Goal: Feedback & Contribution: Leave review/rating

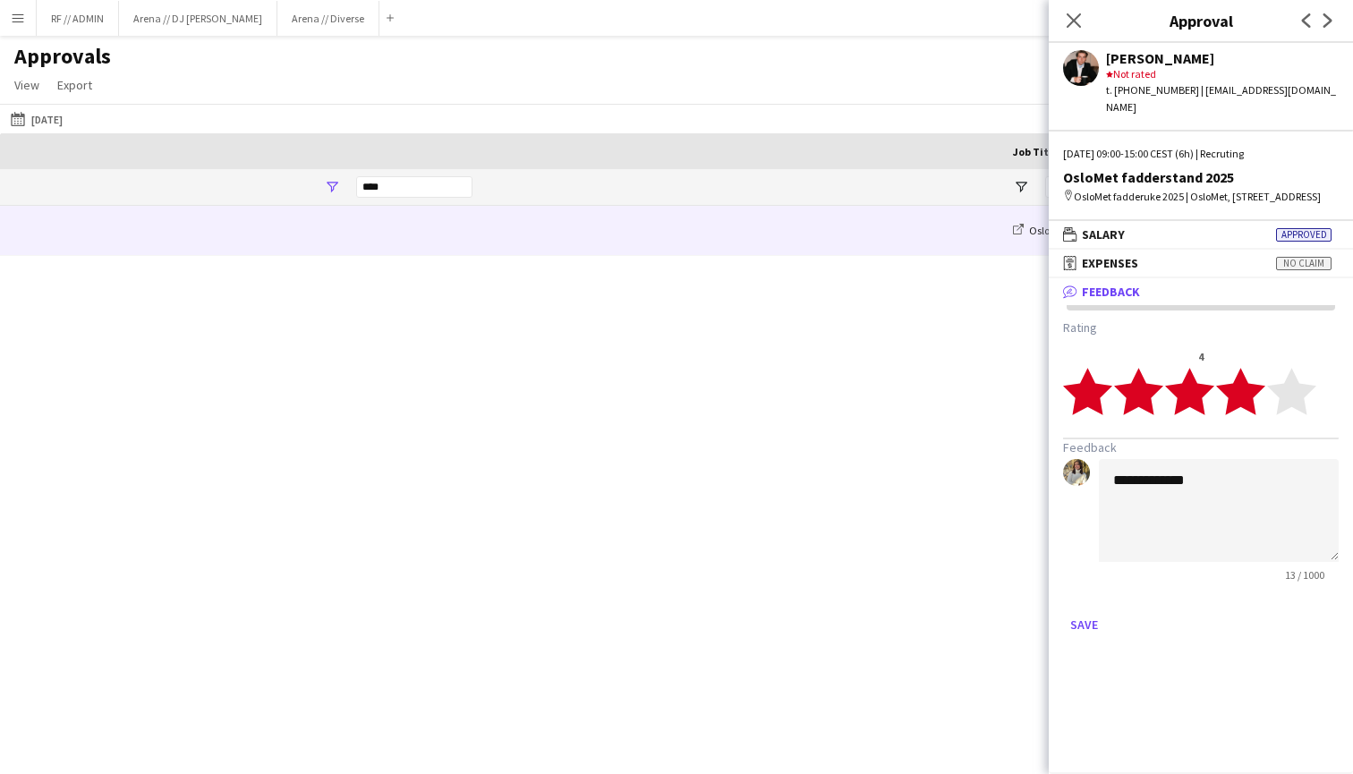
scroll to position [0, 1276]
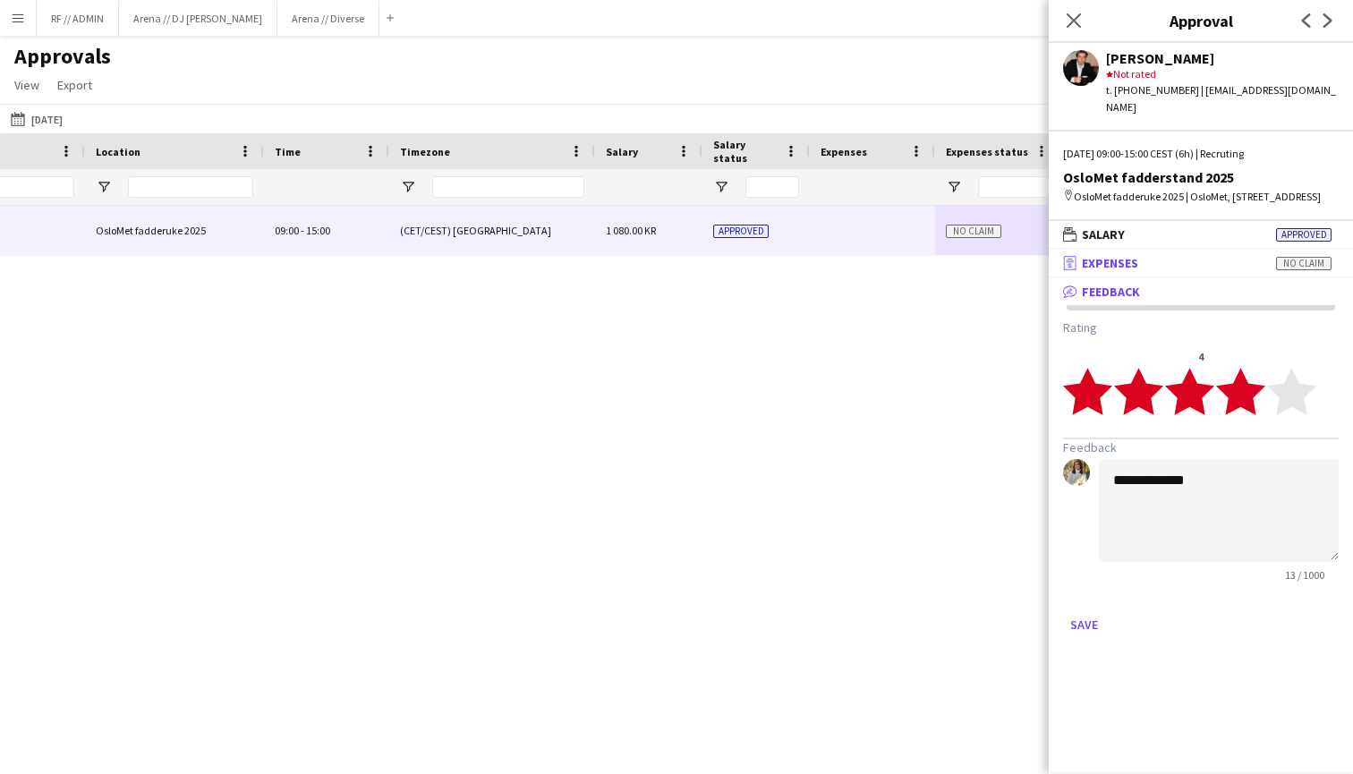
type textarea "**********"
click at [1165, 271] on mat-panel-title "receipt Expenses No claim" at bounding box center [1197, 263] width 297 height 16
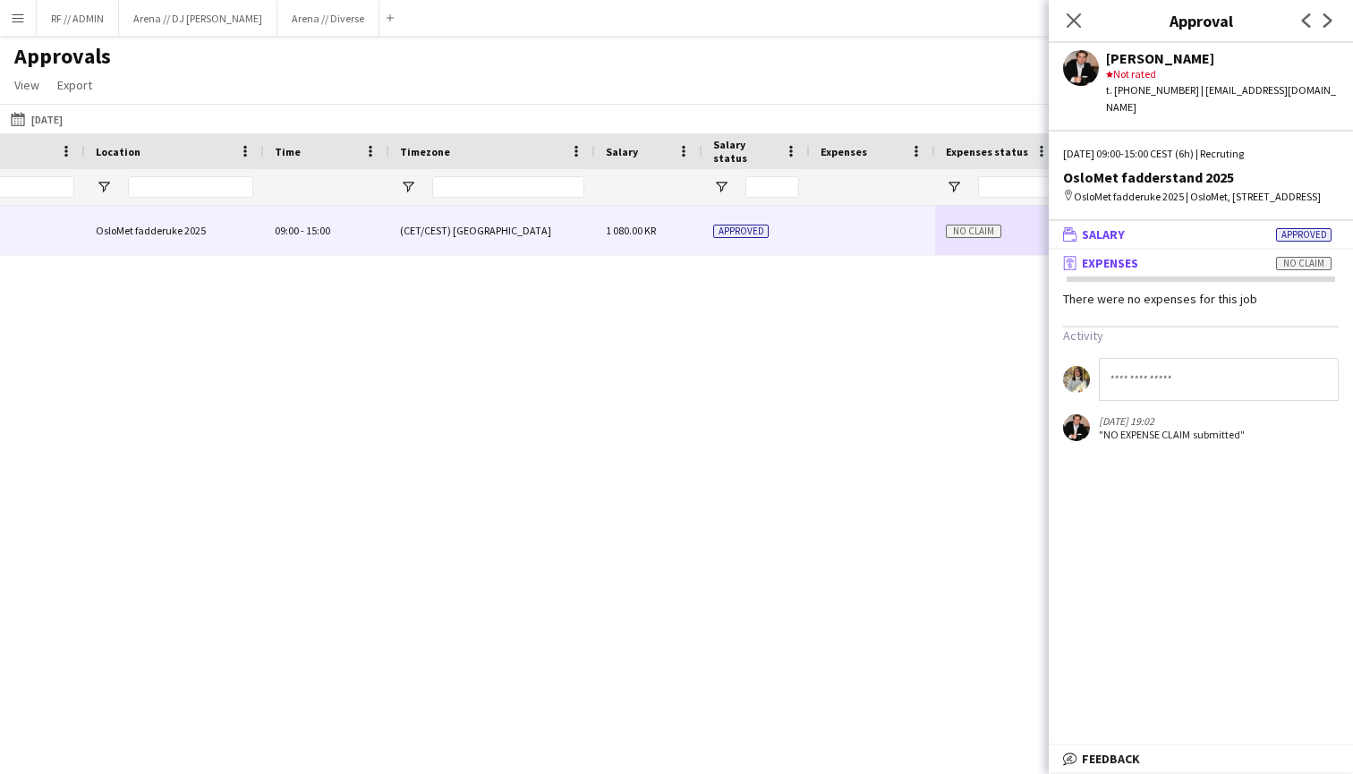
click at [1159, 243] on mat-panel-title "wallet Salary Approved" at bounding box center [1197, 234] width 297 height 16
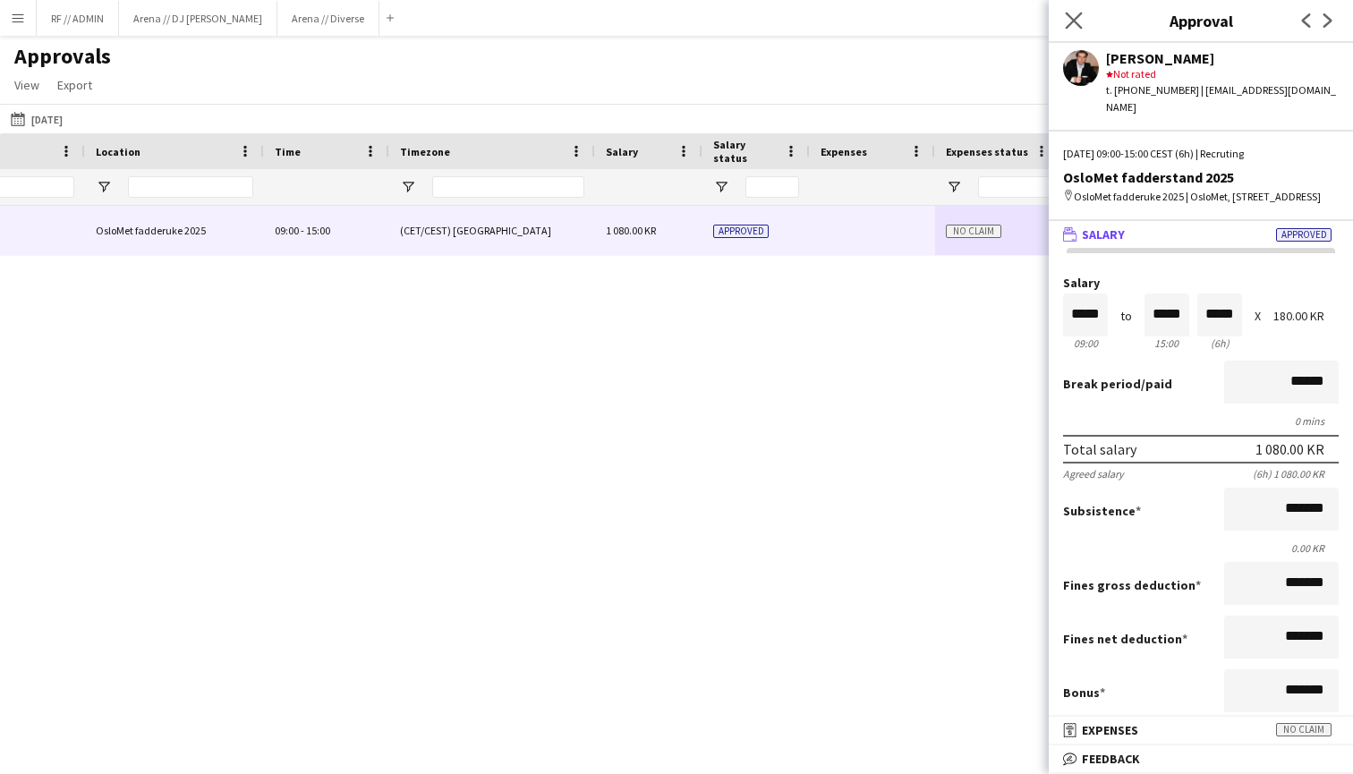
click at [1064, 25] on app-icon "Close pop-in" at bounding box center [1075, 21] width 26 height 26
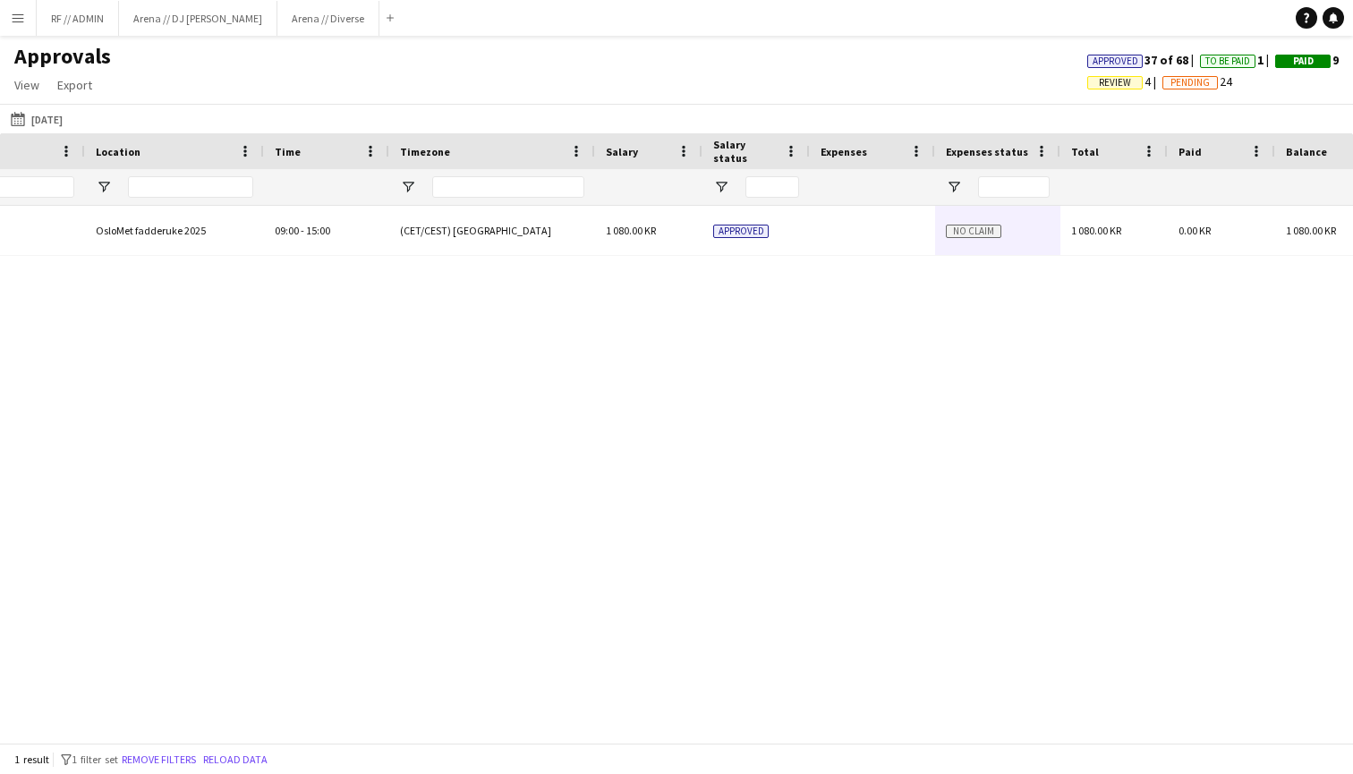
click at [21, 20] on app-icon "Menu" at bounding box center [18, 18] width 14 height 14
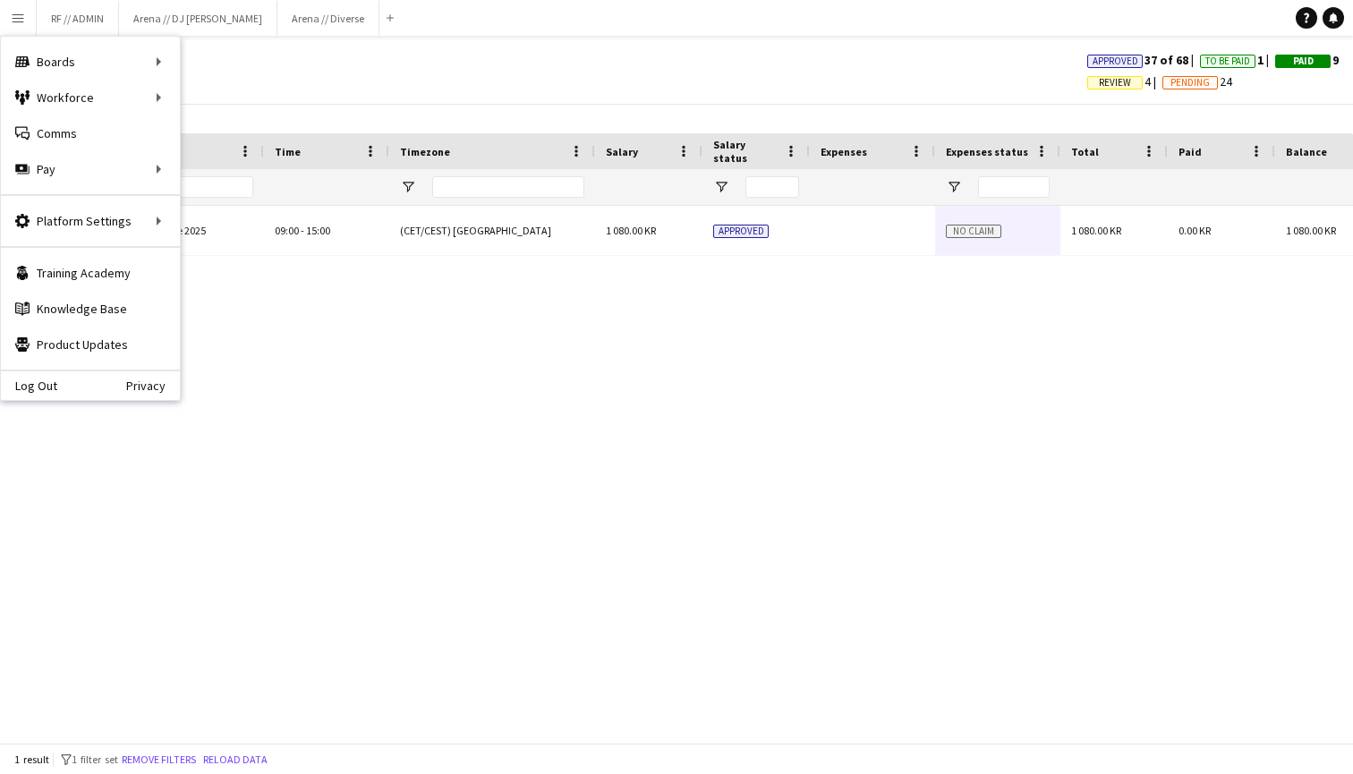
click at [21, 20] on app-icon "Menu" at bounding box center [18, 18] width 14 height 14
click at [351, 317] on div "OsloMet fadderstand 2025 Recruting OsloMet fadderuke 2025 09:00 - 15:00 (CET/CE…" at bounding box center [676, 474] width 1353 height 537
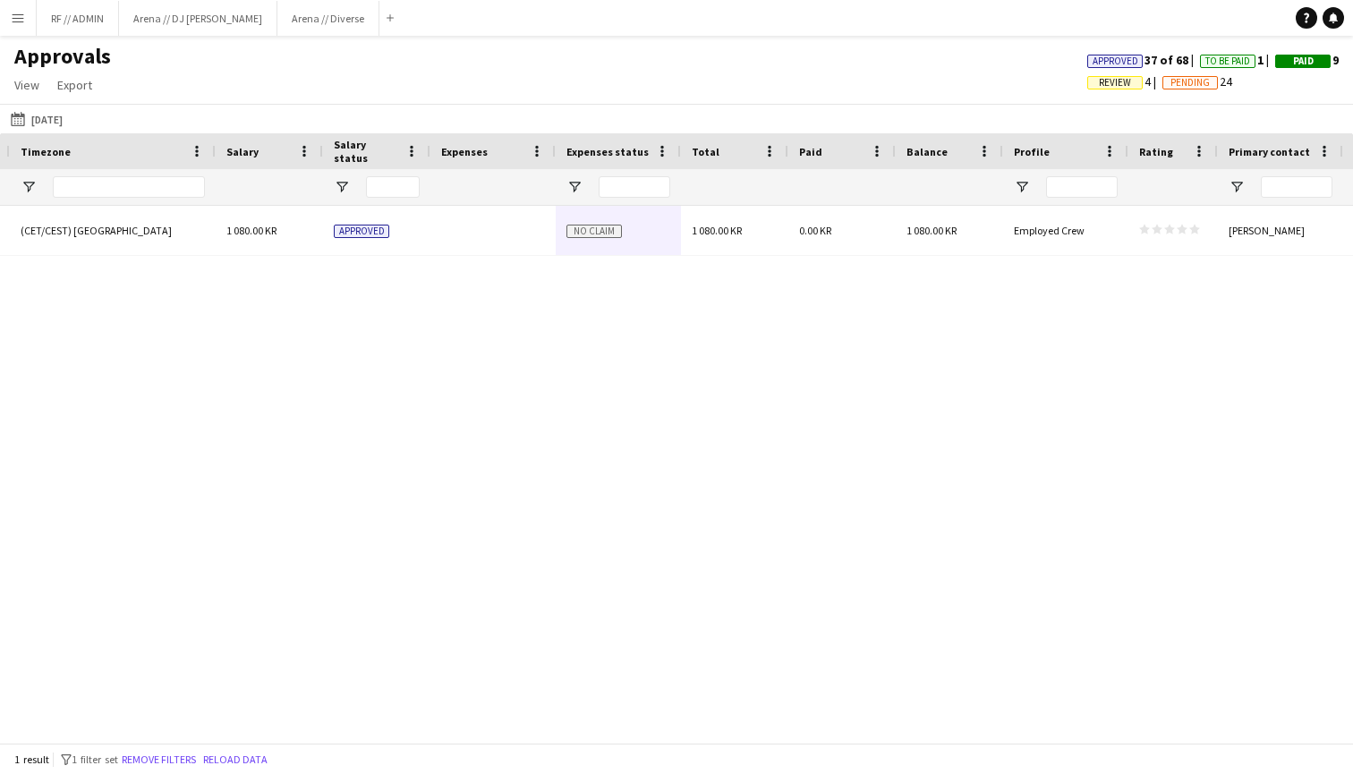
scroll to position [0, 0]
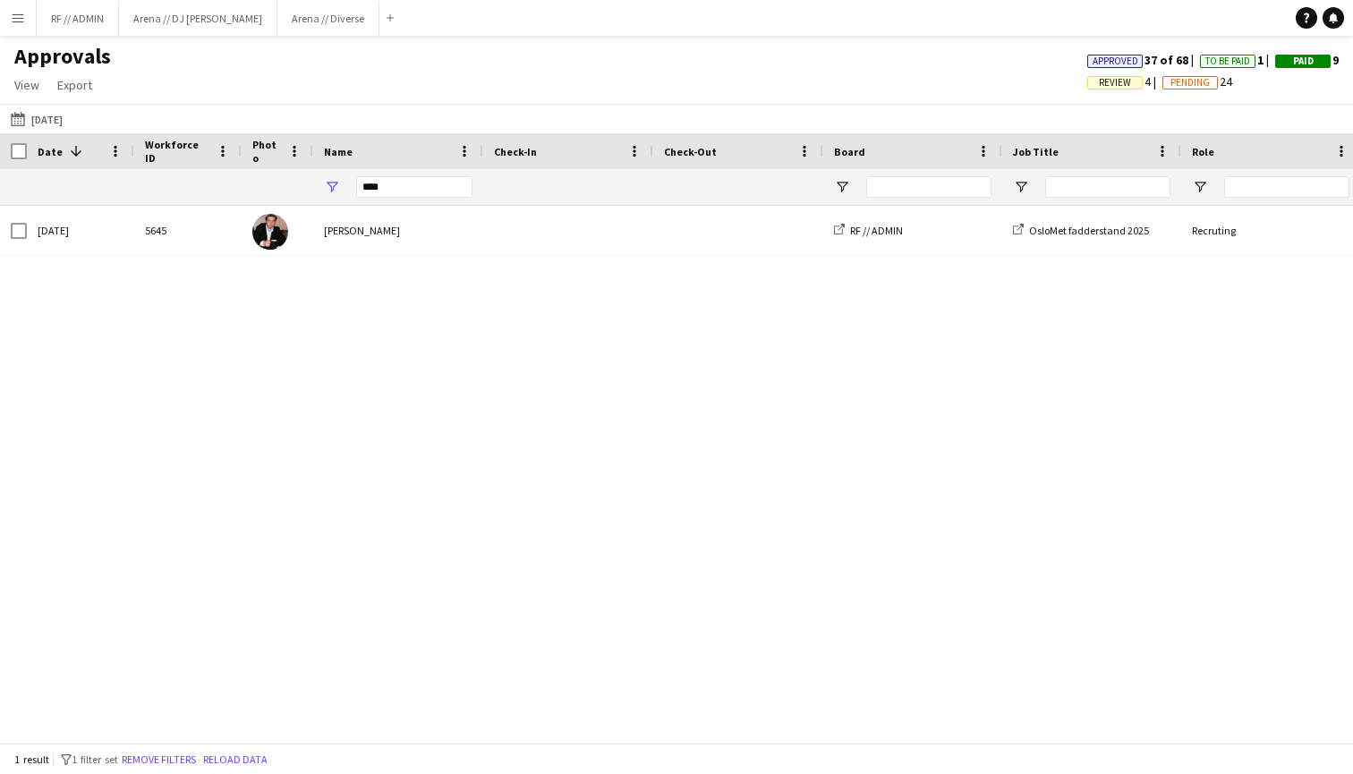
click at [568, 394] on div "No claim OsloMet fadderuke 2025 Recruting OsloMet fadderstand 2025 RF // ADMIN …" at bounding box center [676, 474] width 1353 height 537
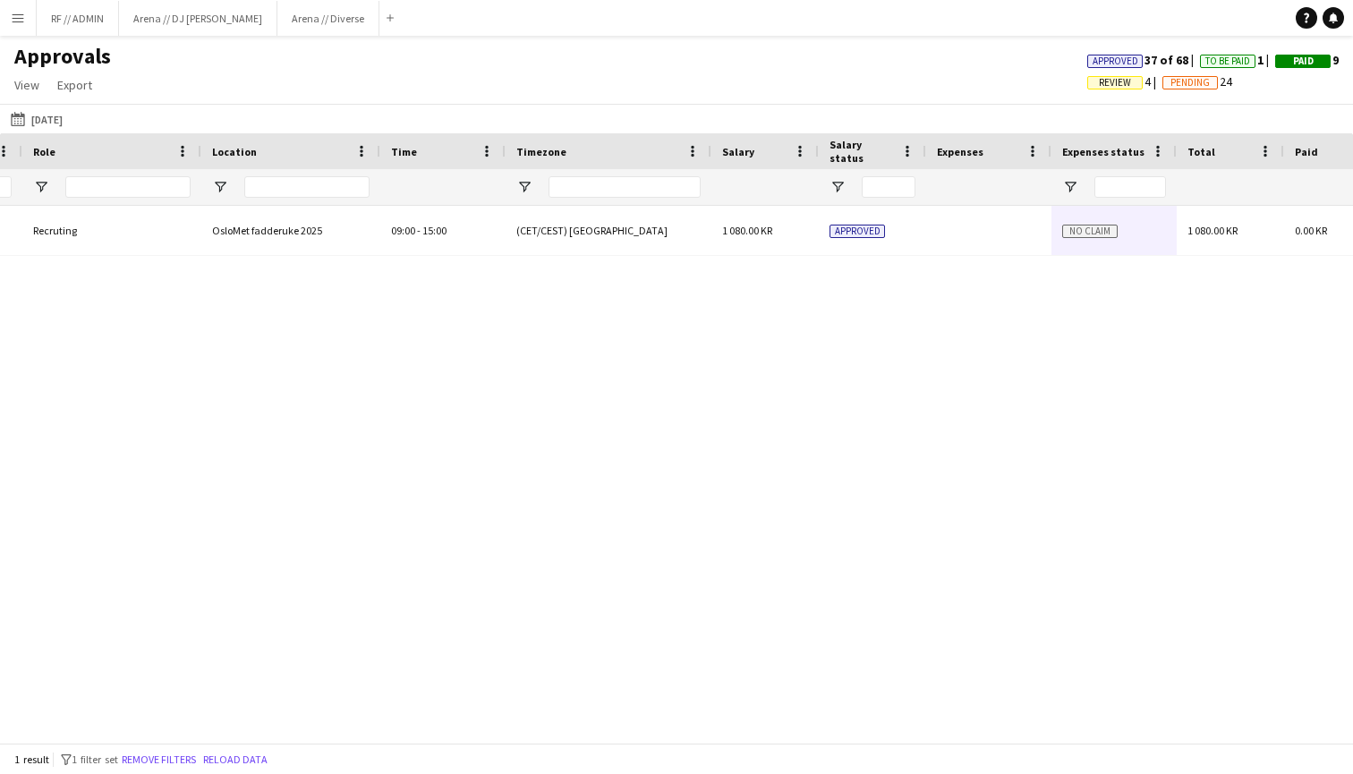
click at [1231, 59] on span "To Be Paid" at bounding box center [1228, 61] width 45 height 12
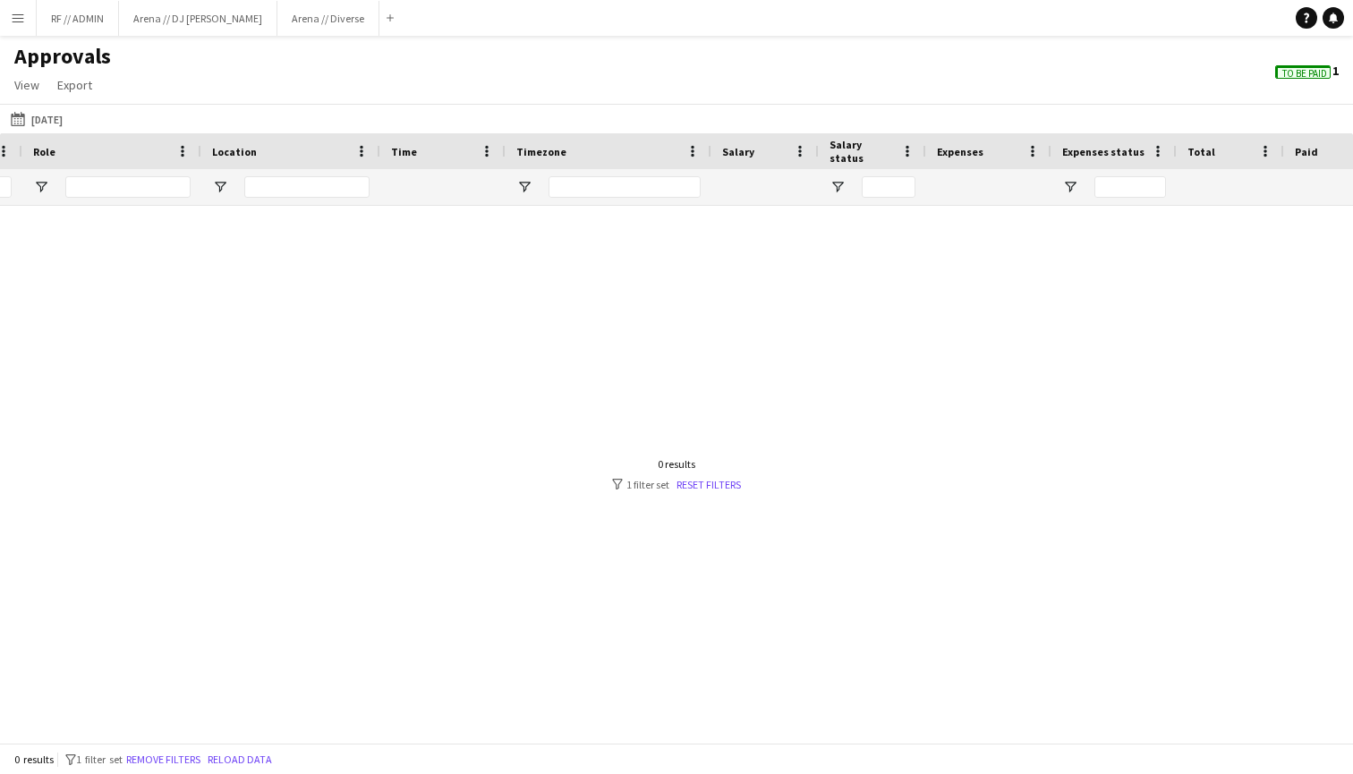
click at [1309, 74] on span "To Be Paid" at bounding box center [1305, 74] width 45 height 12
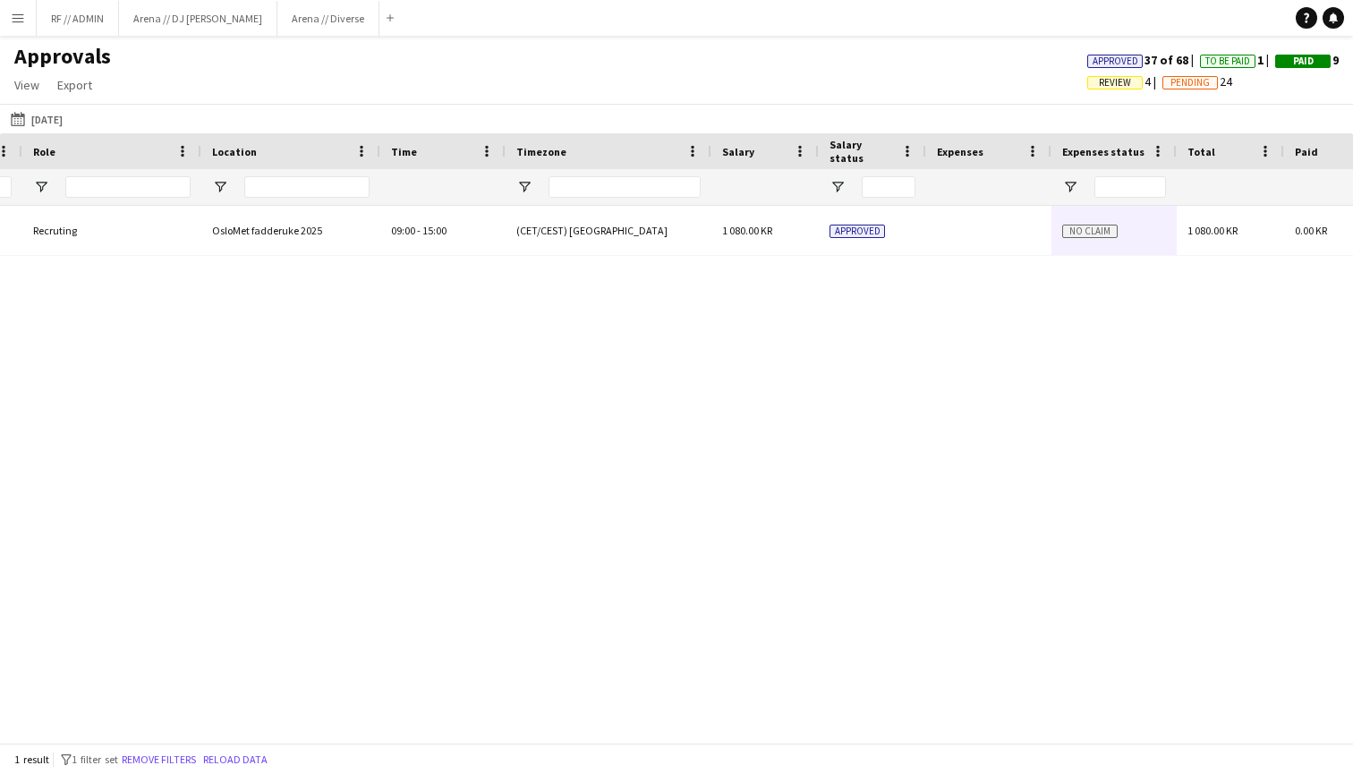
click at [951, 251] on div at bounding box center [988, 230] width 125 height 49
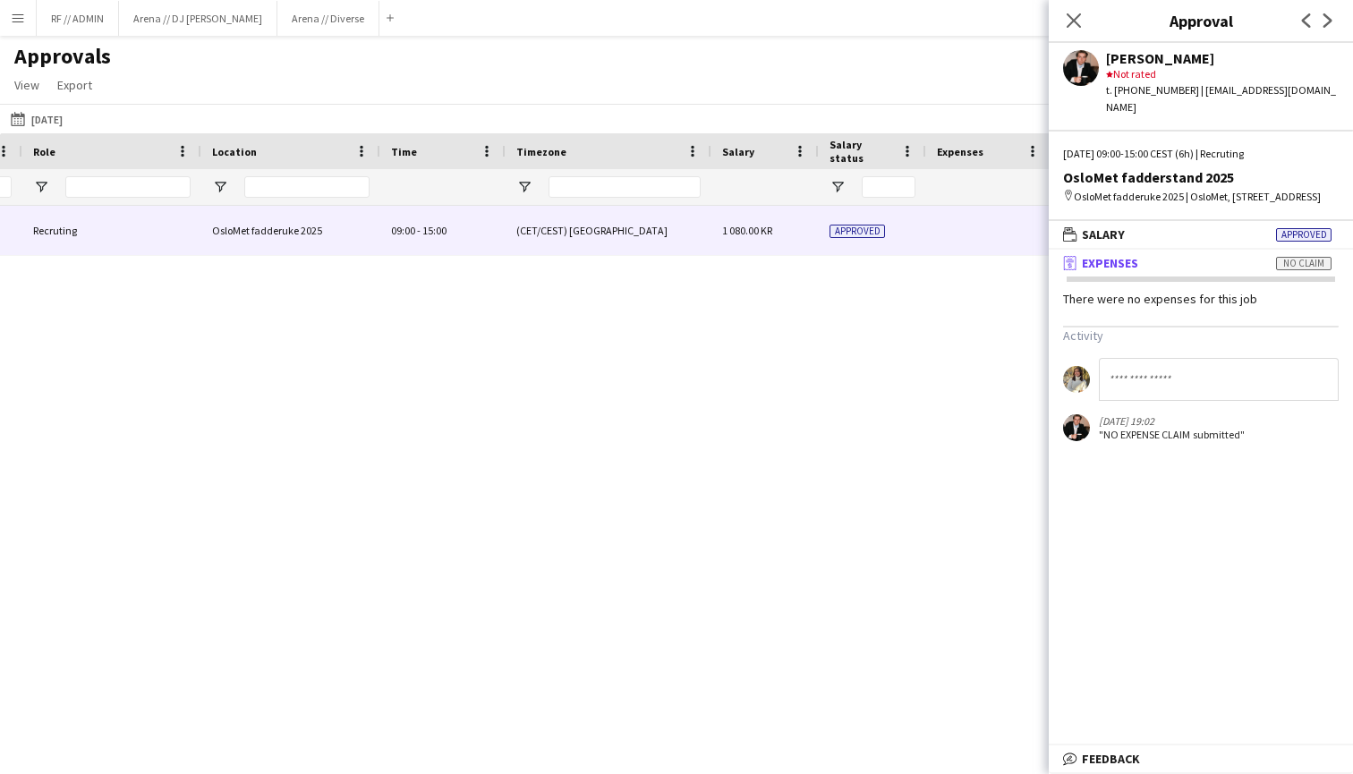
click at [1291, 271] on mat-panel-title "receipt Expenses No claim" at bounding box center [1197, 263] width 297 height 16
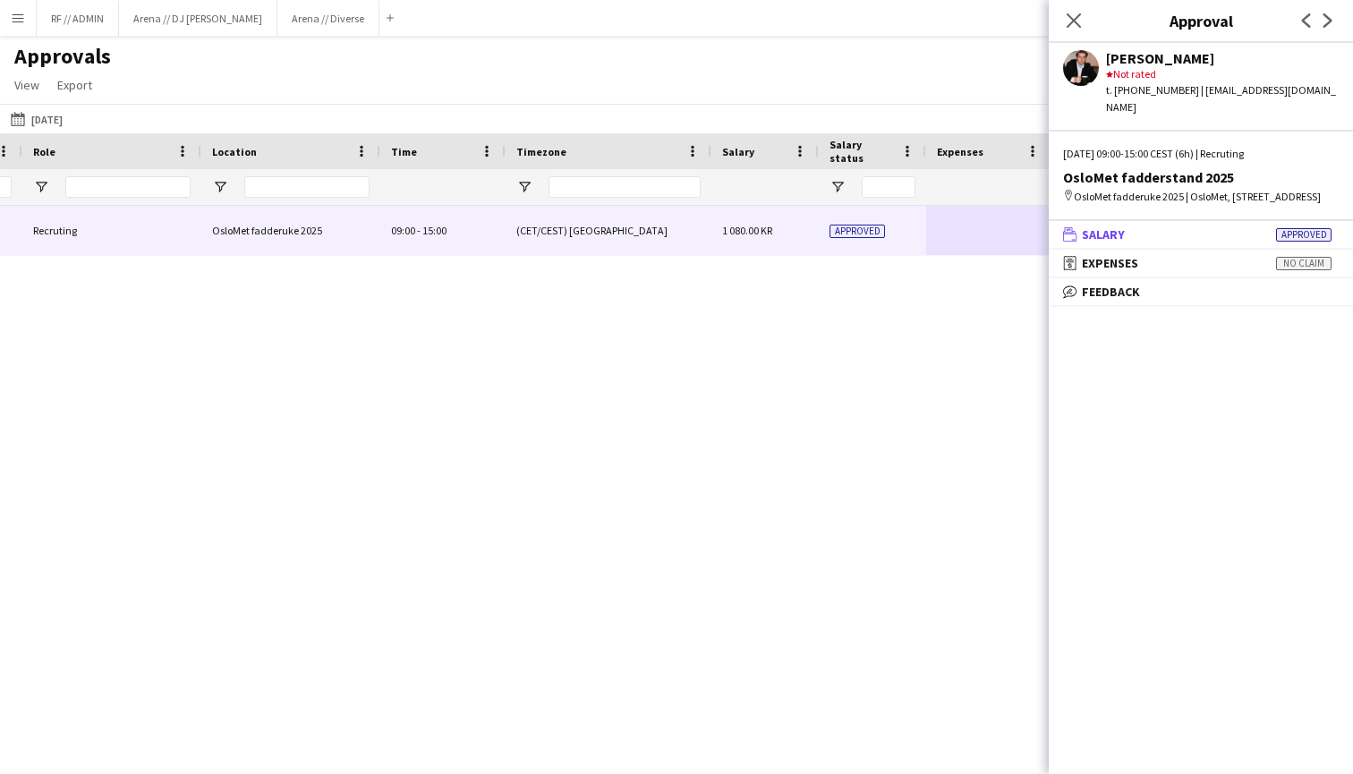
click at [1251, 248] on mat-expansion-panel-header "wallet Salary Approved" at bounding box center [1201, 234] width 304 height 27
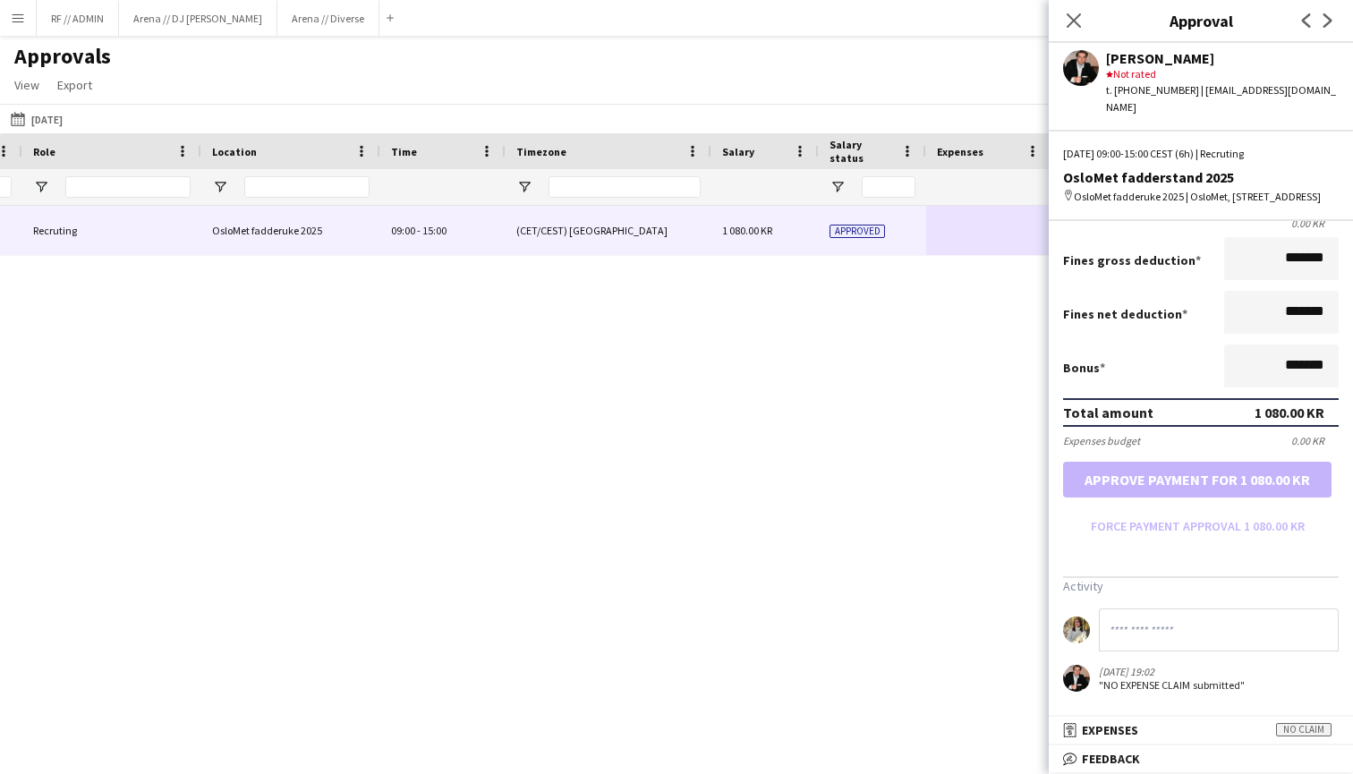
click at [1189, 481] on form "Salary ***** 09:00 to ***** 15:00 ***** (6h) X 180.00 KR Break period /paid ***…" at bounding box center [1201, 246] width 304 height 589
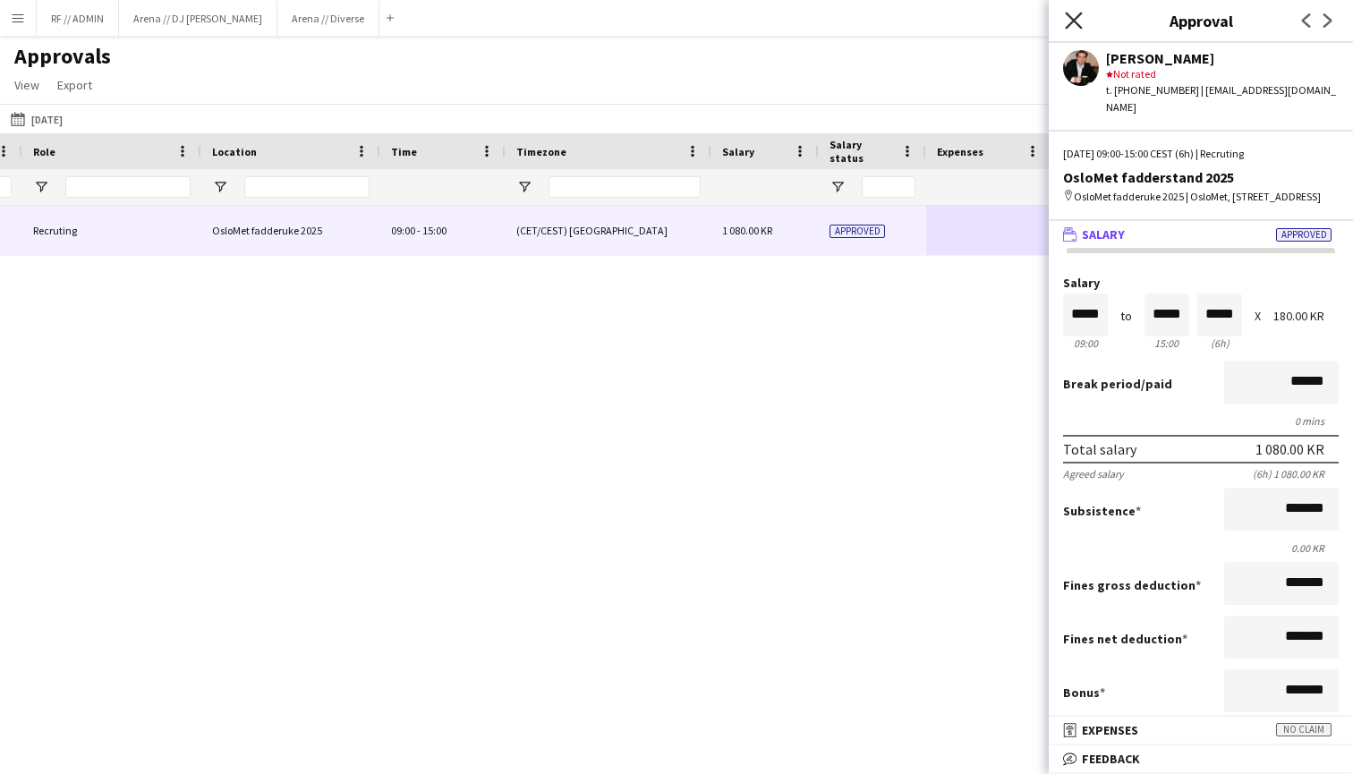
click at [1073, 19] on icon at bounding box center [1073, 20] width 17 height 17
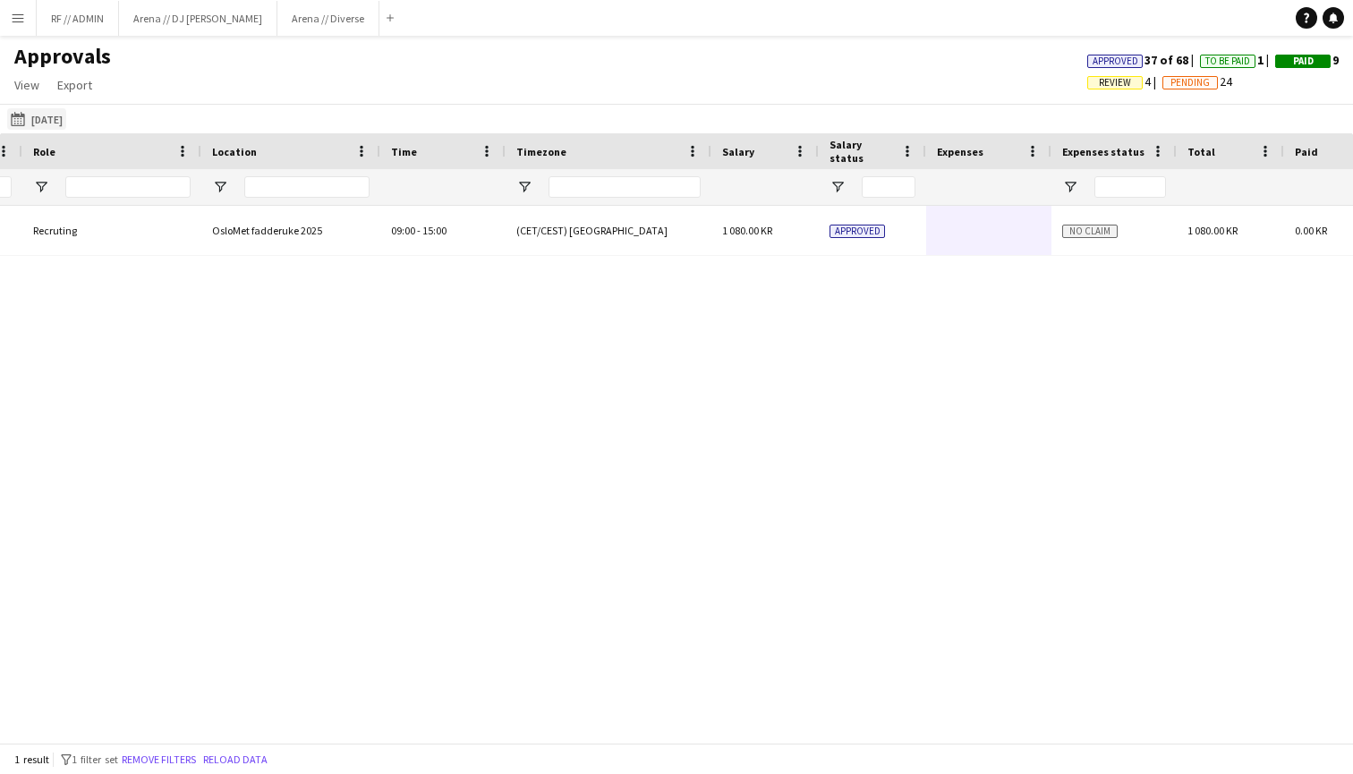
click at [41, 125] on button "[DATE] [DATE]" at bounding box center [36, 118] width 59 height 21
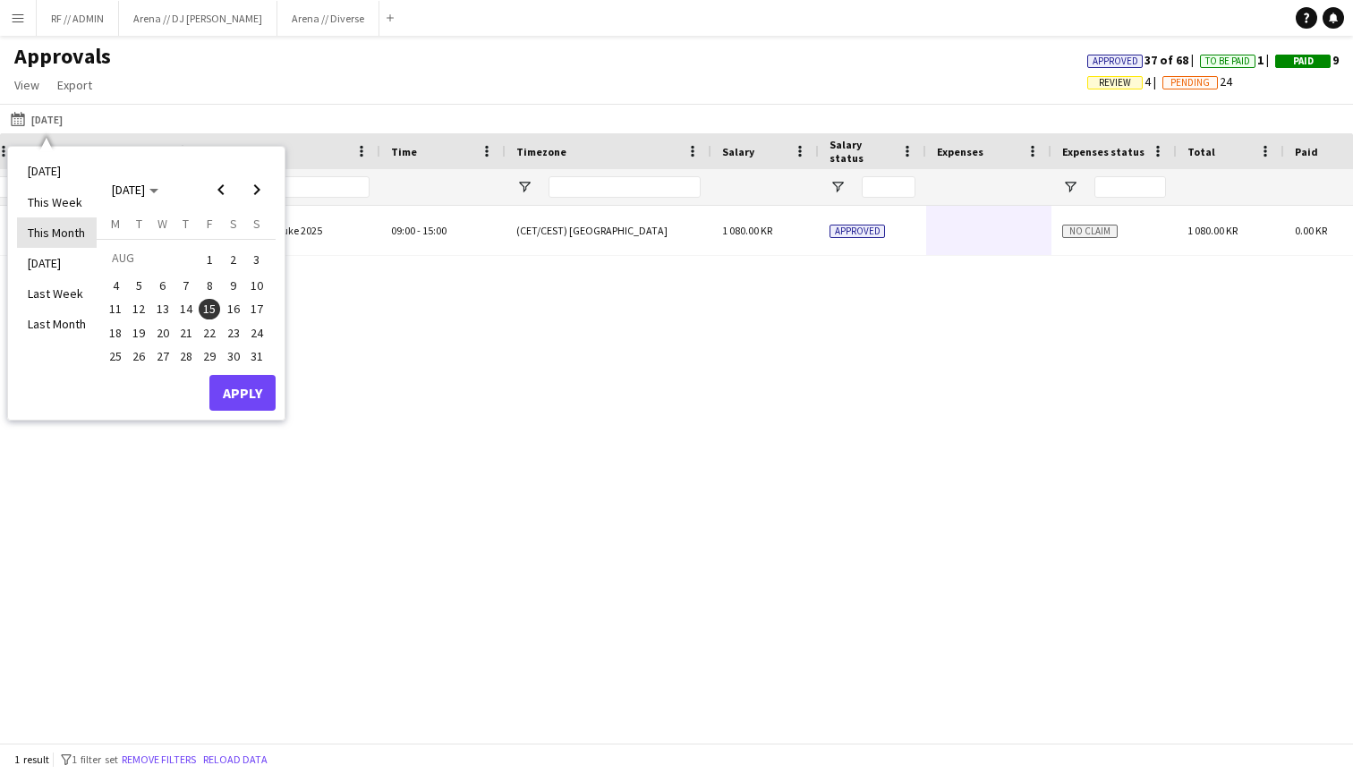
click at [60, 227] on li "This Month" at bounding box center [57, 233] width 80 height 30
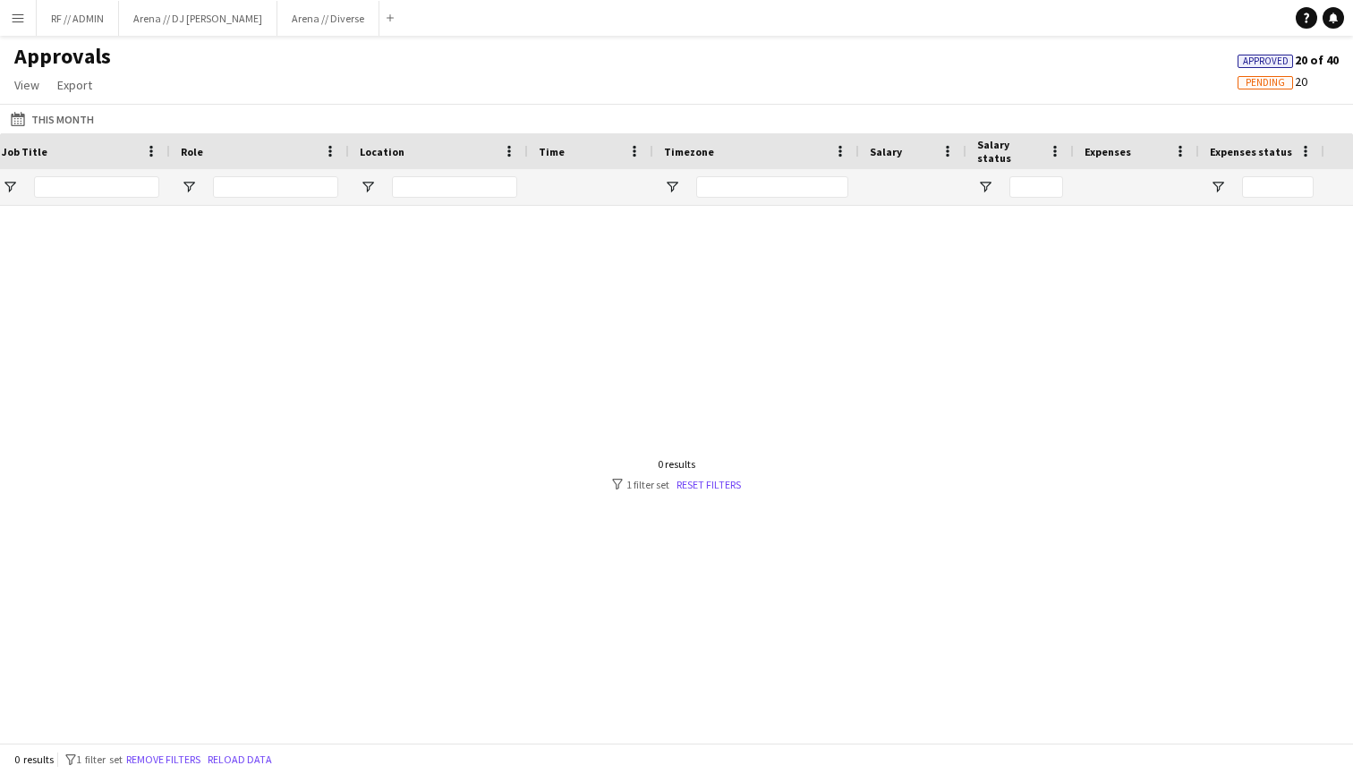
scroll to position [0, 593]
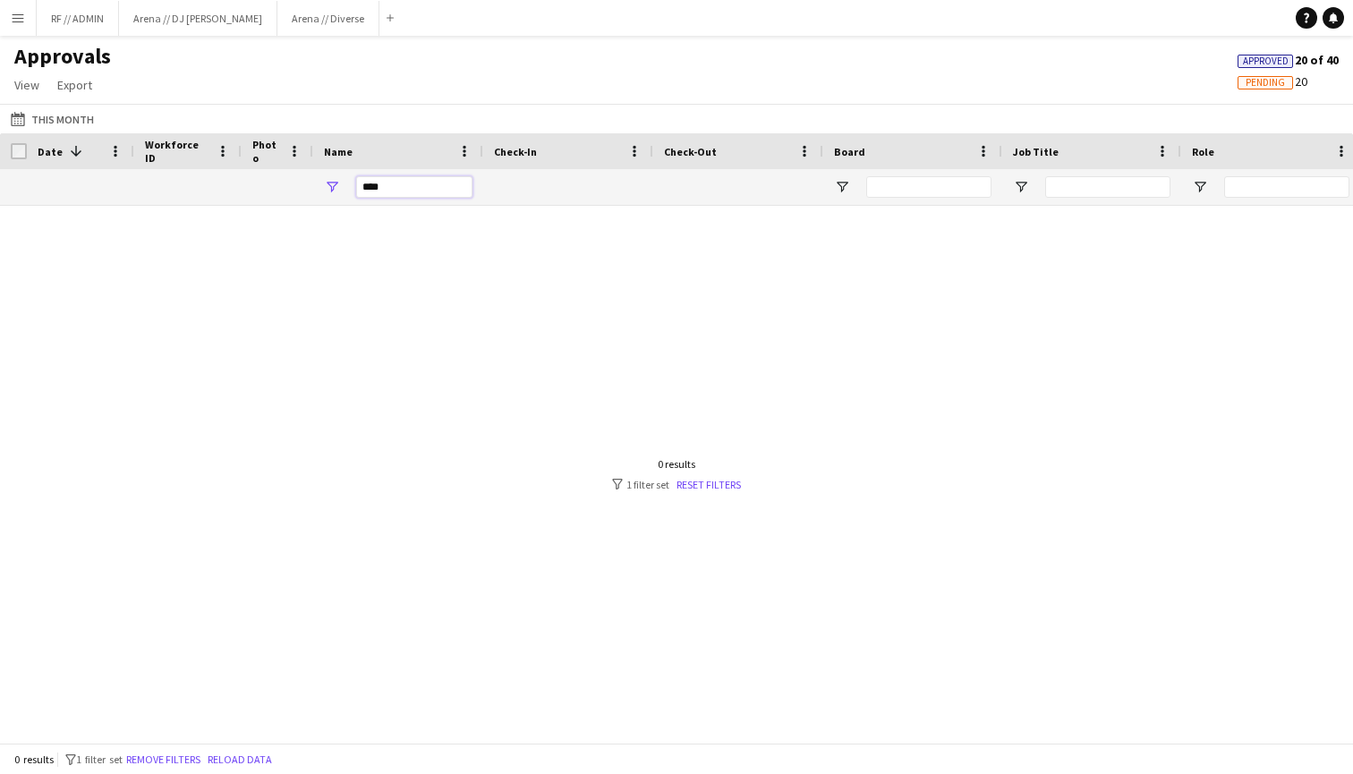
click at [438, 185] on input "****" at bounding box center [414, 186] width 116 height 21
type input "*"
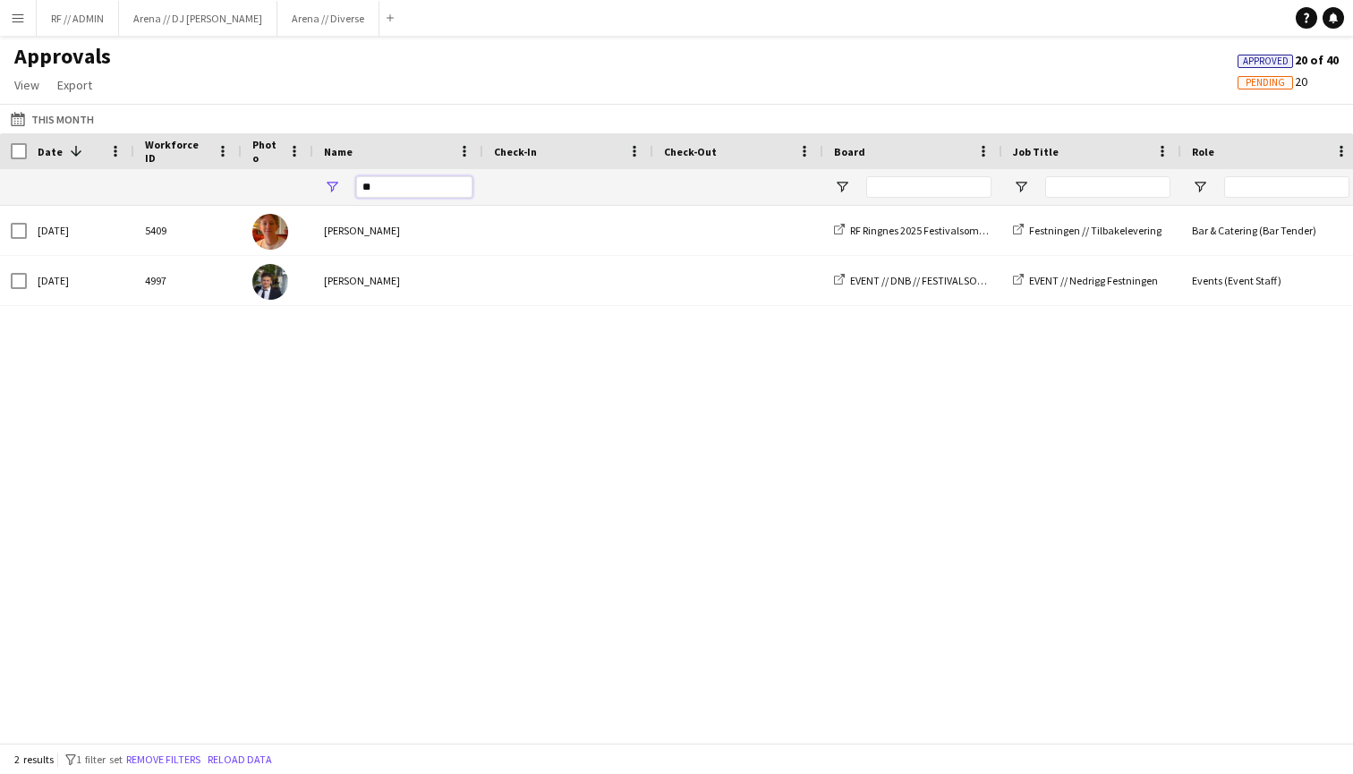
type input "*"
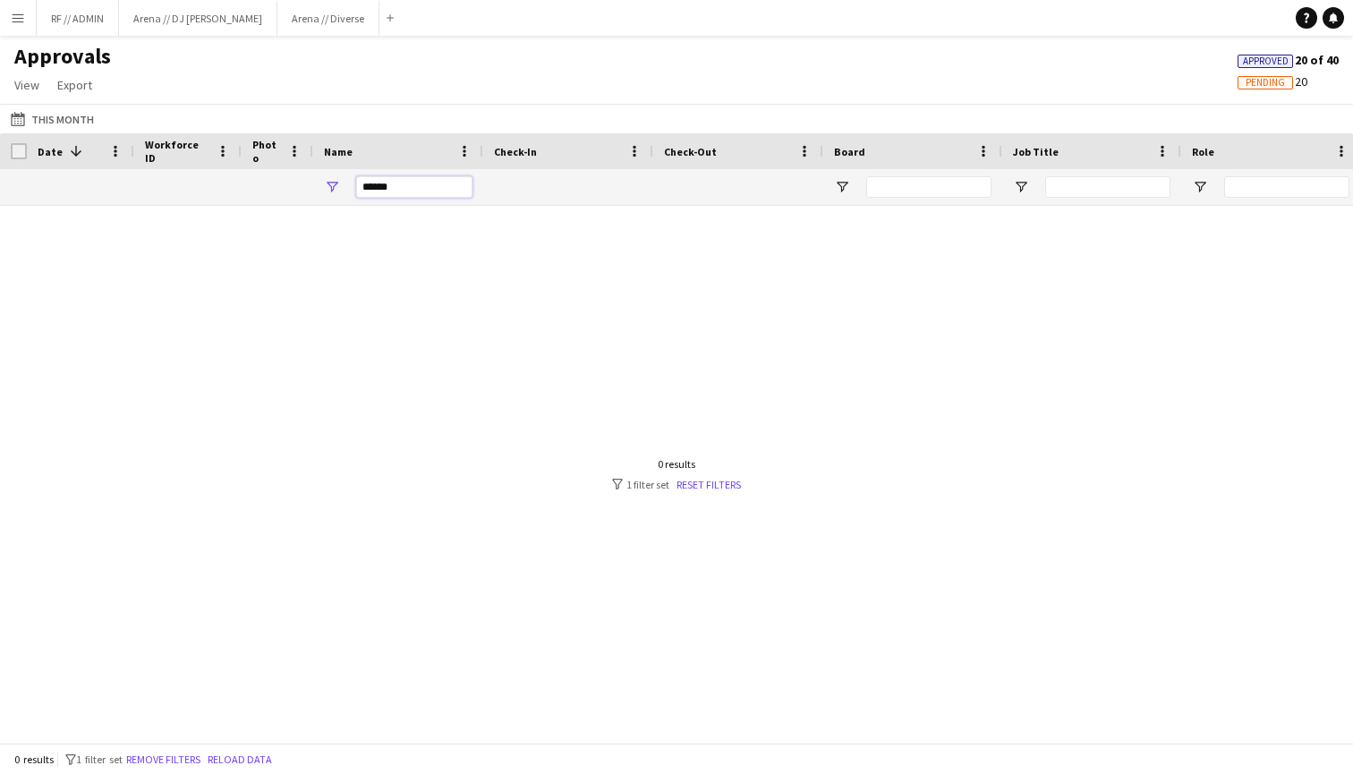
type input "******"
drag, startPoint x: 414, startPoint y: 169, endPoint x: 68, endPoint y: 124, distance: 348.5
click at [68, 124] on button "[DATE] This Month" at bounding box center [52, 118] width 90 height 21
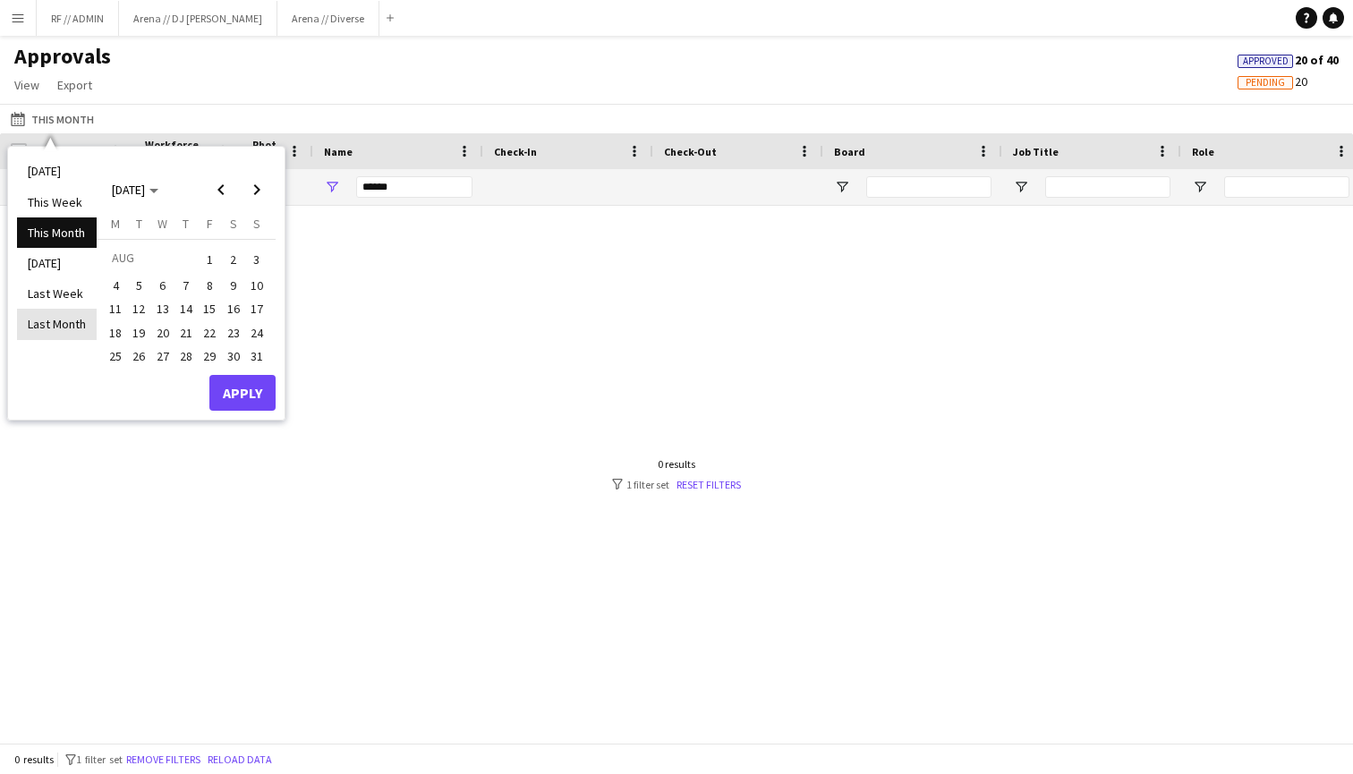
click at [57, 323] on li "Last Month" at bounding box center [57, 324] width 80 height 30
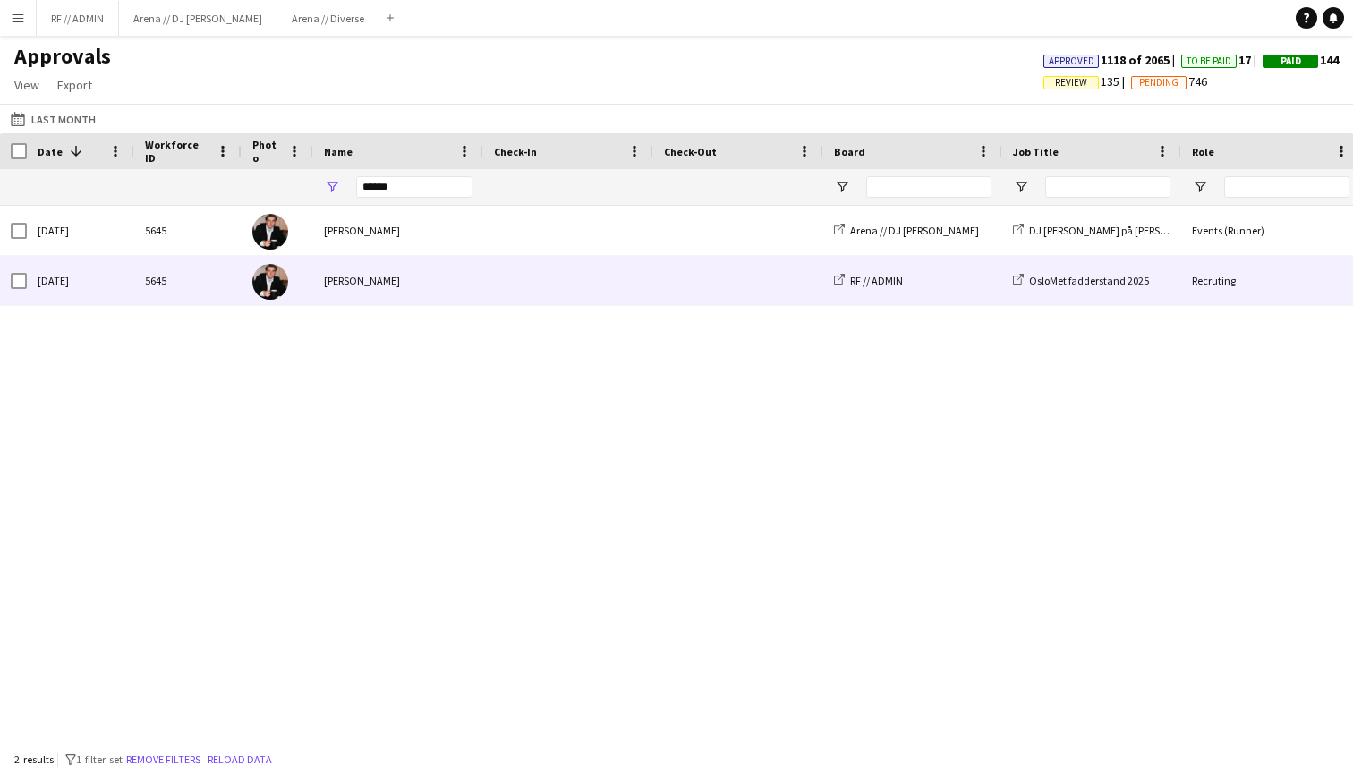
scroll to position [0, 84]
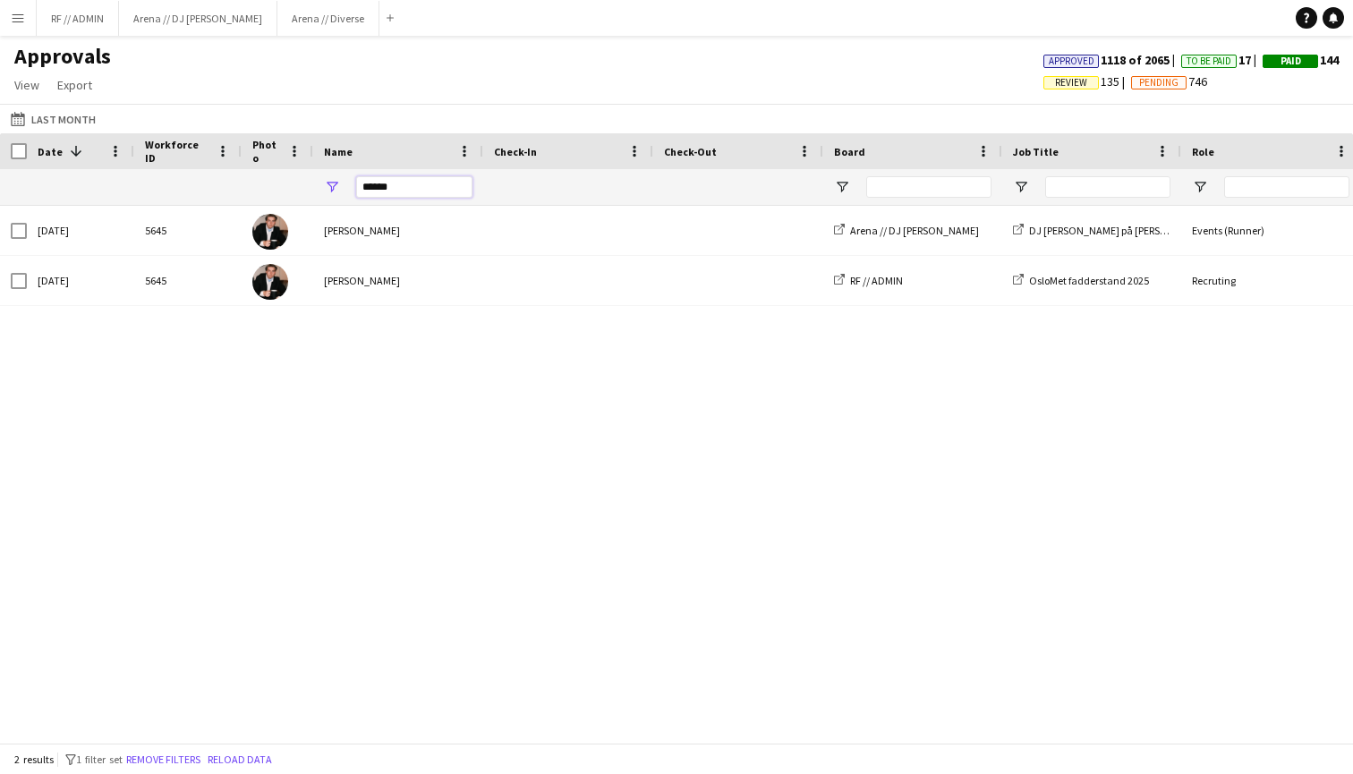
click at [393, 185] on input "******" at bounding box center [414, 186] width 116 height 21
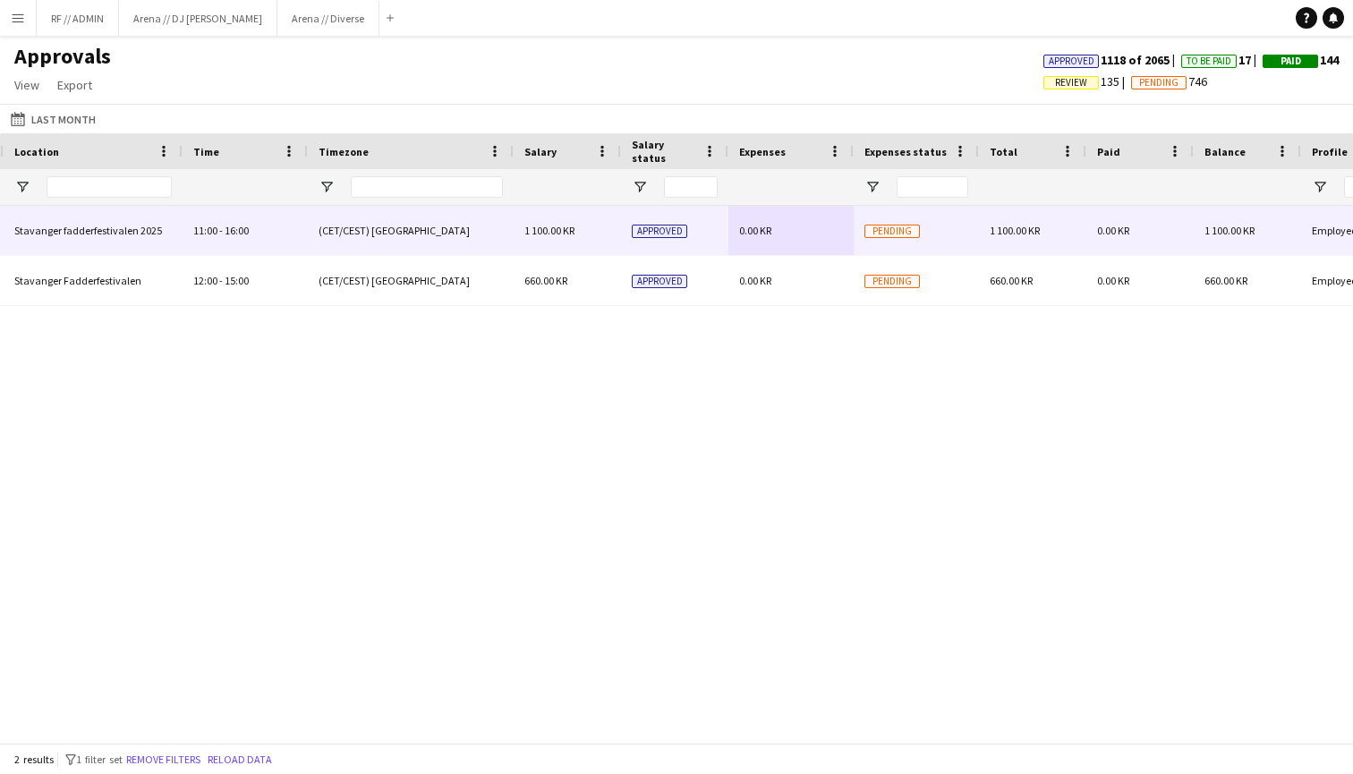
type input "*****"
click at [878, 232] on span "Pending" at bounding box center [892, 231] width 55 height 13
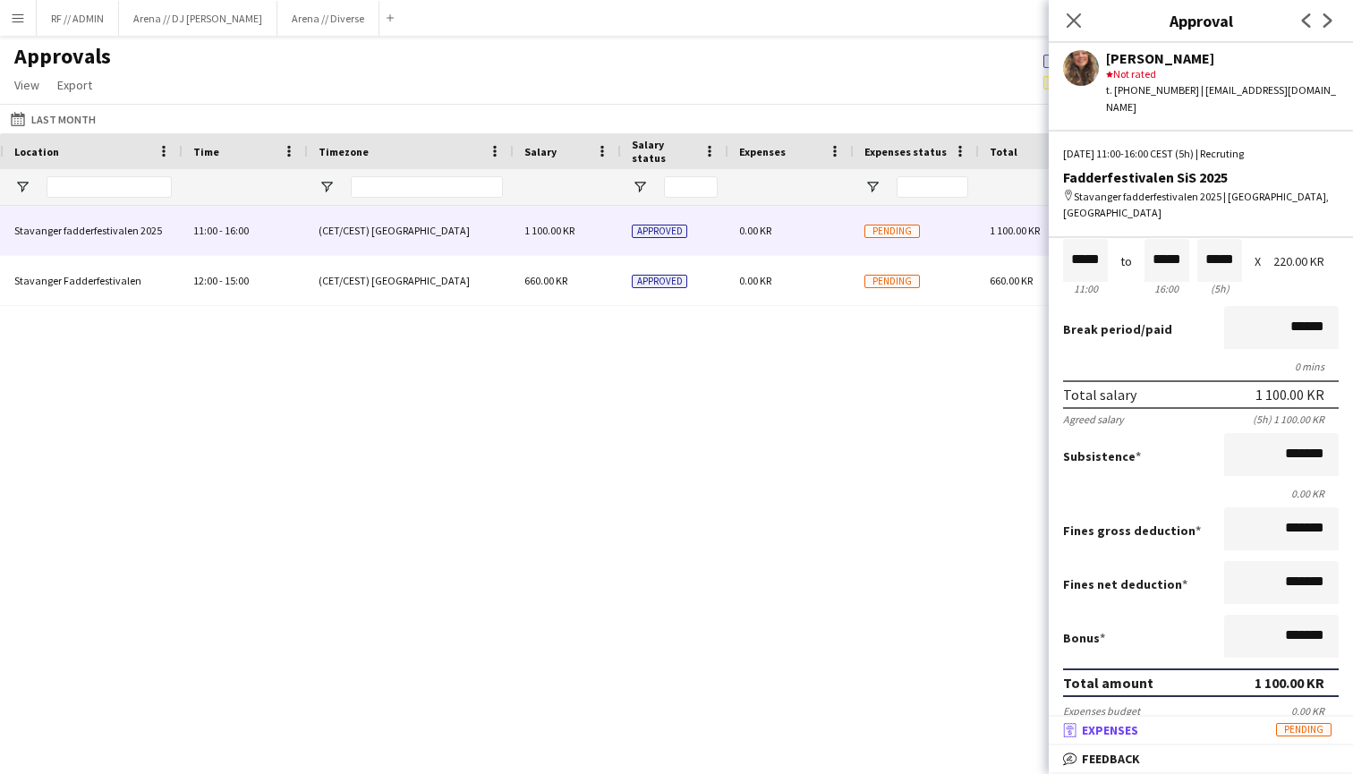
click at [1196, 736] on mat-panel-title "receipt Expenses Pending" at bounding box center [1197, 730] width 297 height 16
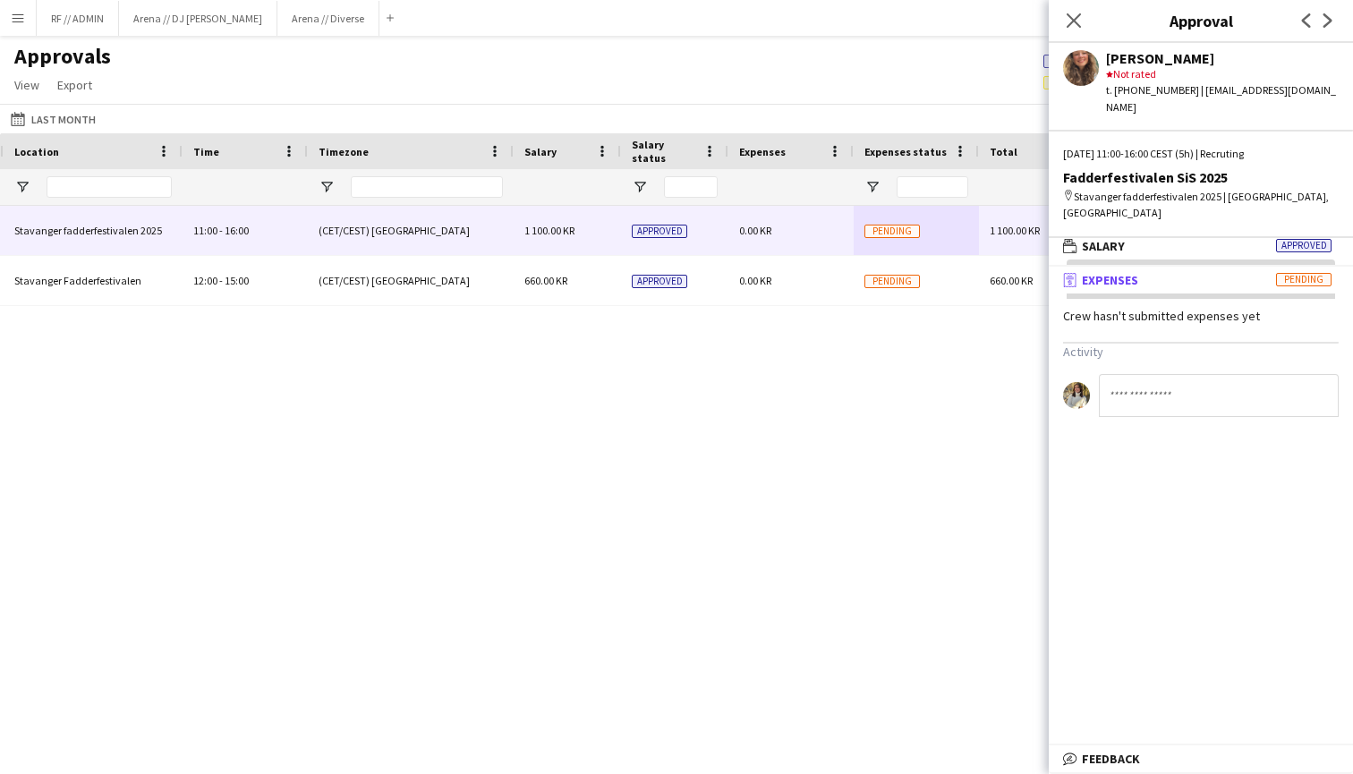
click at [1306, 273] on span "Pending" at bounding box center [1303, 279] width 55 height 13
click at [1067, 22] on icon "Close pop-in" at bounding box center [1073, 20] width 17 height 17
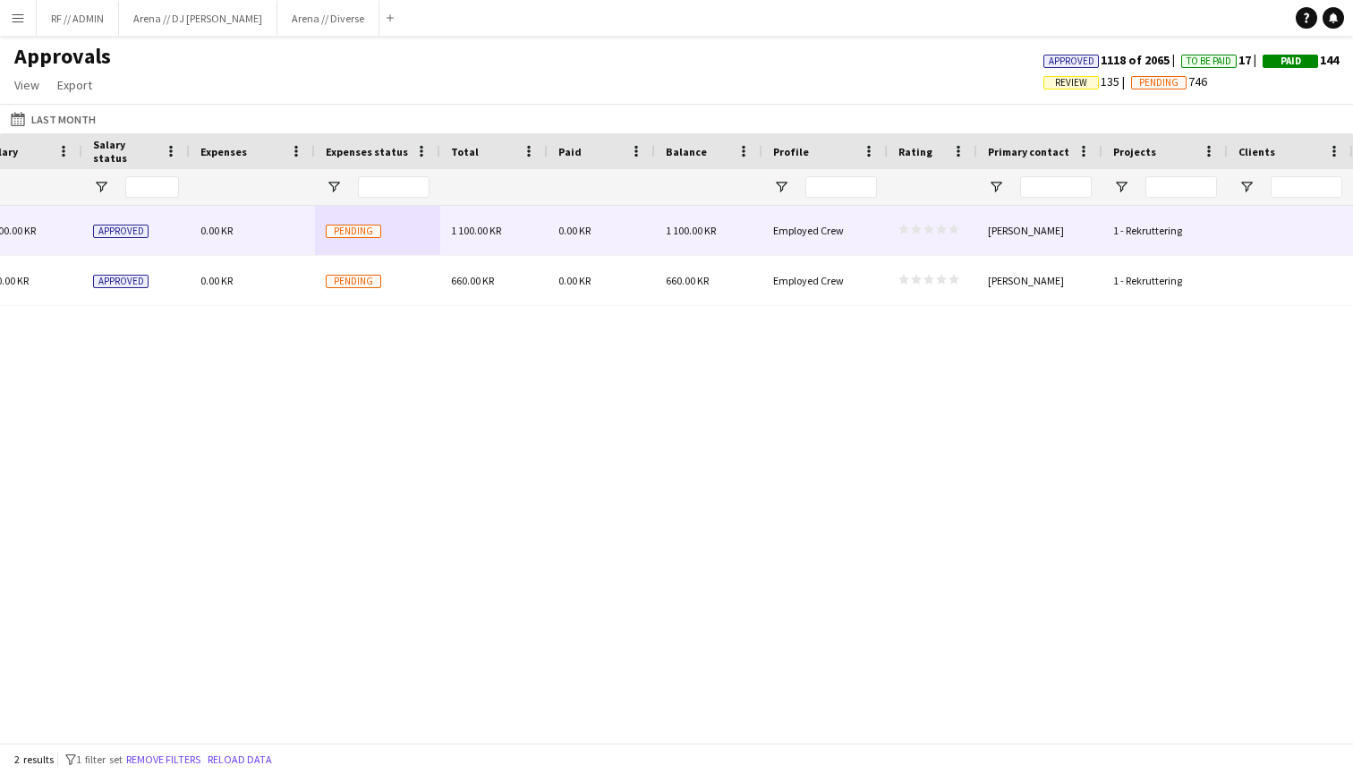
click at [946, 230] on icon "star" at bounding box center [941, 229] width 11 height 11
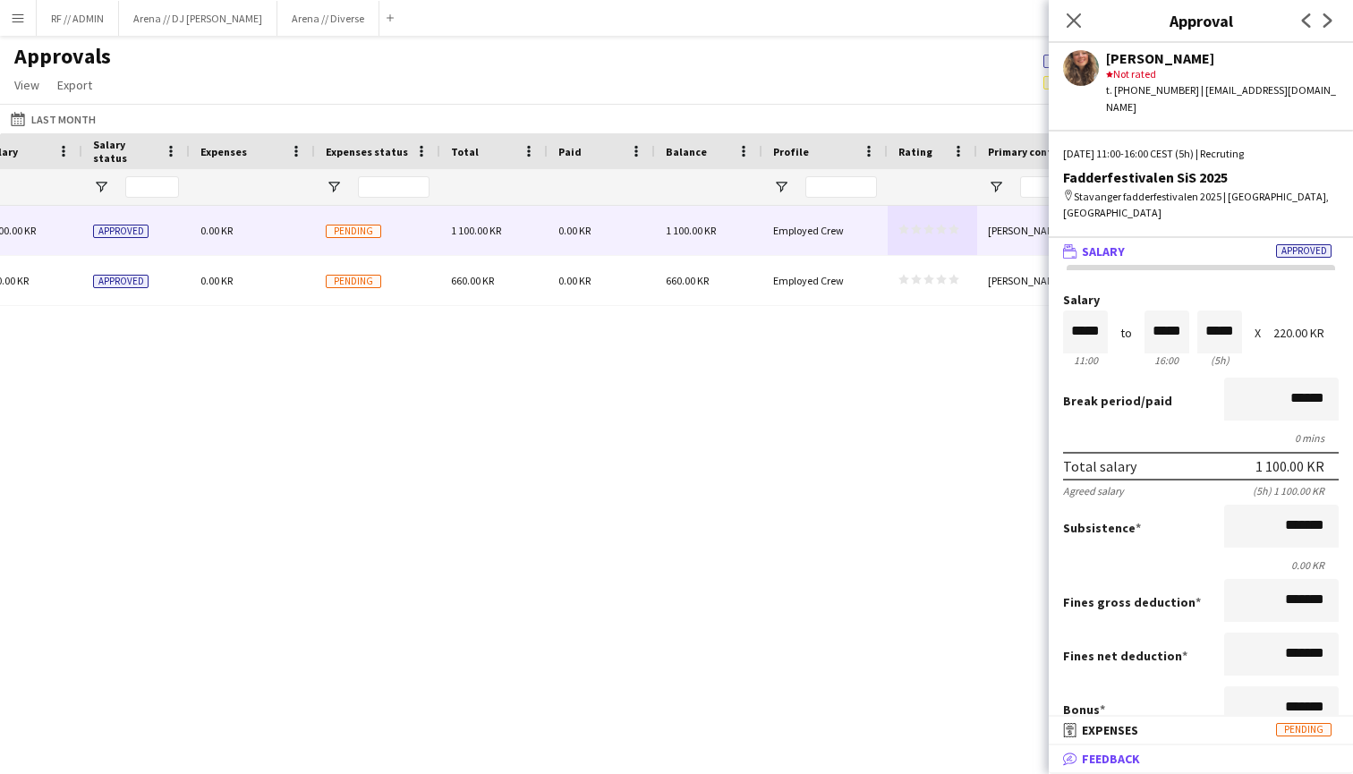
click at [1095, 754] on span "Feedback" at bounding box center [1111, 759] width 58 height 16
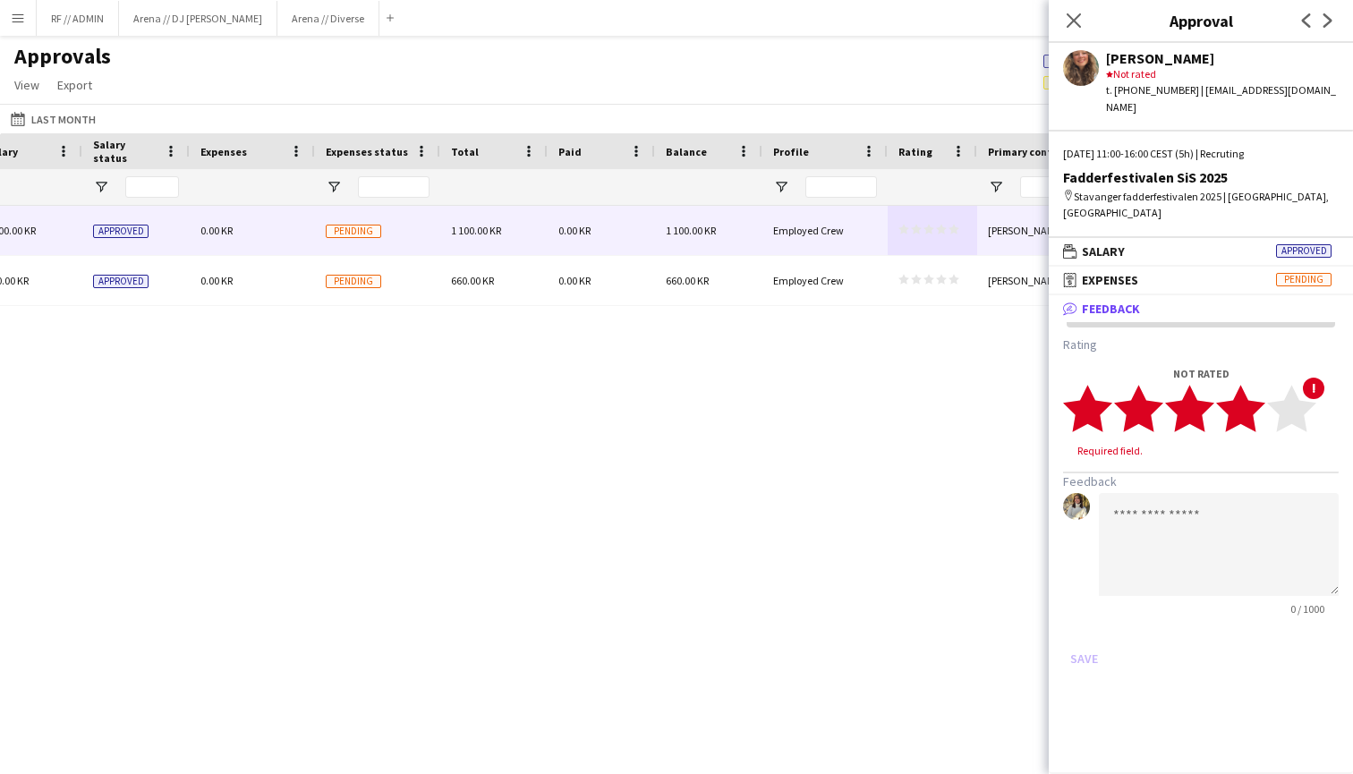
click at [1251, 385] on polygon at bounding box center [1240, 408] width 49 height 47
click at [1207, 481] on textarea at bounding box center [1219, 527] width 240 height 103
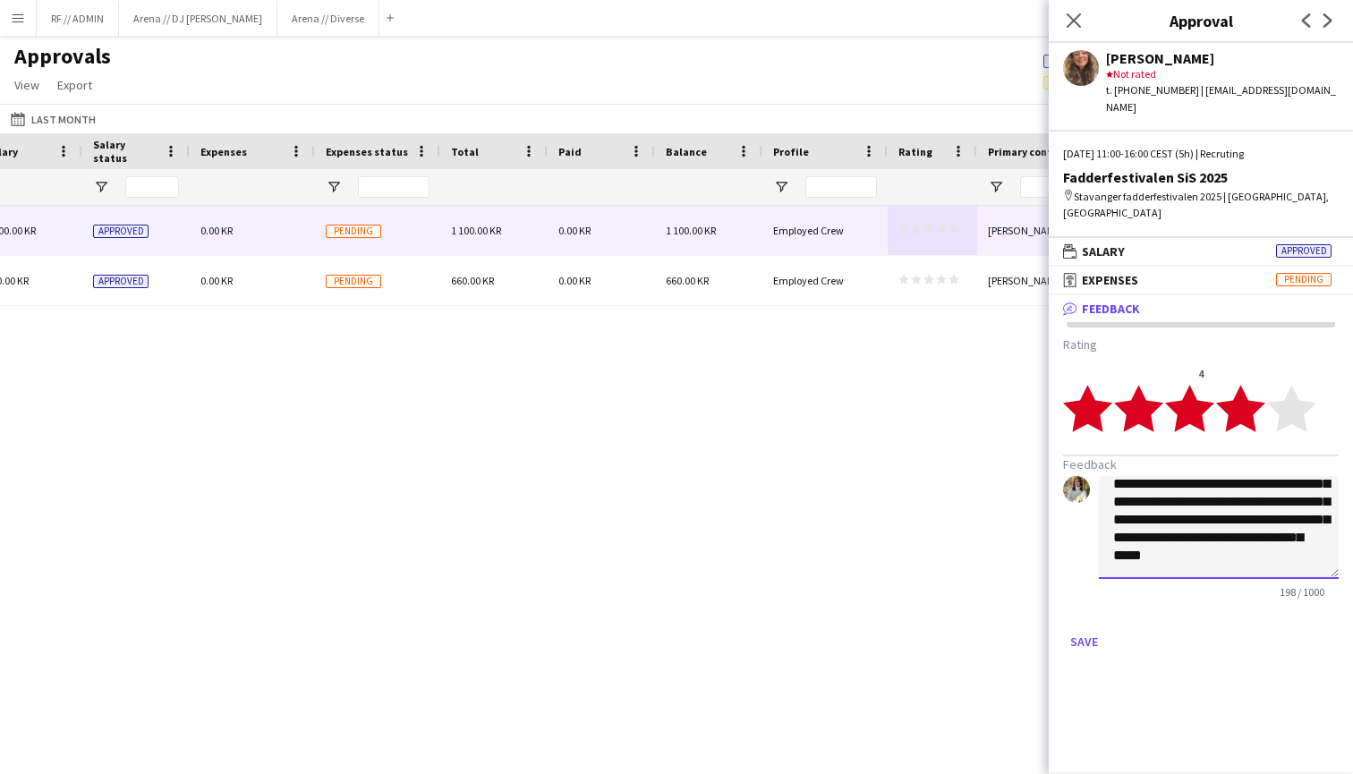
scroll to position [37, 0]
type textarea "**********"
click at [1309, 385] on polygon at bounding box center [1291, 408] width 49 height 47
click at [1091, 627] on button "Save" at bounding box center [1084, 641] width 42 height 29
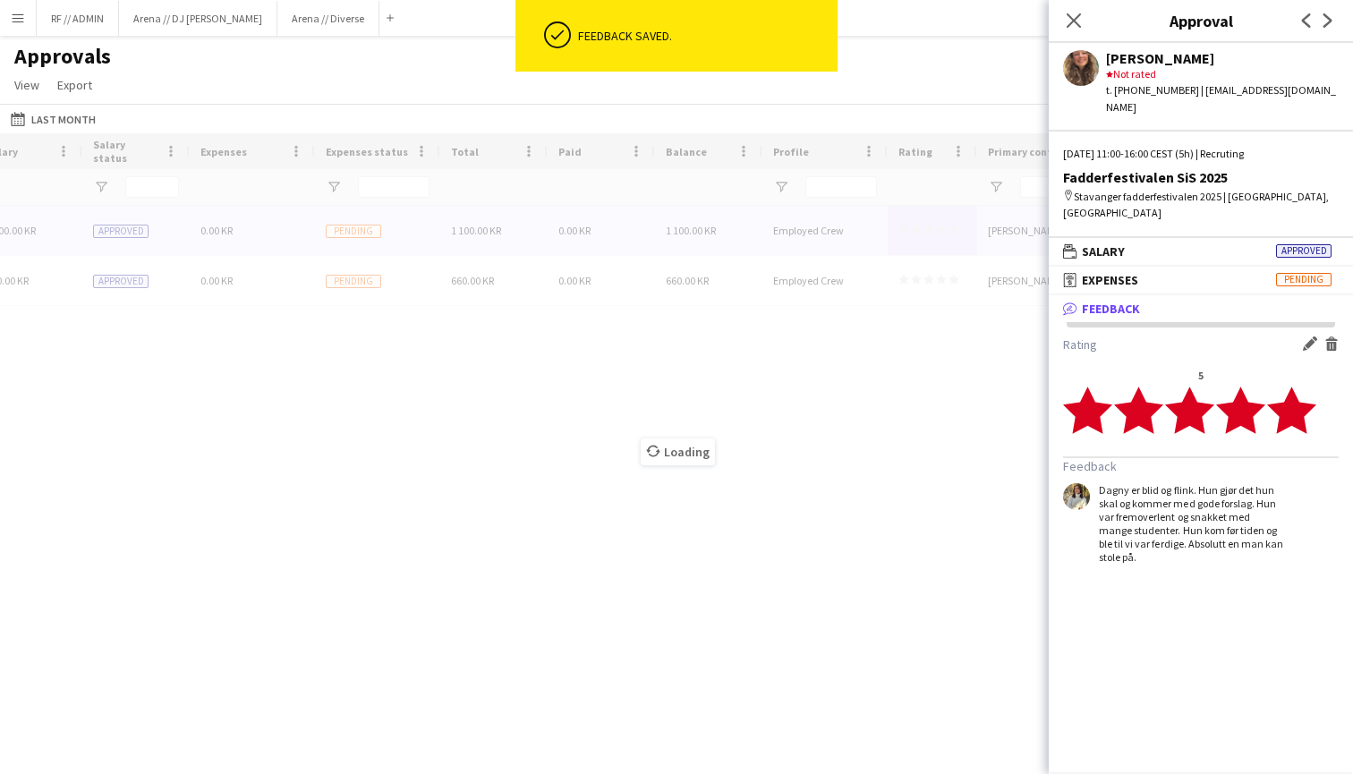
click at [926, 343] on div "Loading" at bounding box center [676, 438] width 1353 height 610
click at [940, 278] on div "Loading" at bounding box center [676, 438] width 1353 height 610
click at [1072, 18] on icon at bounding box center [1073, 20] width 17 height 17
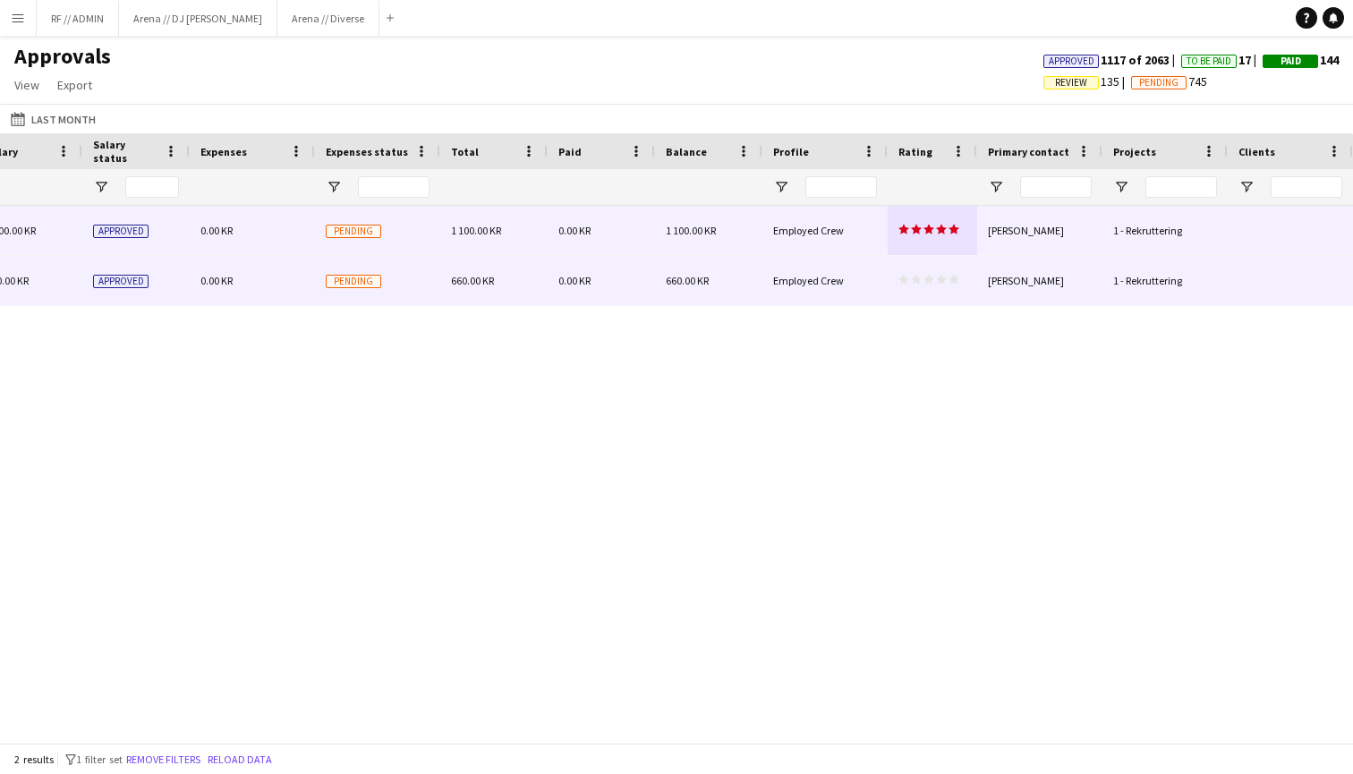
click at [943, 279] on polygon at bounding box center [941, 280] width 11 height 10
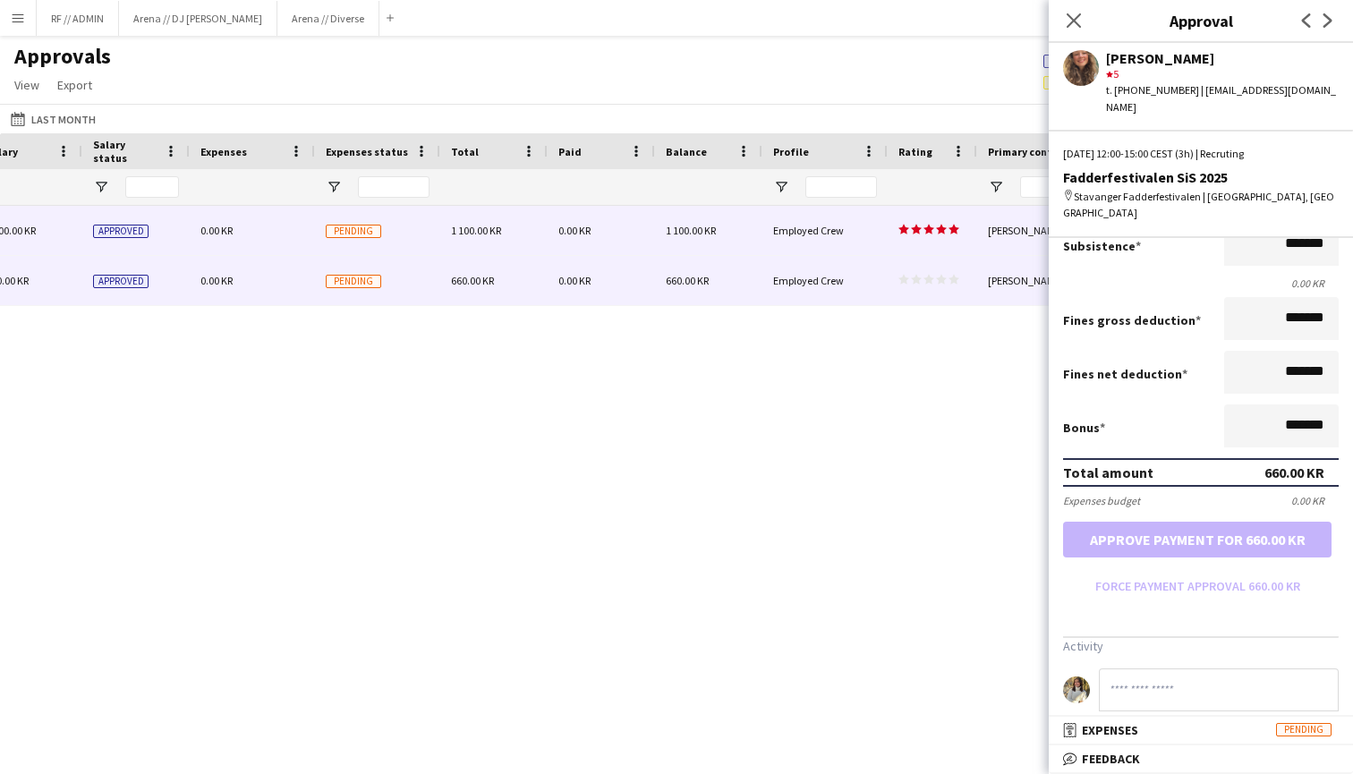
scroll to position [281, 0]
click at [1108, 760] on span "Feedback" at bounding box center [1111, 759] width 58 height 16
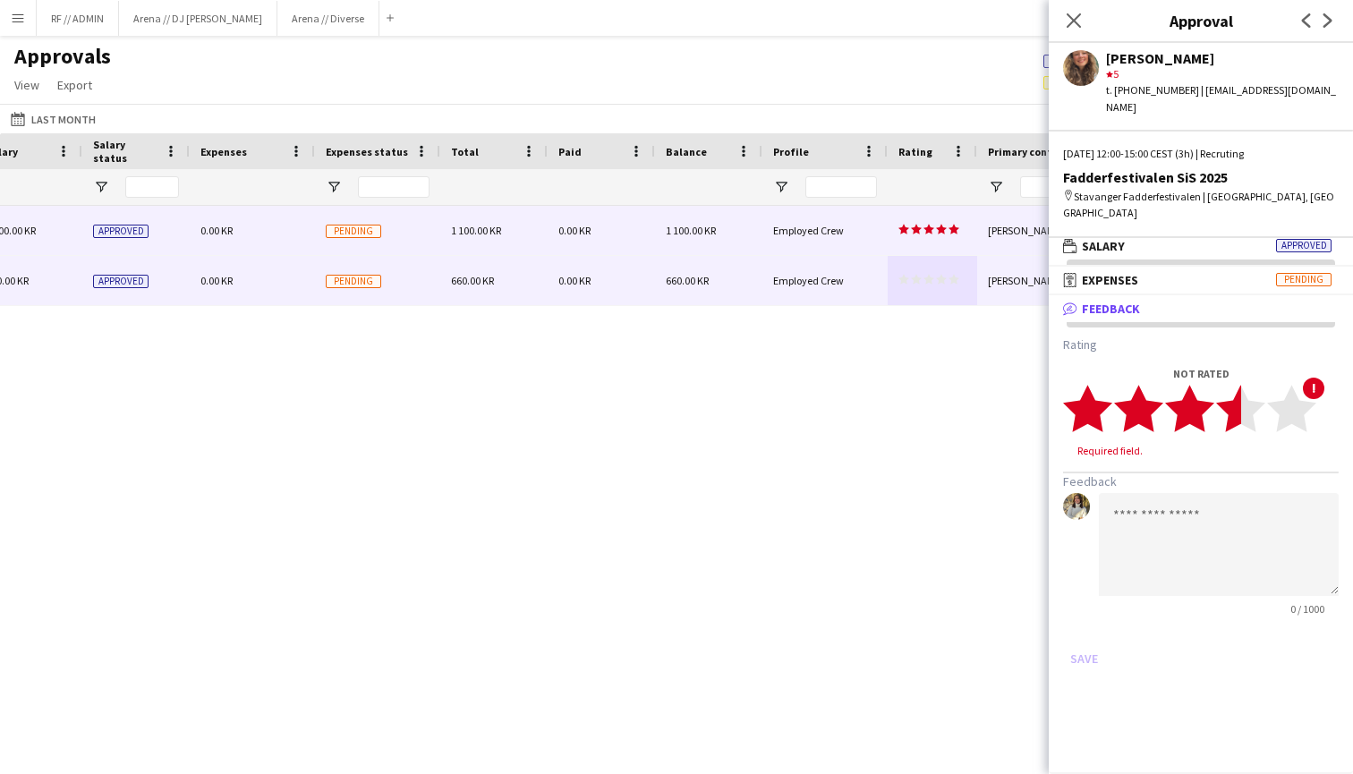
click at [1237, 385] on polygon at bounding box center [1240, 408] width 49 height 47
click at [1248, 385] on polygon at bounding box center [1240, 408] width 49 height 47
click at [1169, 483] on textarea at bounding box center [1219, 527] width 240 height 103
click at [1297, 385] on polygon at bounding box center [1291, 408] width 49 height 47
click at [1148, 487] on textarea at bounding box center [1219, 527] width 240 height 103
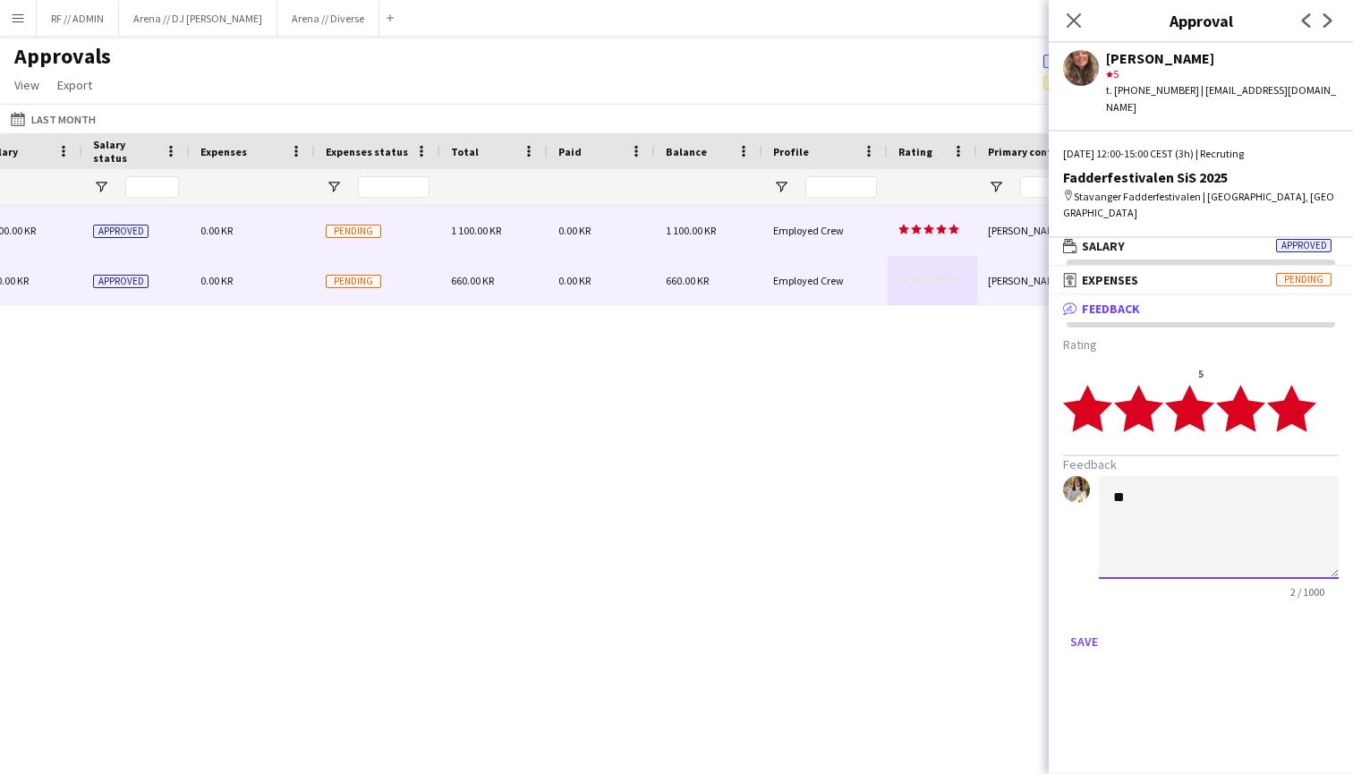
type textarea "*"
click at [1106, 499] on textarea "**********" at bounding box center [1219, 527] width 240 height 103
click at [1202, 498] on textarea "**********" at bounding box center [1219, 527] width 240 height 103
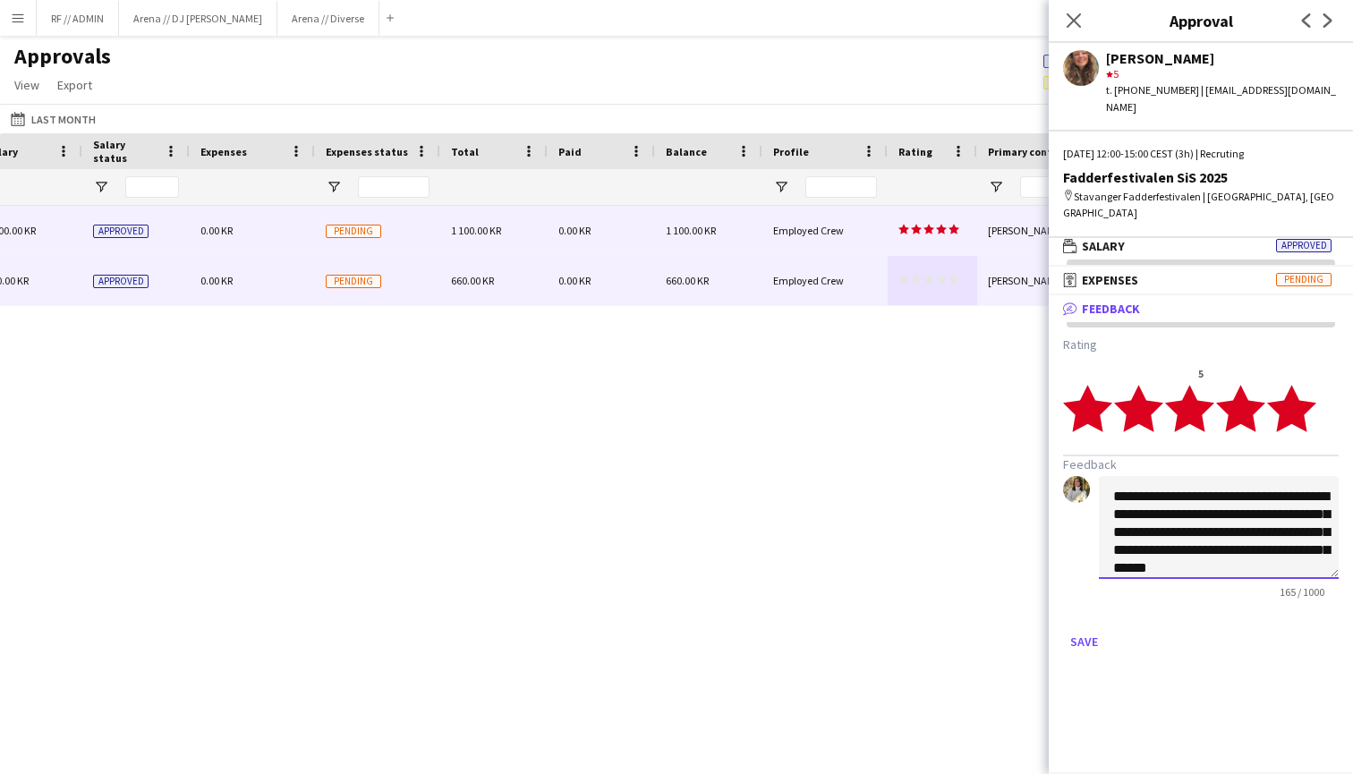
scroll to position [31, 0]
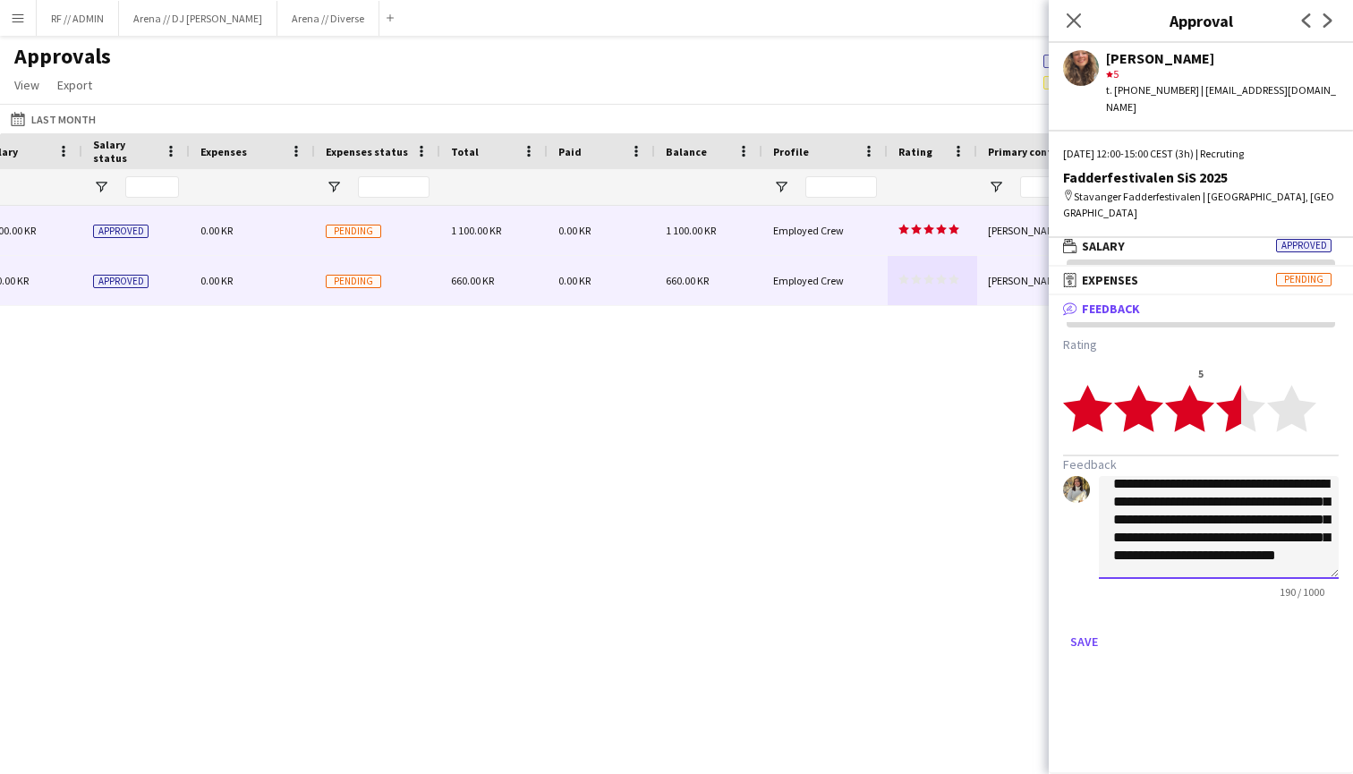
type textarea "**********"
click at [1237, 385] on polygon at bounding box center [1240, 408] width 49 height 47
click at [1245, 385] on polygon at bounding box center [1240, 408] width 49 height 47
click at [1096, 627] on button "Save" at bounding box center [1084, 641] width 42 height 29
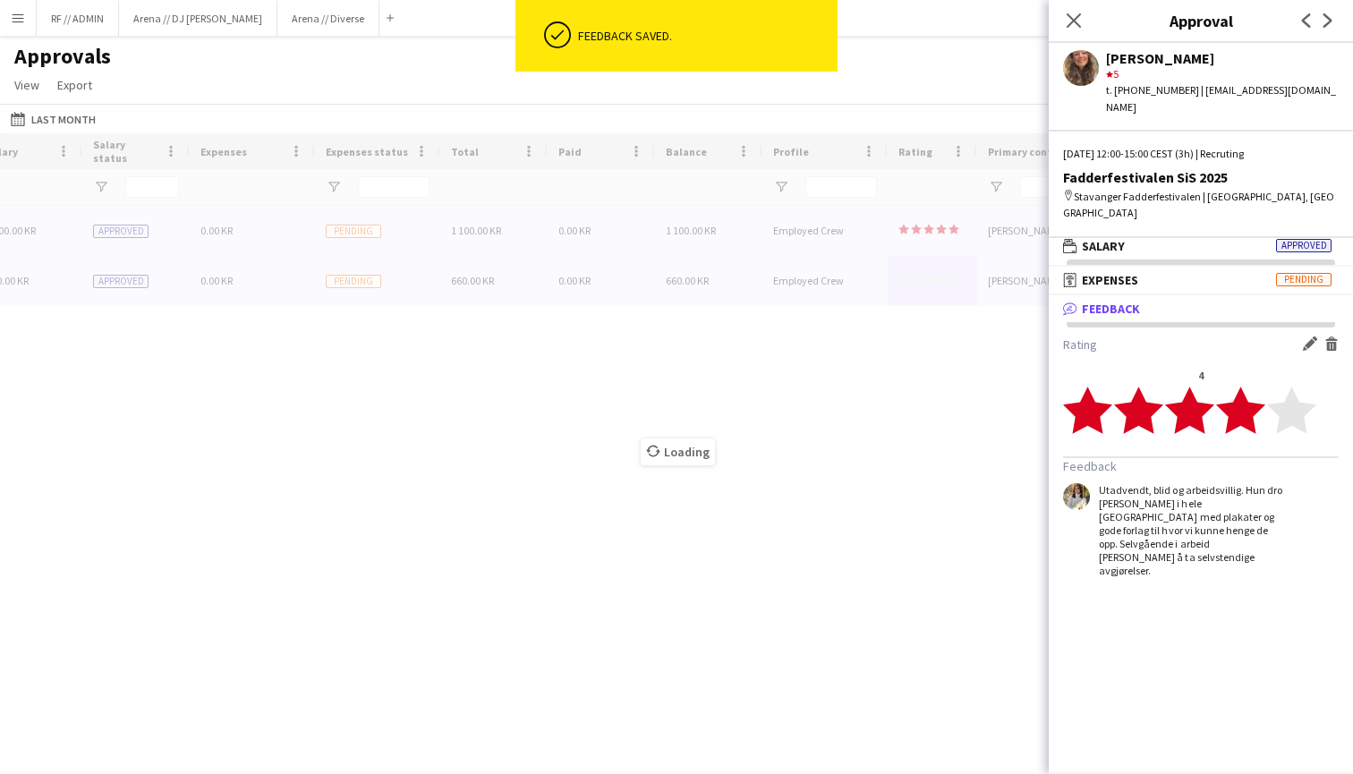
click at [941, 226] on div "Loading" at bounding box center [676, 438] width 1353 height 610
click at [1076, 22] on icon at bounding box center [1073, 20] width 17 height 17
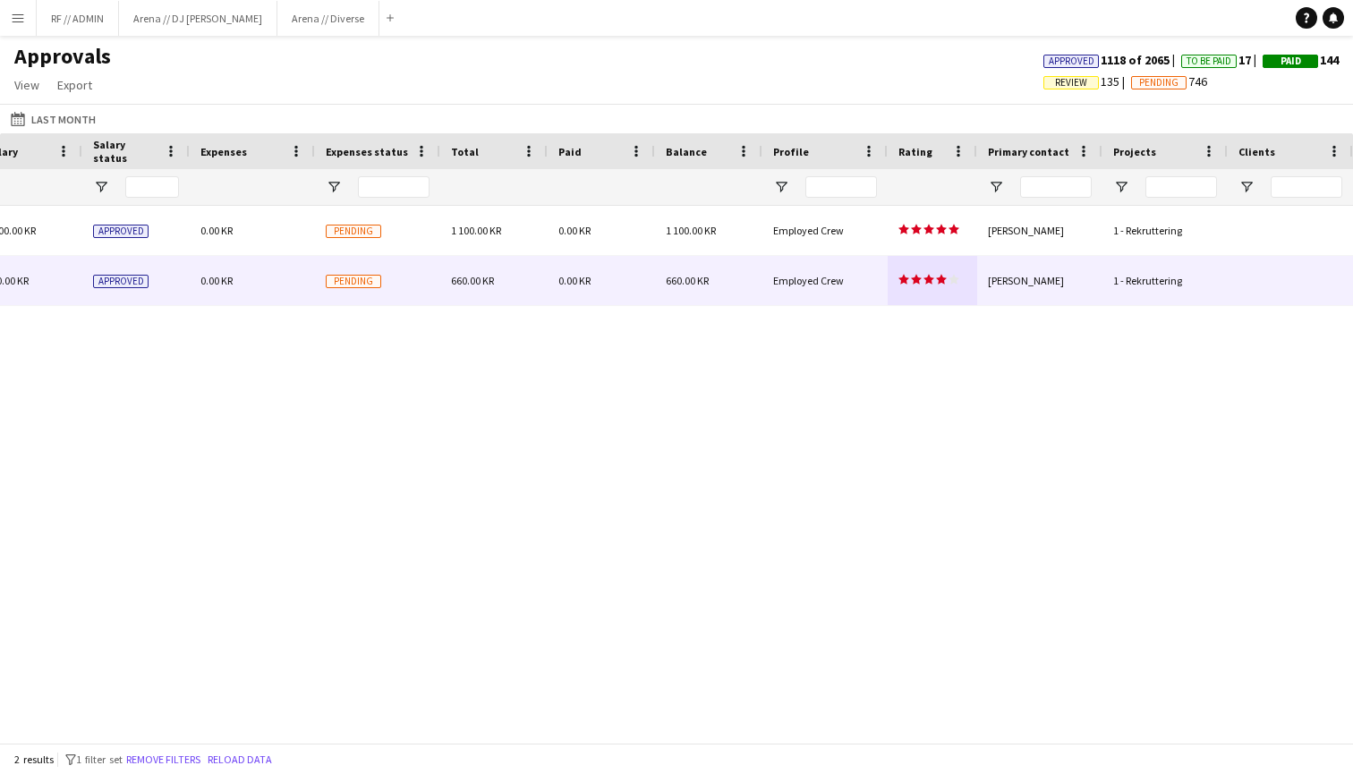
click at [943, 228] on div "Timezone [GEOGRAPHIC_DATA] Salary status Expenses" at bounding box center [676, 438] width 1353 height 610
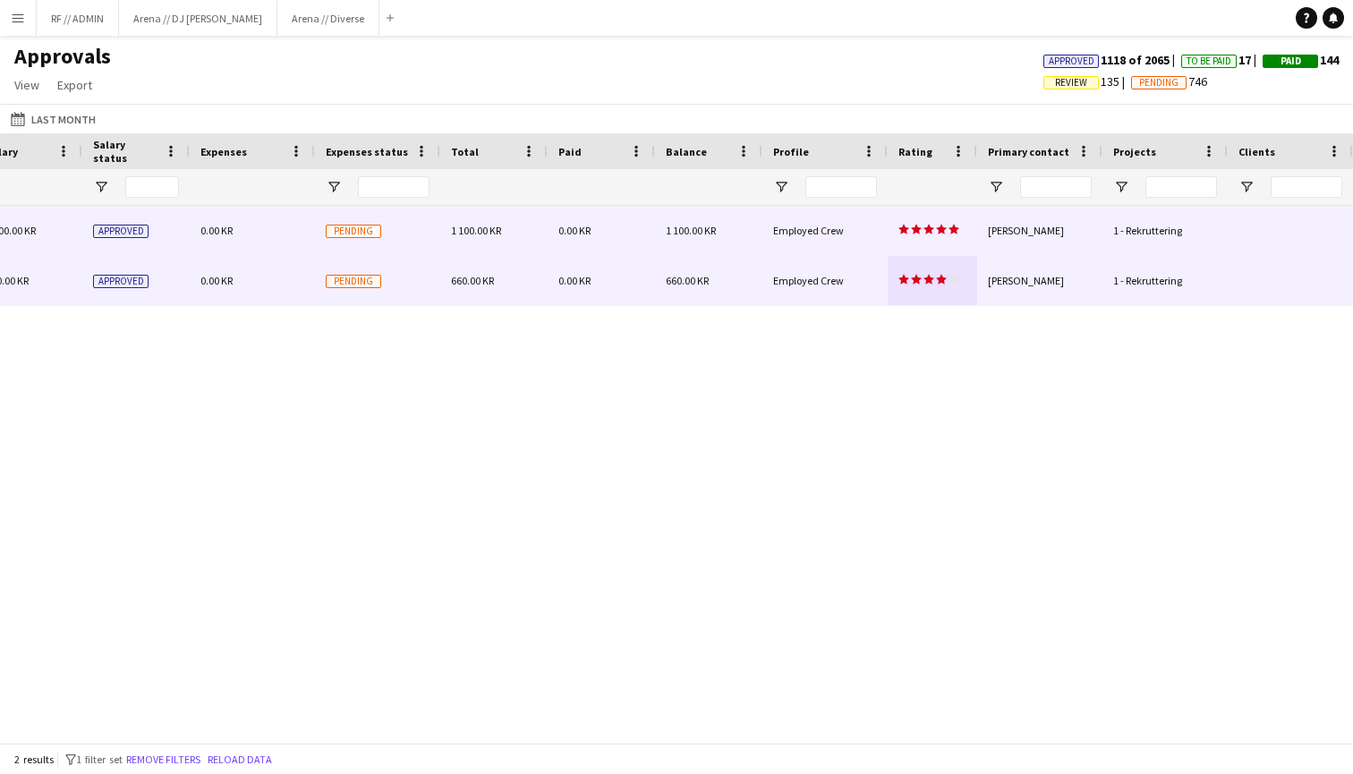
click at [949, 231] on icon "star" at bounding box center [954, 229] width 11 height 11
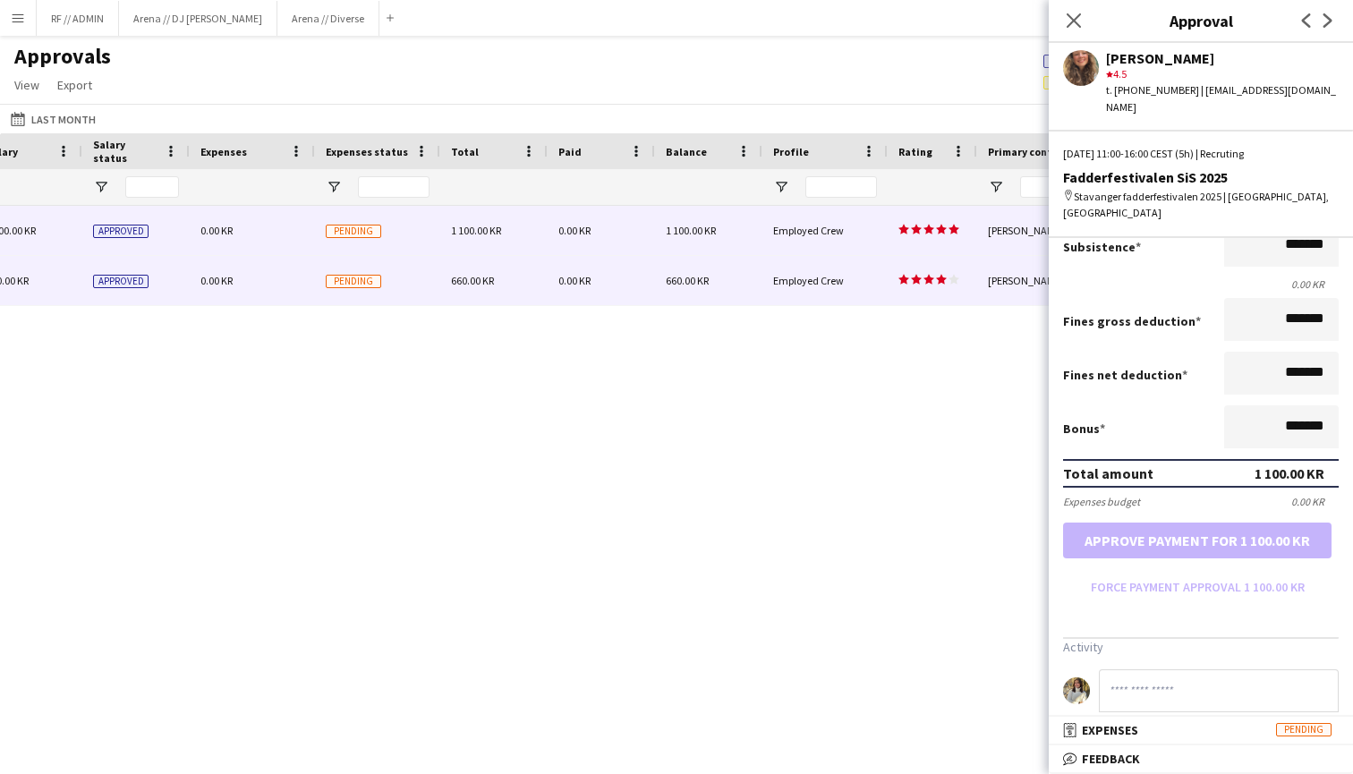
scroll to position [0, 0]
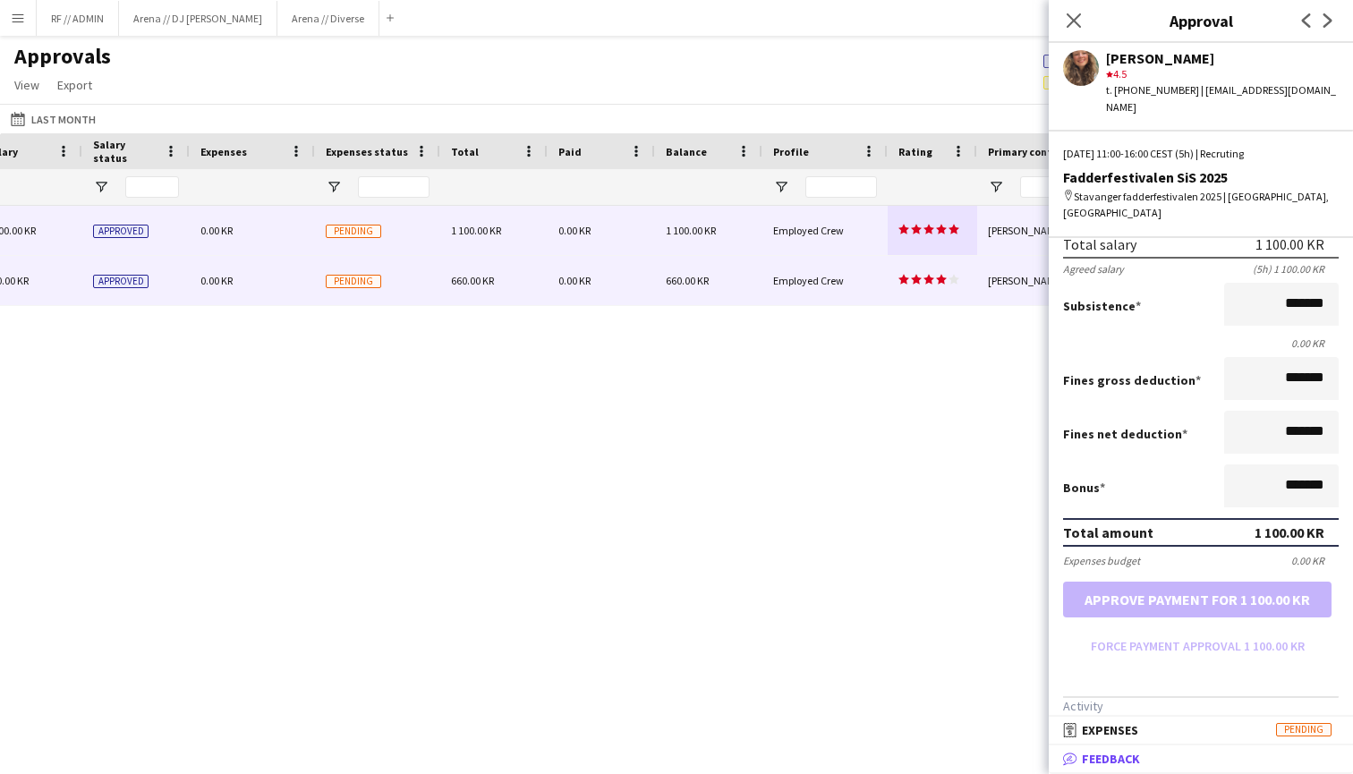
click at [1103, 758] on span "Feedback" at bounding box center [1111, 759] width 58 height 16
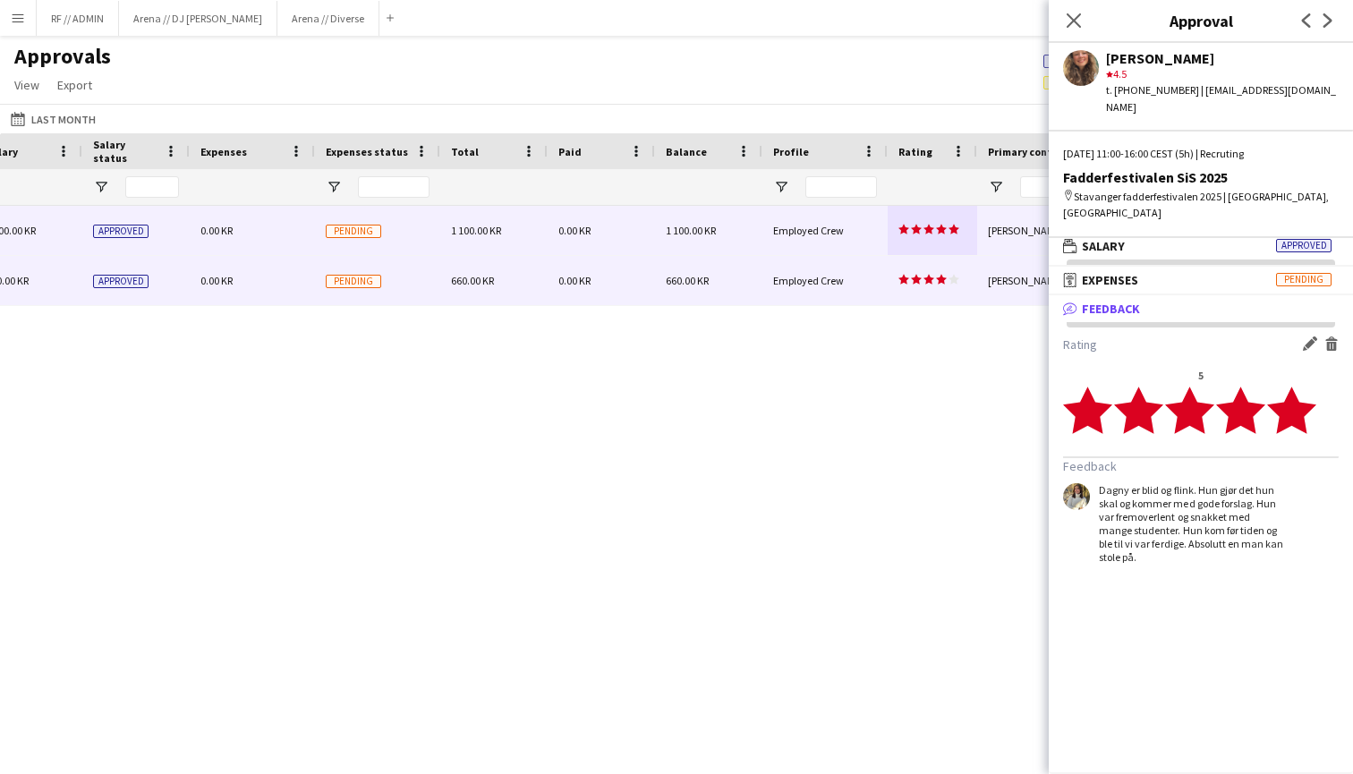
click at [1245, 386] on icon "star" at bounding box center [1240, 410] width 49 height 49
click at [1232, 387] on polygon at bounding box center [1240, 410] width 49 height 47
click at [1301, 337] on div "Edit feedback Delete feedback" at bounding box center [1317, 346] width 43 height 18
click at [1306, 337] on app-icon "Edit feedback" at bounding box center [1310, 344] width 14 height 14
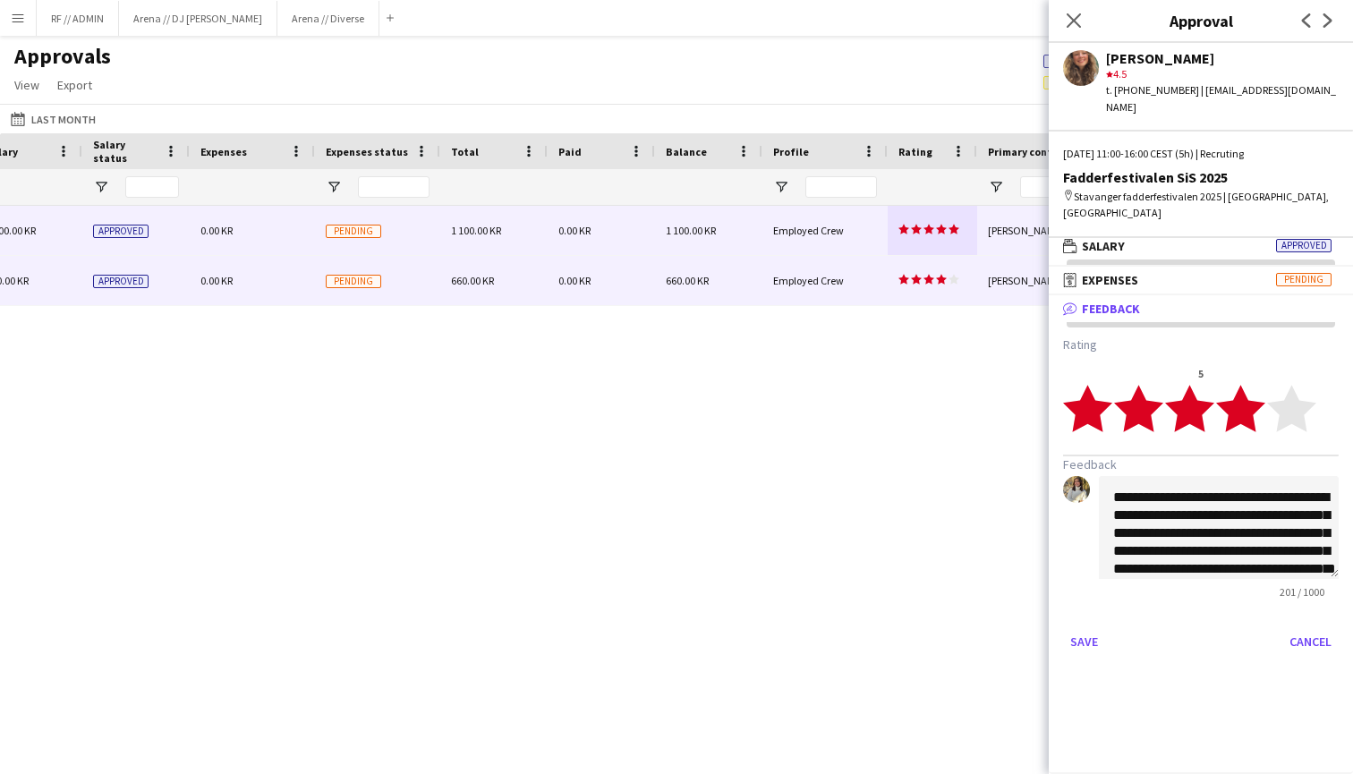
click at [1243, 385] on polygon at bounding box center [1240, 408] width 49 height 47
click at [1096, 627] on button "Save" at bounding box center [1084, 641] width 42 height 29
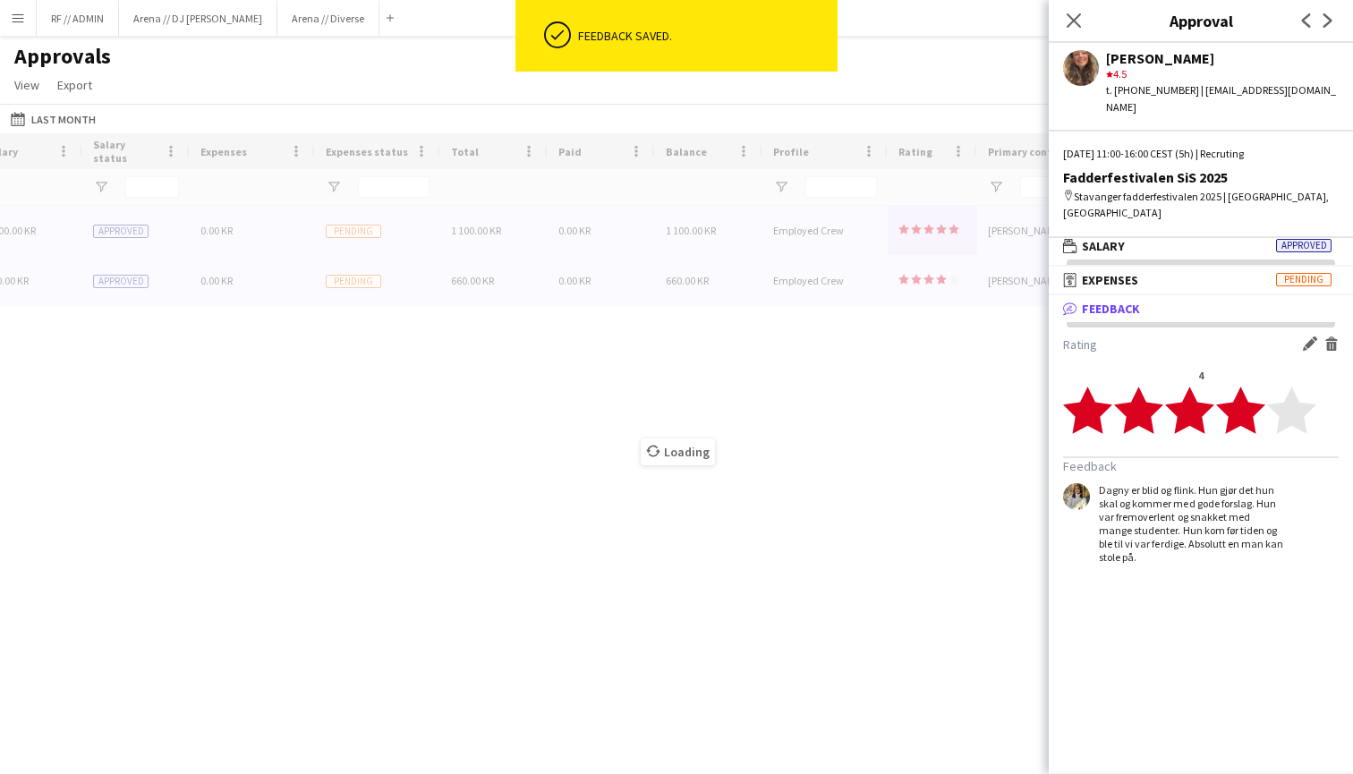
click at [921, 405] on div "Loading" at bounding box center [676, 438] width 1353 height 610
click at [1070, 26] on icon at bounding box center [1073, 20] width 17 height 17
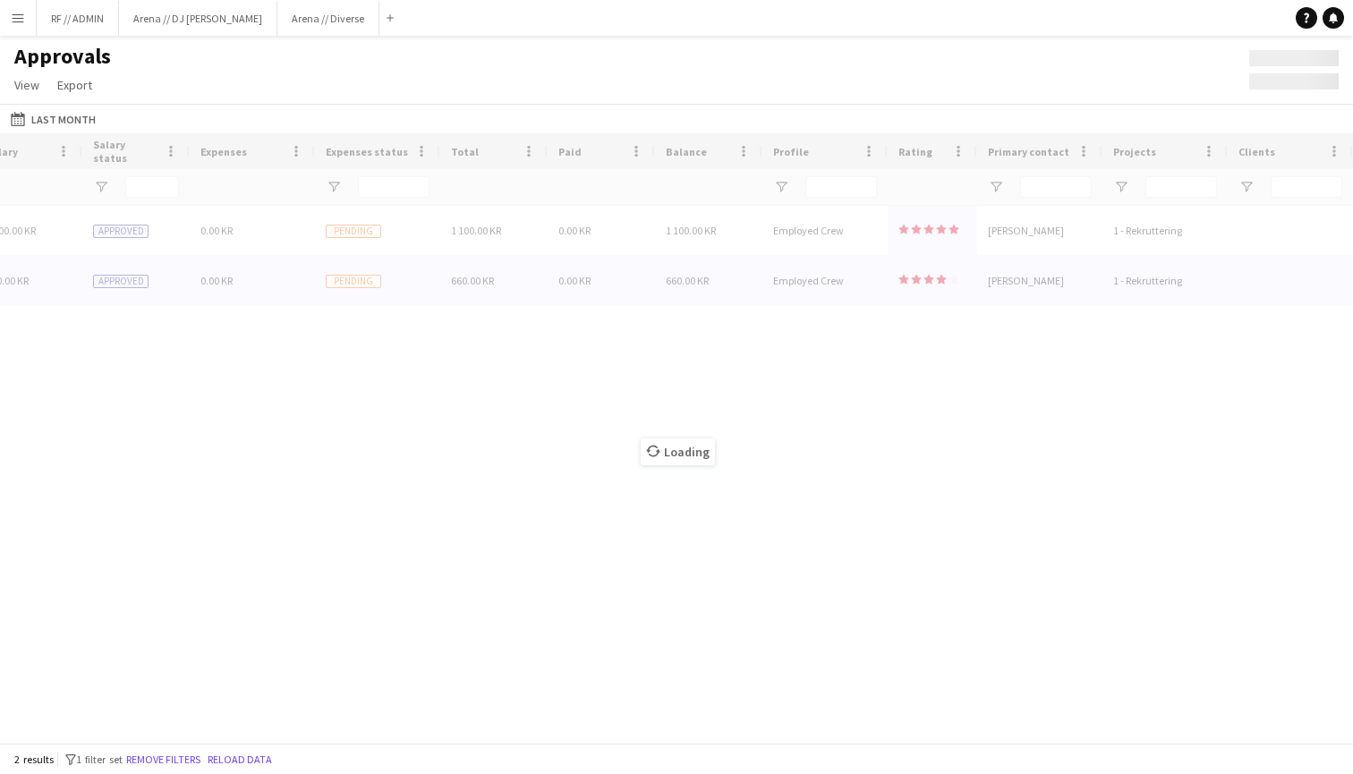
click at [945, 398] on div "Loading" at bounding box center [676, 438] width 1353 height 610
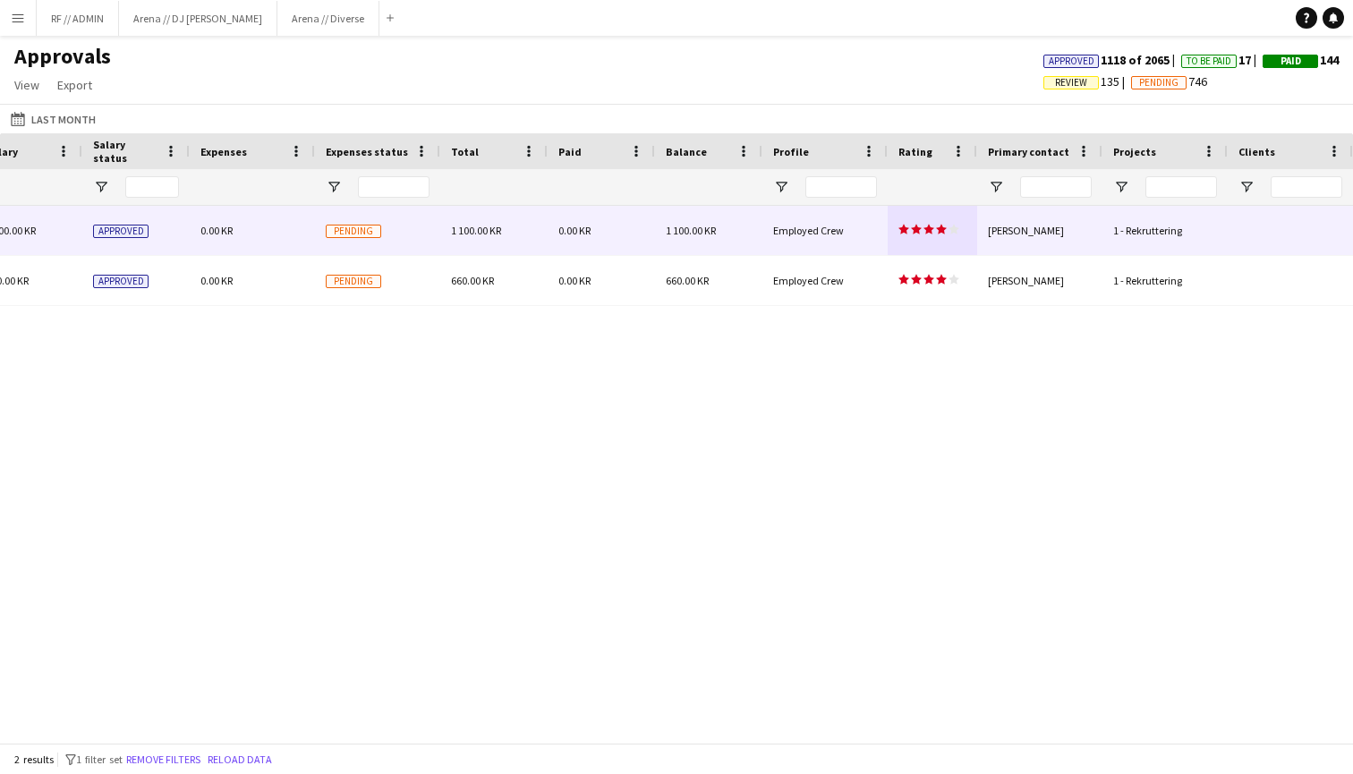
click at [887, 385] on div "(CET/CEST) [GEOGRAPHIC_DATA] 1 100.00 KR Approved 0.00 KR Pending 1 100.00 KR 0…" at bounding box center [676, 474] width 1353 height 537
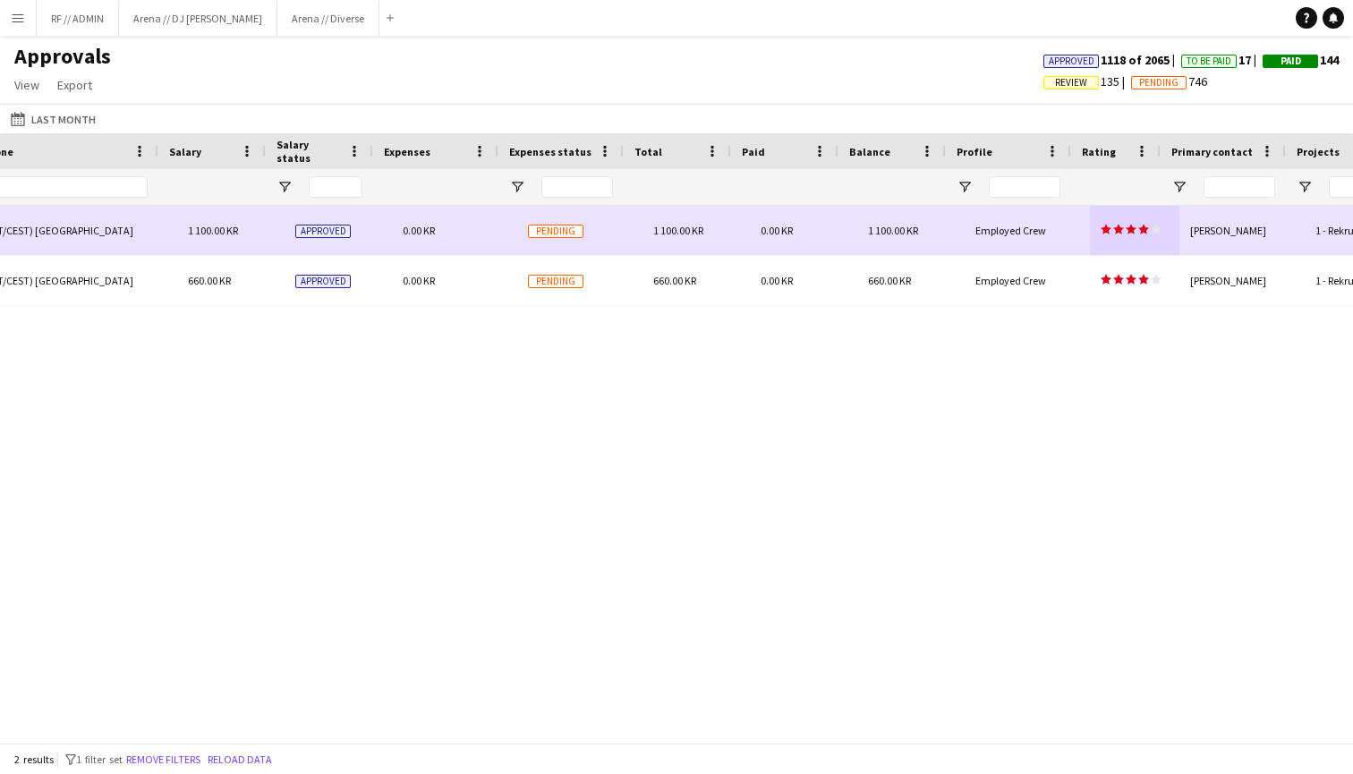
scroll to position [0, 1375]
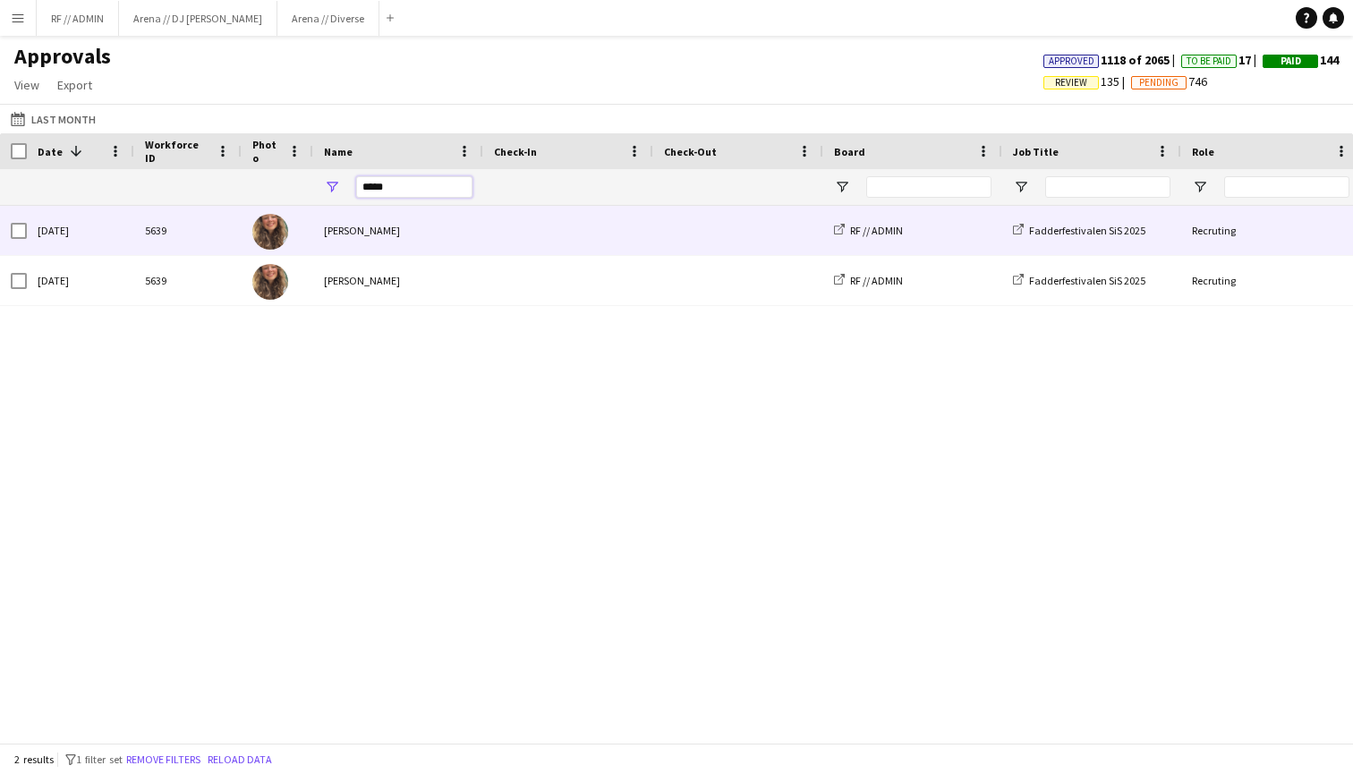
click at [408, 183] on input "*****" at bounding box center [414, 186] width 116 height 21
type input "******"
drag, startPoint x: 406, startPoint y: 216, endPoint x: 489, endPoint y: 482, distance: 278.3
click at [489, 482] on div "star star star star star star star star star star Stavanger fadderfestivalen 20…" at bounding box center [676, 474] width 1353 height 537
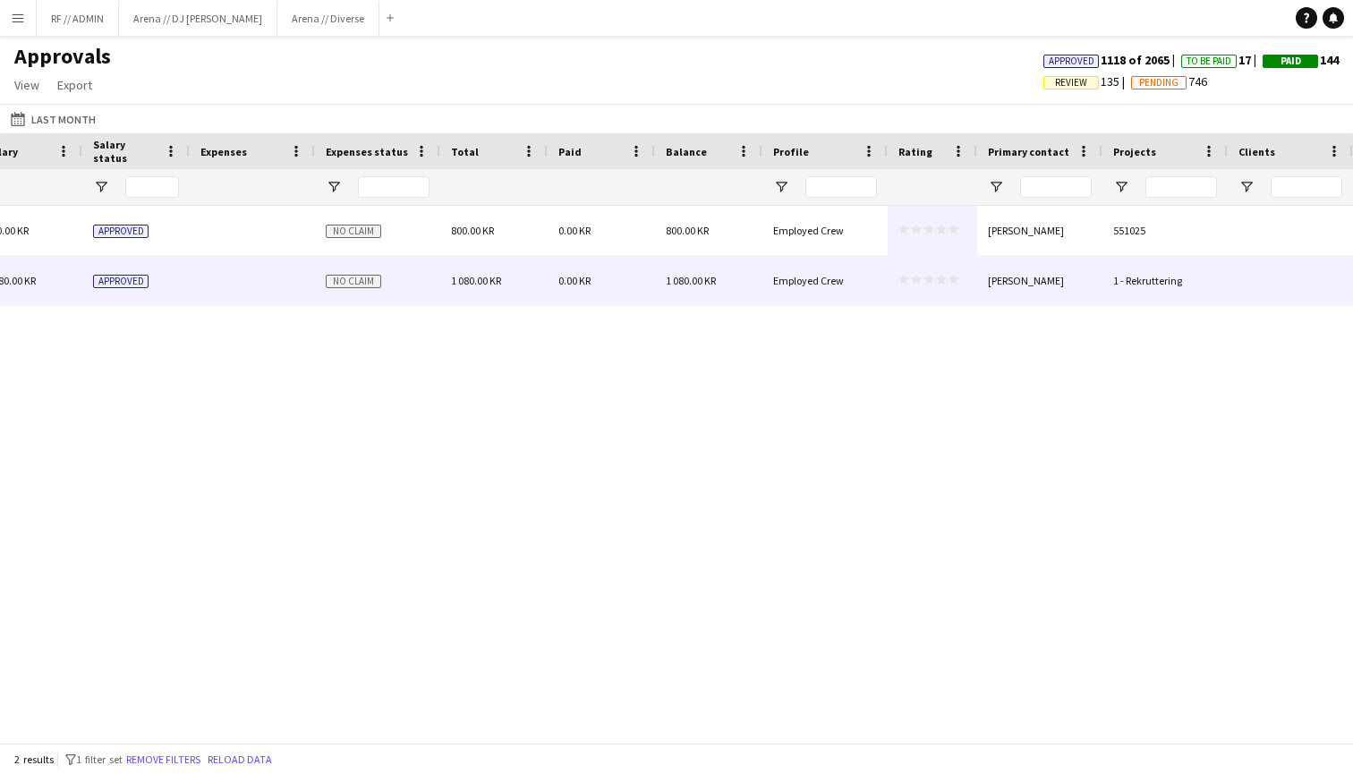
click at [952, 277] on icon "star" at bounding box center [954, 279] width 11 height 11
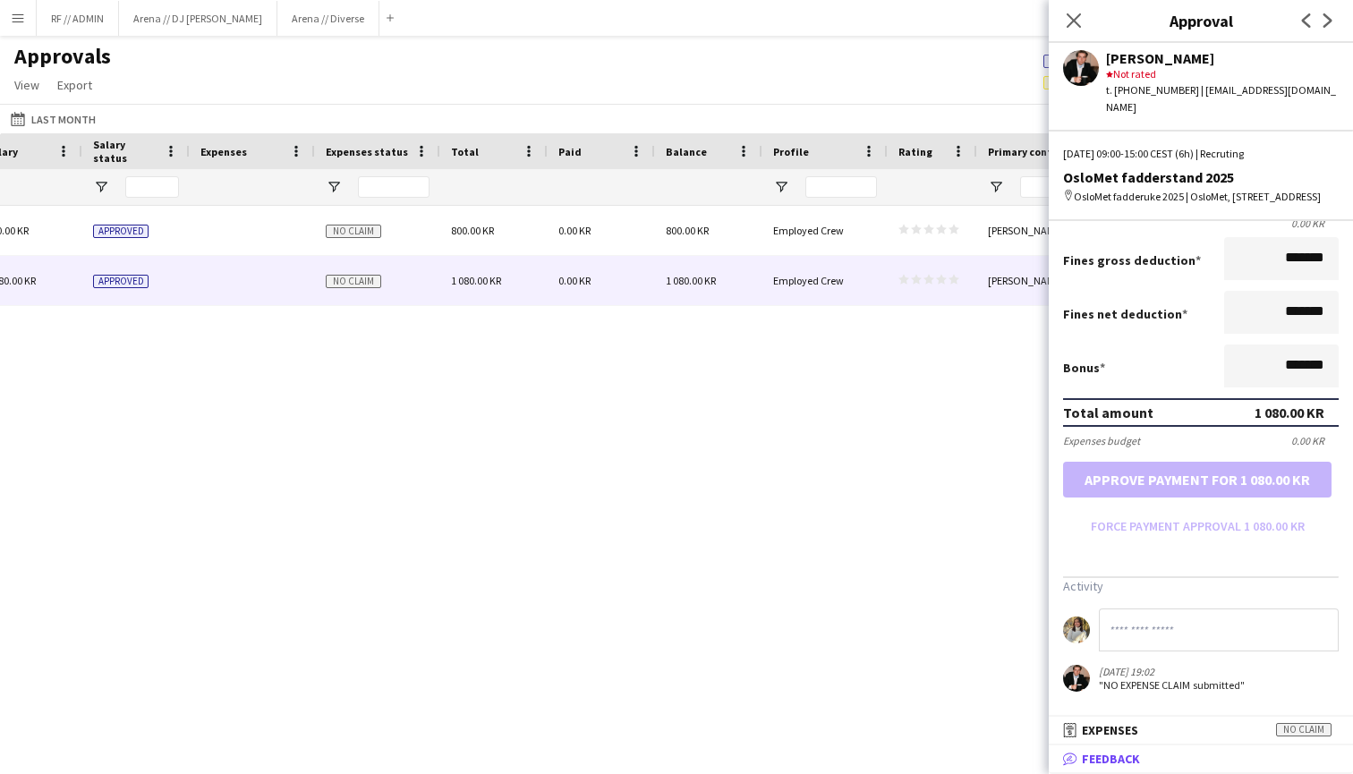
click at [1111, 746] on mat-expansion-panel-header "bubble-pencil Feedback" at bounding box center [1201, 759] width 304 height 27
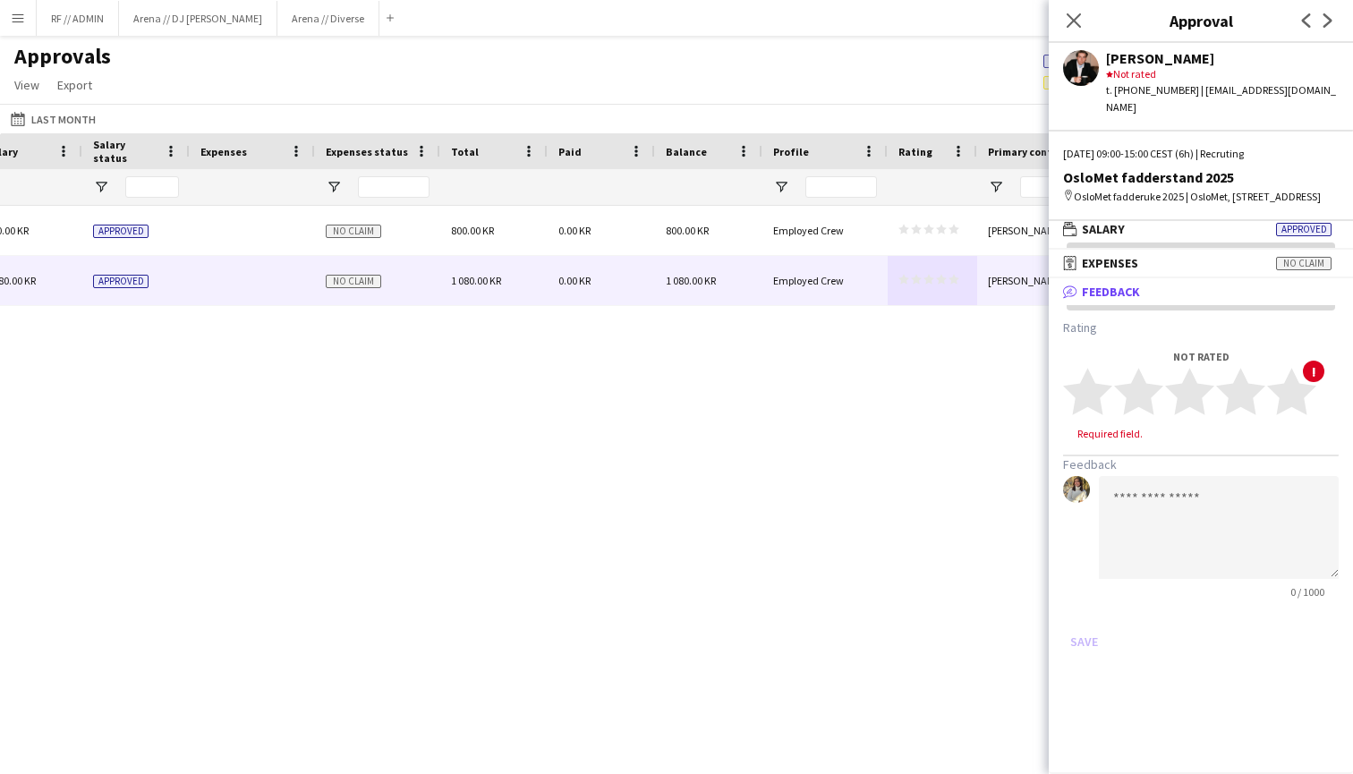
click at [1318, 400] on div "Not rated star star star star star star star star star star !" at bounding box center [1201, 386] width 276 height 73
click at [1308, 405] on polygon at bounding box center [1291, 392] width 49 height 47
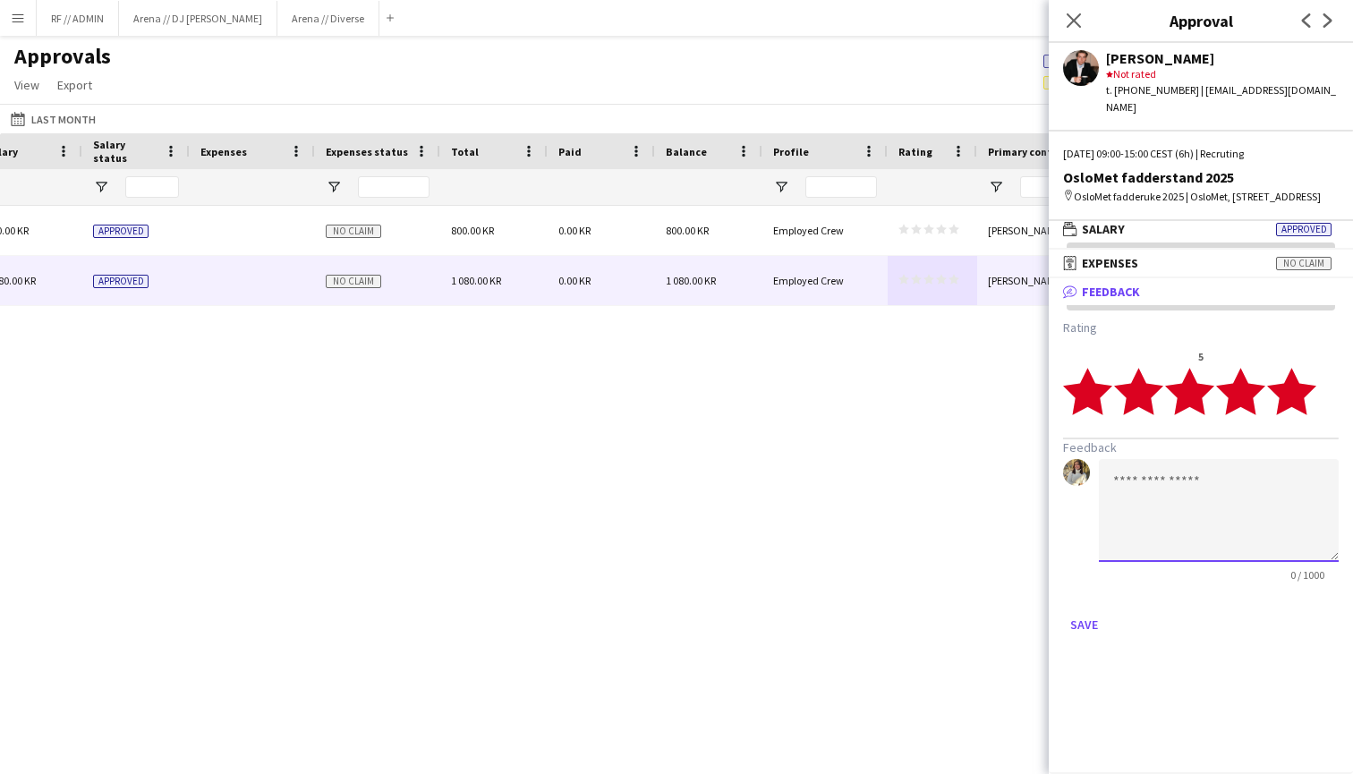
click at [1183, 513] on textarea at bounding box center [1219, 510] width 240 height 103
click at [1156, 513] on textarea "**********" at bounding box center [1219, 510] width 240 height 103
click at [1304, 514] on textarea "**********" at bounding box center [1219, 510] width 240 height 103
click at [1121, 520] on textarea "**********" at bounding box center [1219, 510] width 240 height 103
click at [1320, 523] on textarea "**********" at bounding box center [1219, 510] width 240 height 103
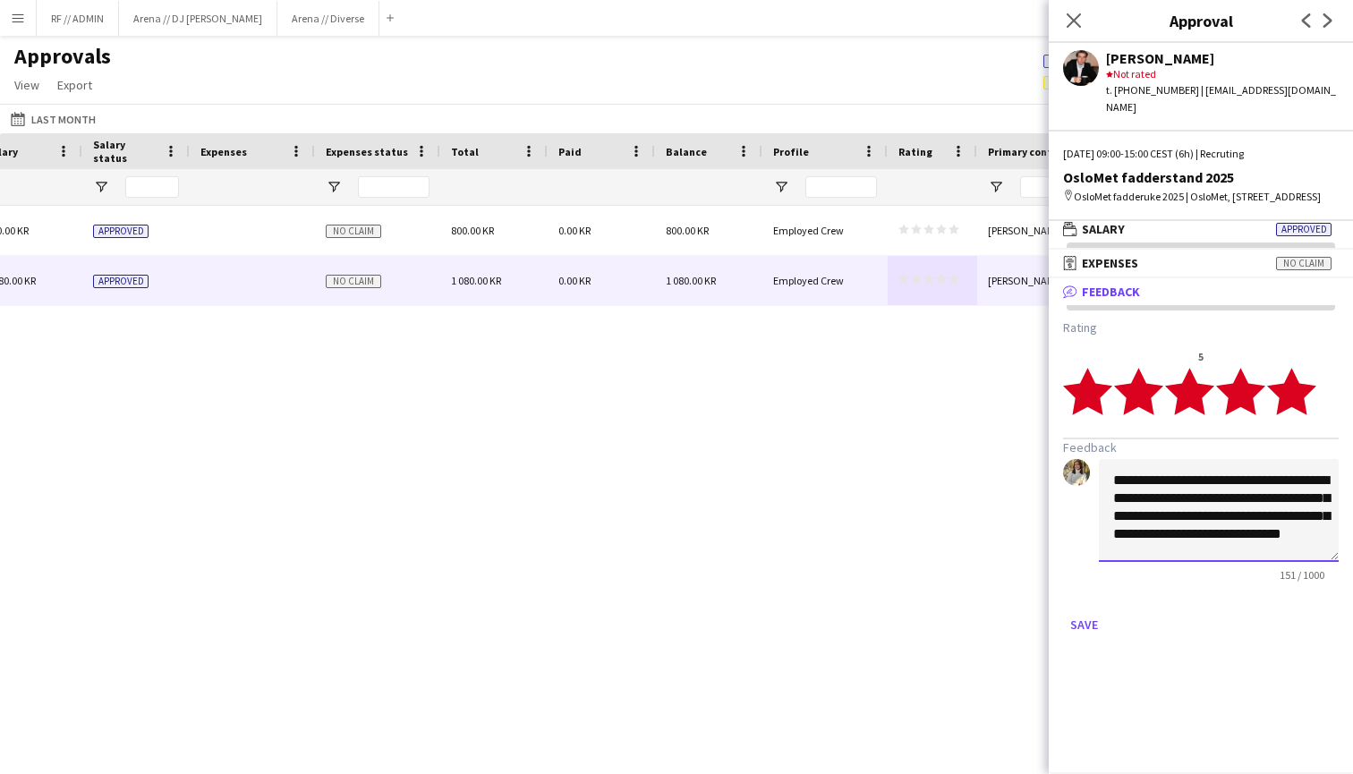
click at [1141, 562] on textarea "**********" at bounding box center [1219, 510] width 240 height 103
click at [1260, 562] on textarea "**********" at bounding box center [1219, 510] width 240 height 103
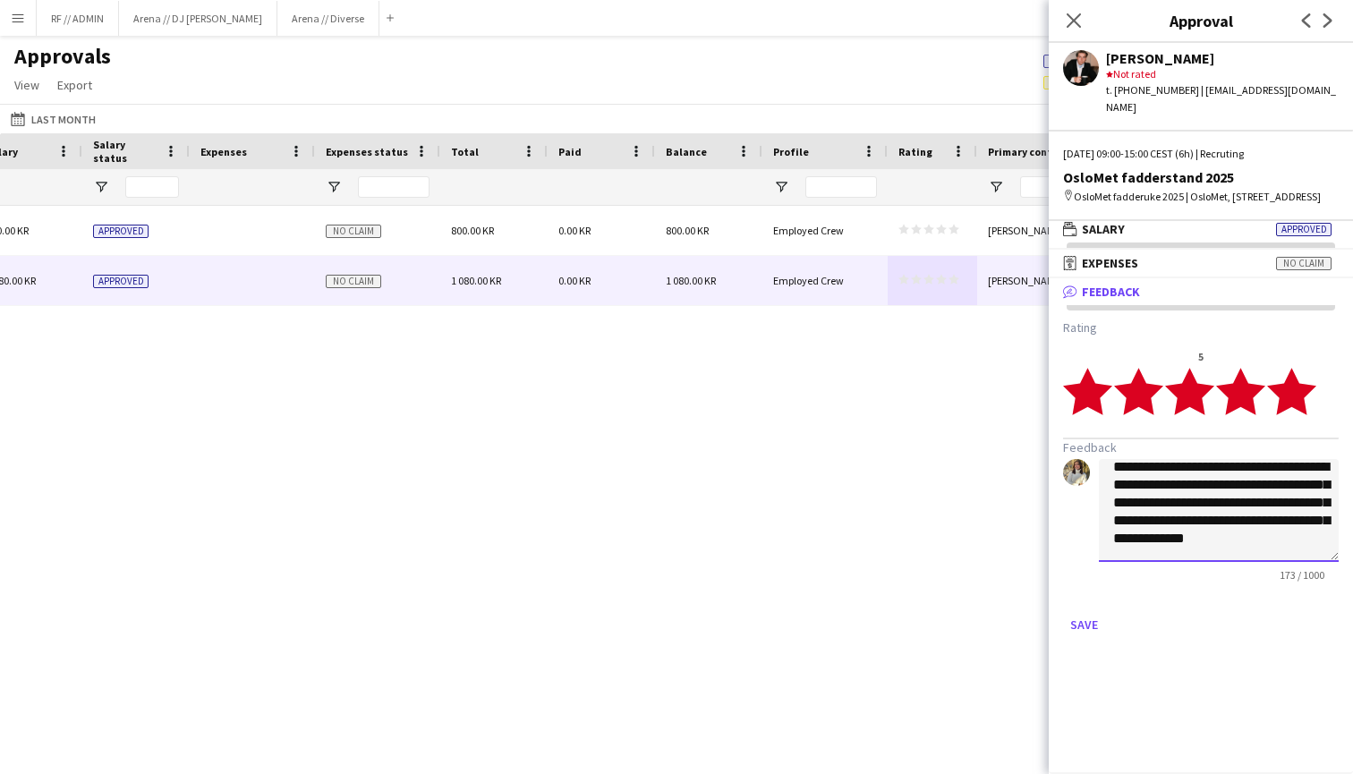
scroll to position [19, 0]
type textarea "**********"
click at [1093, 639] on button "Save" at bounding box center [1084, 624] width 42 height 29
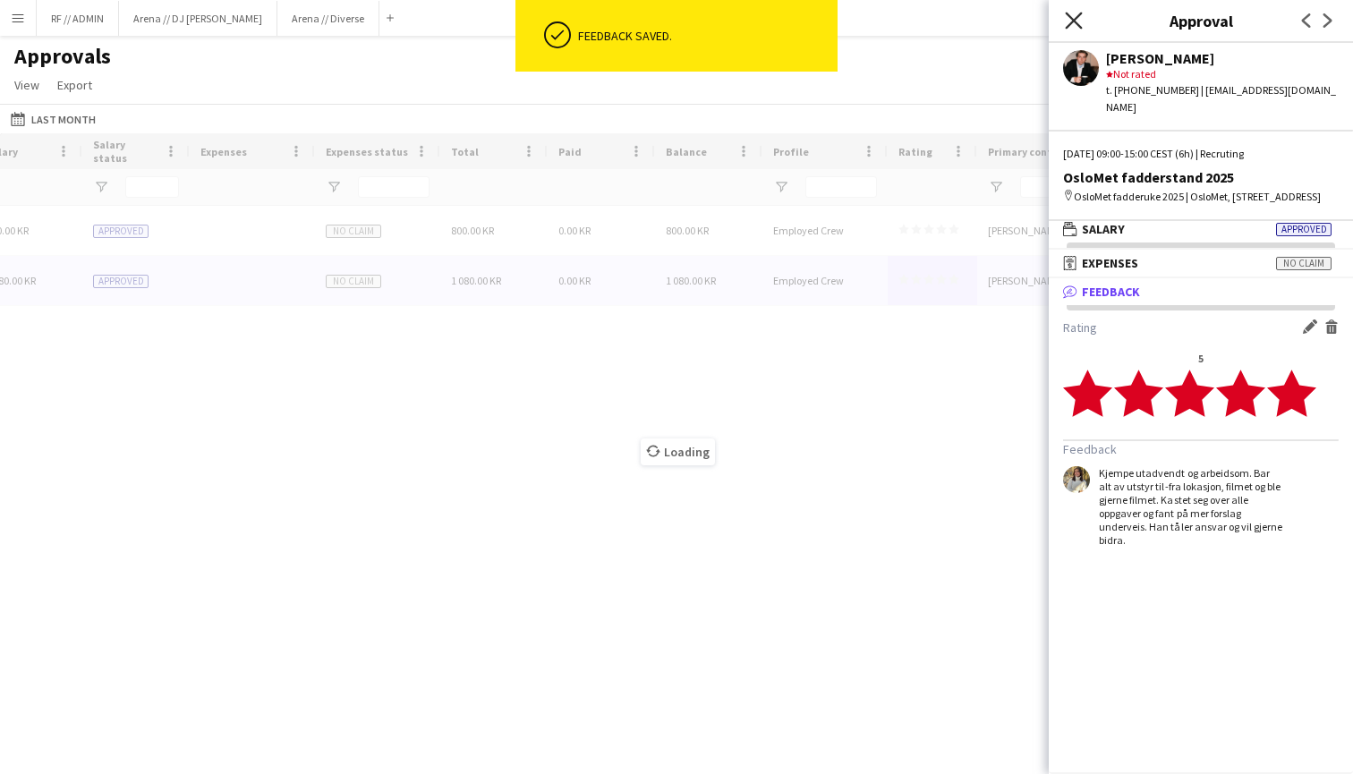
click at [1071, 20] on icon "Close pop-in" at bounding box center [1073, 20] width 17 height 17
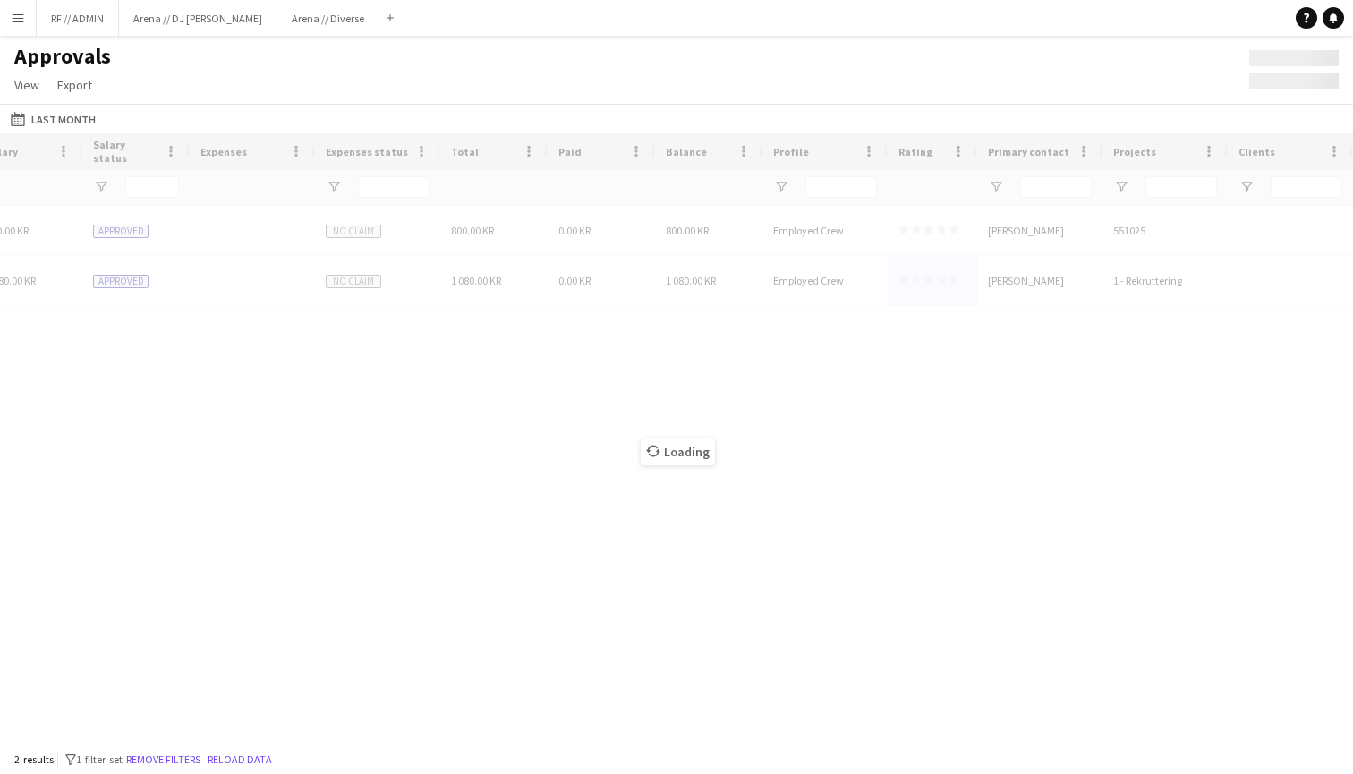
click at [952, 229] on div "Loading" at bounding box center [676, 438] width 1353 height 610
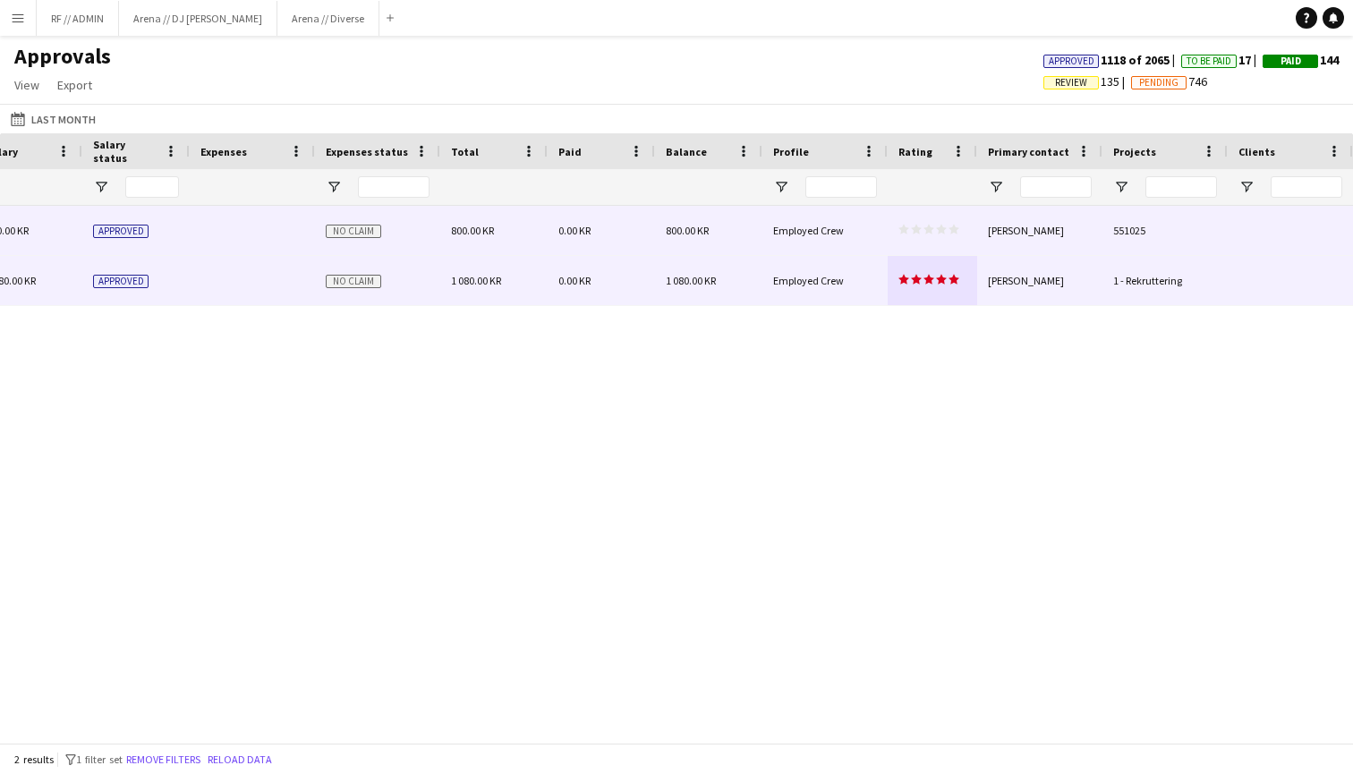
click at [953, 229] on polygon at bounding box center [954, 230] width 11 height 10
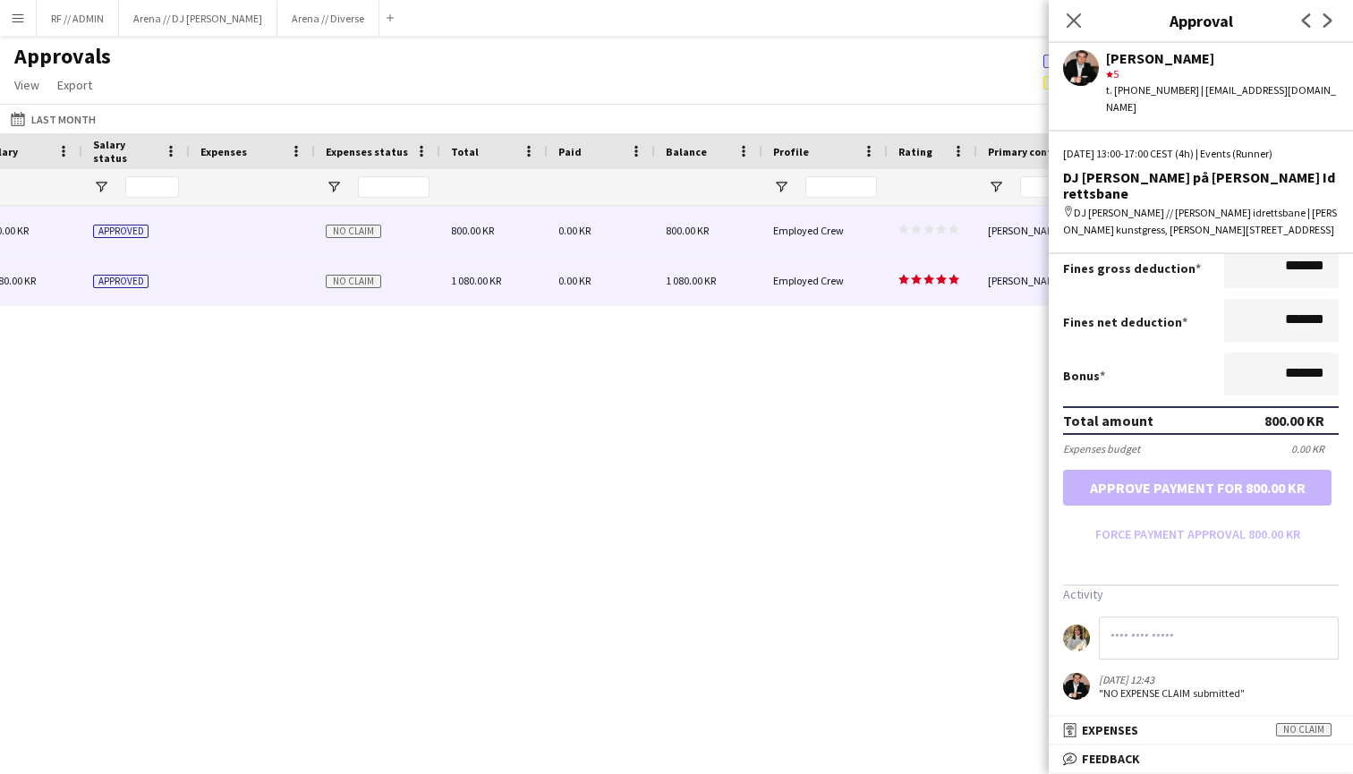
scroll to position [349, 0]
click at [1105, 756] on span "Feedback" at bounding box center [1111, 759] width 58 height 16
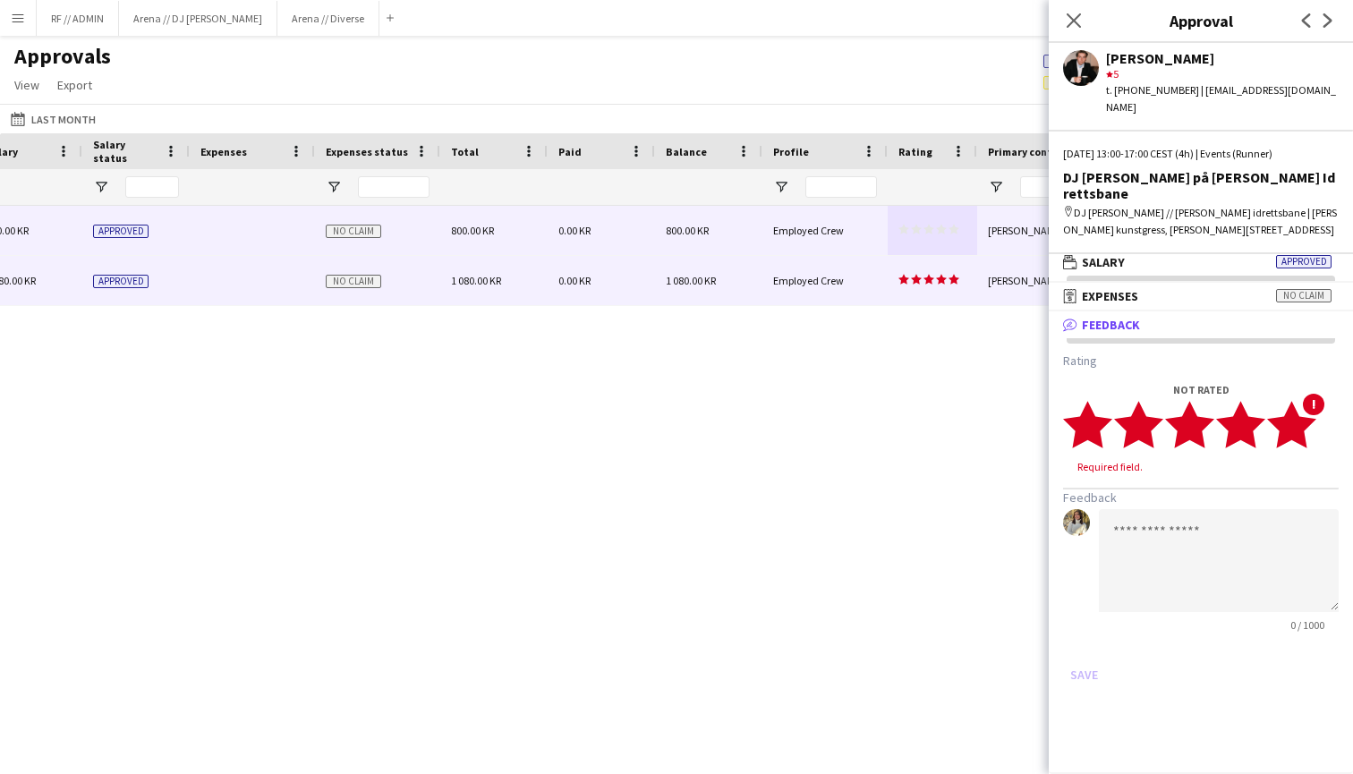
click at [1299, 409] on polygon at bounding box center [1291, 424] width 49 height 47
click at [1223, 503] on textarea at bounding box center [1219, 543] width 240 height 103
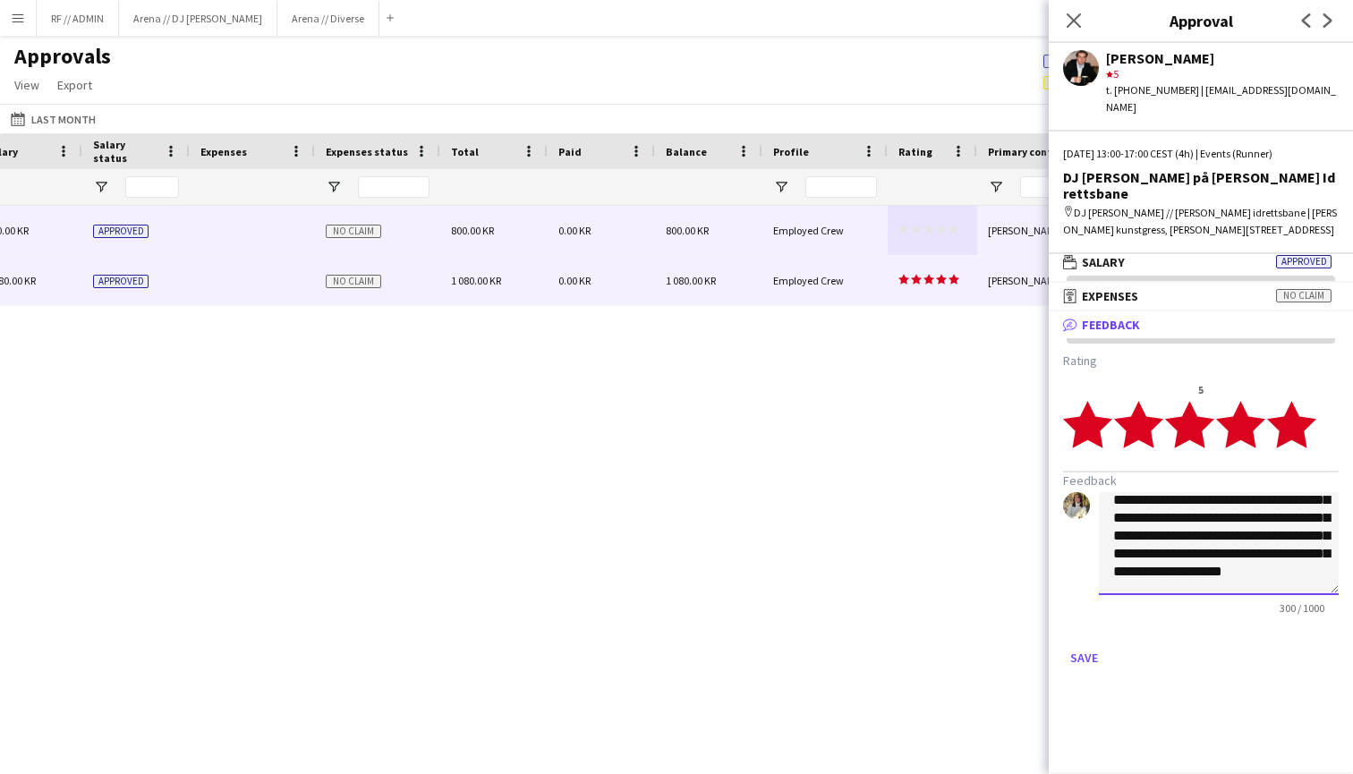
scroll to position [95, 0]
drag, startPoint x: 1245, startPoint y: 567, endPoint x: 1116, endPoint y: 560, distance: 129.0
click at [1116, 560] on textarea "**********" at bounding box center [1219, 543] width 240 height 103
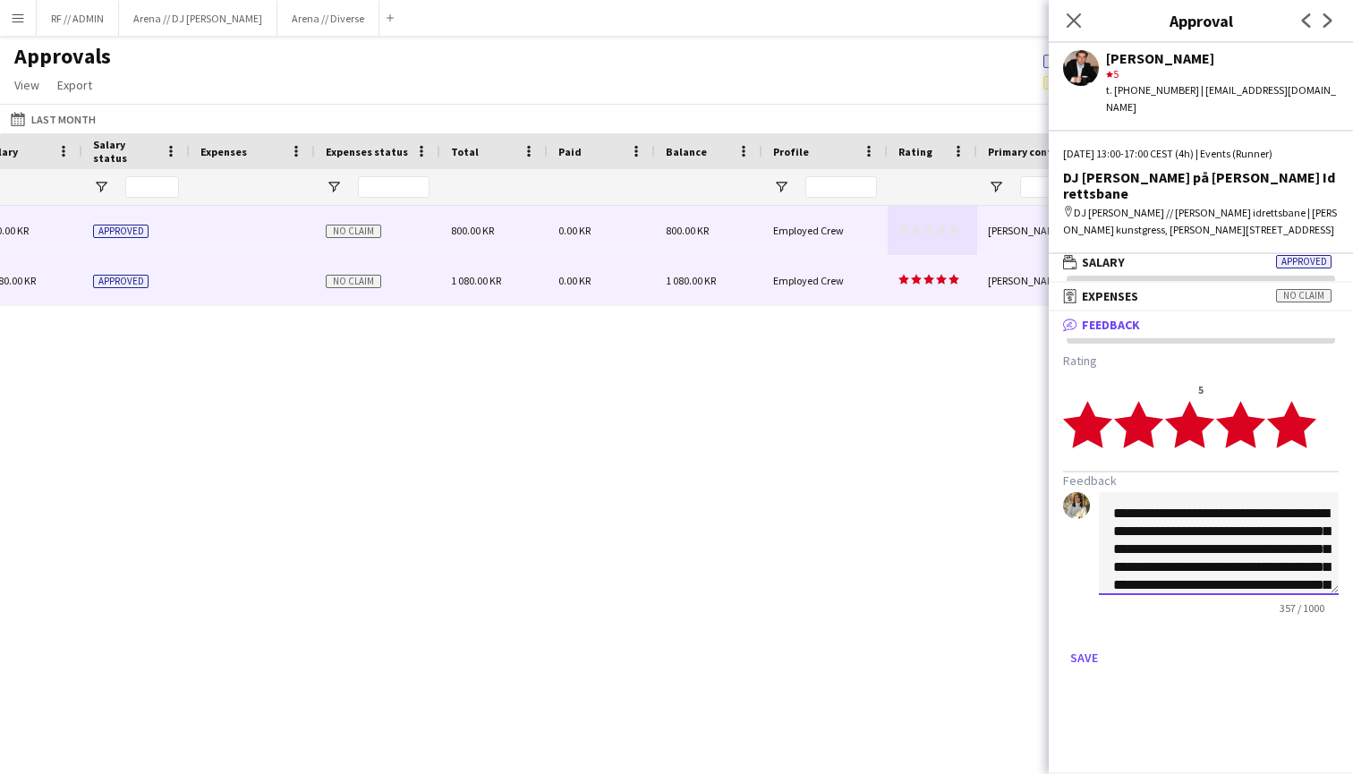
scroll to position [0, 0]
drag, startPoint x: 1185, startPoint y: 498, endPoint x: 1153, endPoint y: 498, distance: 32.2
click at [1153, 498] on textarea "**********" at bounding box center [1219, 543] width 240 height 103
click at [1223, 525] on textarea "**********" at bounding box center [1219, 543] width 240 height 103
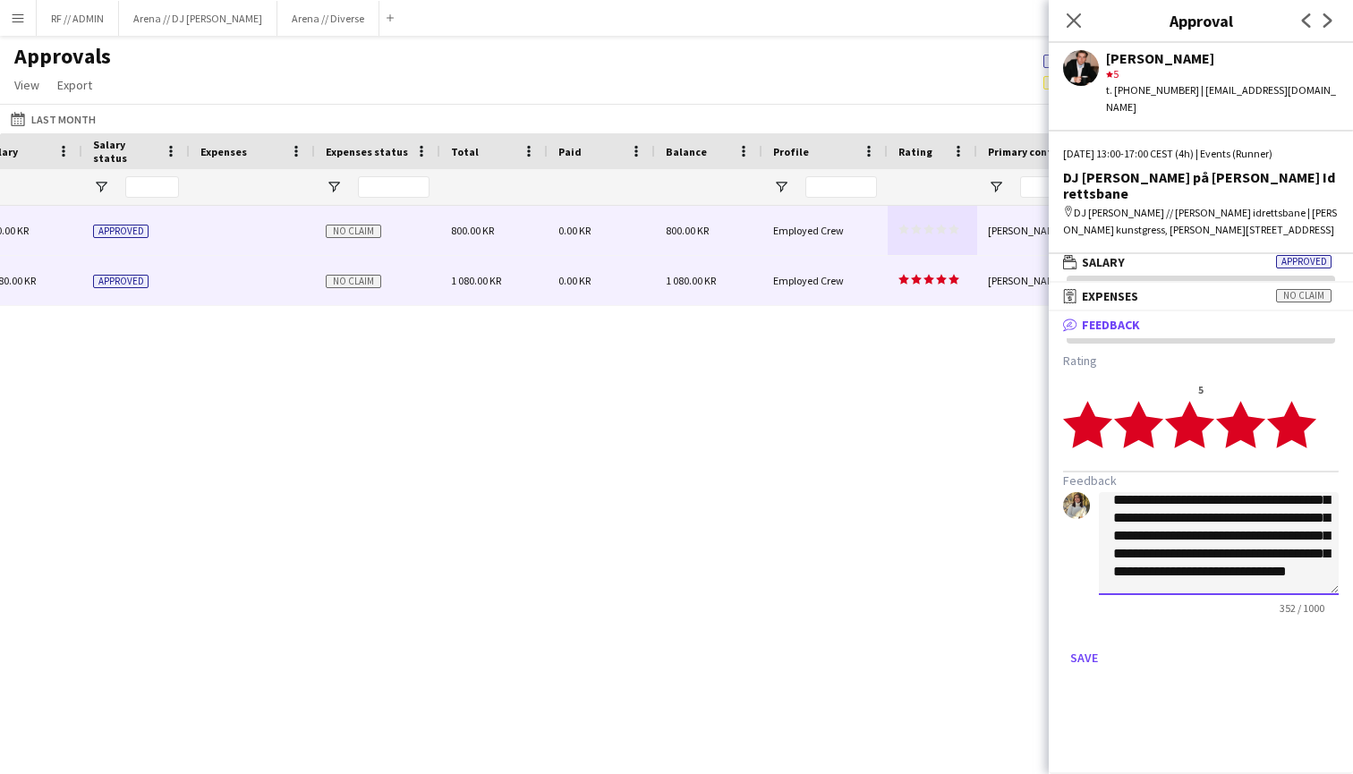
scroll to position [89, 0]
click at [1170, 518] on textarea "**********" at bounding box center [1219, 543] width 240 height 103
click at [1214, 508] on textarea "**********" at bounding box center [1219, 543] width 240 height 103
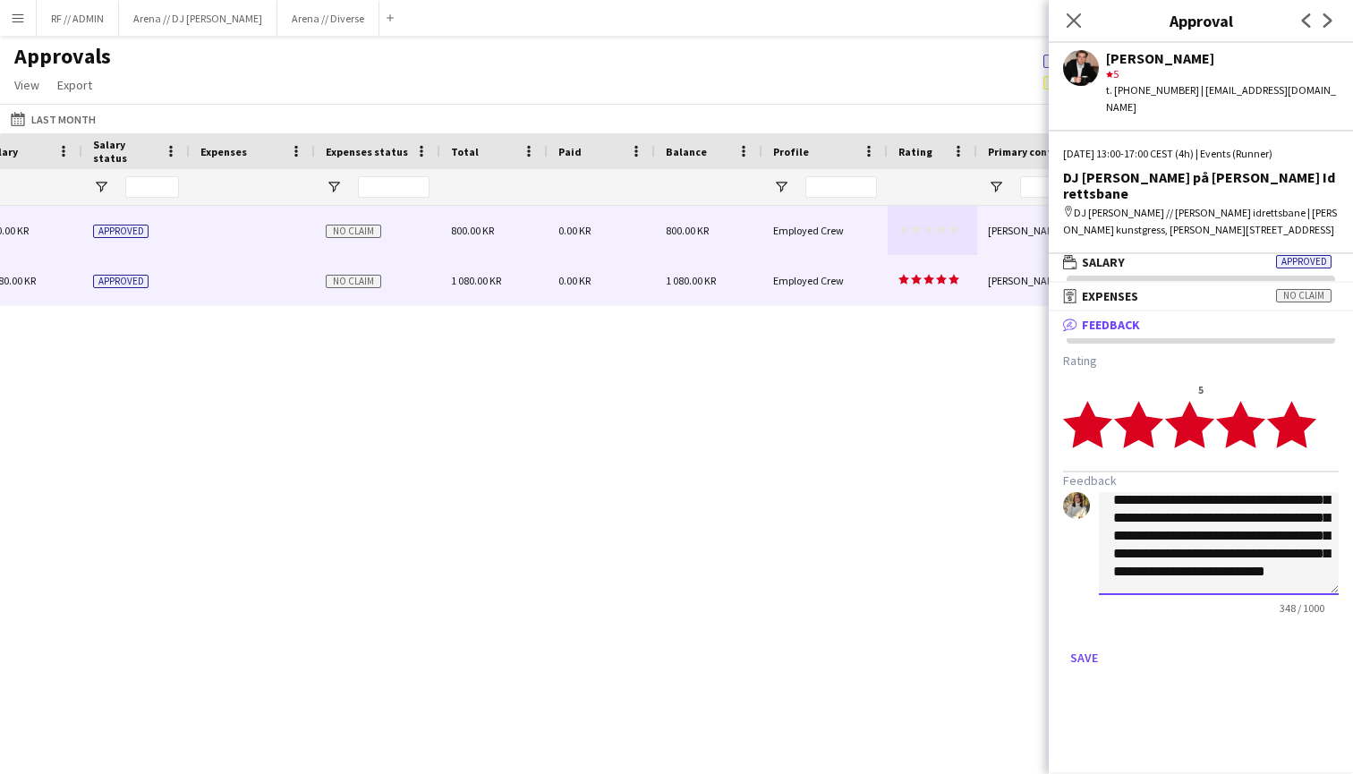
scroll to position [121, 0]
click at [1301, 554] on textarea "**********" at bounding box center [1219, 543] width 240 height 103
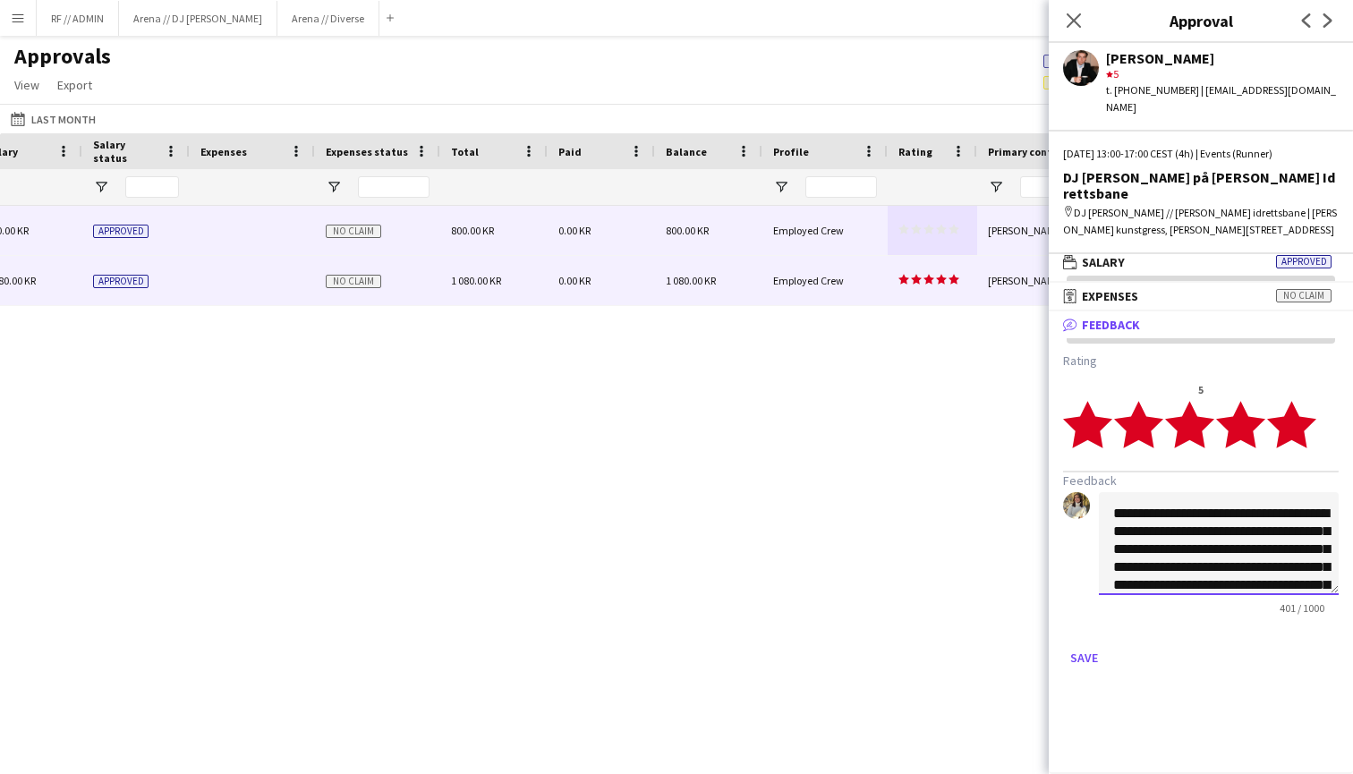
scroll to position [0, 0]
click at [1278, 530] on textarea "**********" at bounding box center [1219, 543] width 240 height 103
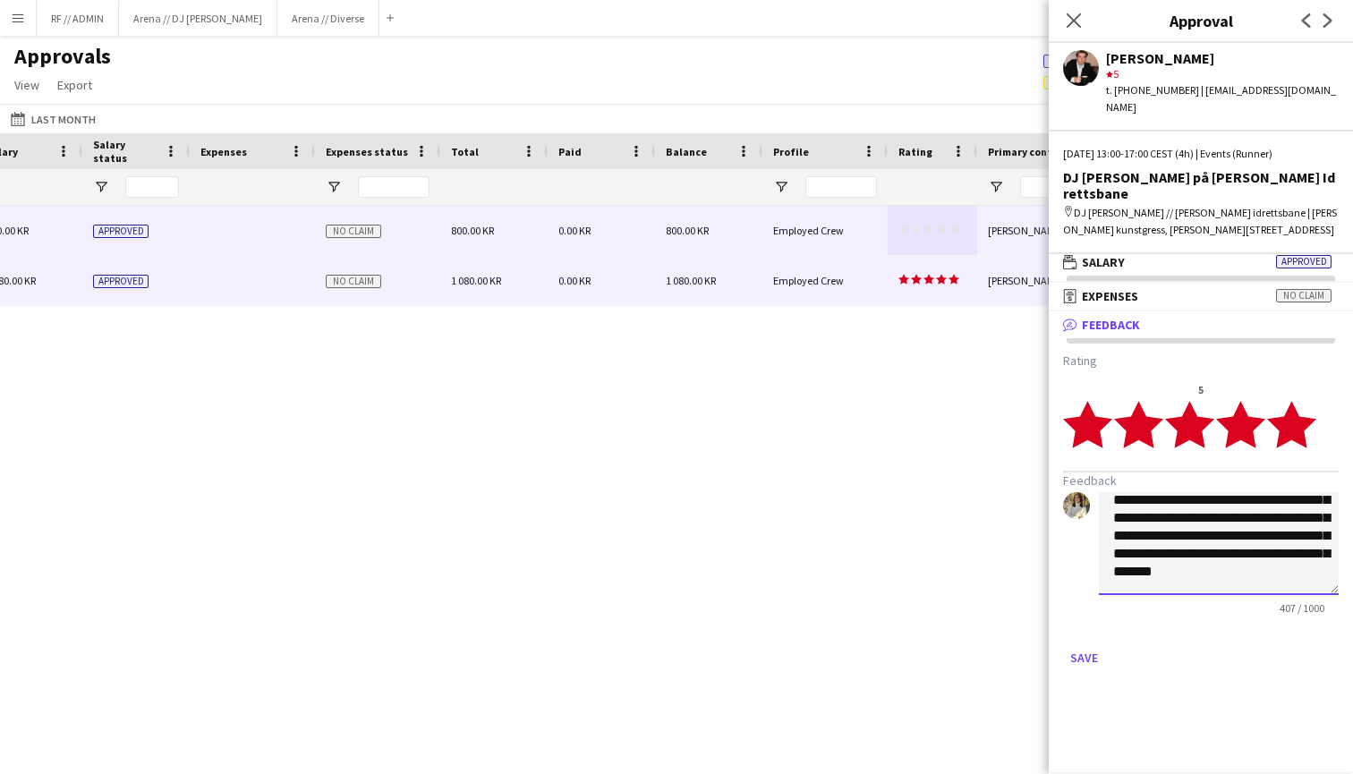
scroll to position [157, 0]
click at [1258, 559] on textarea "**********" at bounding box center [1219, 543] width 240 height 103
type textarea "**********"
click at [1079, 644] on button "Save" at bounding box center [1084, 658] width 42 height 29
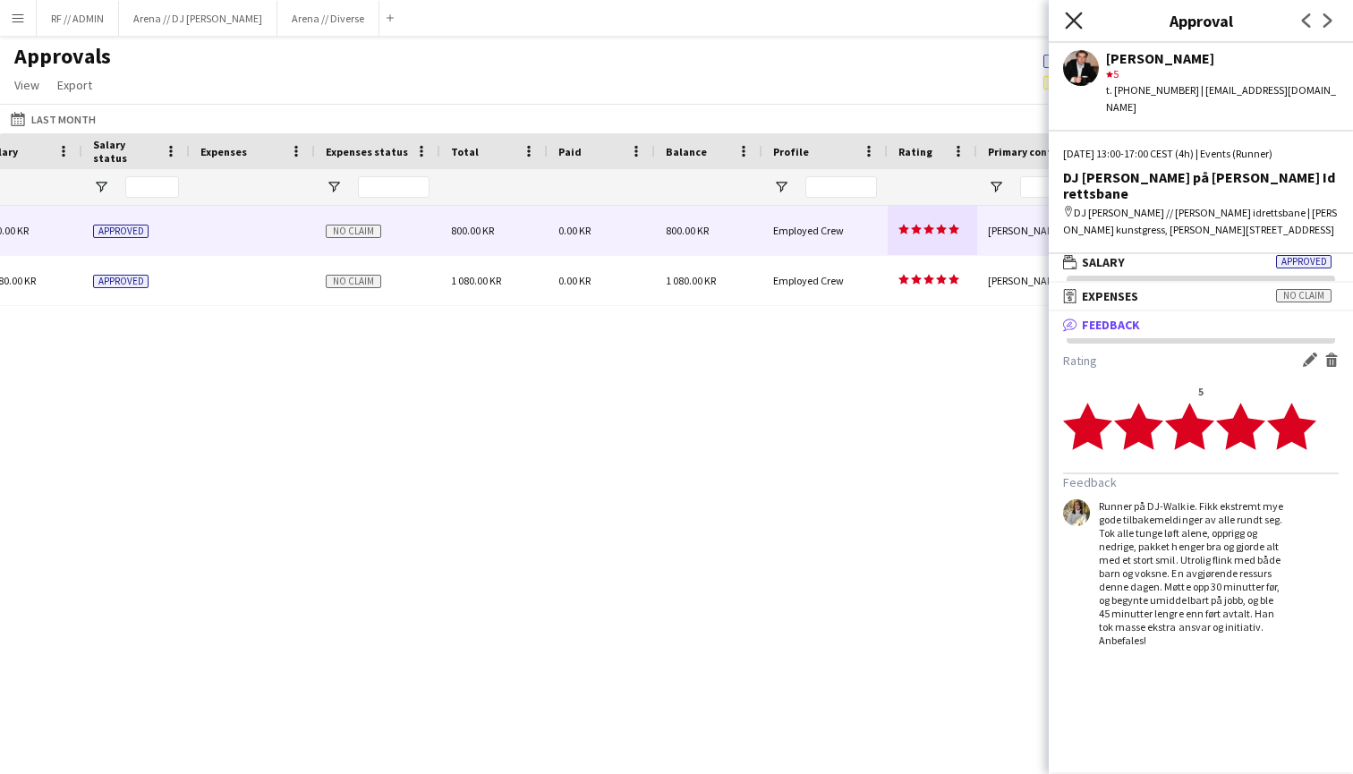
click at [1082, 15] on icon "Close pop-in" at bounding box center [1073, 20] width 17 height 17
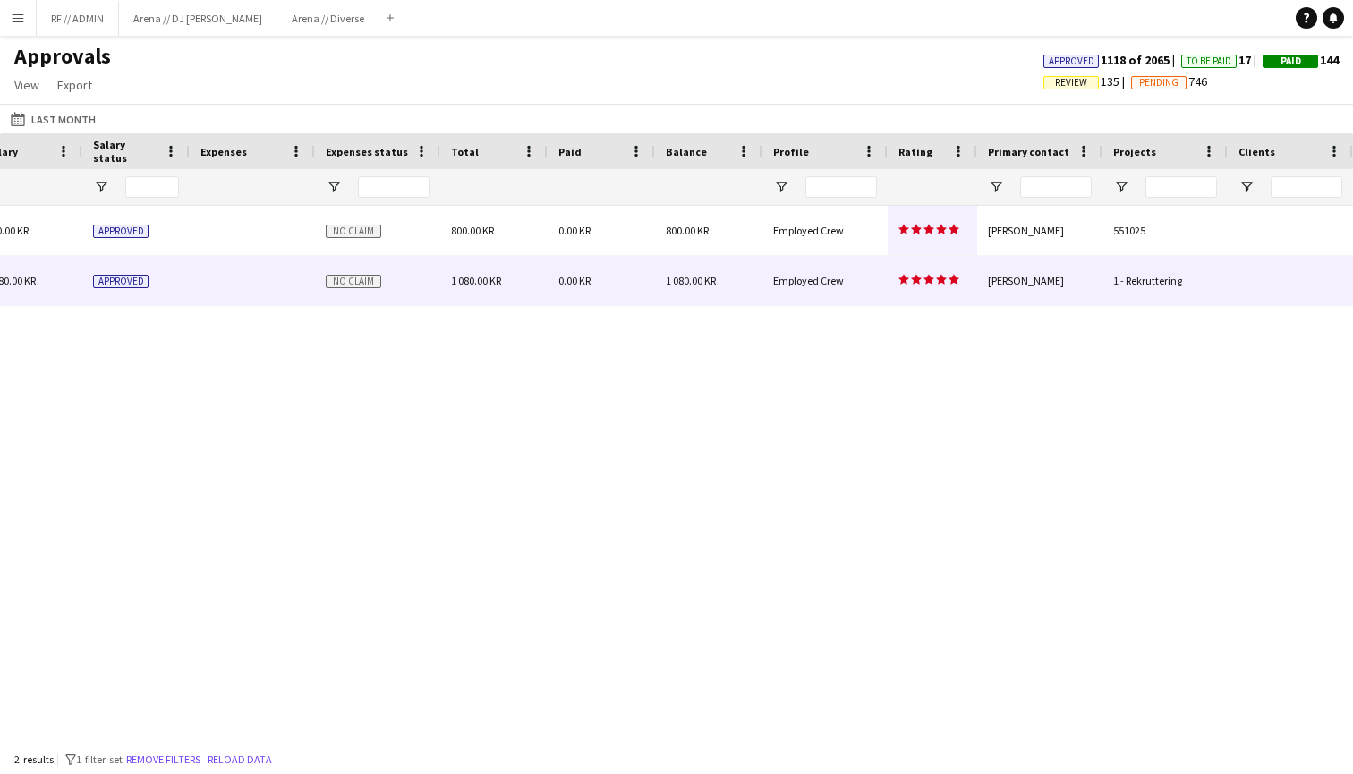
click at [918, 275] on icon "star" at bounding box center [916, 279] width 11 height 11
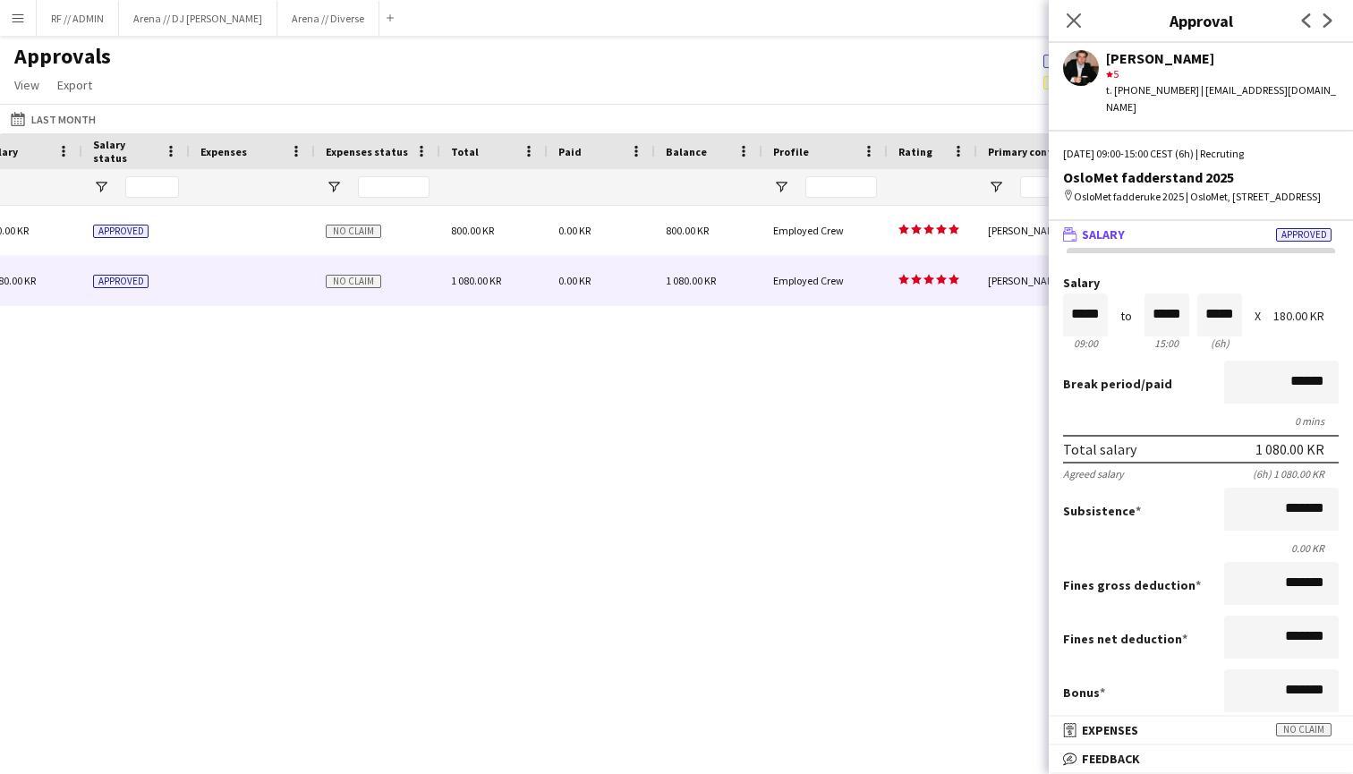
scroll to position [0, 0]
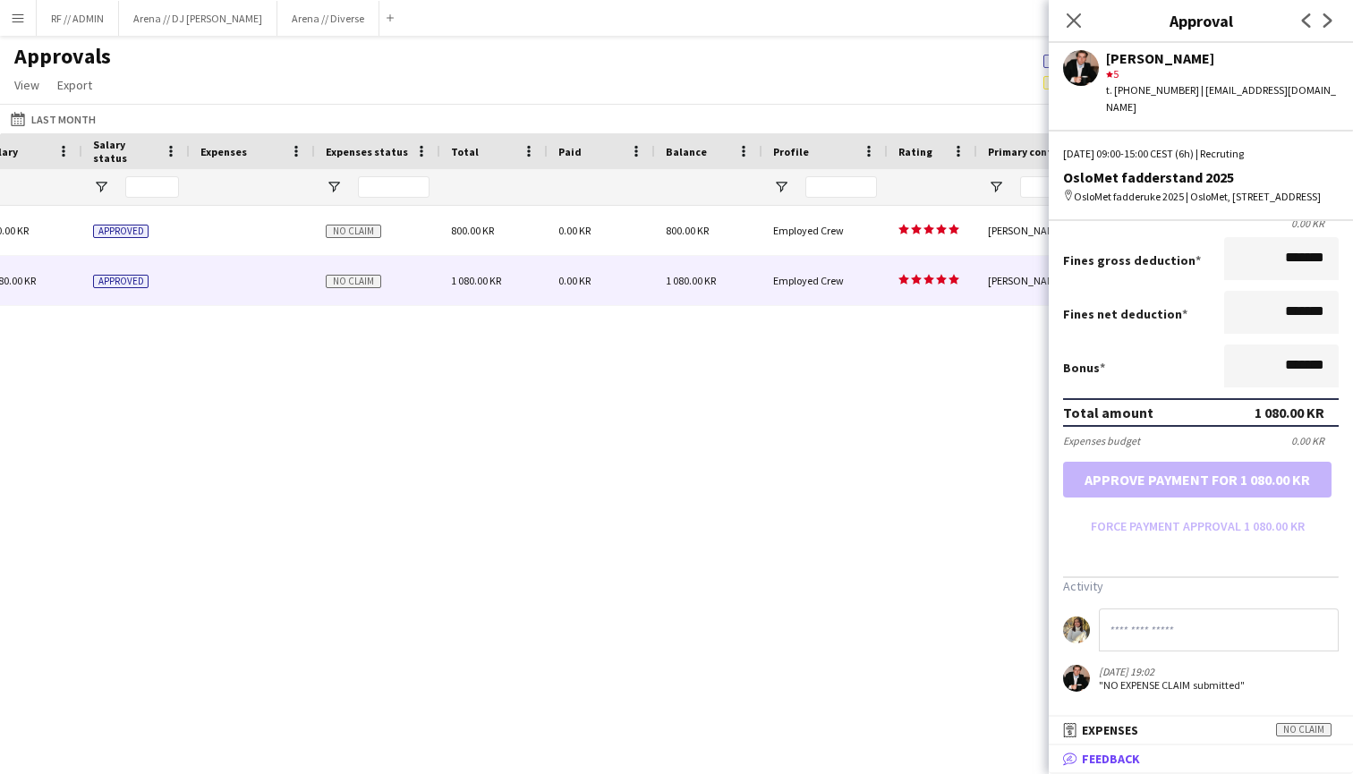
click at [1091, 756] on span "Feedback" at bounding box center [1111, 759] width 58 height 16
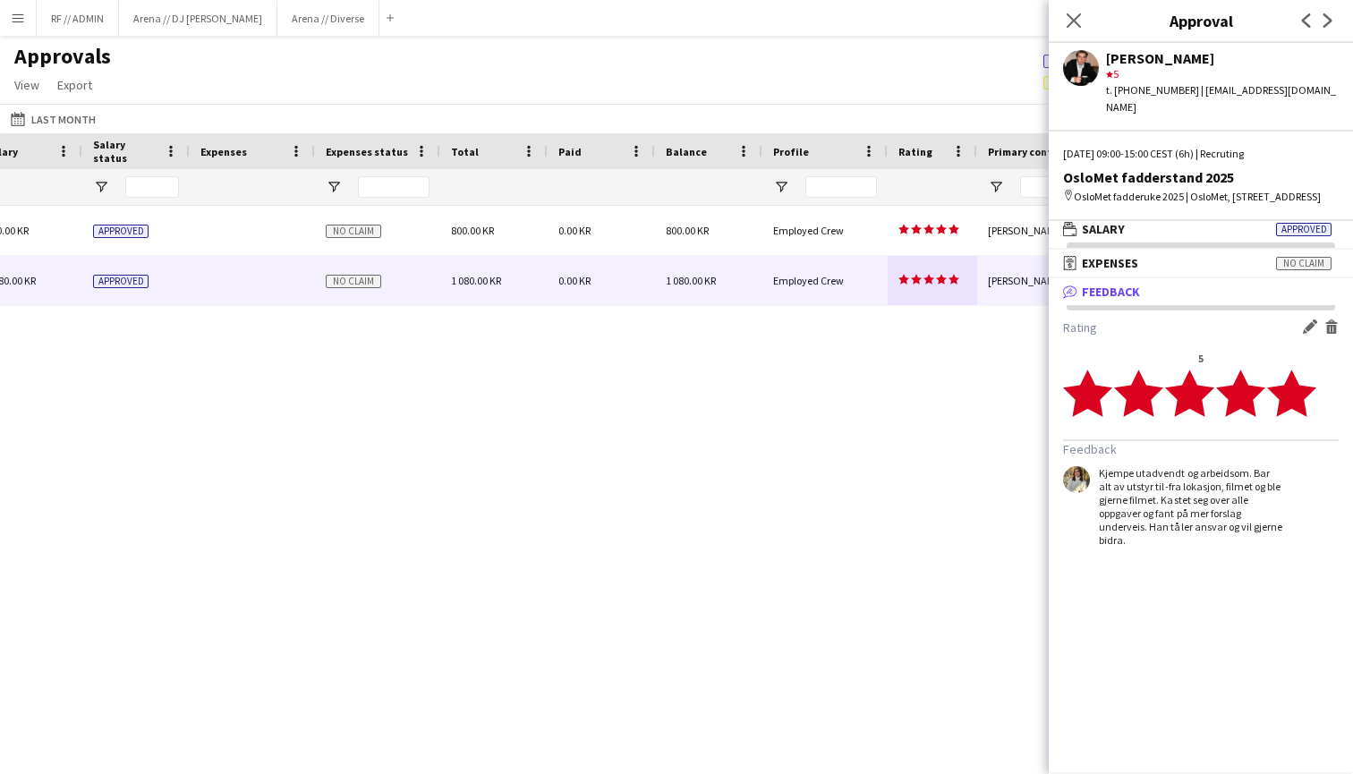
scroll to position [5, 0]
click at [1073, 29] on icon "Close pop-in" at bounding box center [1073, 20] width 17 height 17
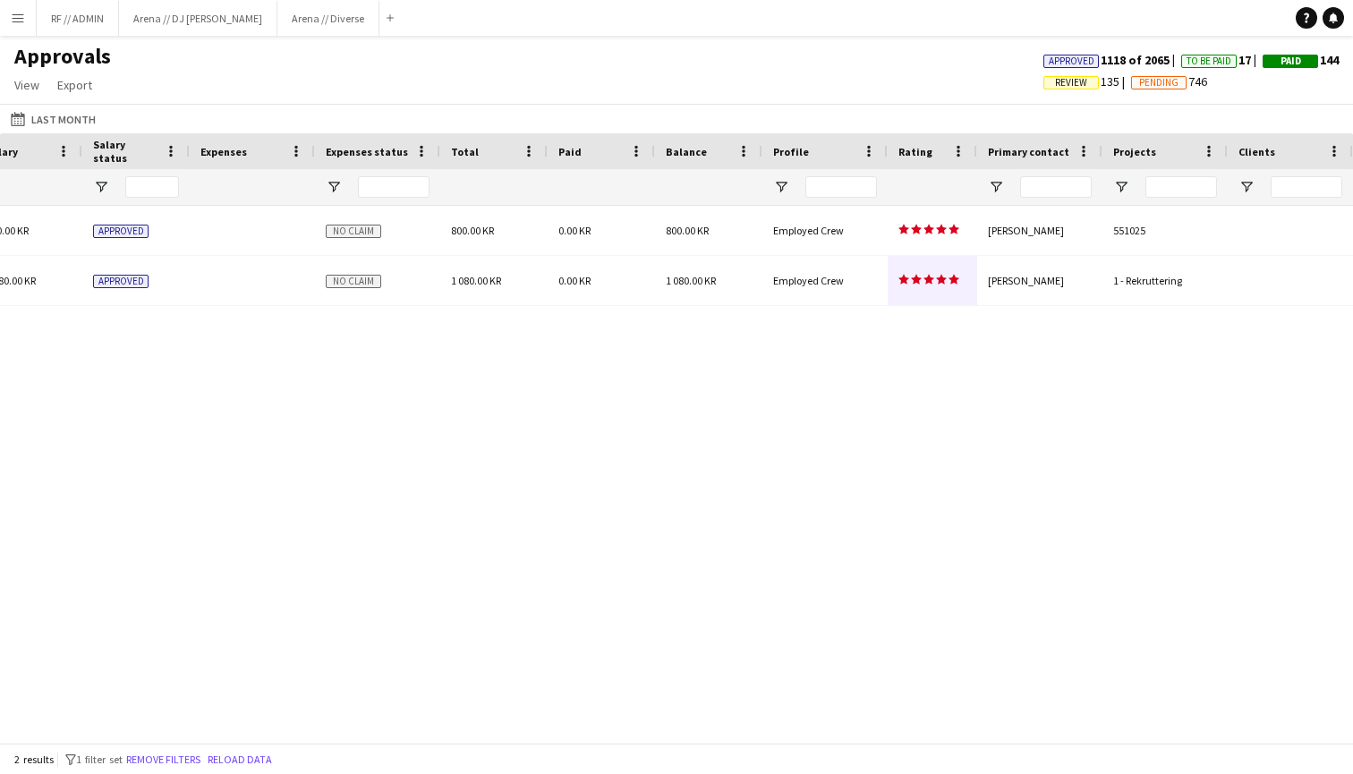
click at [836, 533] on div "(CET/CEST) [GEOGRAPHIC_DATA] 800.00 KR Approved No claim 800.00 KR 0.00 KR 800.…" at bounding box center [676, 474] width 1353 height 537
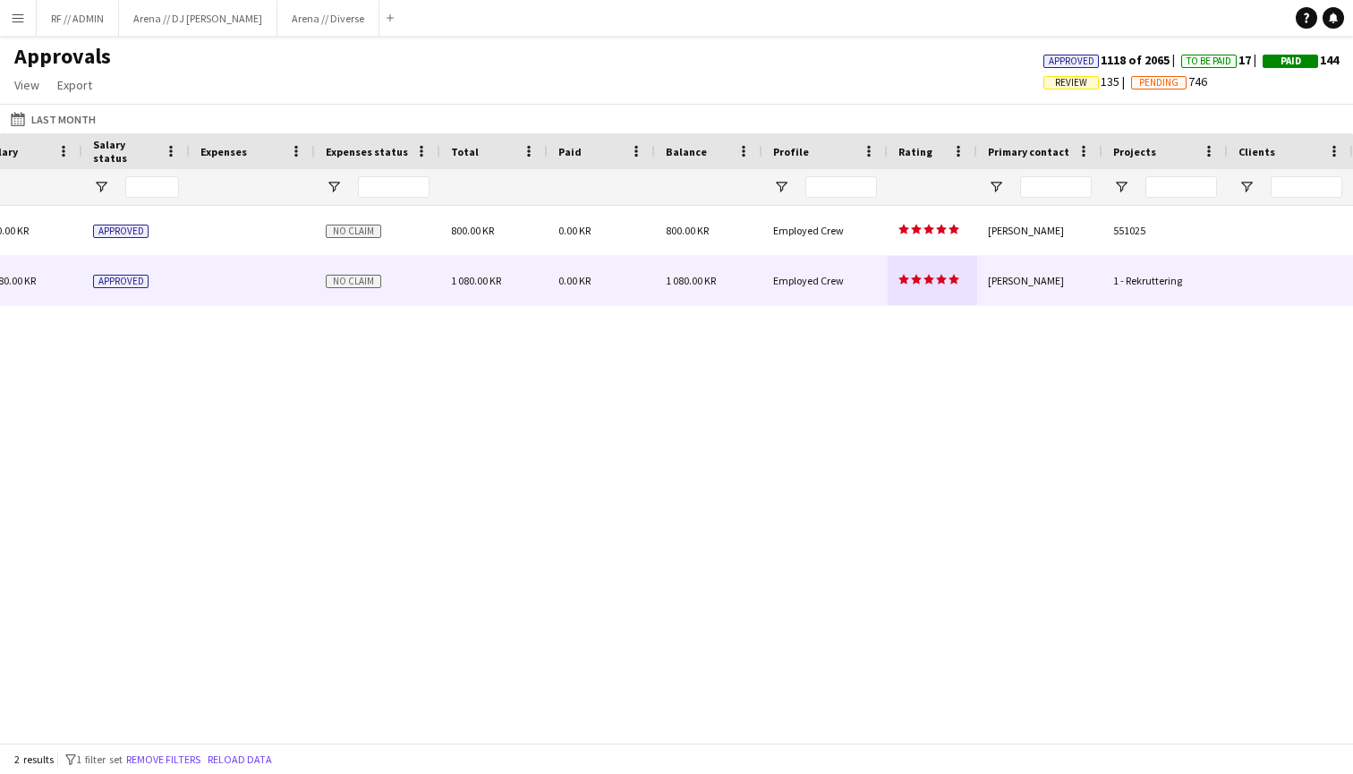
click at [943, 300] on div "star star star star star star star star star star" at bounding box center [933, 280] width 90 height 49
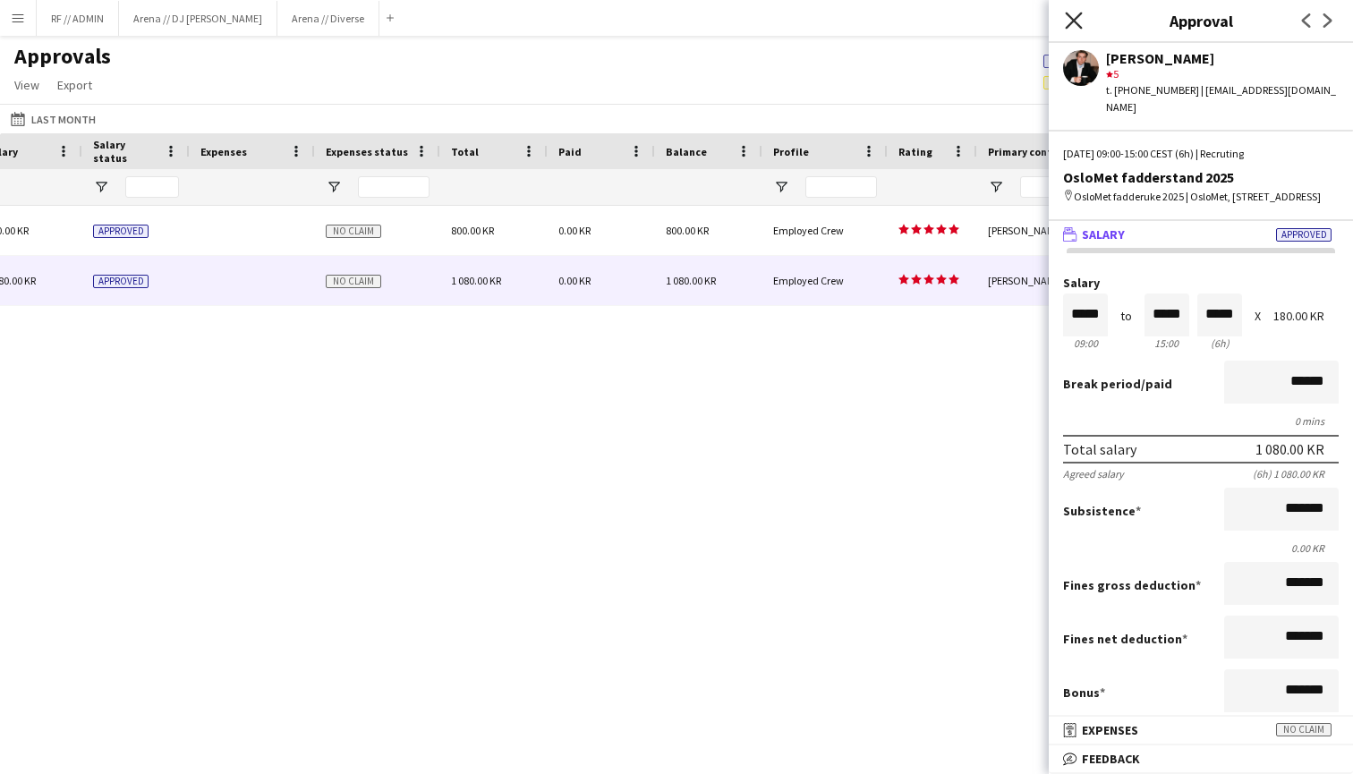
click at [1078, 26] on icon "Close pop-in" at bounding box center [1073, 20] width 17 height 17
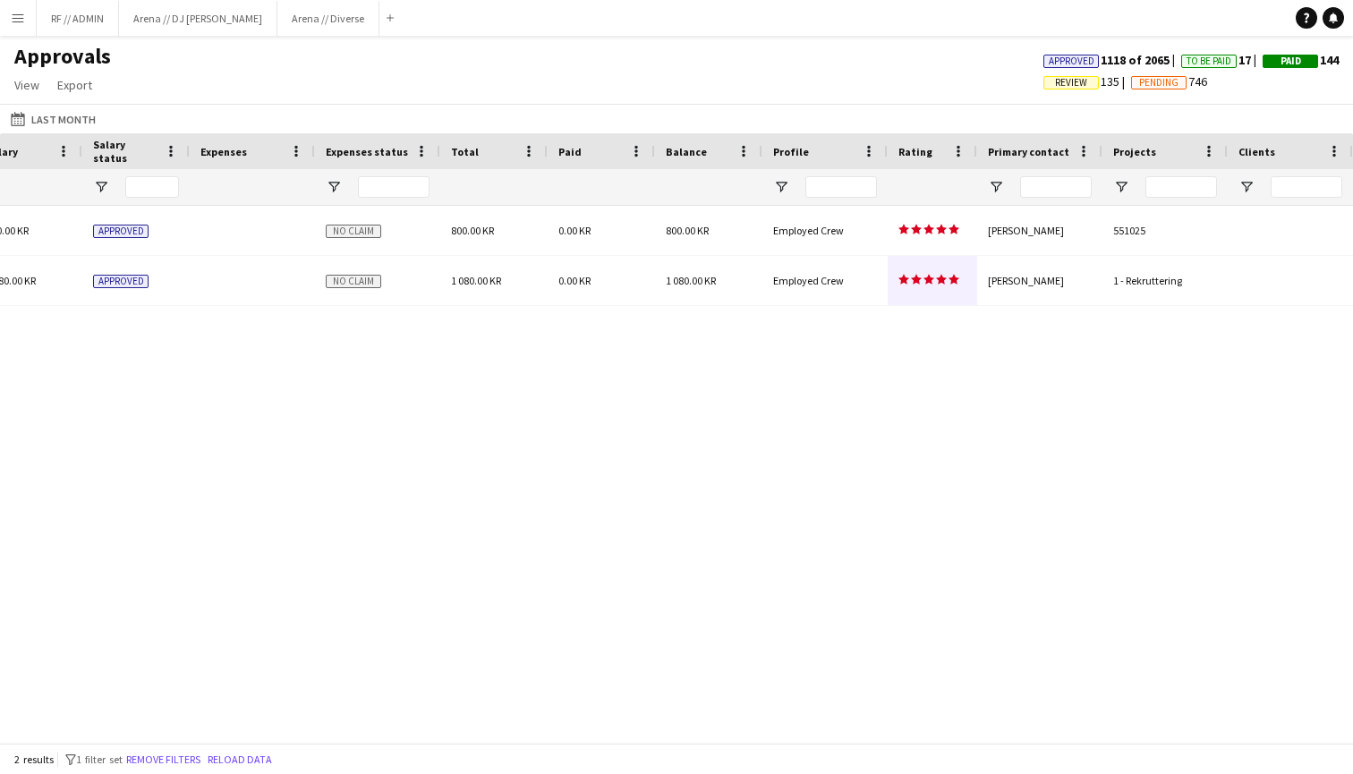
click at [994, 375] on div "(CET/CEST) [GEOGRAPHIC_DATA] 800.00 KR Approved No claim 800.00 KR 0.00 KR 800.…" at bounding box center [676, 474] width 1353 height 537
click at [993, 379] on div "(CET/CEST) [GEOGRAPHIC_DATA] 800.00 KR Approved No claim 800.00 KR 0.00 KR 800.…" at bounding box center [676, 474] width 1353 height 537
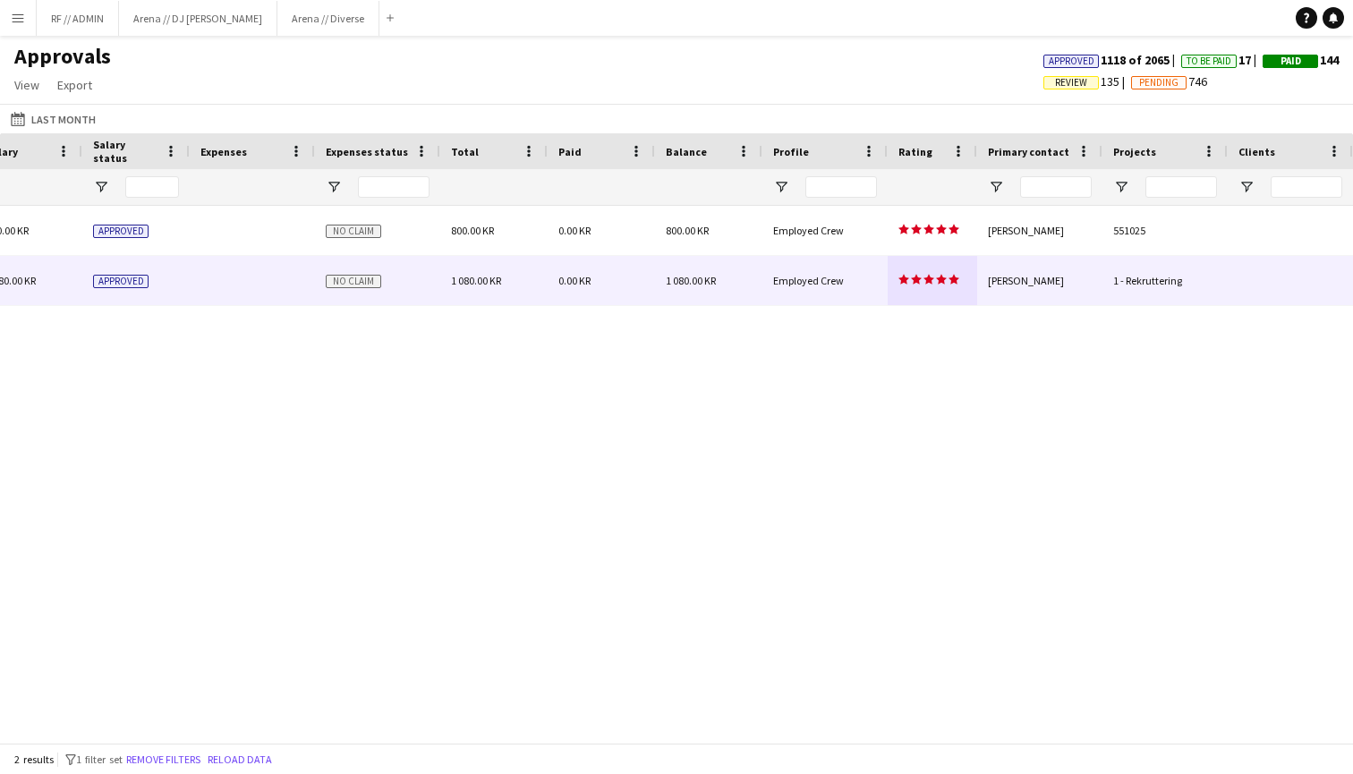
click at [957, 284] on app-approvals-table-rating-cell "star star star star star star star star star star" at bounding box center [929, 280] width 61 height 13
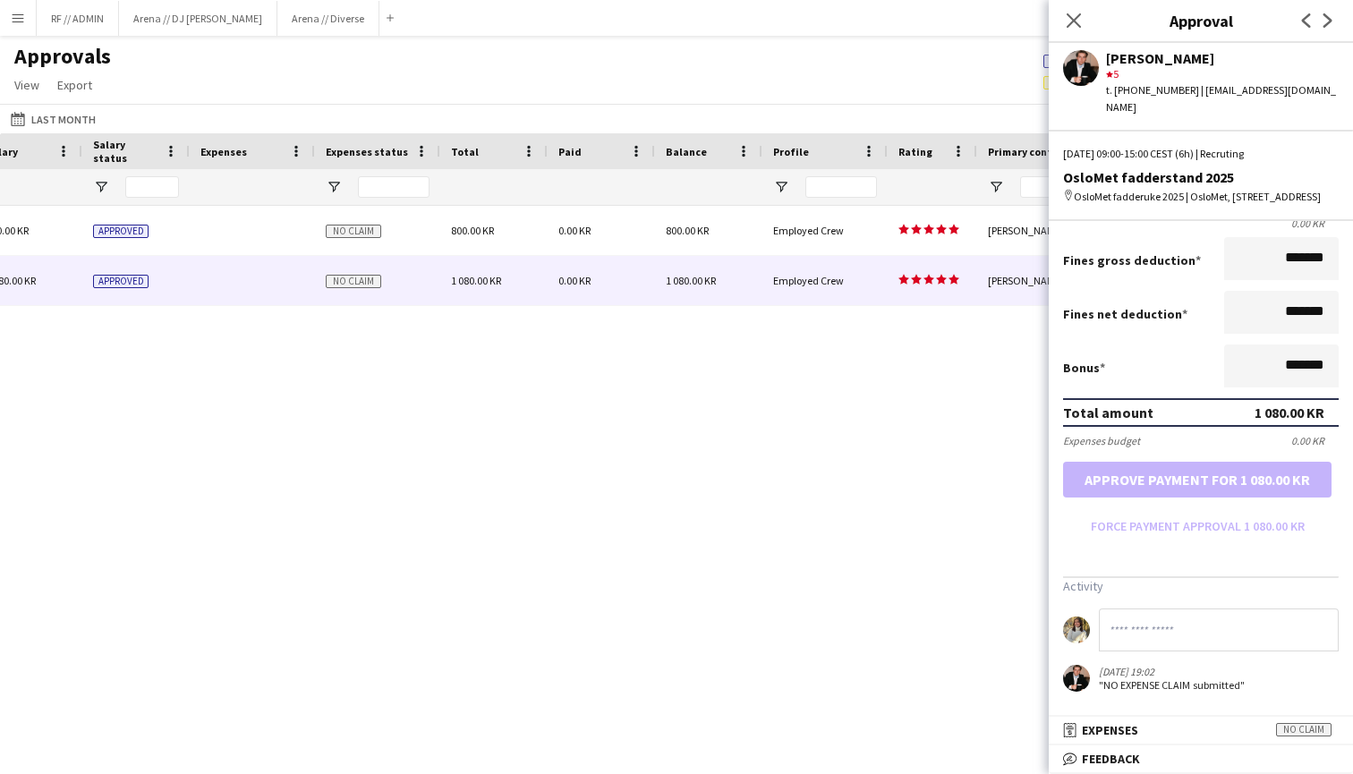
scroll to position [349, 0]
click at [1110, 765] on span "Feedback" at bounding box center [1111, 759] width 58 height 16
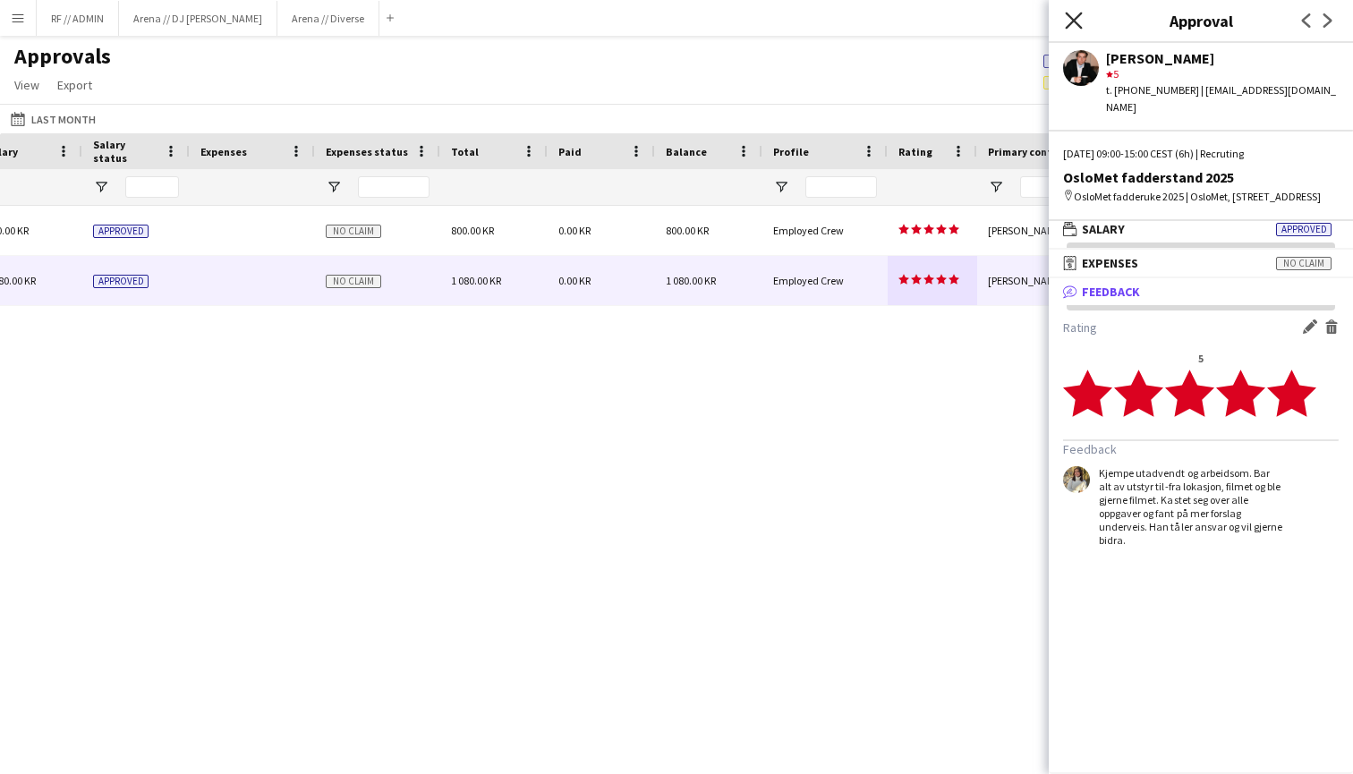
click at [1080, 21] on icon "Close pop-in" at bounding box center [1073, 20] width 17 height 17
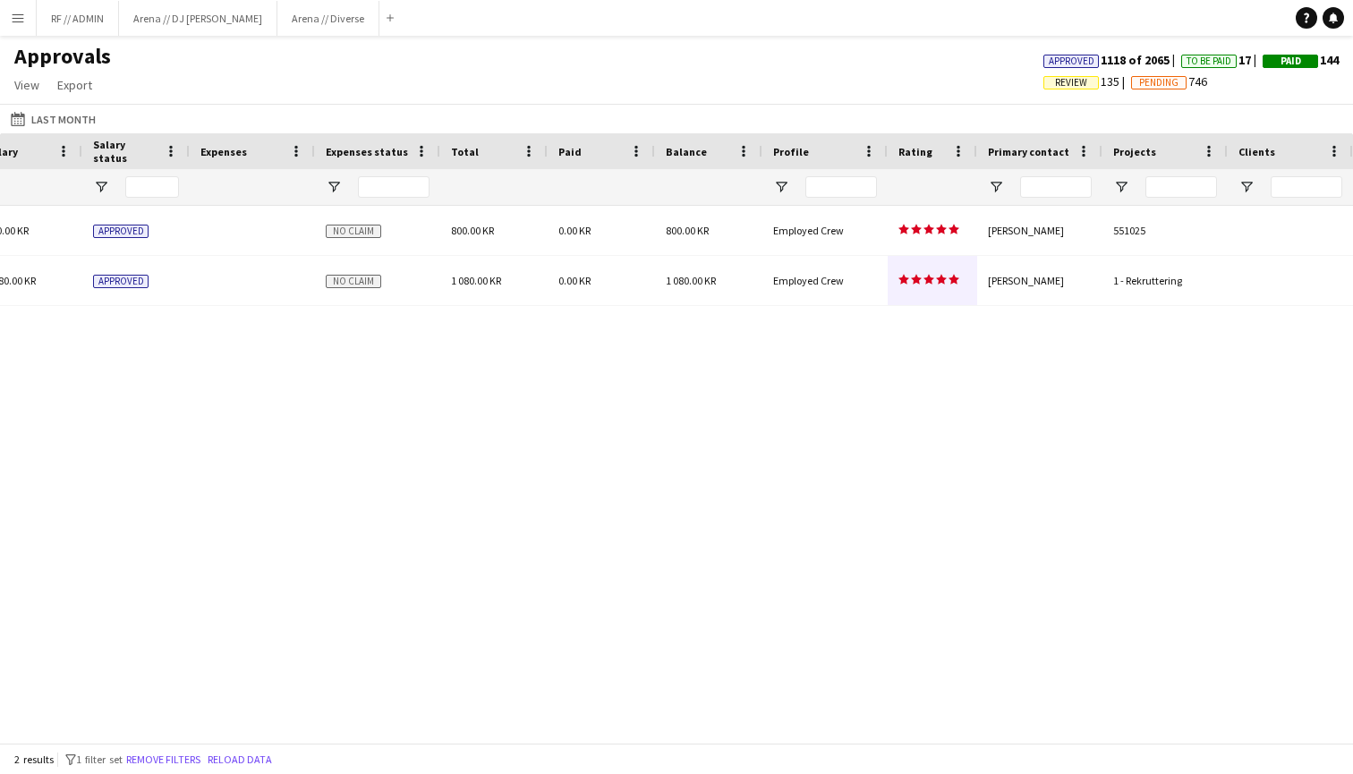
click at [937, 407] on div "(CET/CEST) [GEOGRAPHIC_DATA] 800.00 KR Approved No claim 800.00 KR 0.00 KR 800.…" at bounding box center [676, 474] width 1353 height 537
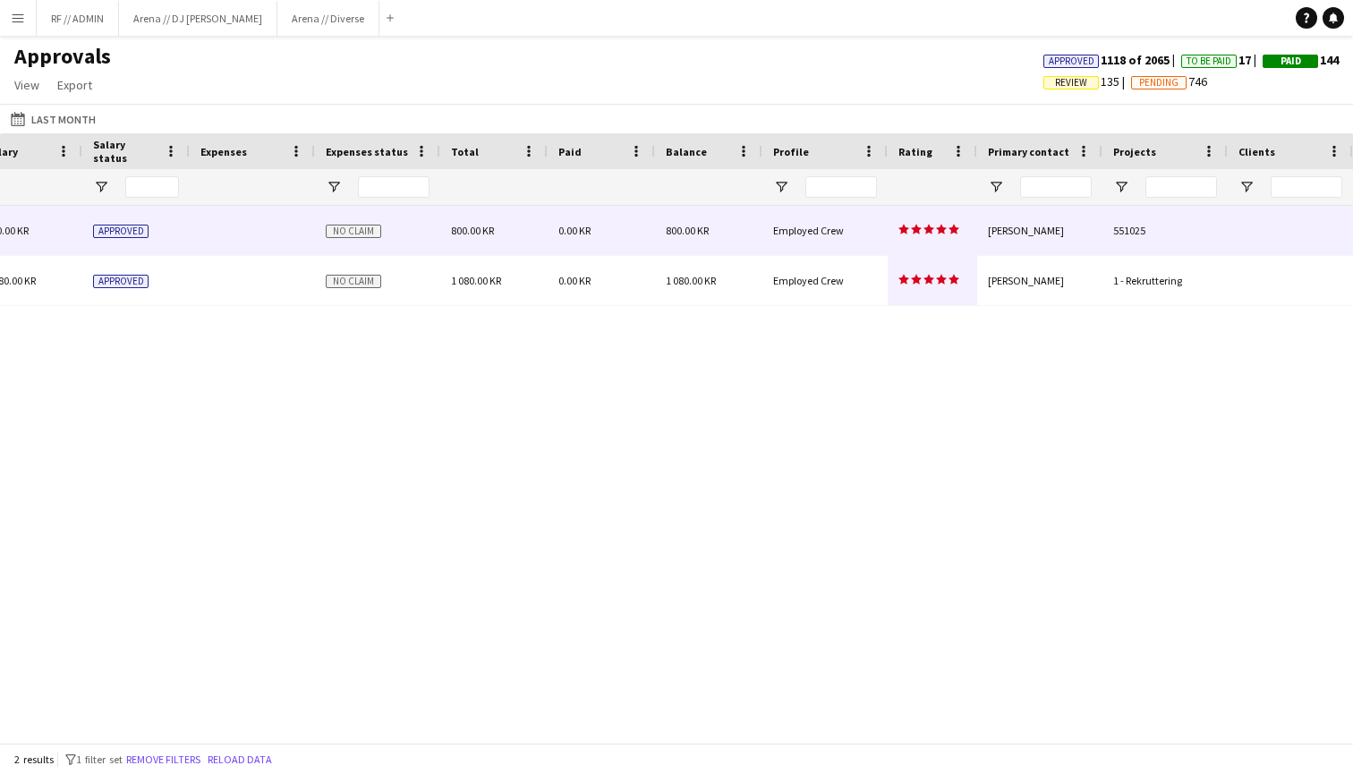
click at [947, 234] on span "star star star star star" at bounding box center [929, 229] width 61 height 11
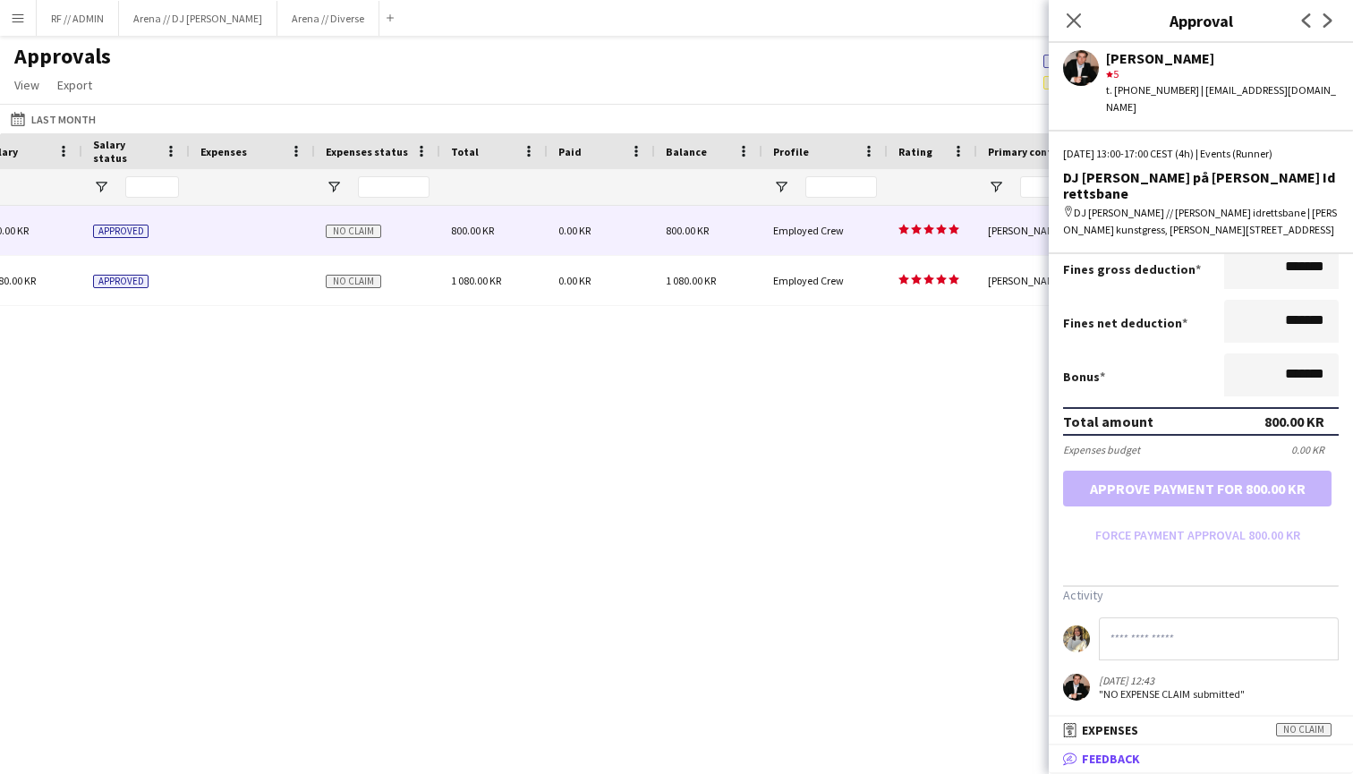
click at [1135, 755] on span "Feedback" at bounding box center [1111, 759] width 58 height 16
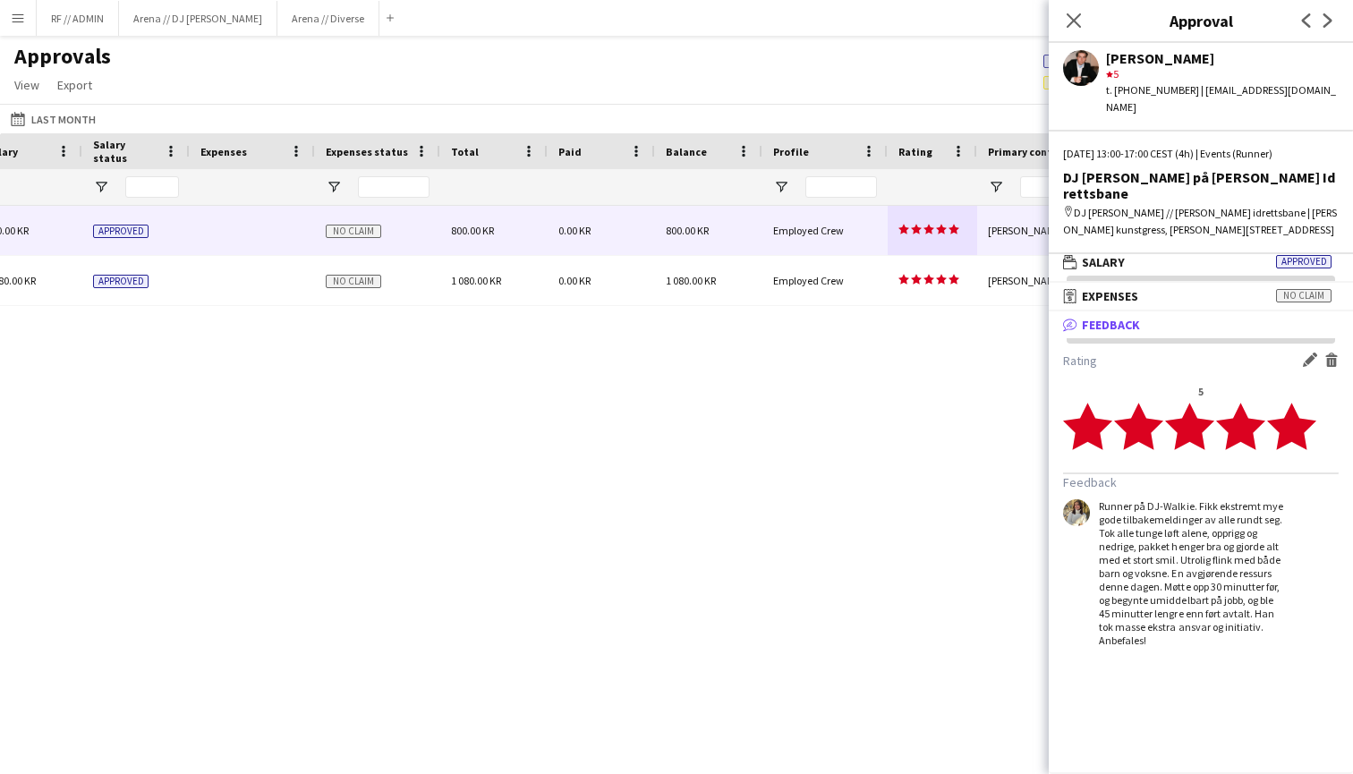
scroll to position [0, 0]
click at [1059, 13] on div "Close pop-in" at bounding box center [1074, 20] width 50 height 41
click at [1071, 18] on icon at bounding box center [1073, 20] width 17 height 17
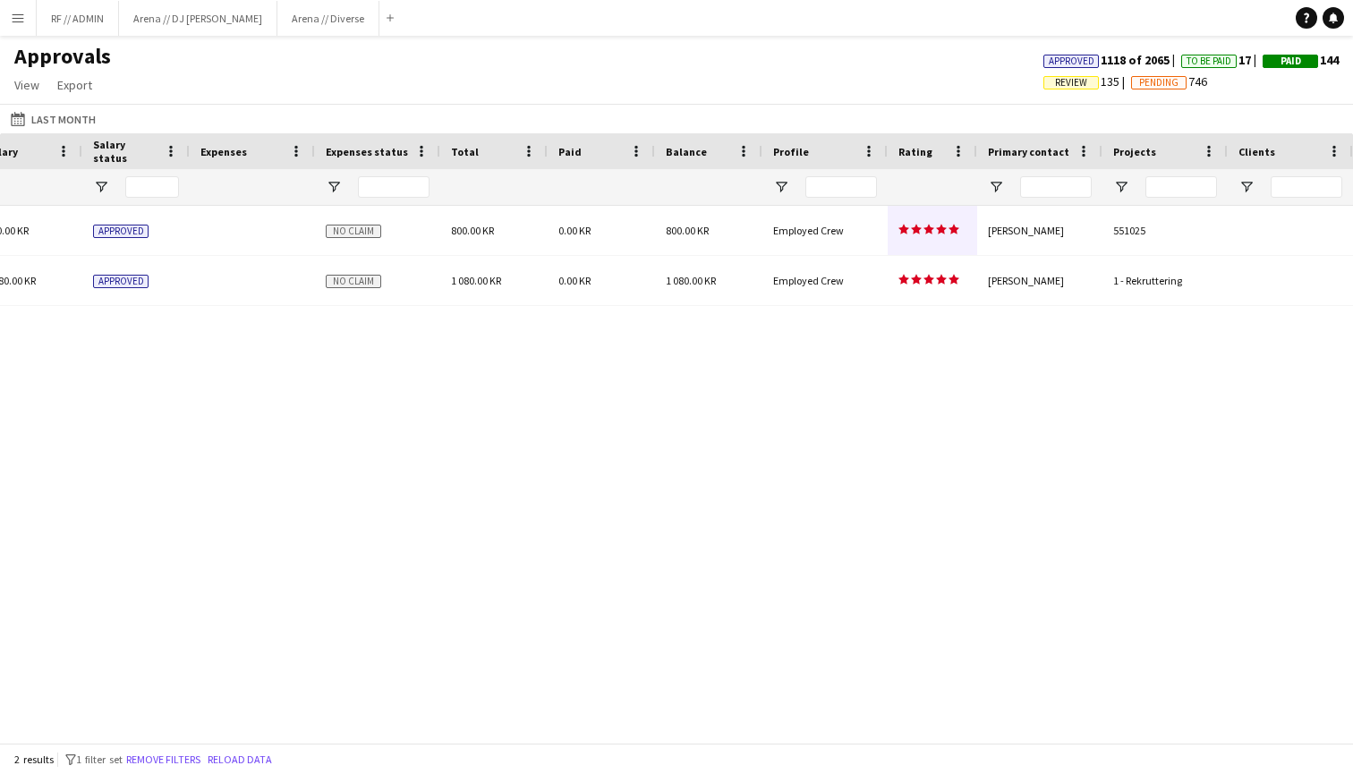
click at [1026, 344] on div "(CET/CEST) [GEOGRAPHIC_DATA] 800.00 KR Approved No claim 800.00 KR 0.00 KR 800.…" at bounding box center [676, 474] width 1353 height 537
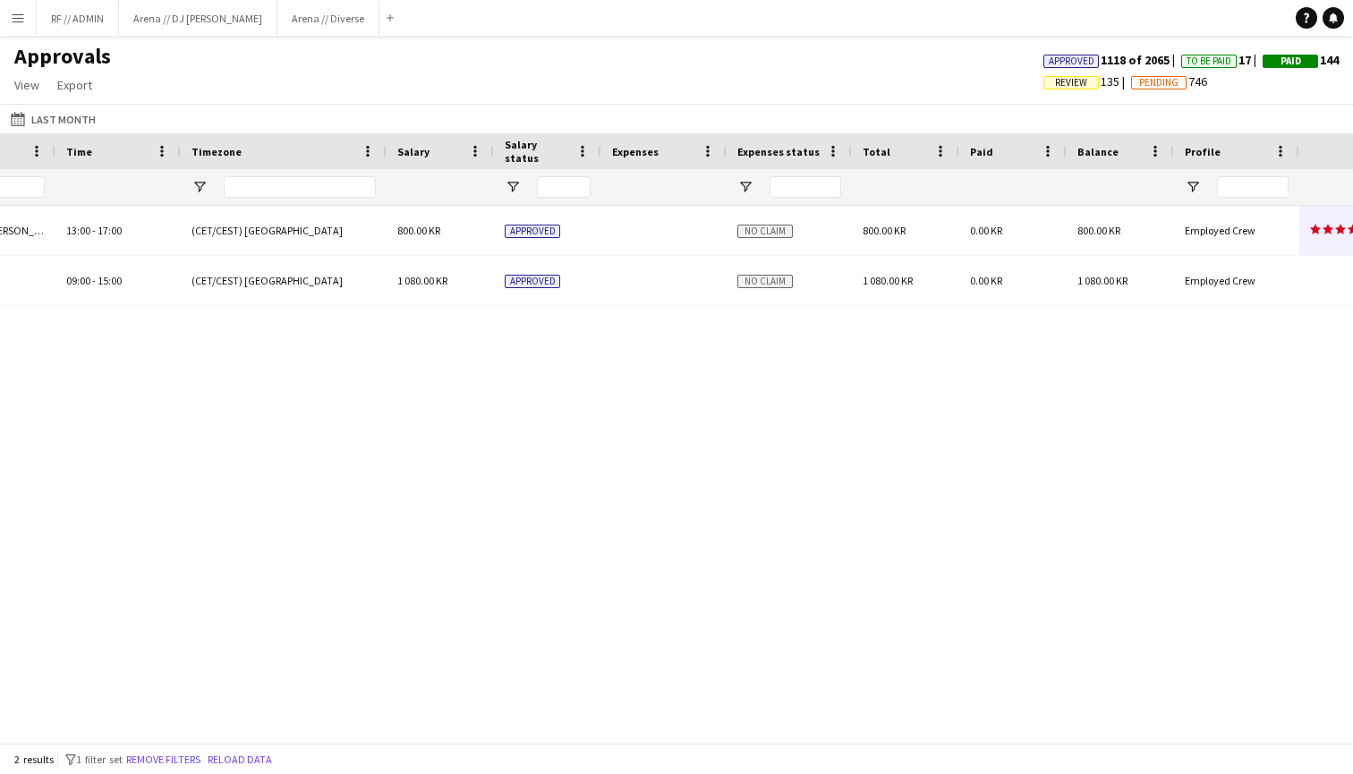
scroll to position [0, 1083]
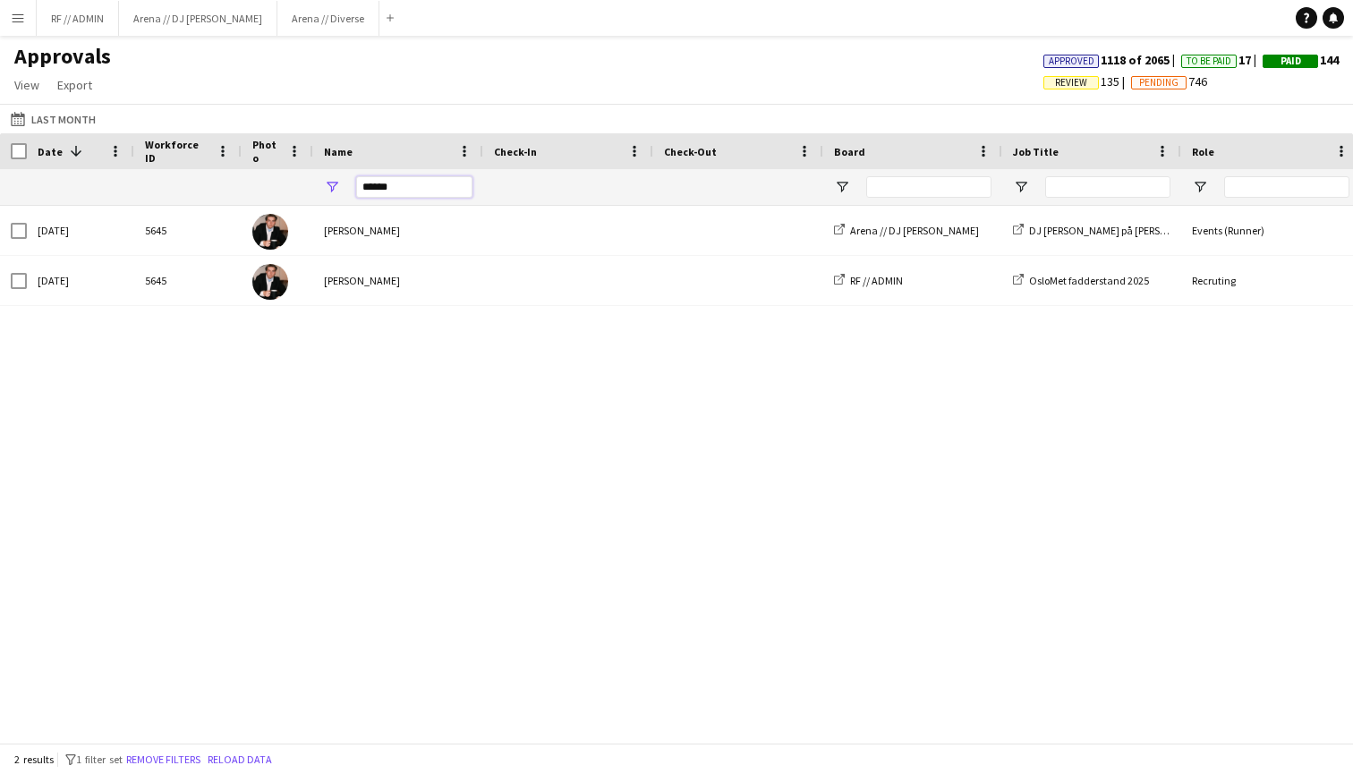
click at [389, 191] on input "******" at bounding box center [414, 186] width 116 height 21
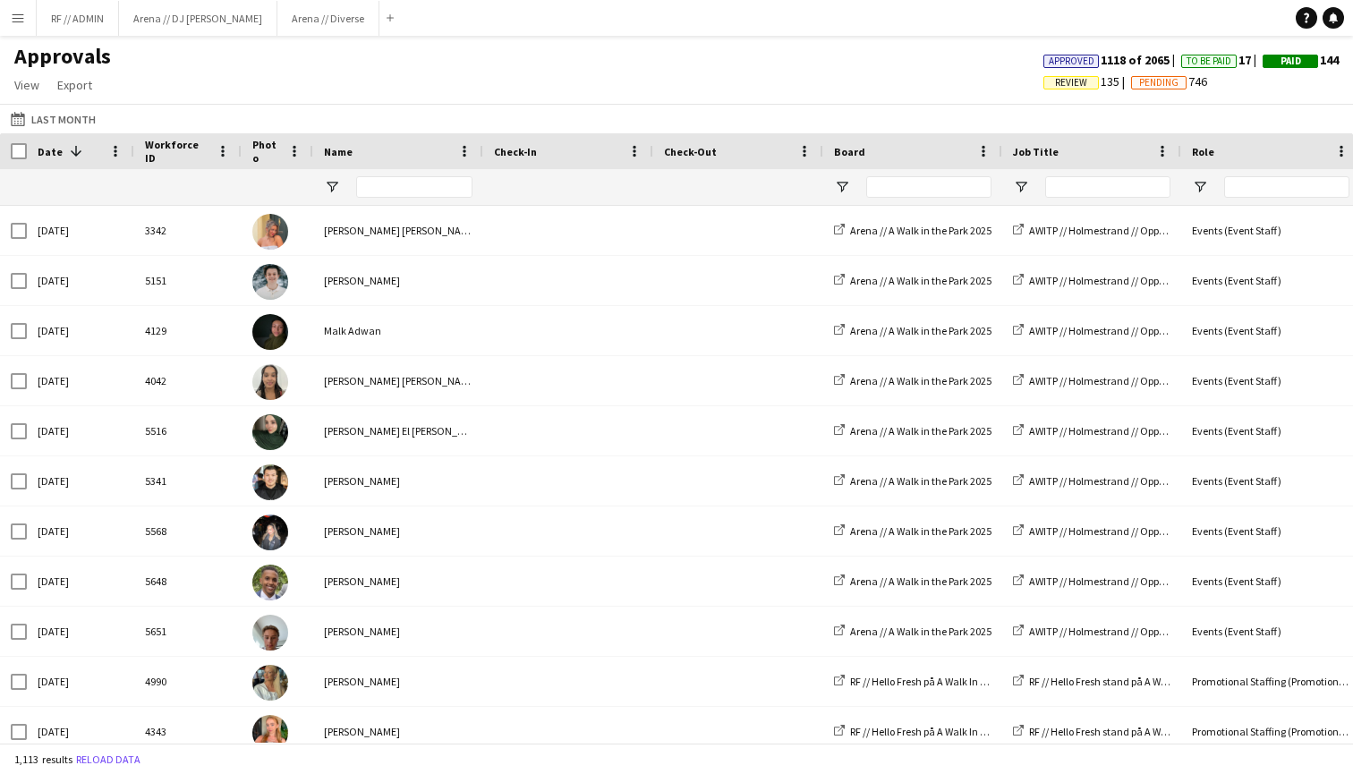
click at [358, 79] on div "Approvals View Customise view Customise filters Reset Filters Reset View Reset …" at bounding box center [676, 73] width 1353 height 61
click at [488, 94] on div "Approvals View Customise view Customise filters Reset Filters Reset View Reset …" at bounding box center [676, 73] width 1353 height 61
click at [1055, 81] on span "Review" at bounding box center [1071, 83] width 32 height 12
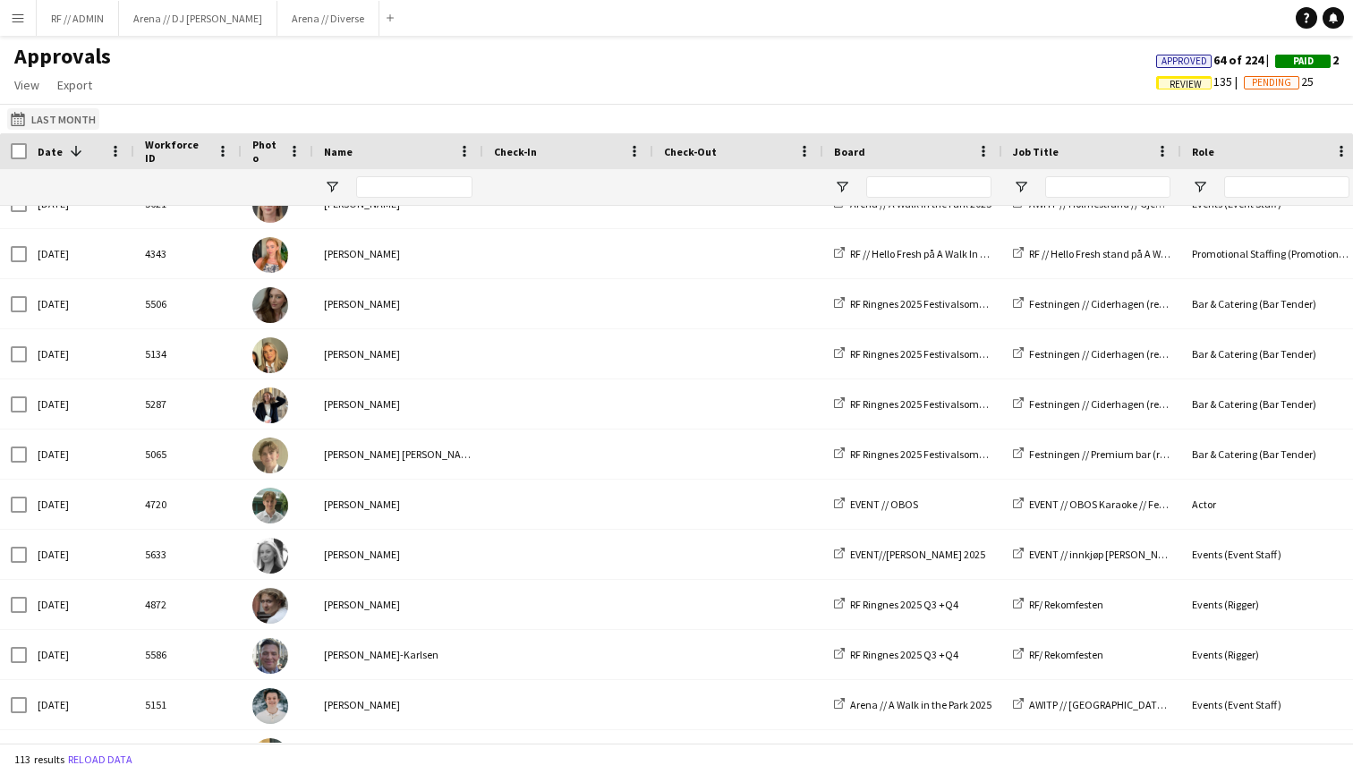
click at [58, 121] on button "[DATE] Last Month" at bounding box center [53, 118] width 92 height 21
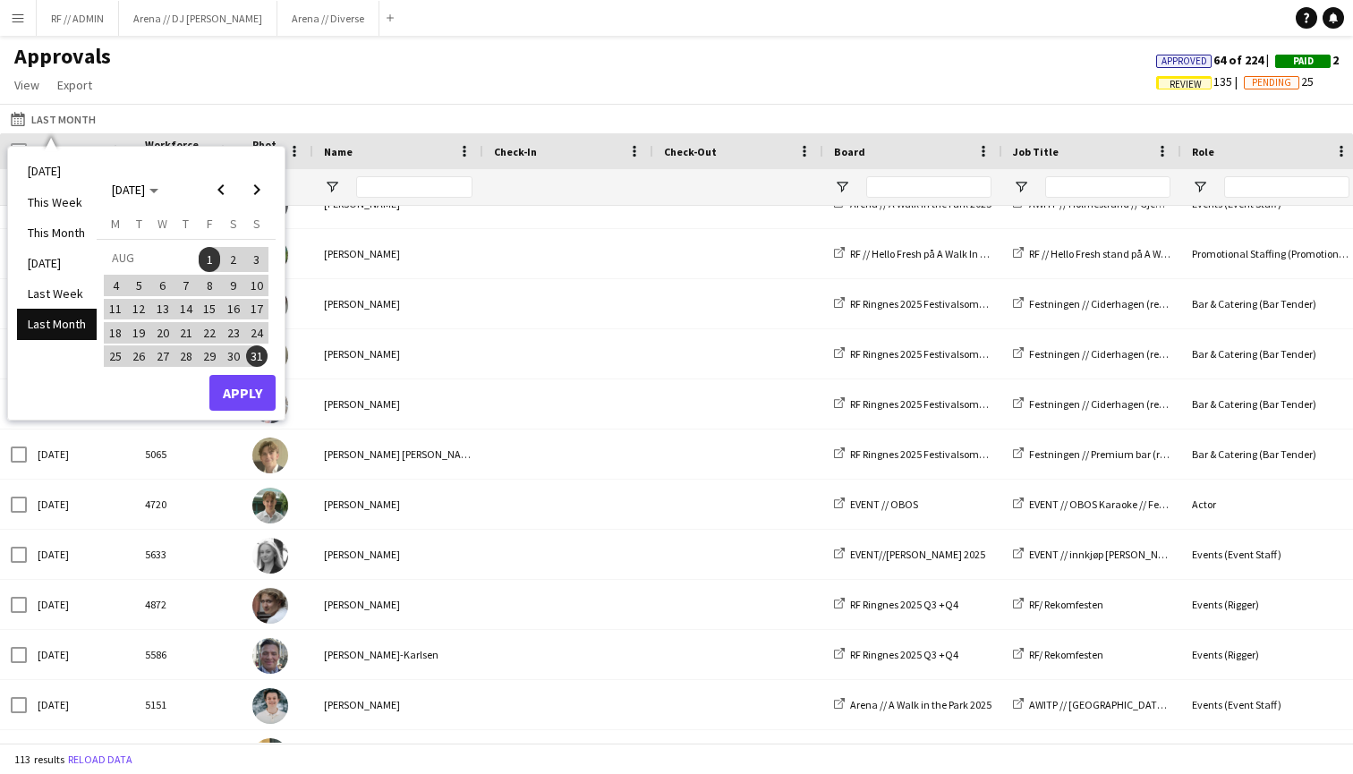
click at [169, 113] on div "[DATE] Last Month [DATE] This Week This Month [DATE] Last Week Last Month [DATE…" at bounding box center [676, 119] width 1353 height 30
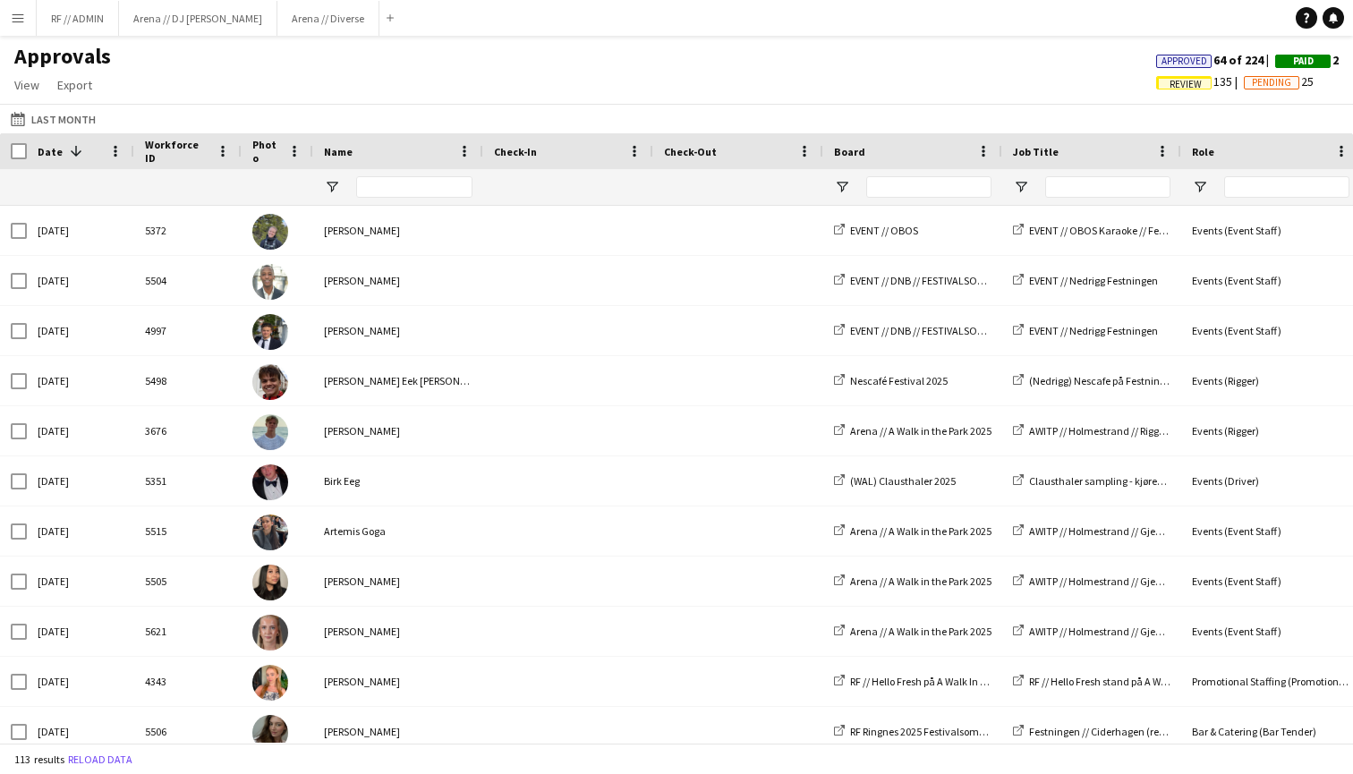
click at [637, 82] on div "Approvals View Customise view Customise filters Reset Filters Reset View Reset …" at bounding box center [676, 73] width 1353 height 61
click at [13, 10] on button "Menu" at bounding box center [18, 18] width 36 height 36
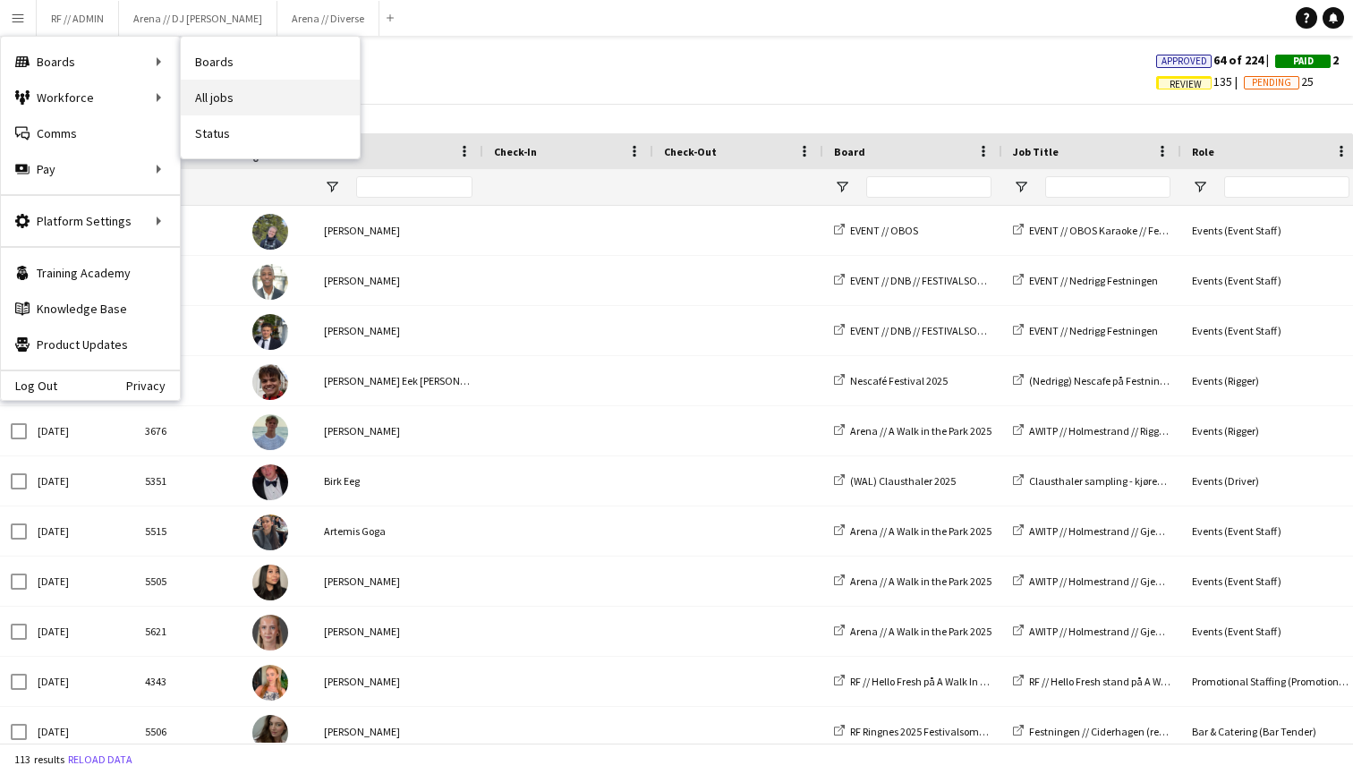
click at [216, 95] on link "All jobs" at bounding box center [270, 98] width 179 height 36
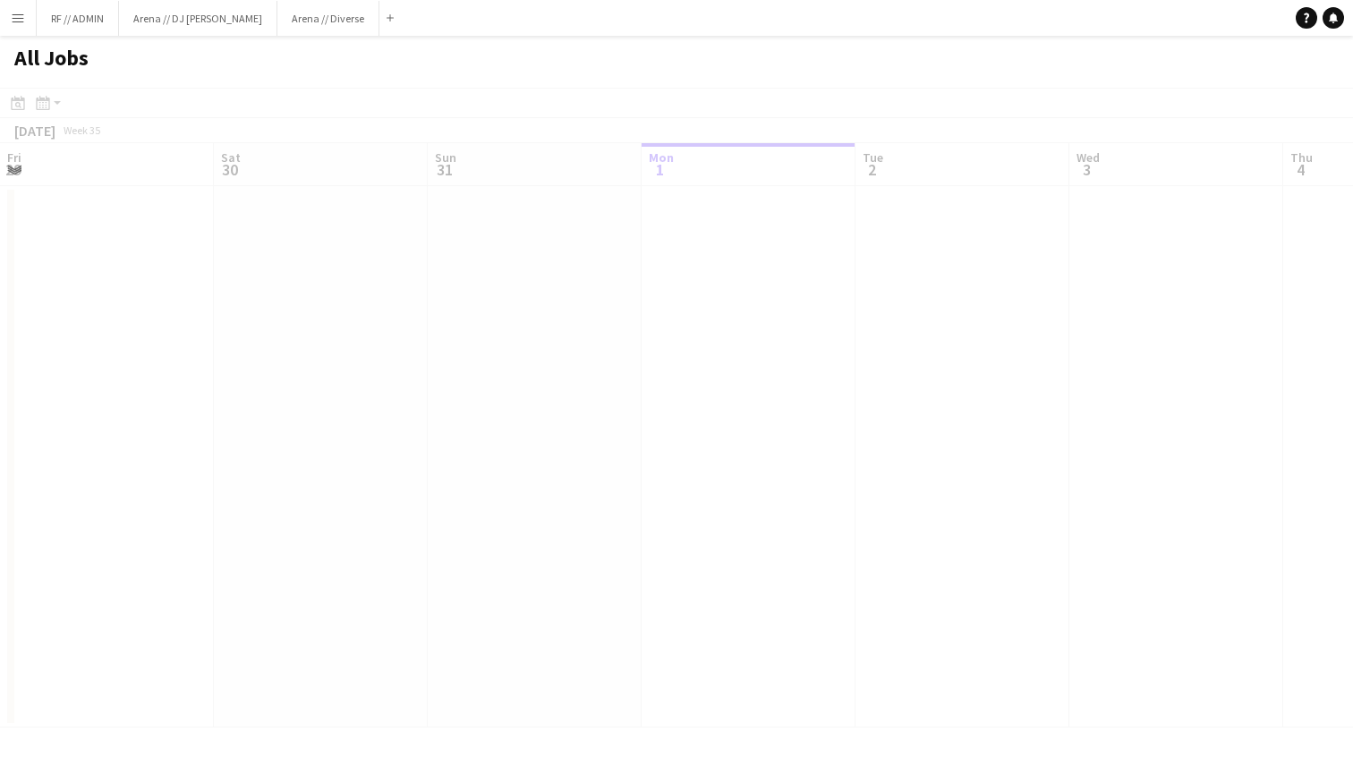
scroll to position [0, 428]
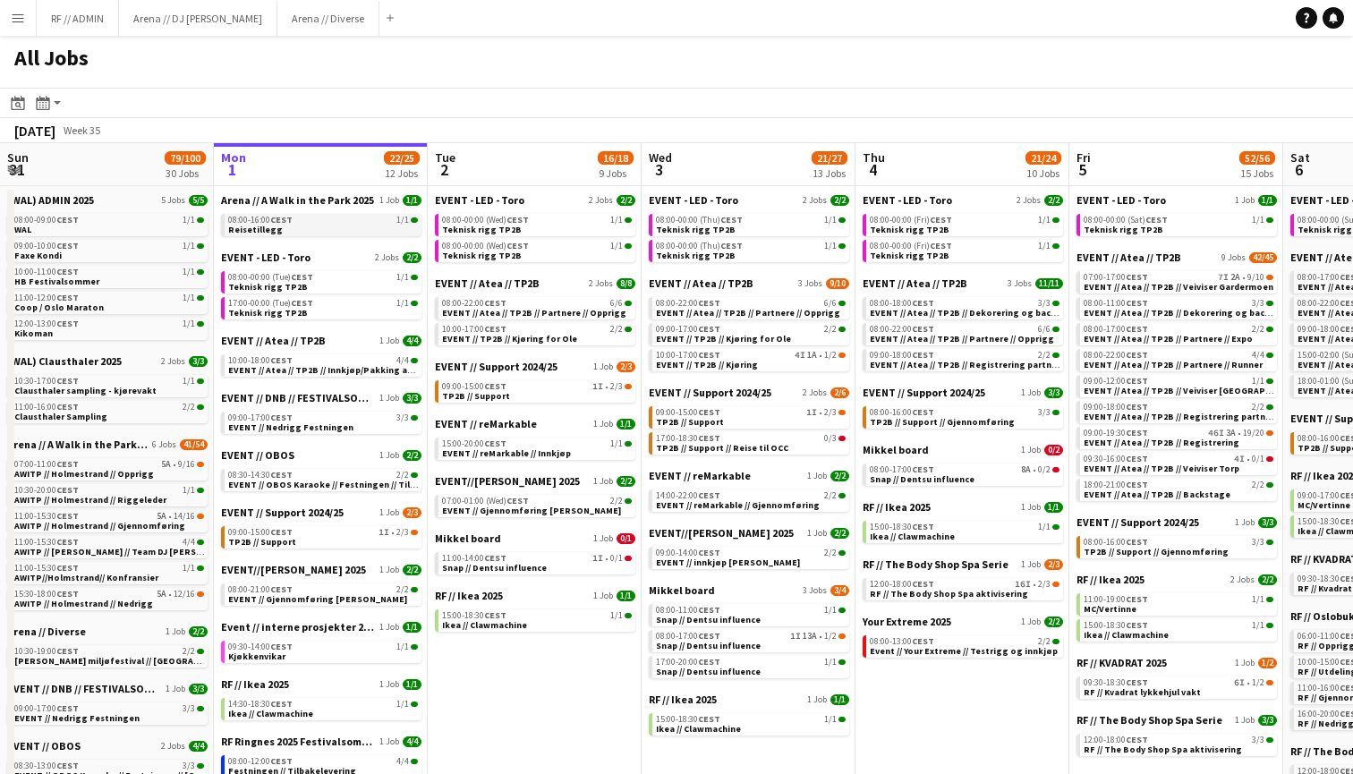
click at [312, 228] on link "08:00-16:00 CEST 1/1 Reisetillegg" at bounding box center [323, 224] width 190 height 21
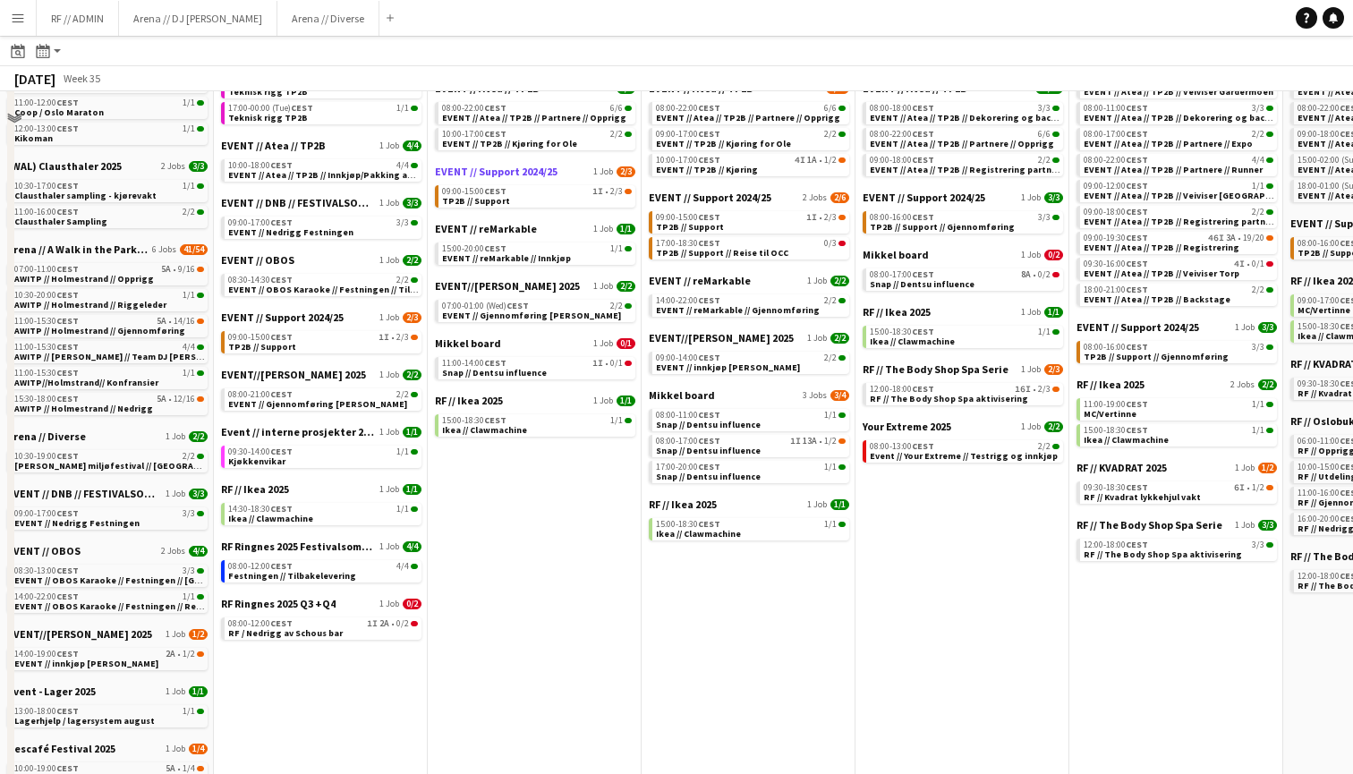
scroll to position [197, 0]
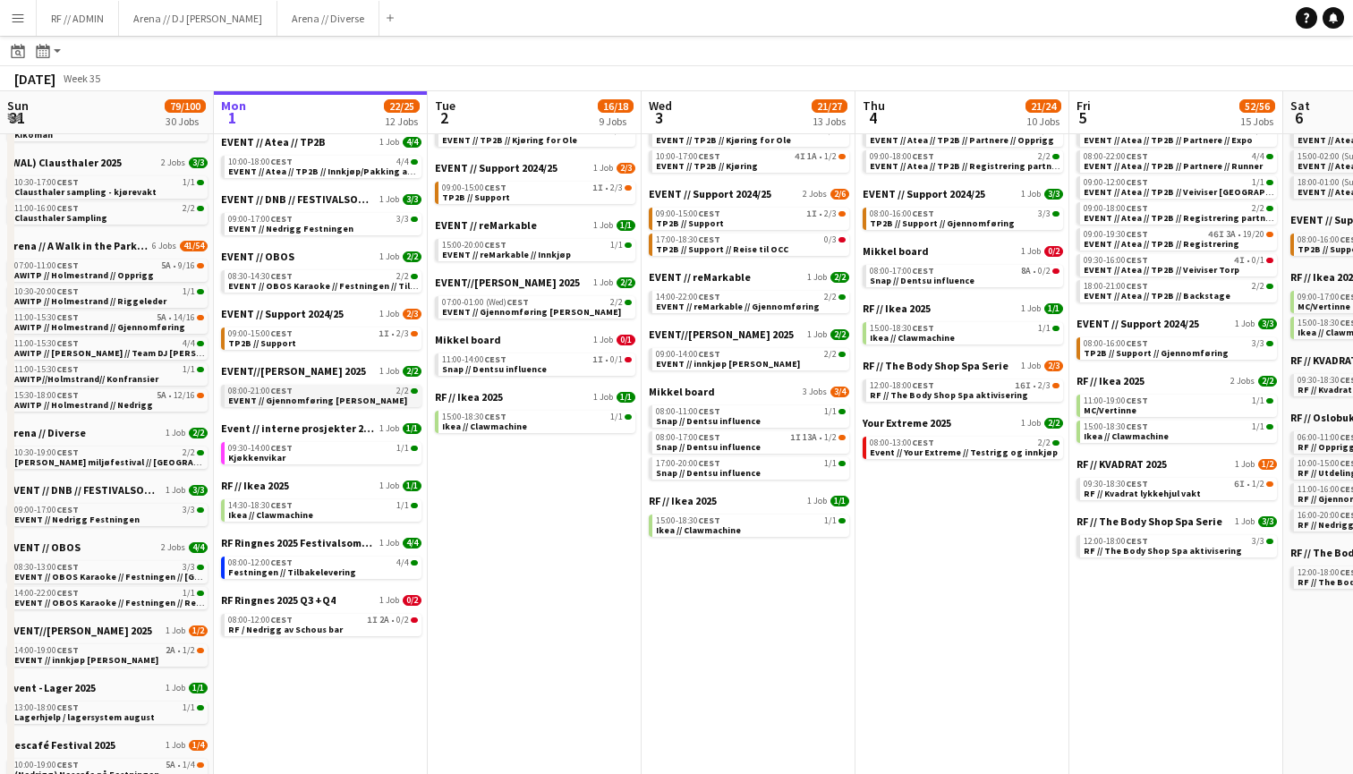
click at [275, 397] on span "EVENT // Gjennomføring [PERSON_NAME]" at bounding box center [317, 401] width 179 height 12
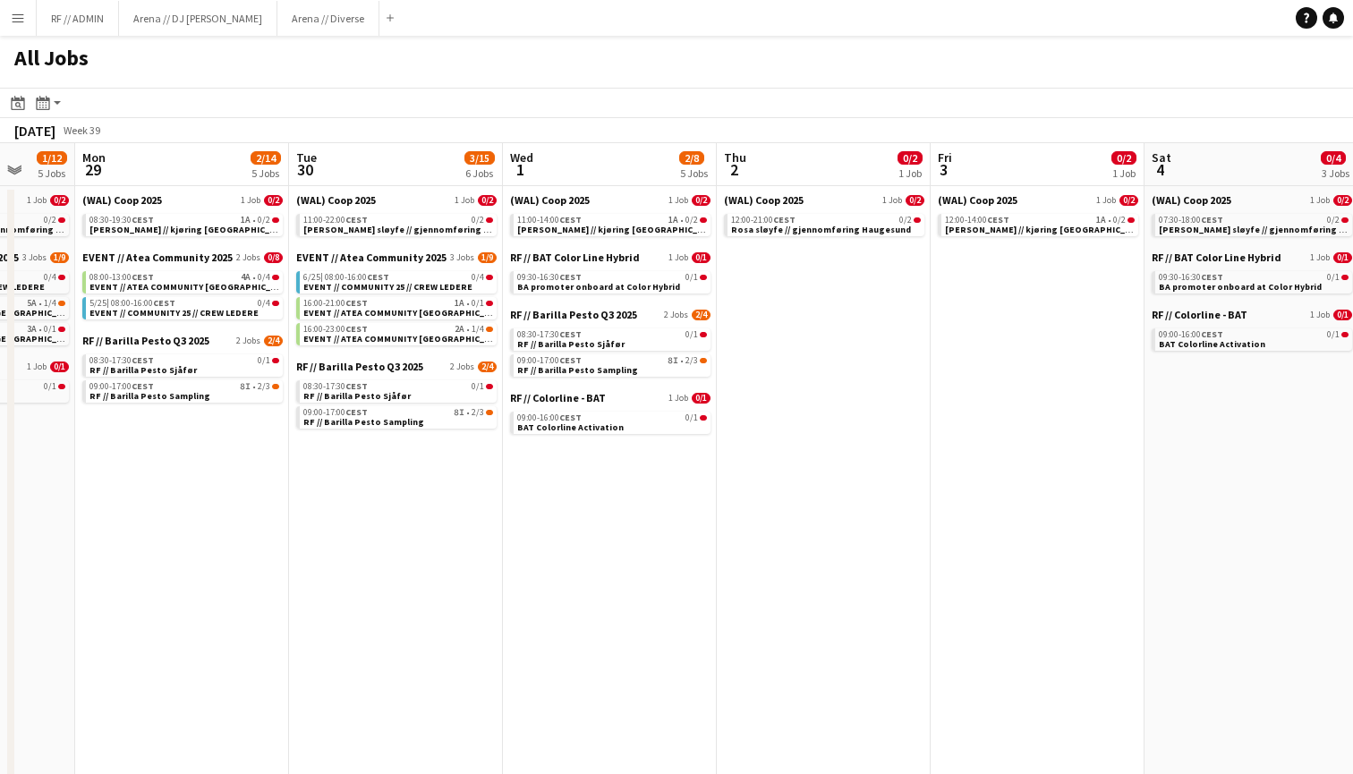
scroll to position [0, 564]
click at [701, 311] on span "2/4" at bounding box center [704, 315] width 19 height 11
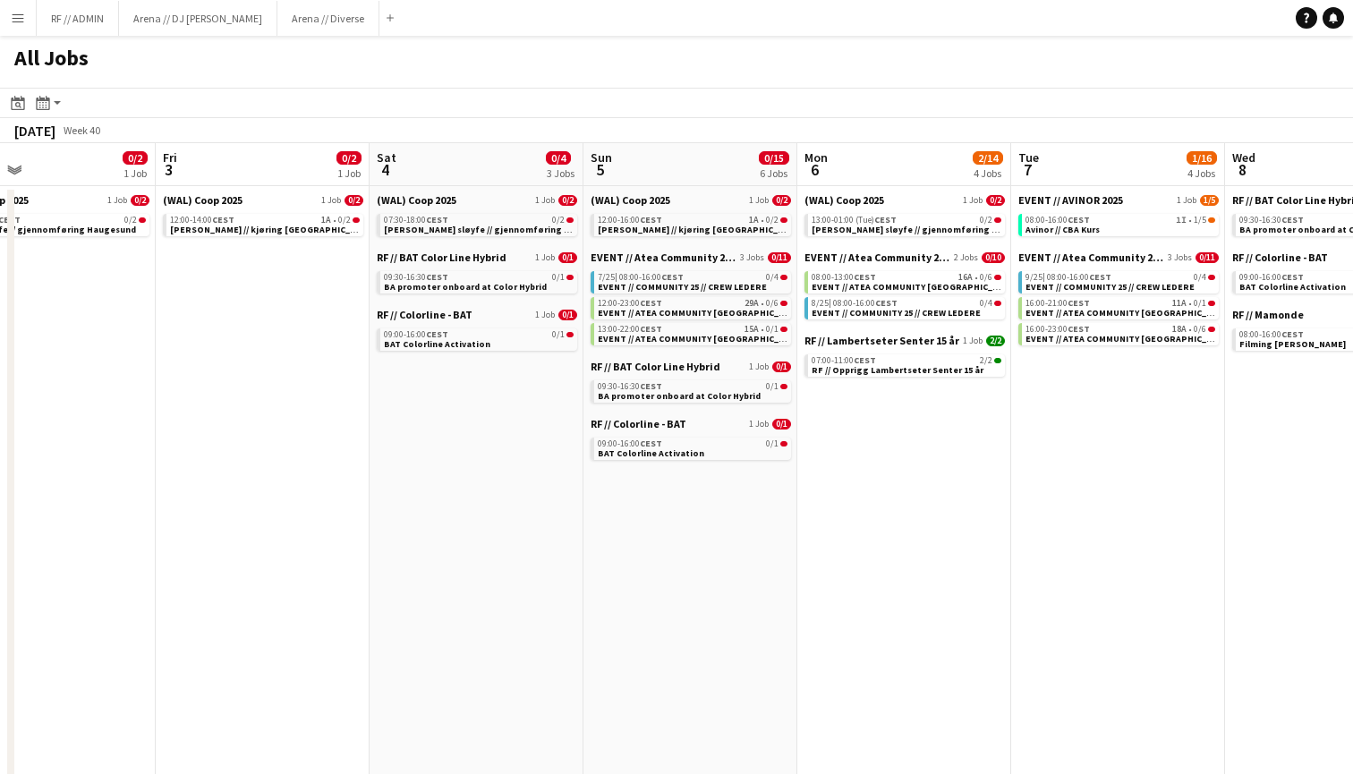
scroll to position [0, 537]
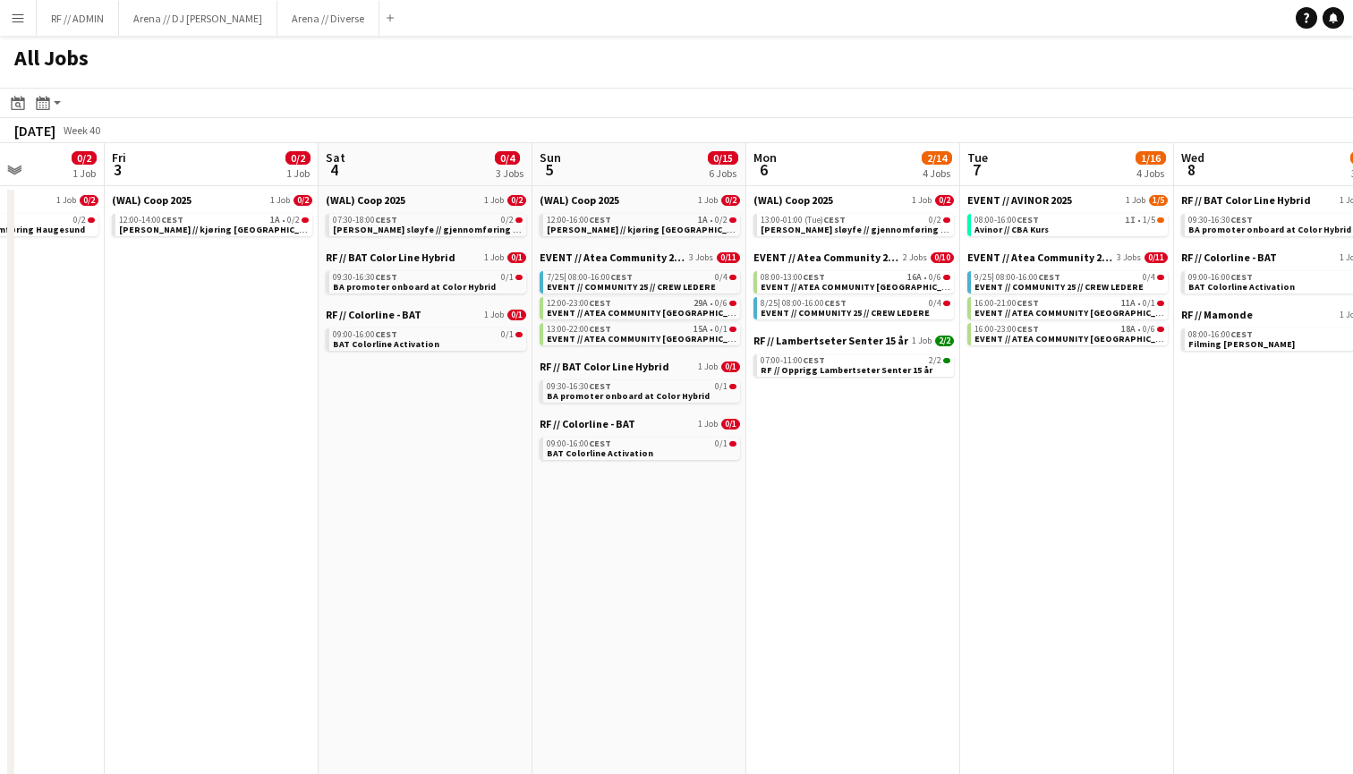
click at [24, 20] on app-icon "Menu" at bounding box center [18, 18] width 14 height 14
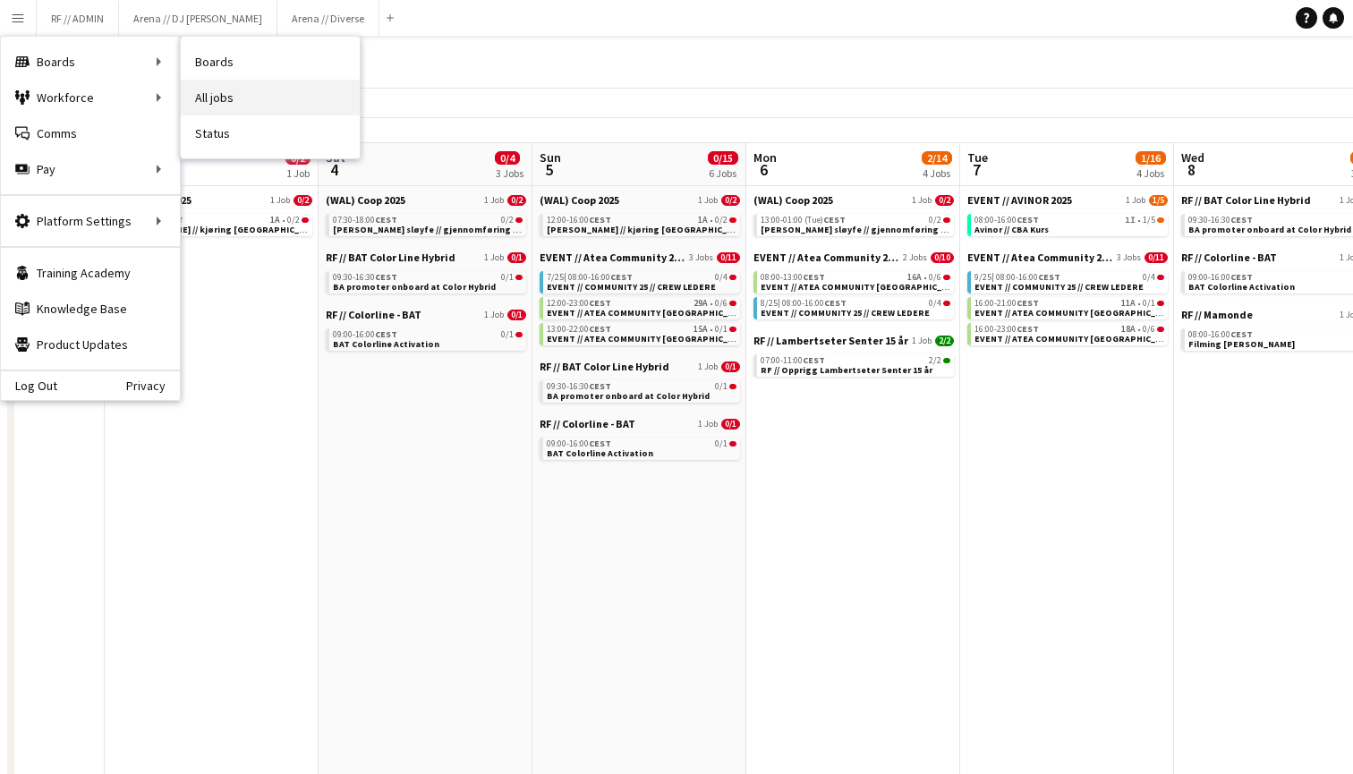
click at [243, 93] on link "All jobs" at bounding box center [270, 98] width 179 height 36
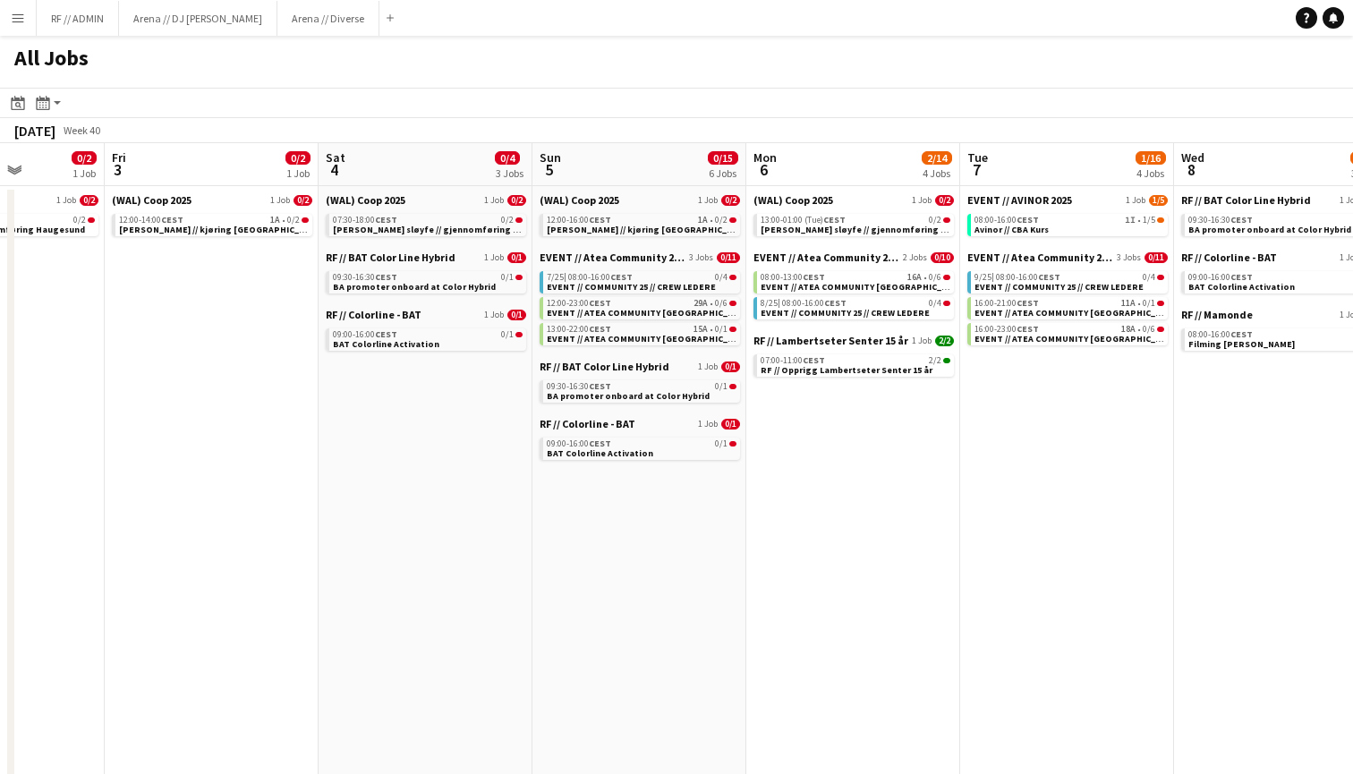
scroll to position [0, 0]
click at [18, 18] on app-icon "Menu" at bounding box center [18, 18] width 14 height 14
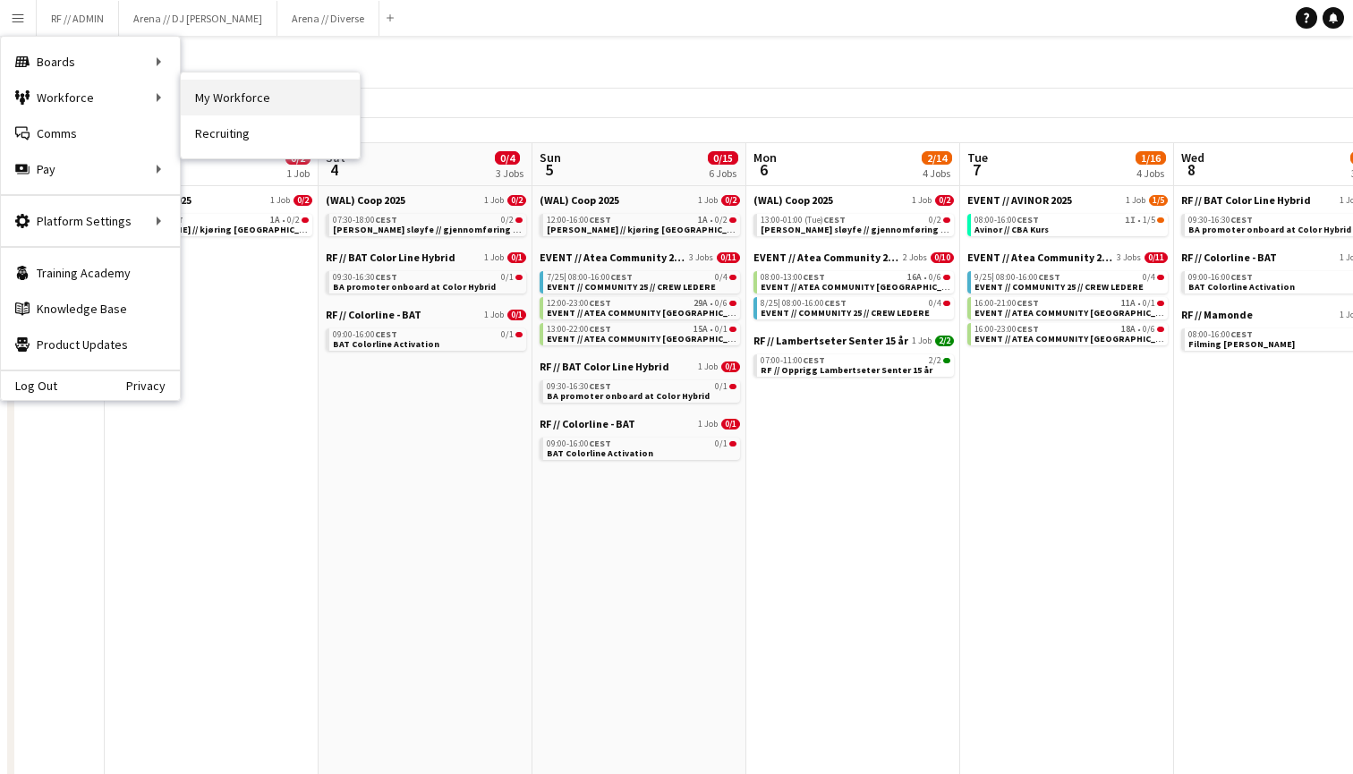
click at [252, 103] on link "My Workforce" at bounding box center [270, 98] width 179 height 36
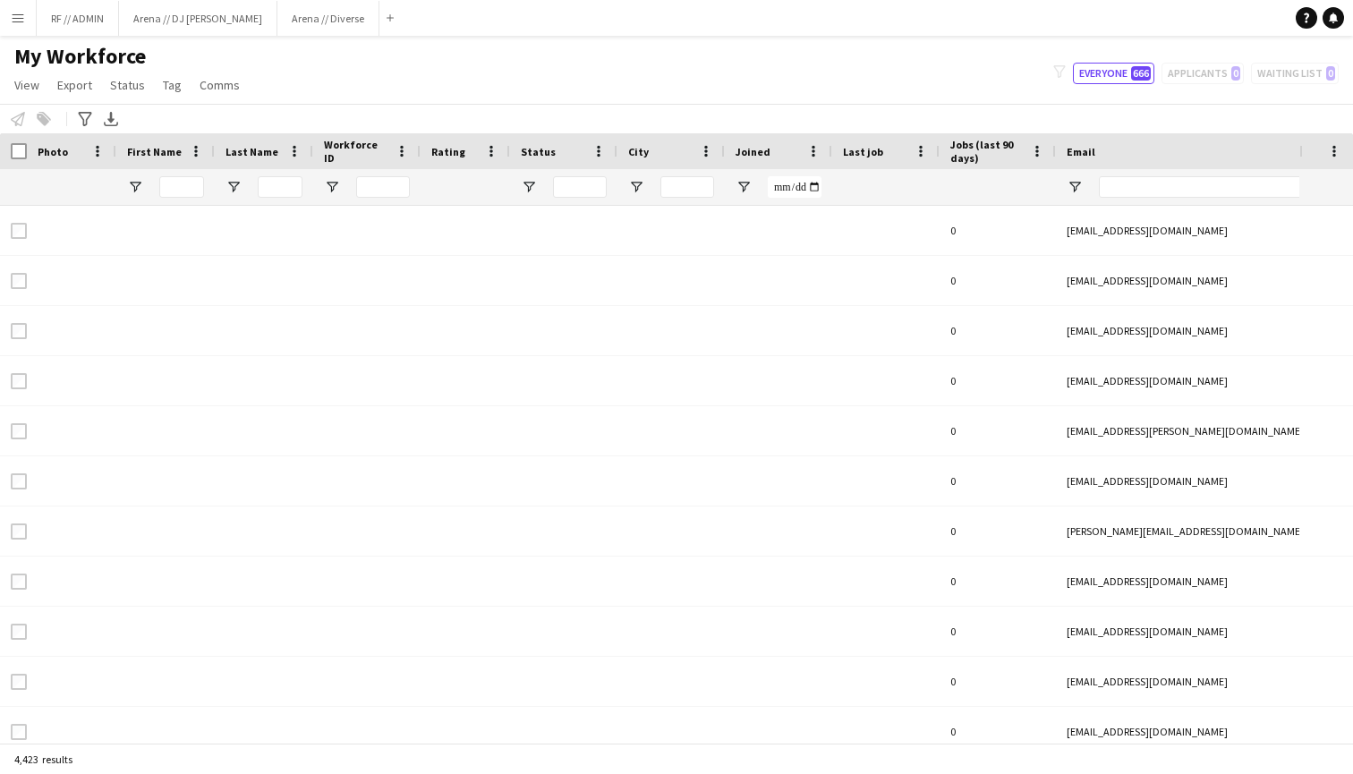
type input "**********"
type input "****"
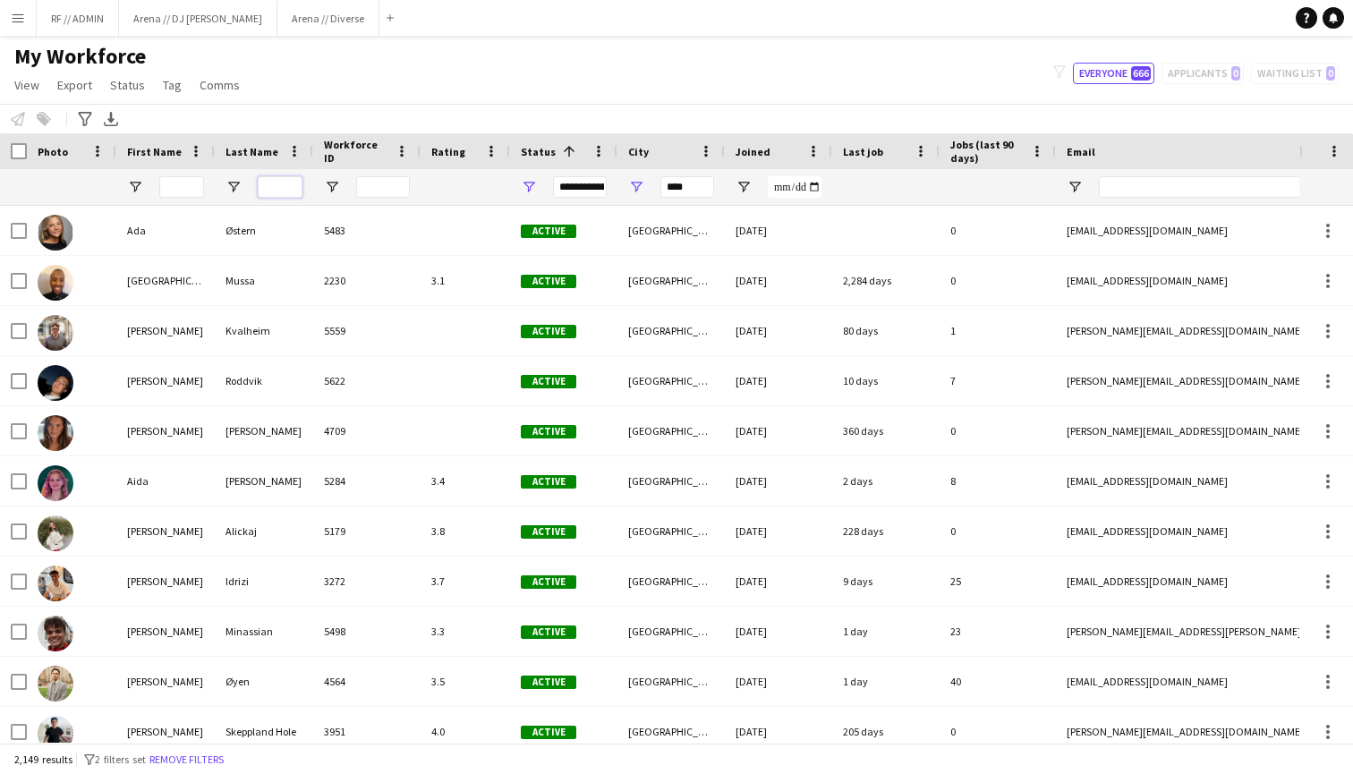
click at [270, 184] on input "Last Name Filter Input" at bounding box center [280, 186] width 45 height 21
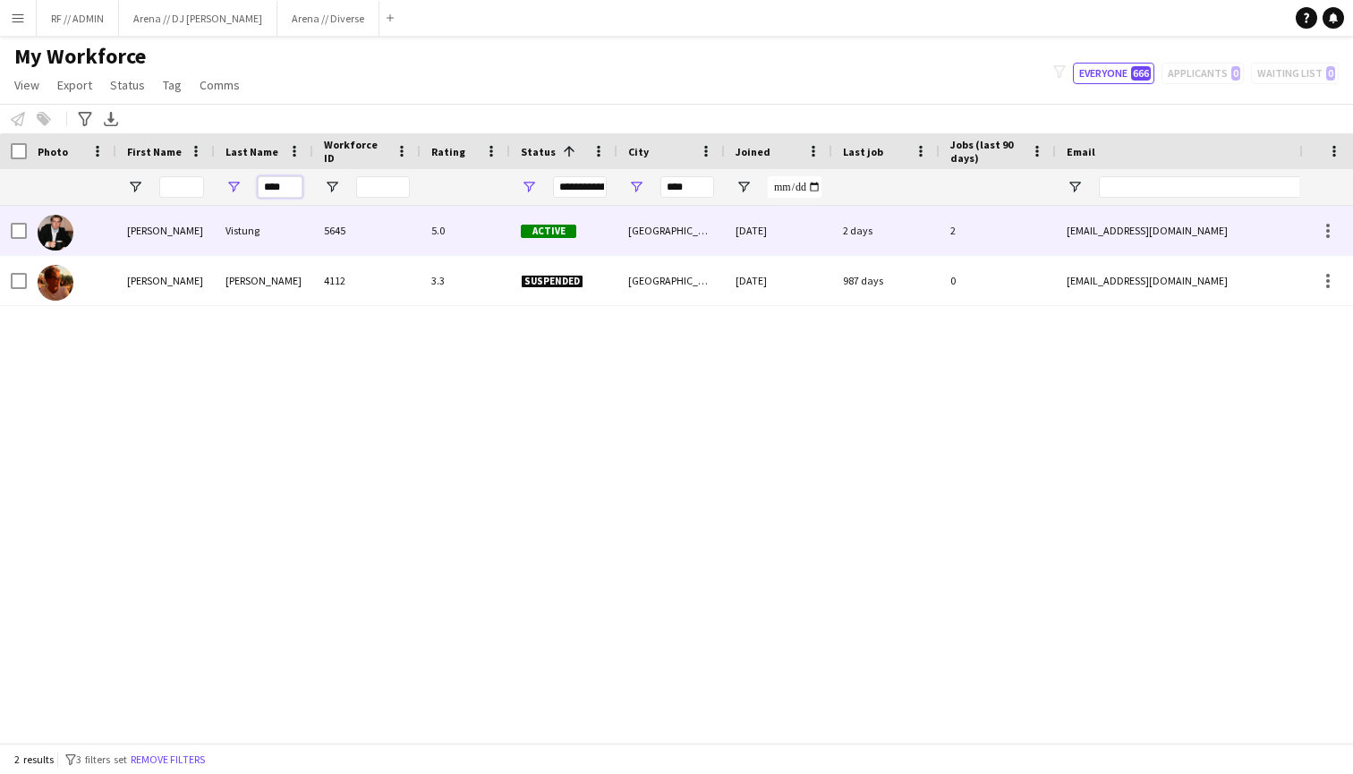
type input "****"
click at [130, 237] on div "[PERSON_NAME]" at bounding box center [165, 230] width 98 height 49
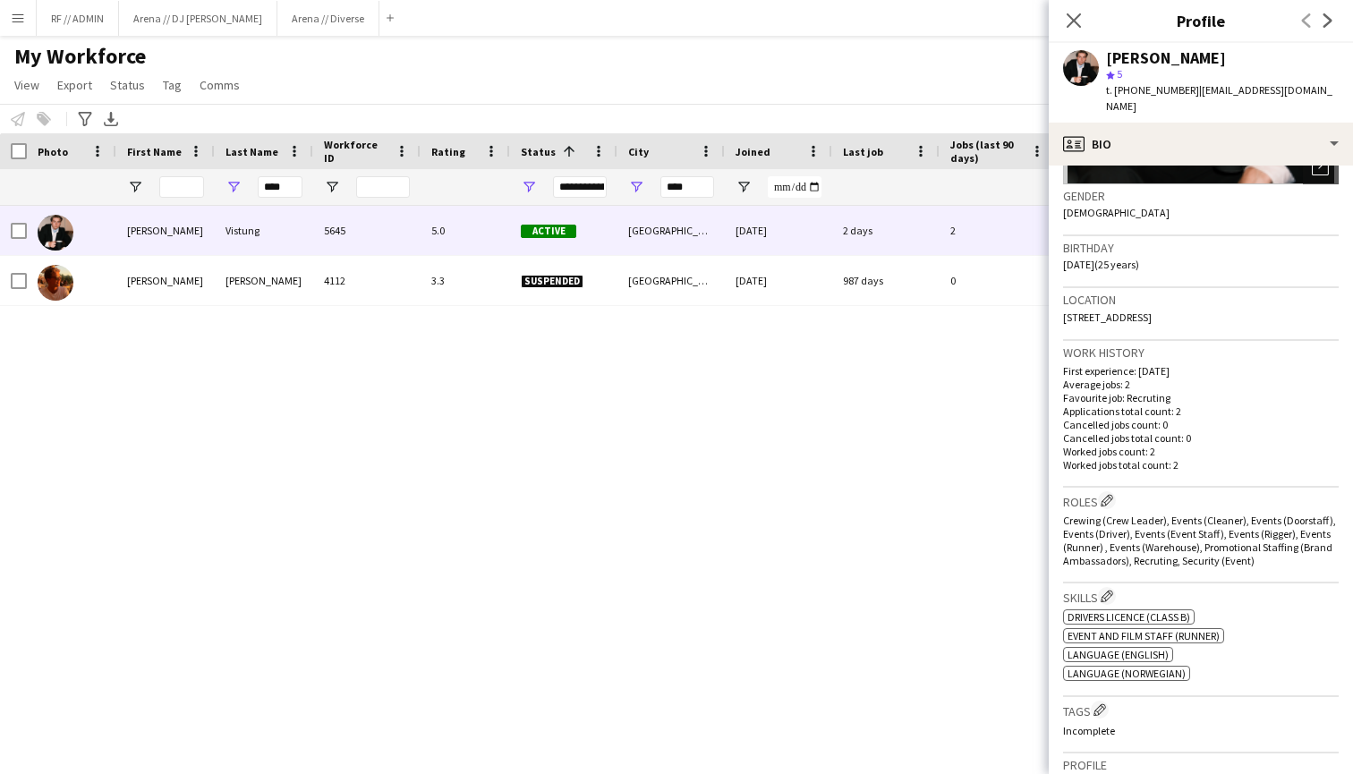
scroll to position [289, 0]
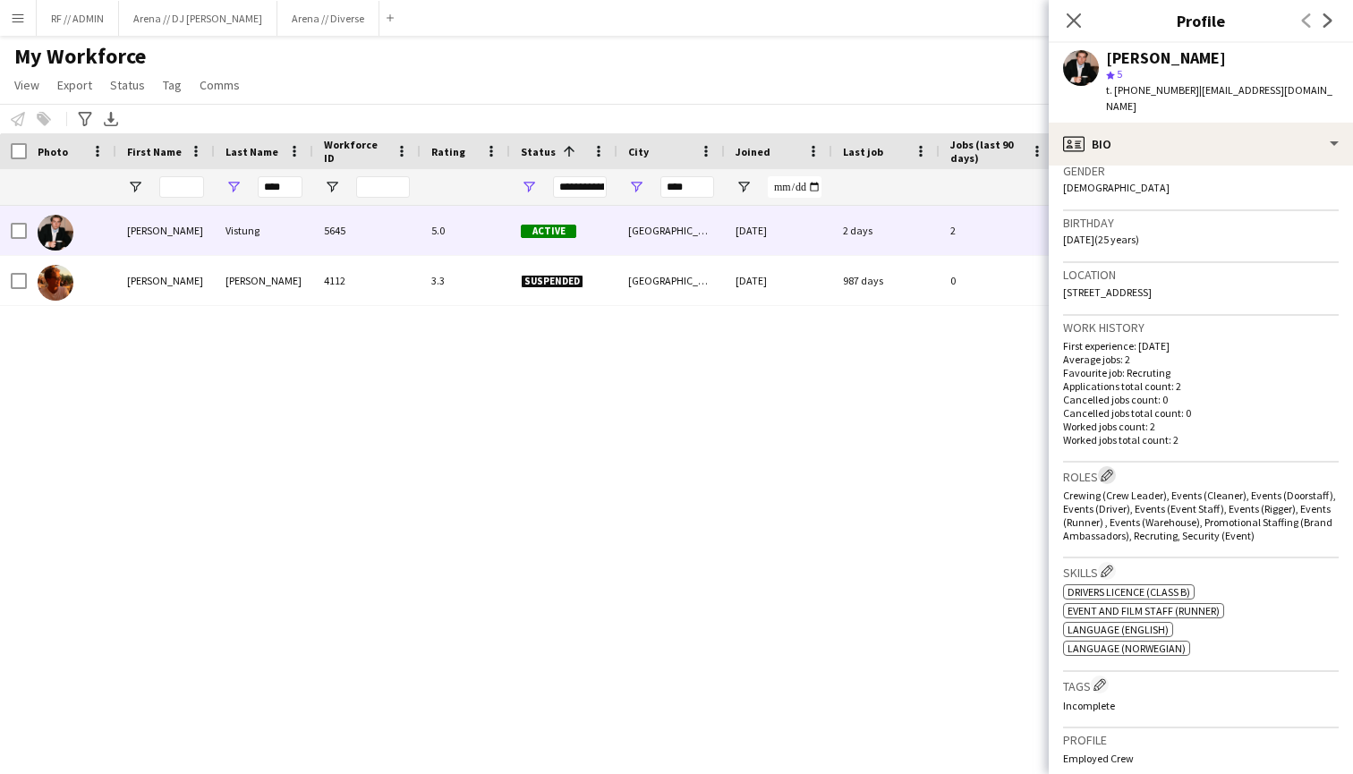
click at [1114, 476] on app-icon "Edit crew company roles" at bounding box center [1107, 475] width 13 height 13
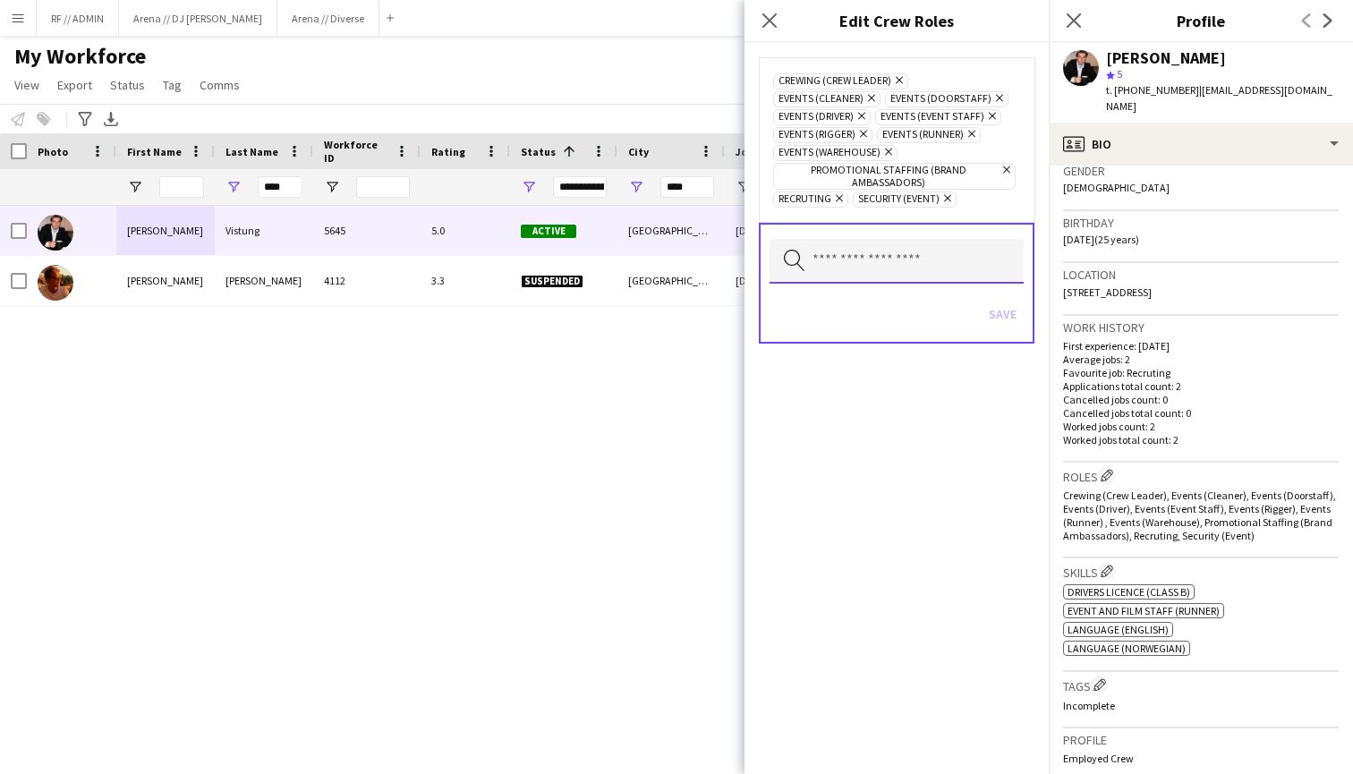
click at [940, 268] on input "text" at bounding box center [897, 261] width 254 height 45
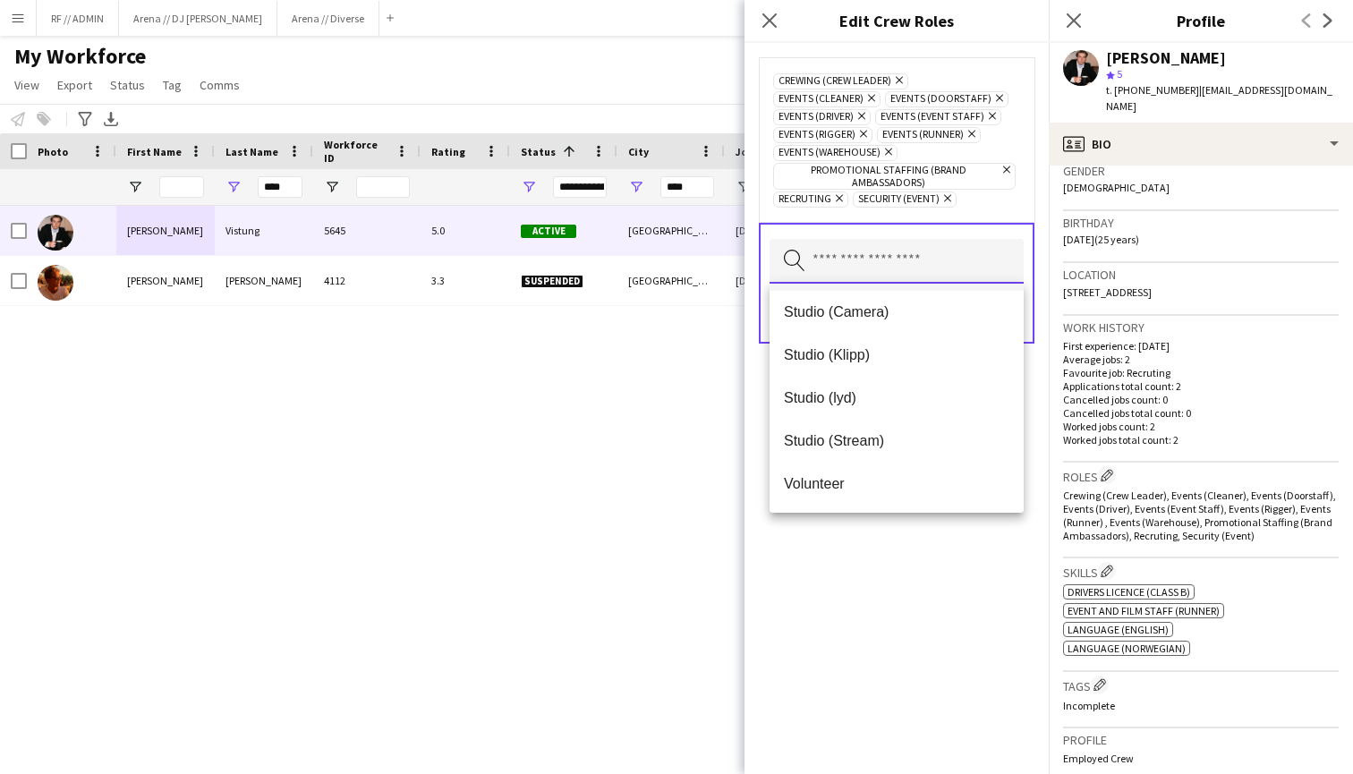
scroll to position [0, 0]
click at [876, 609] on div "Crewing (Crew Leader) Remove Events (Cleaner) Remove Events (Doorstaff) Remove …" at bounding box center [897, 408] width 304 height 731
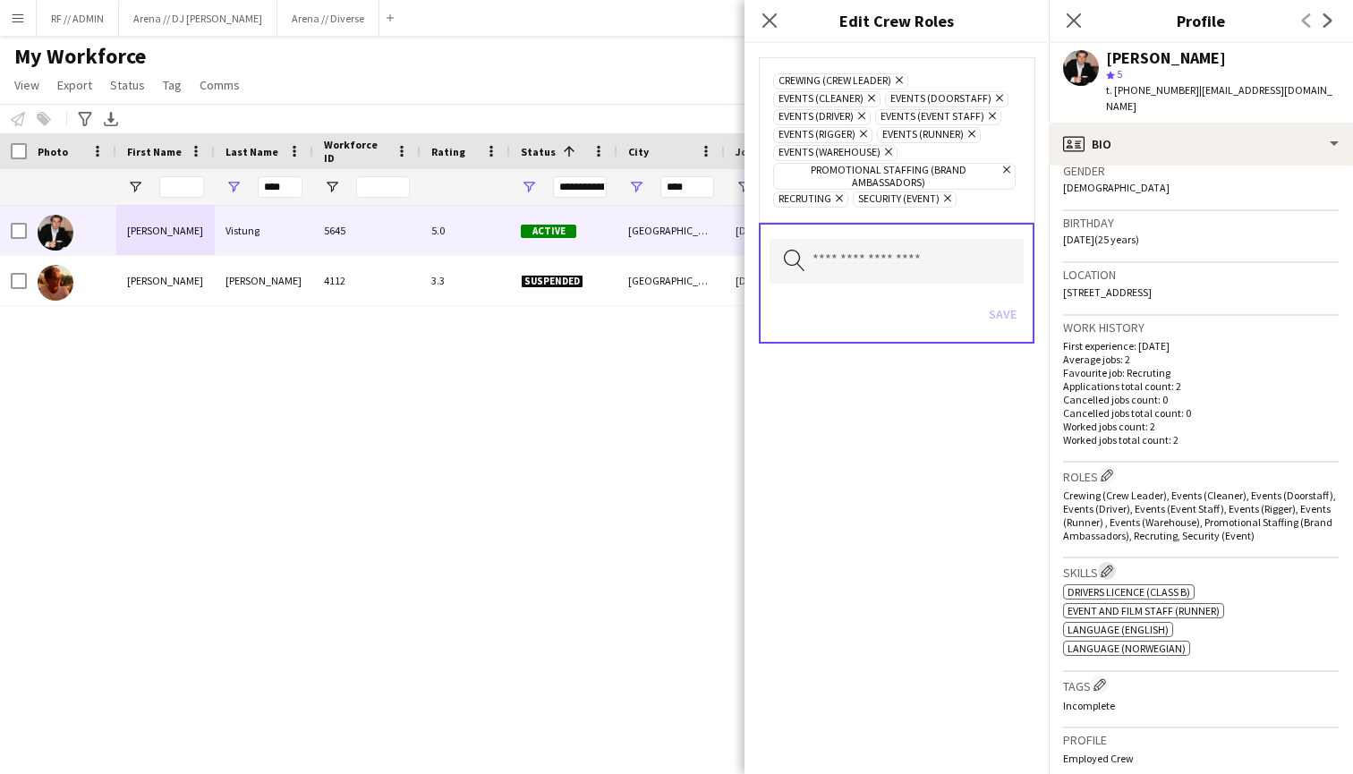
click at [1111, 570] on app-icon "Edit crew company skills" at bounding box center [1107, 571] width 13 height 13
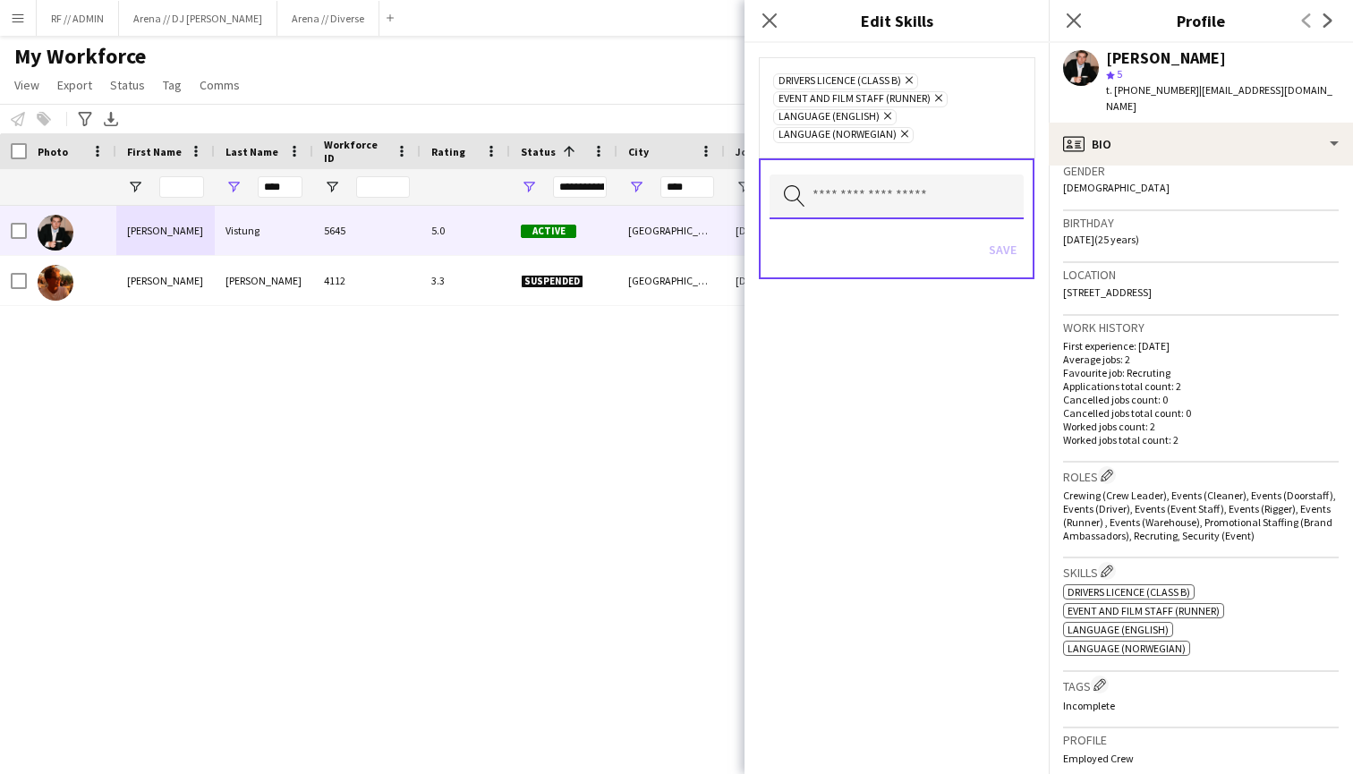
click at [893, 203] on input "text" at bounding box center [897, 197] width 254 height 45
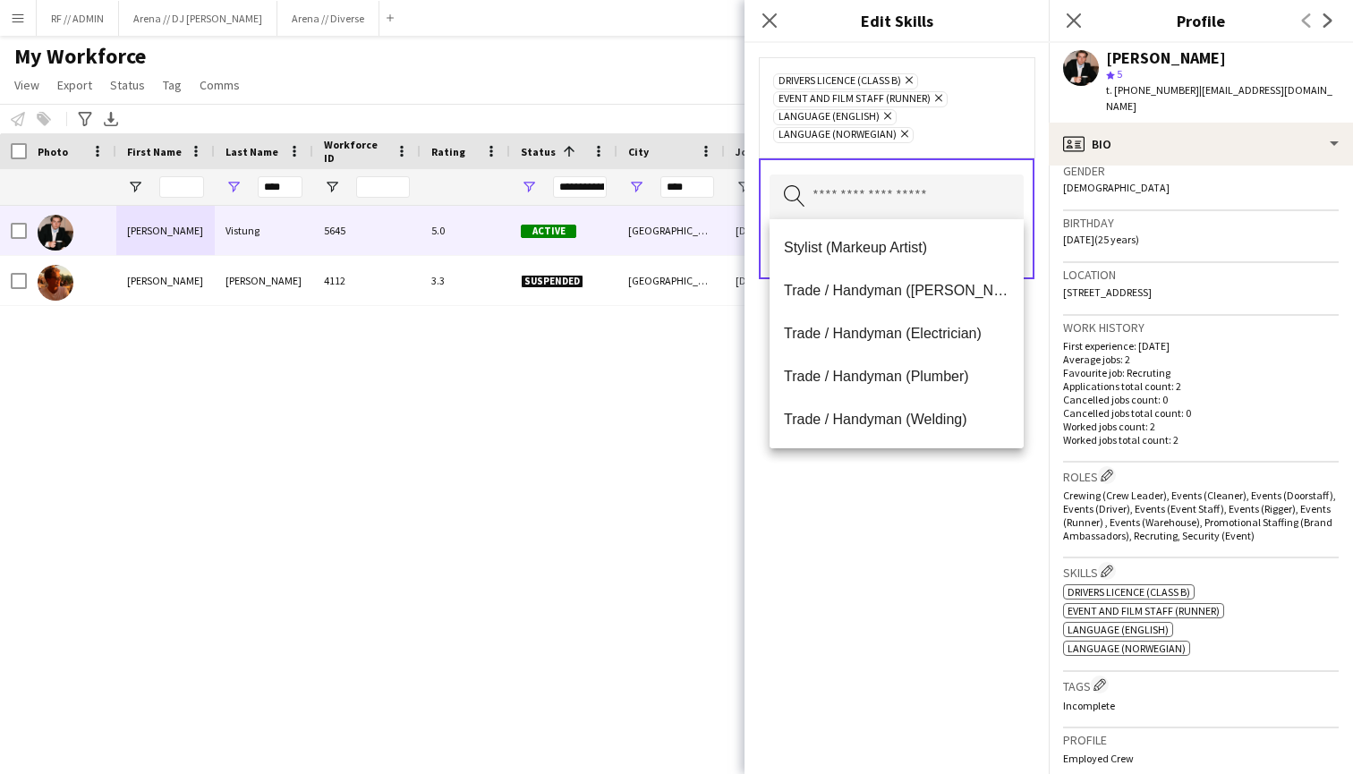
click at [853, 521] on div "Drivers Licence (Class B) Remove Event and Film Staff (Runner) Remove Language …" at bounding box center [897, 408] width 304 height 731
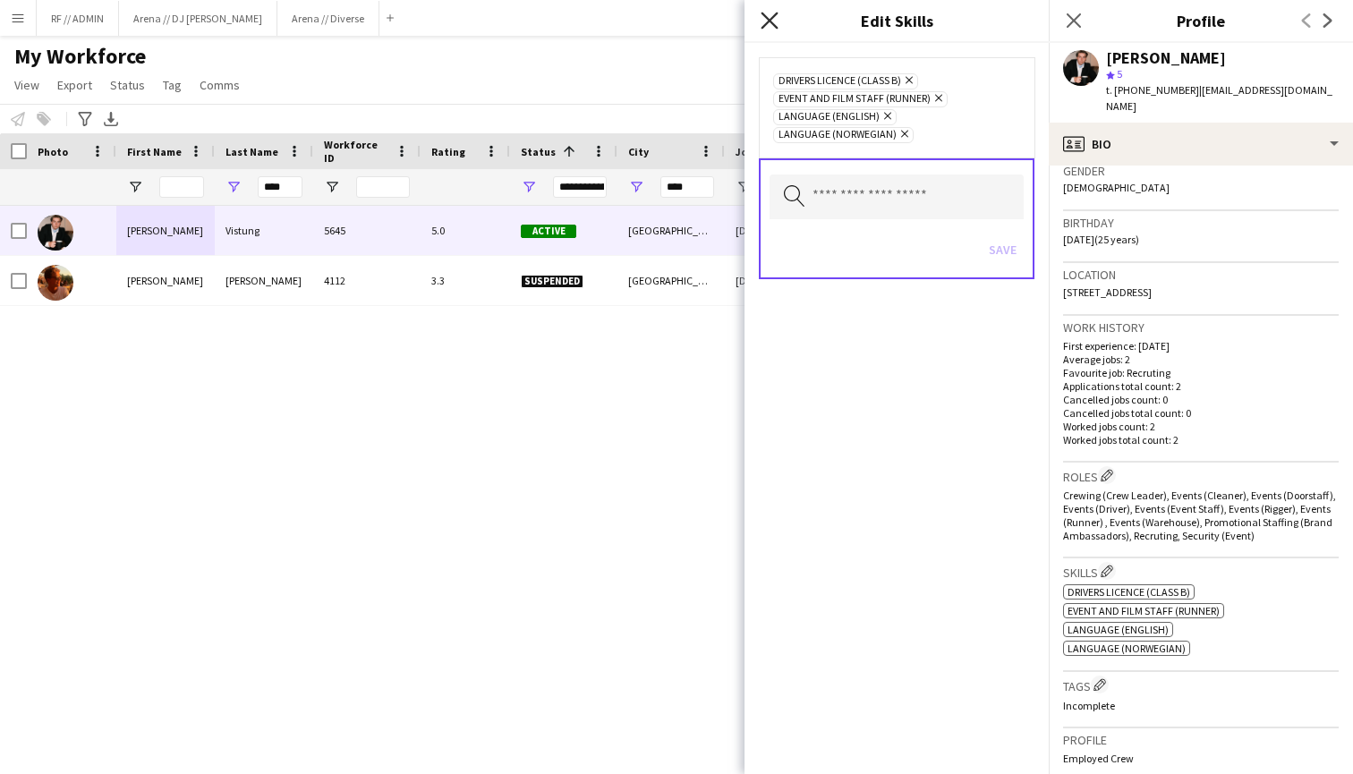
click at [773, 14] on icon "Close pop-in" at bounding box center [769, 20] width 17 height 17
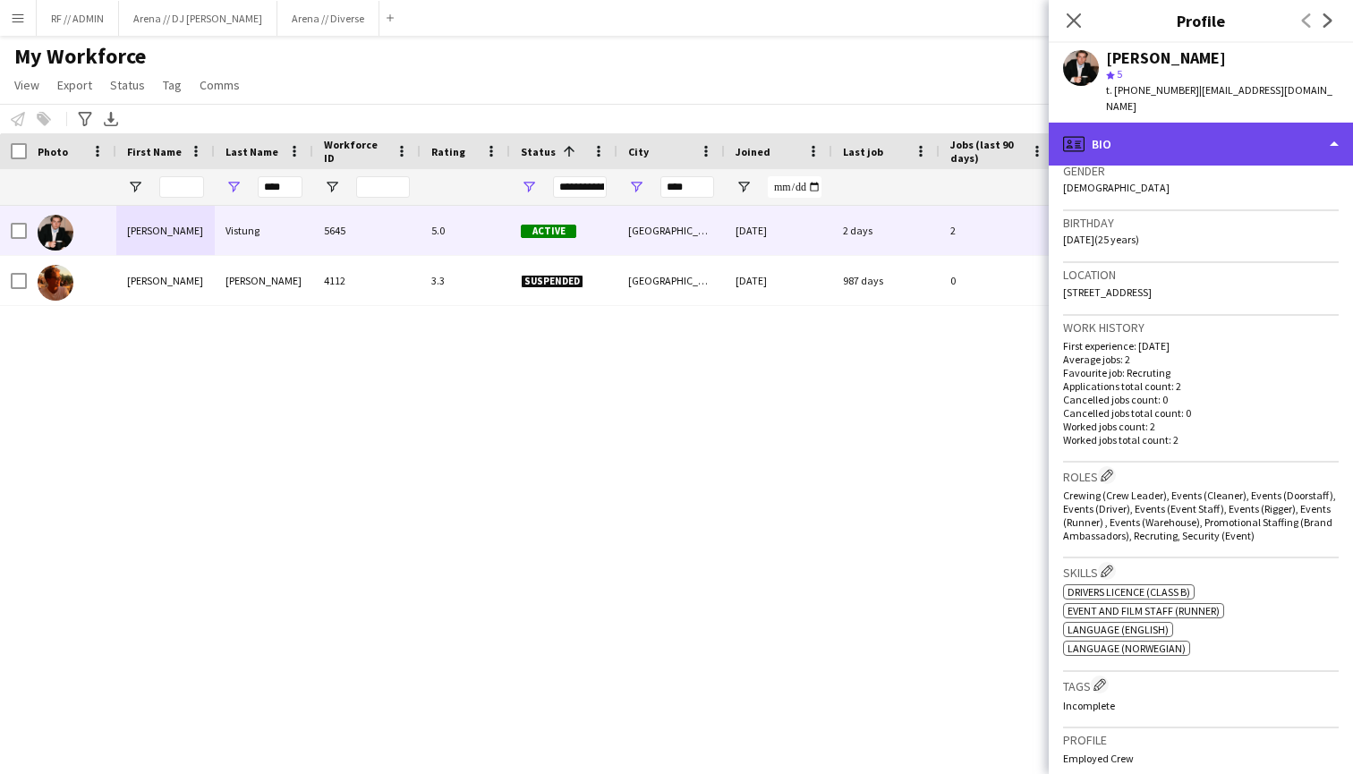
click at [1216, 141] on div "profile Bio" at bounding box center [1201, 144] width 304 height 43
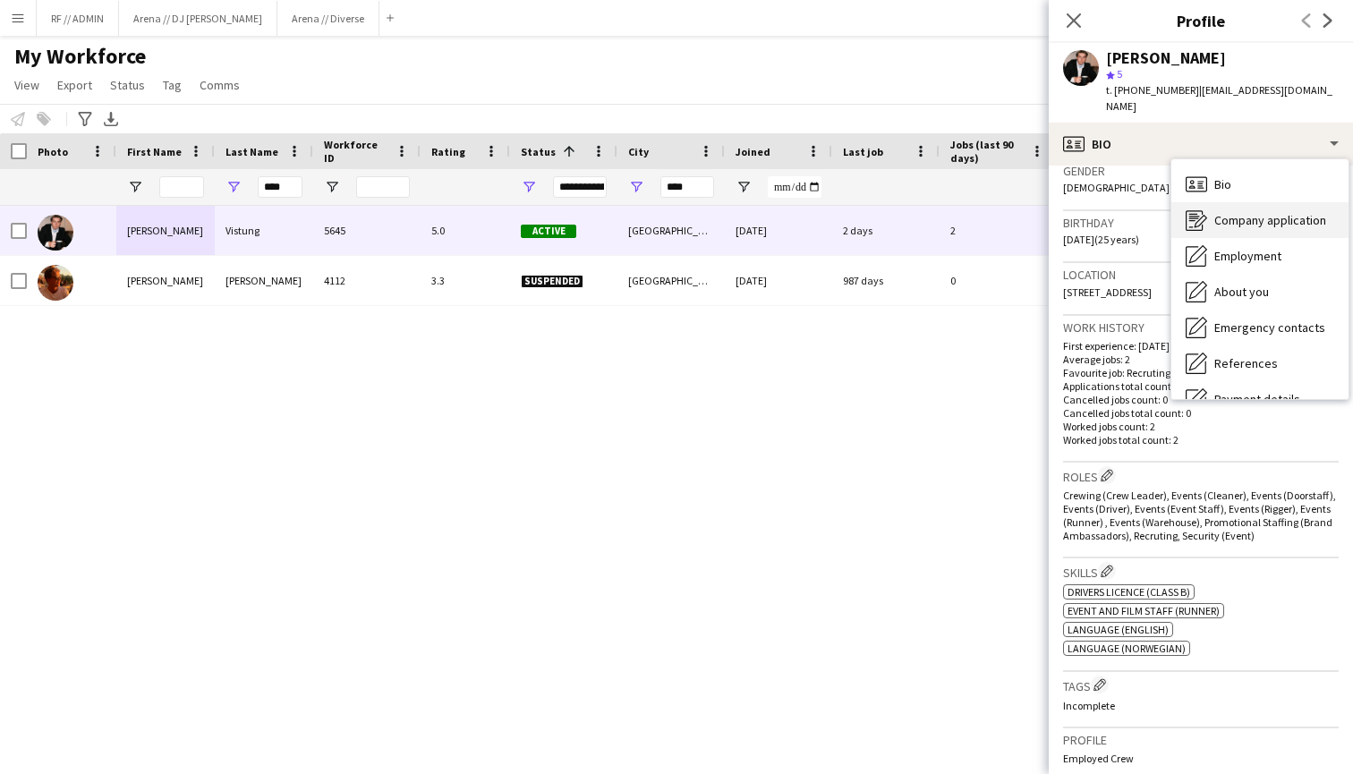
click at [1272, 217] on span "Company application" at bounding box center [1271, 220] width 112 height 16
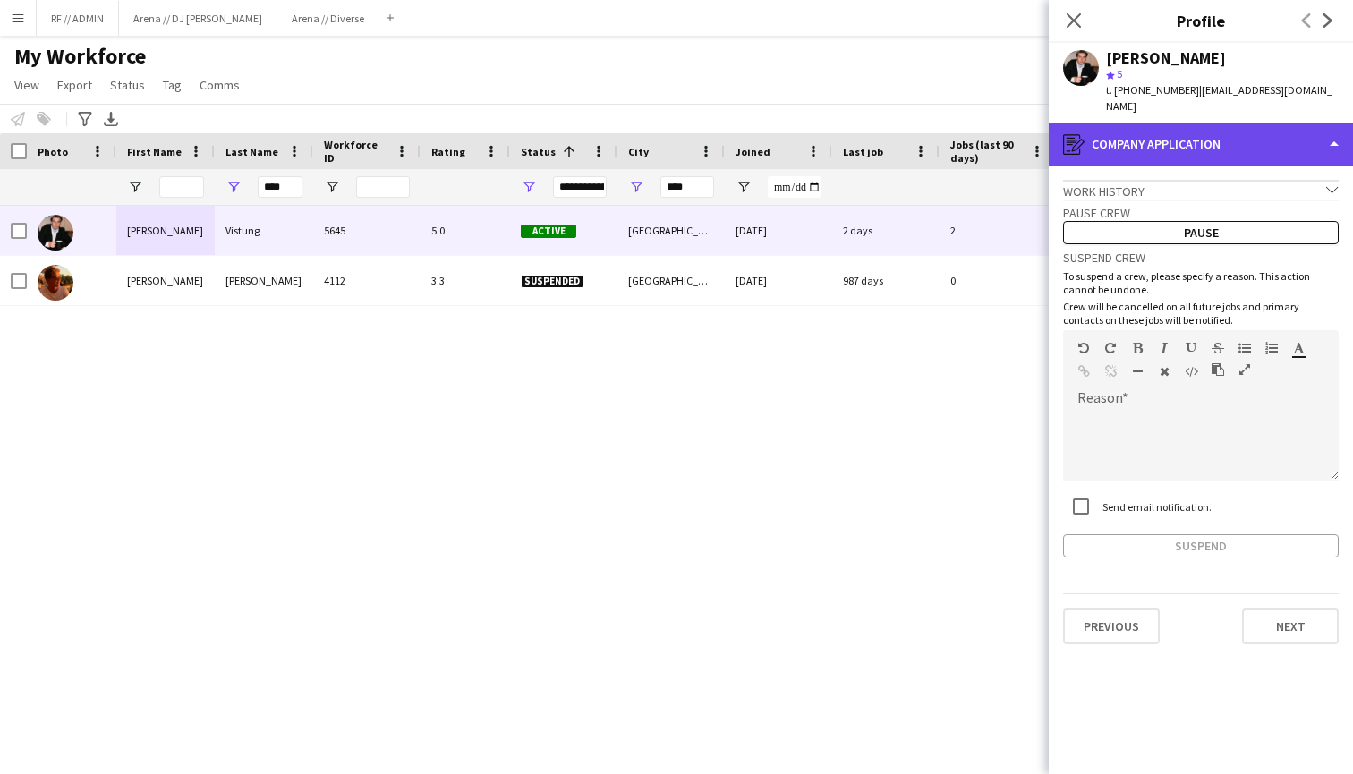
click at [1332, 148] on div "register Company application" at bounding box center [1201, 144] width 304 height 43
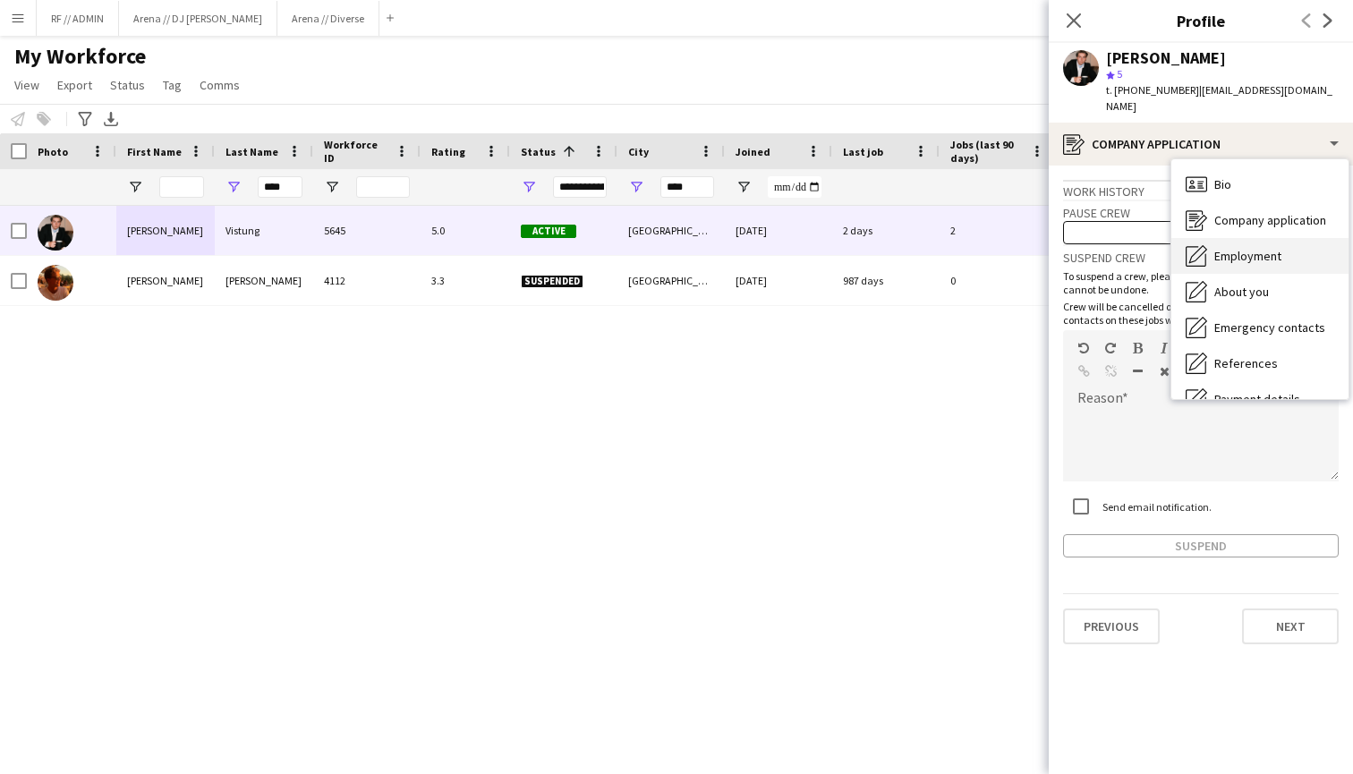
click at [1255, 258] on span "Employment" at bounding box center [1248, 256] width 67 height 16
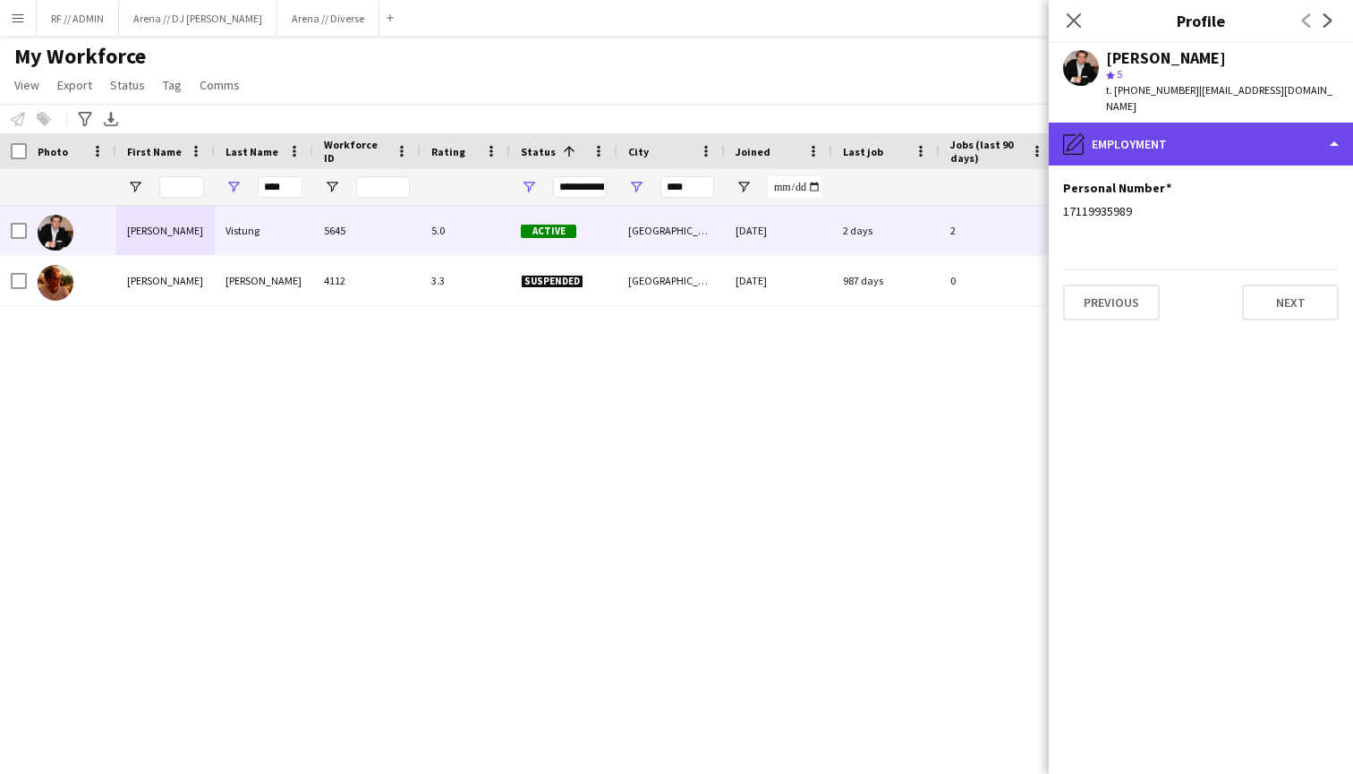
click at [1279, 134] on div "pencil4 Employment" at bounding box center [1201, 144] width 304 height 43
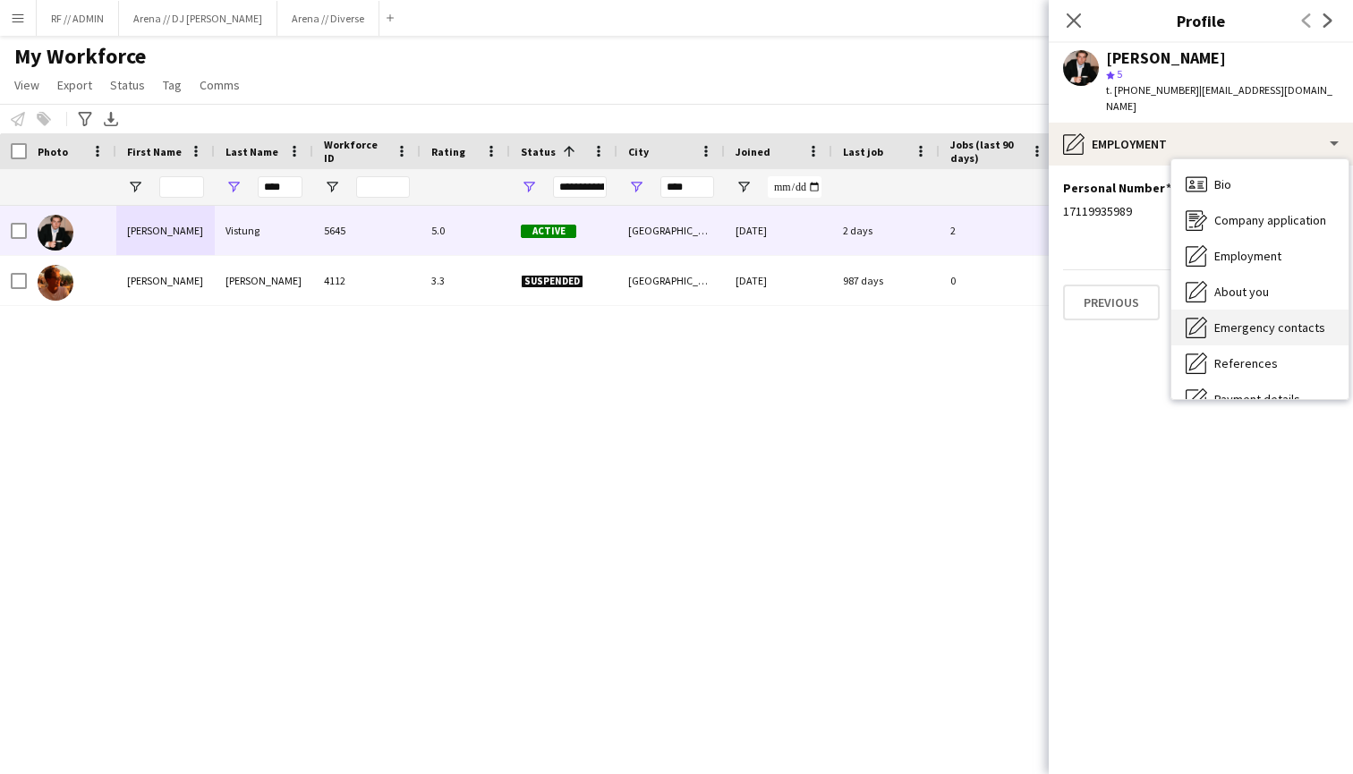
click at [1250, 326] on span "Emergency contacts" at bounding box center [1270, 328] width 111 height 16
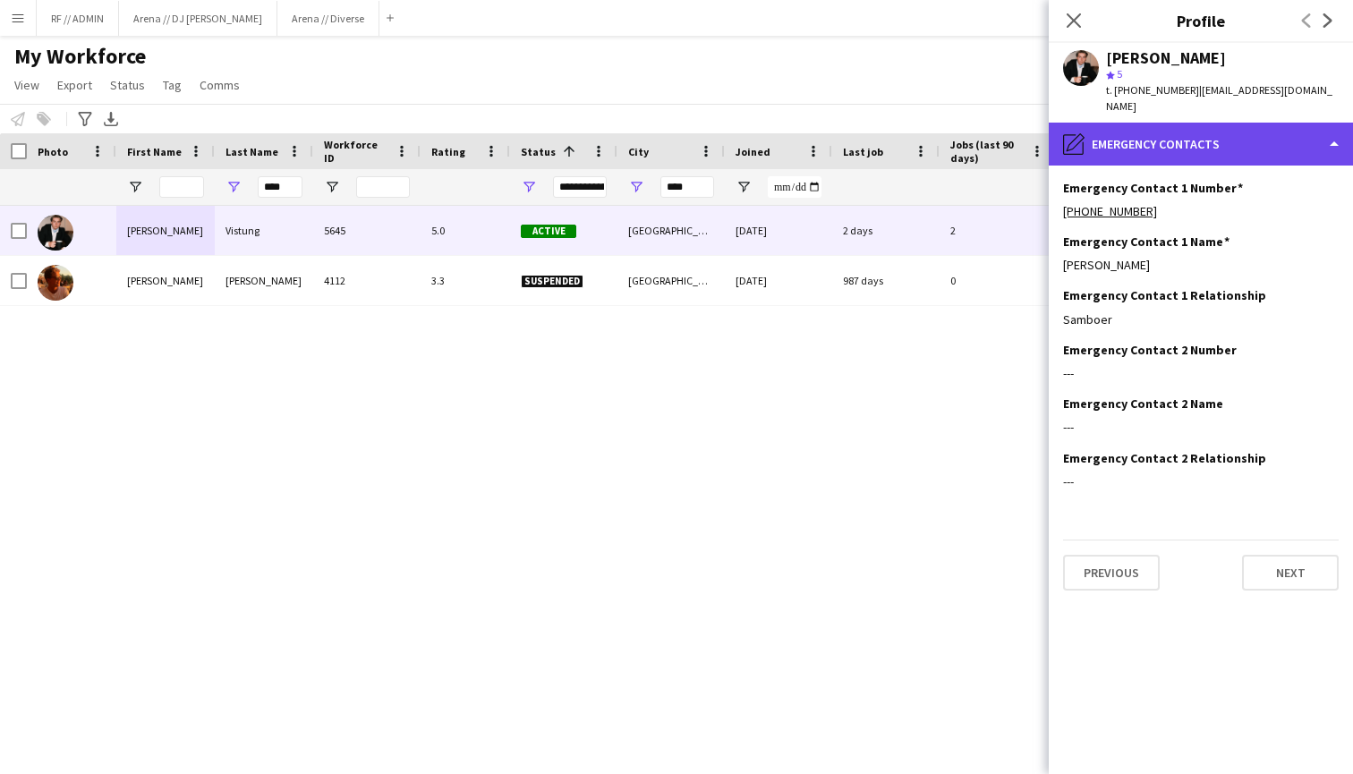
click at [1268, 152] on div "pencil4 Emergency contacts" at bounding box center [1201, 144] width 304 height 43
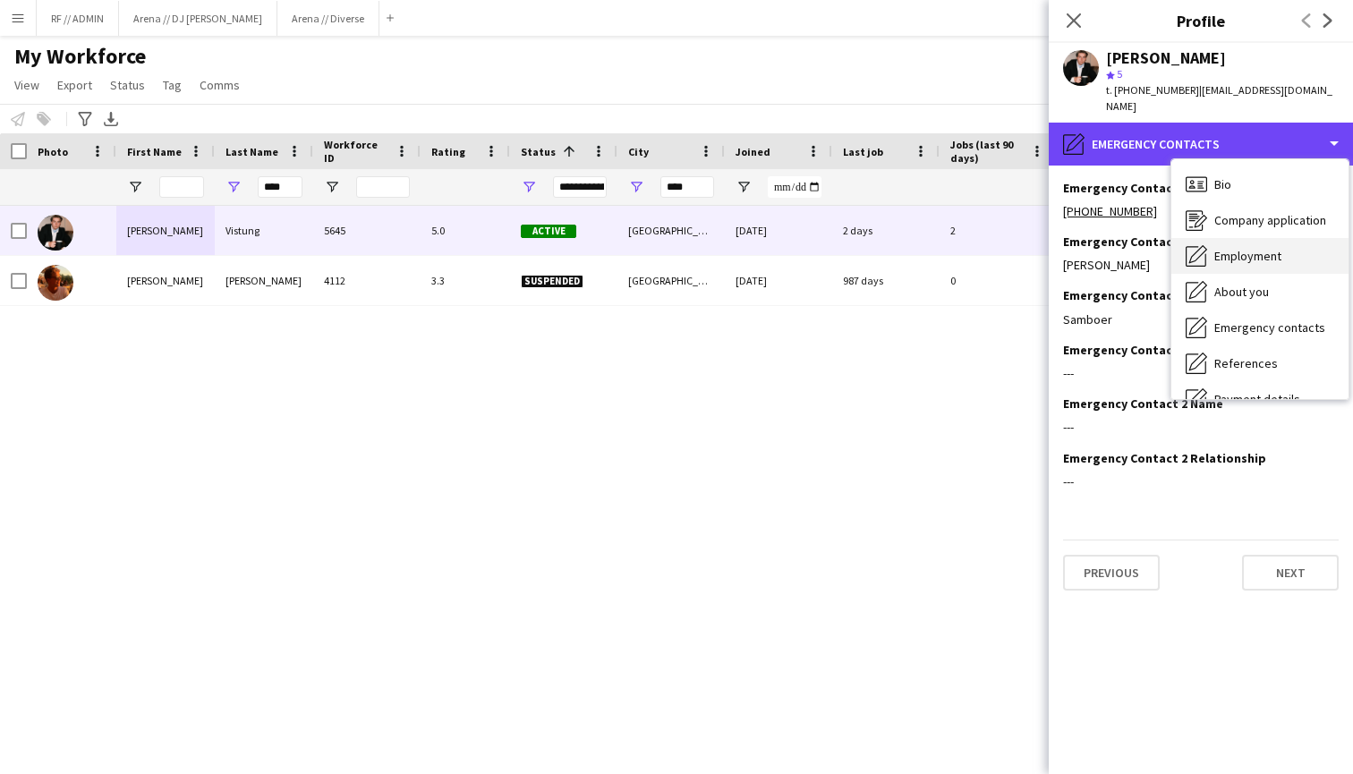
scroll to position [24, 0]
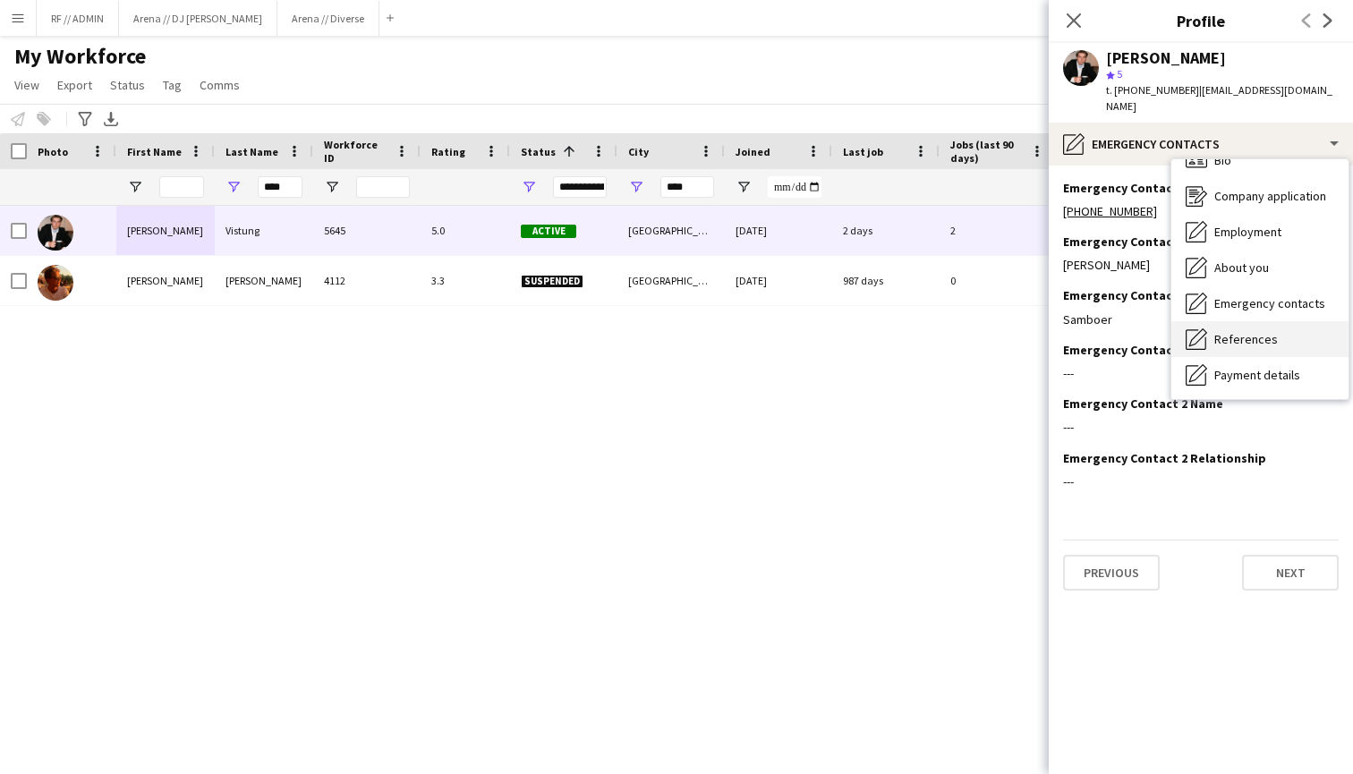
click at [1263, 338] on span "References" at bounding box center [1247, 339] width 64 height 16
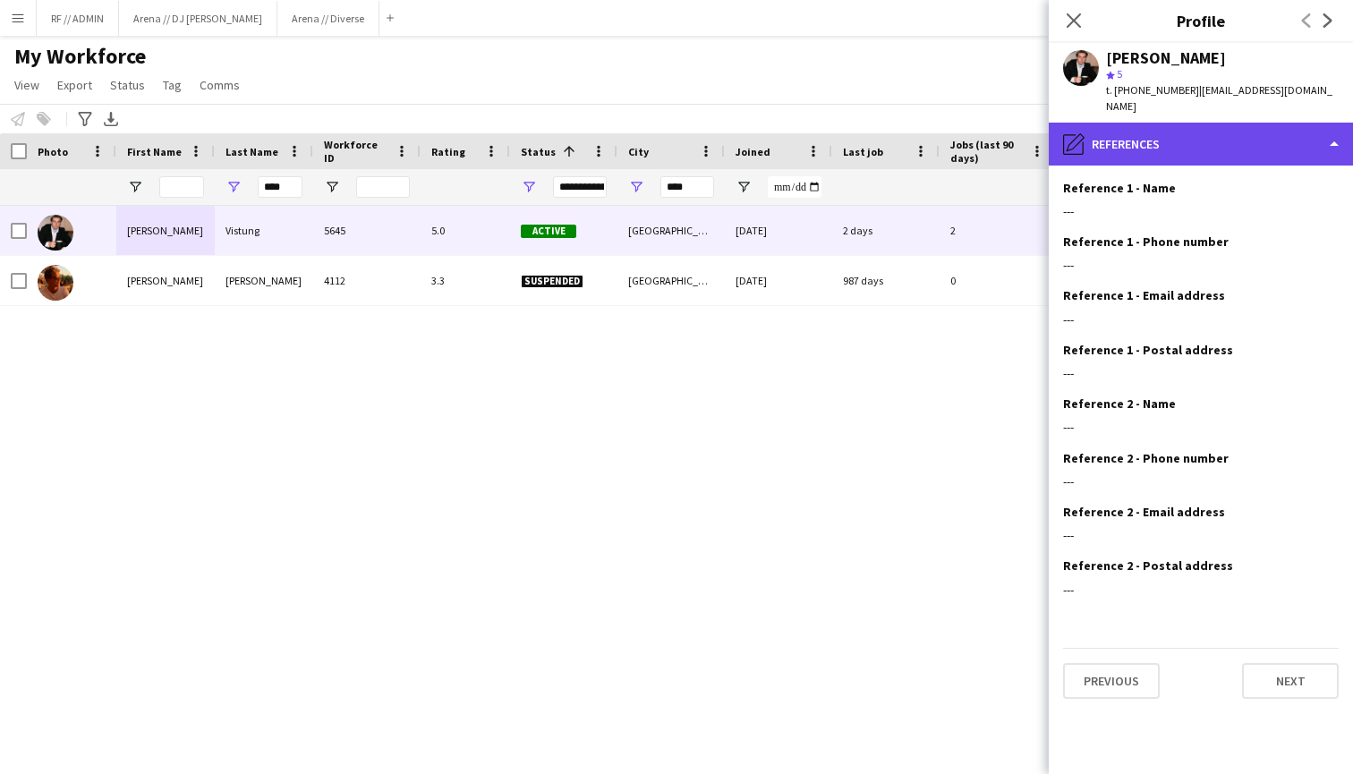
click at [1275, 144] on div "pencil4 References" at bounding box center [1201, 144] width 304 height 43
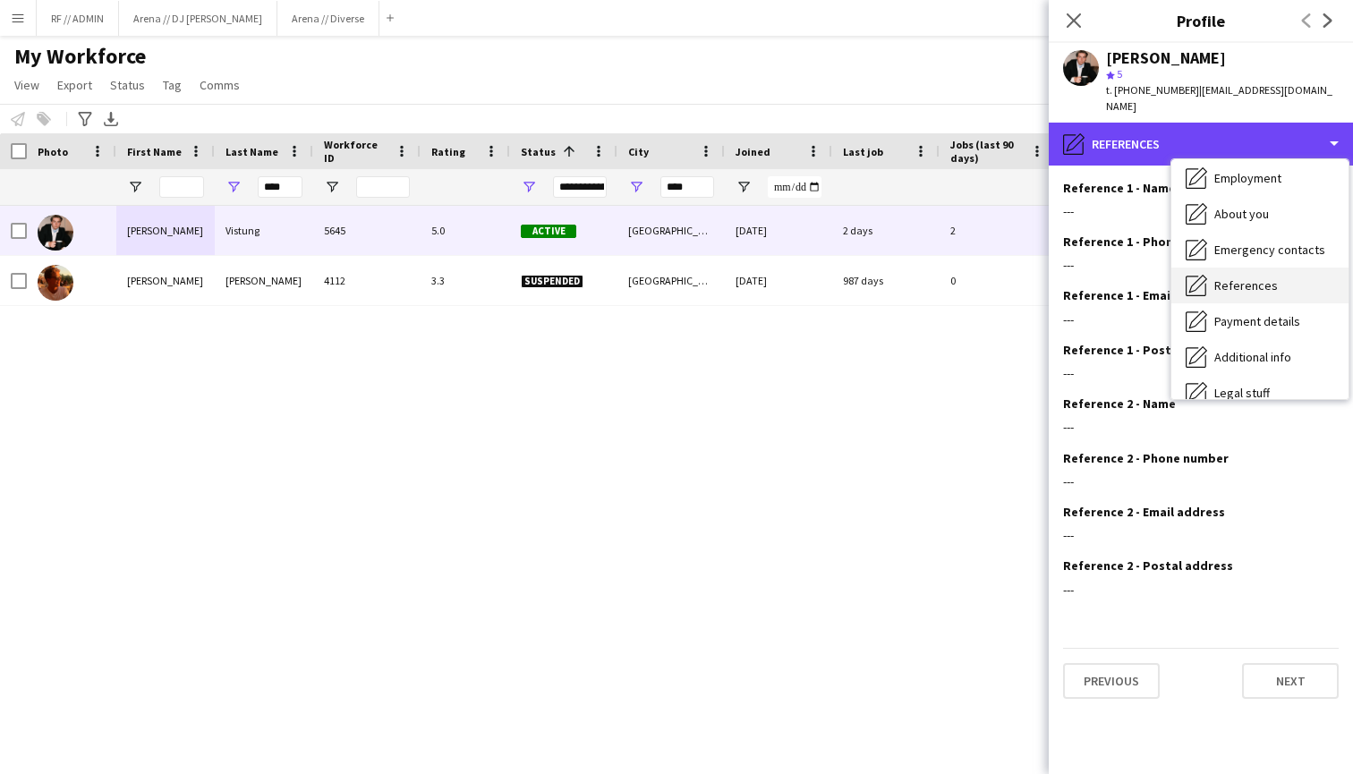
scroll to position [81, 0]
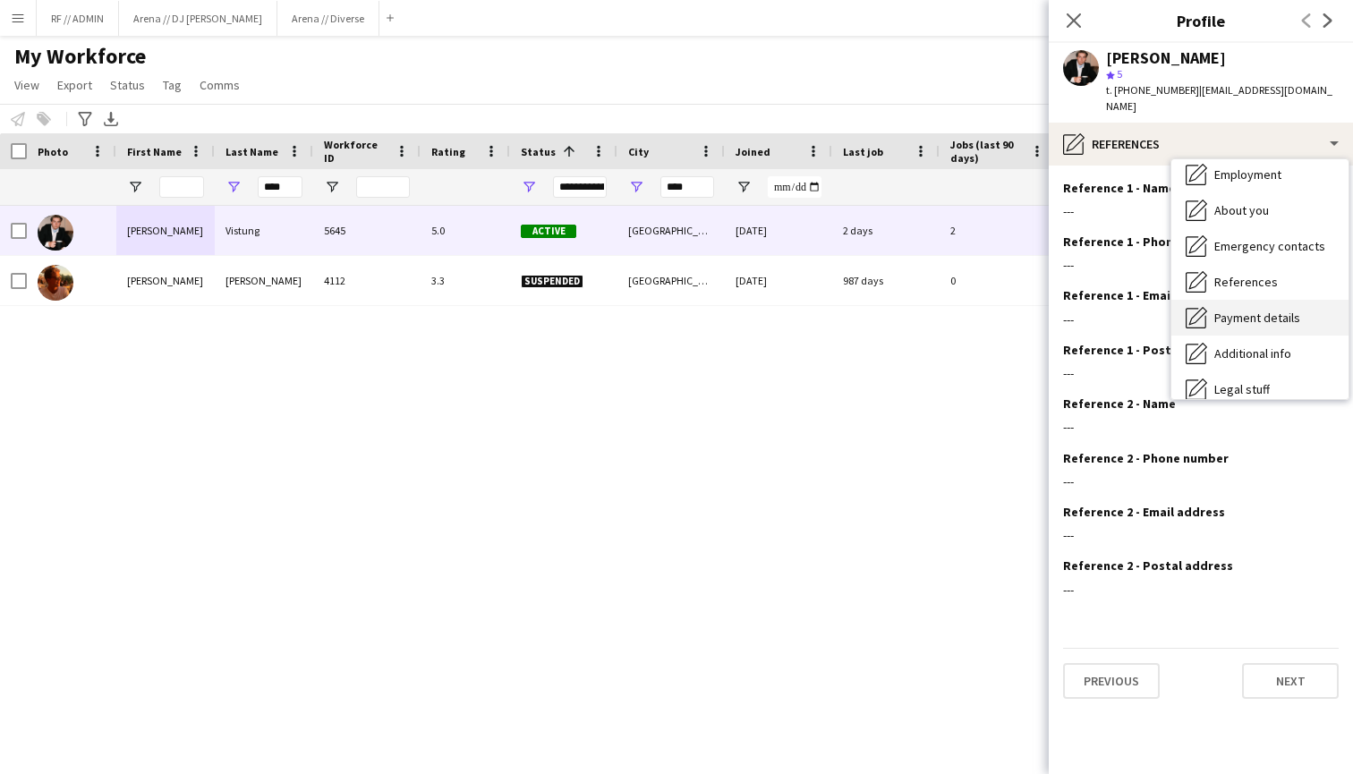
click at [1269, 315] on span "Payment details" at bounding box center [1258, 318] width 86 height 16
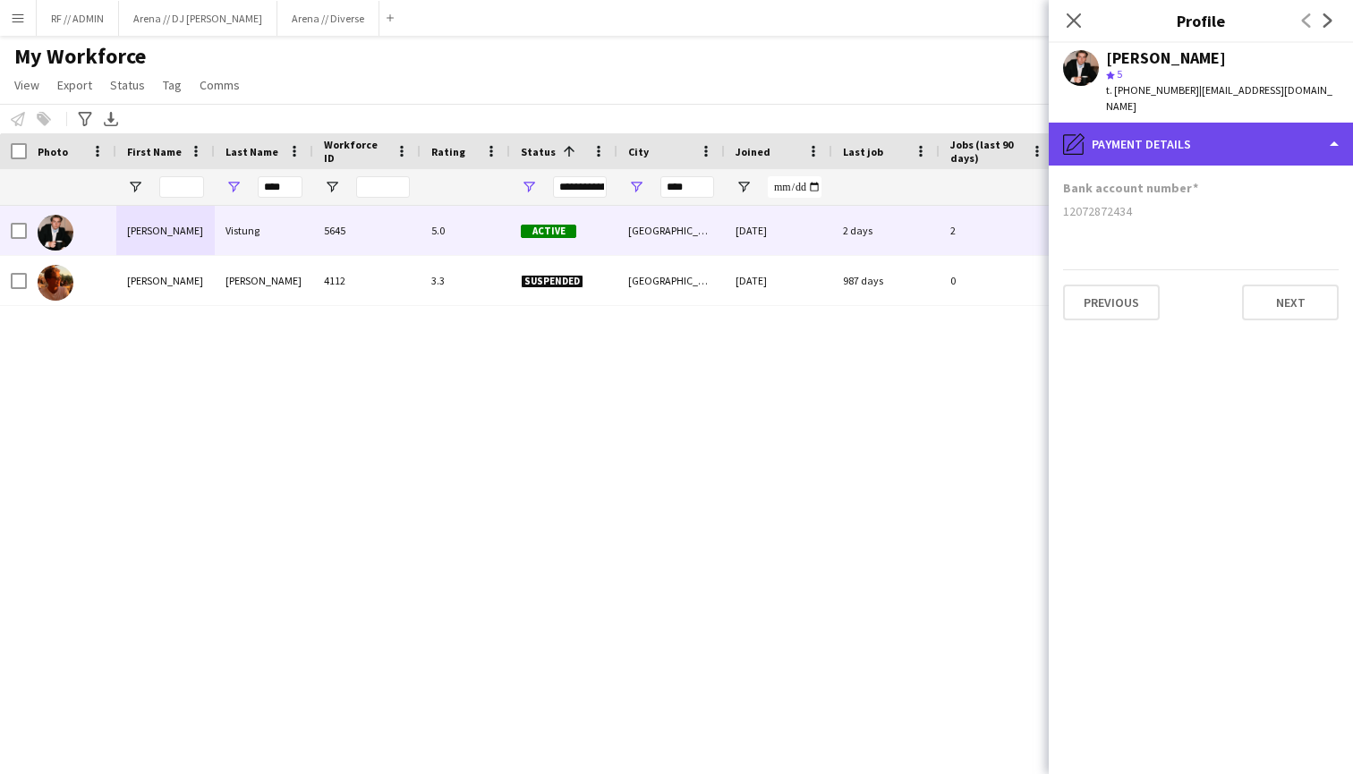
click at [1231, 151] on div "pencil4 Payment details" at bounding box center [1201, 144] width 304 height 43
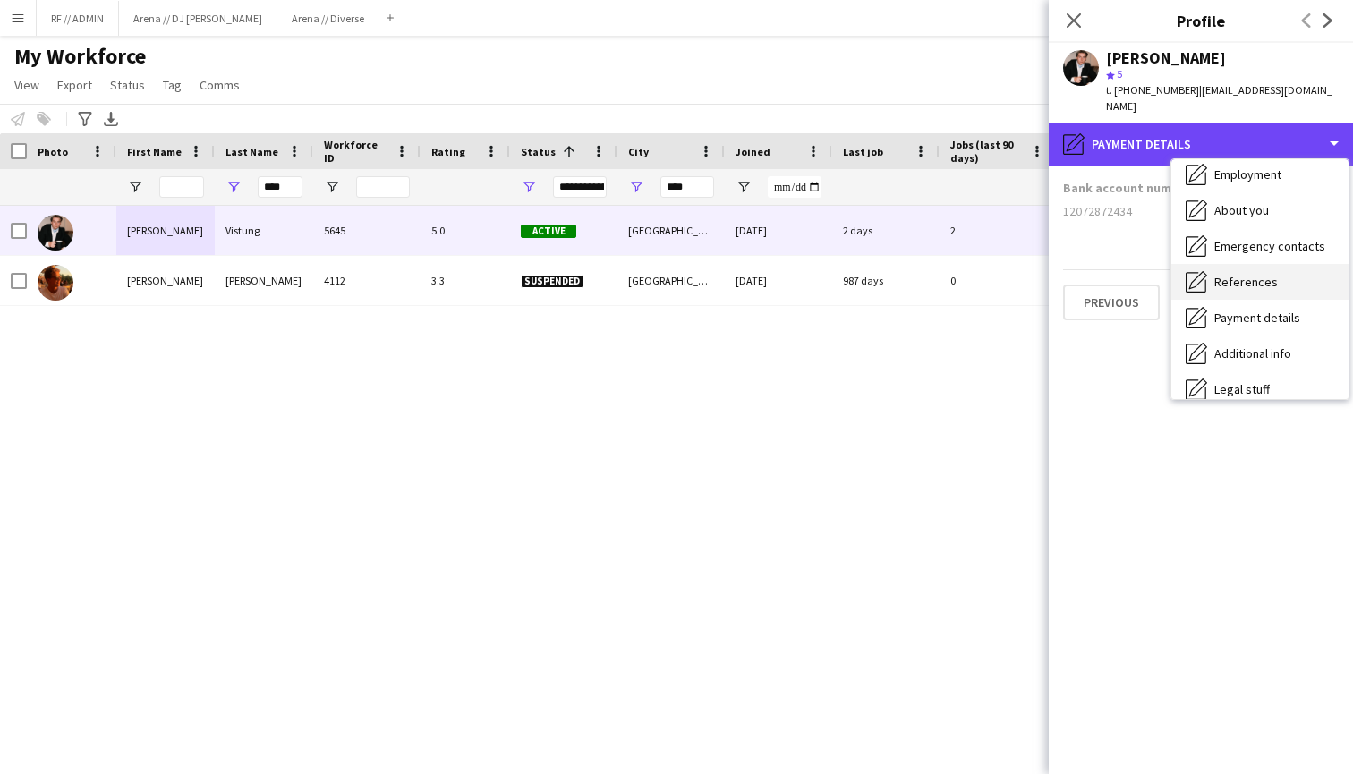
scroll to position [108, 0]
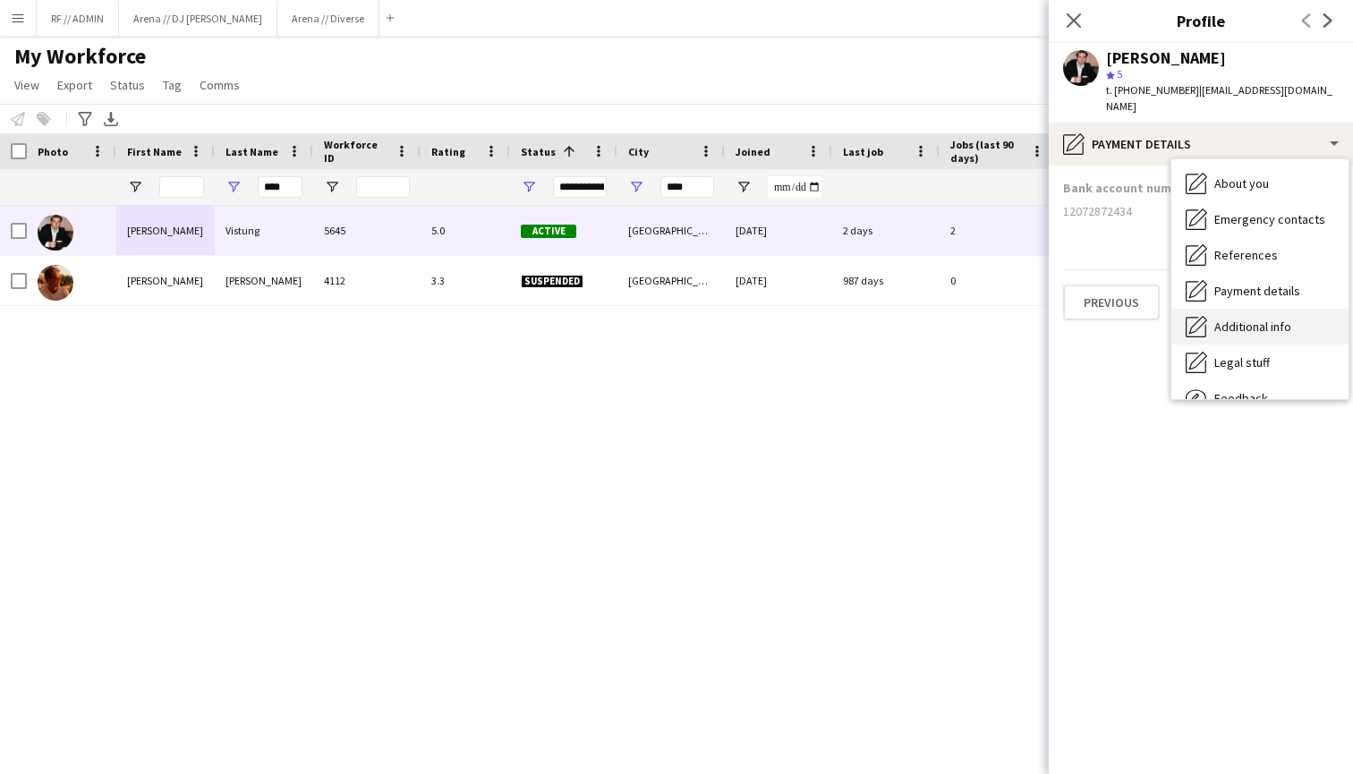
click at [1259, 311] on div "Additional info Additional info" at bounding box center [1260, 327] width 177 height 36
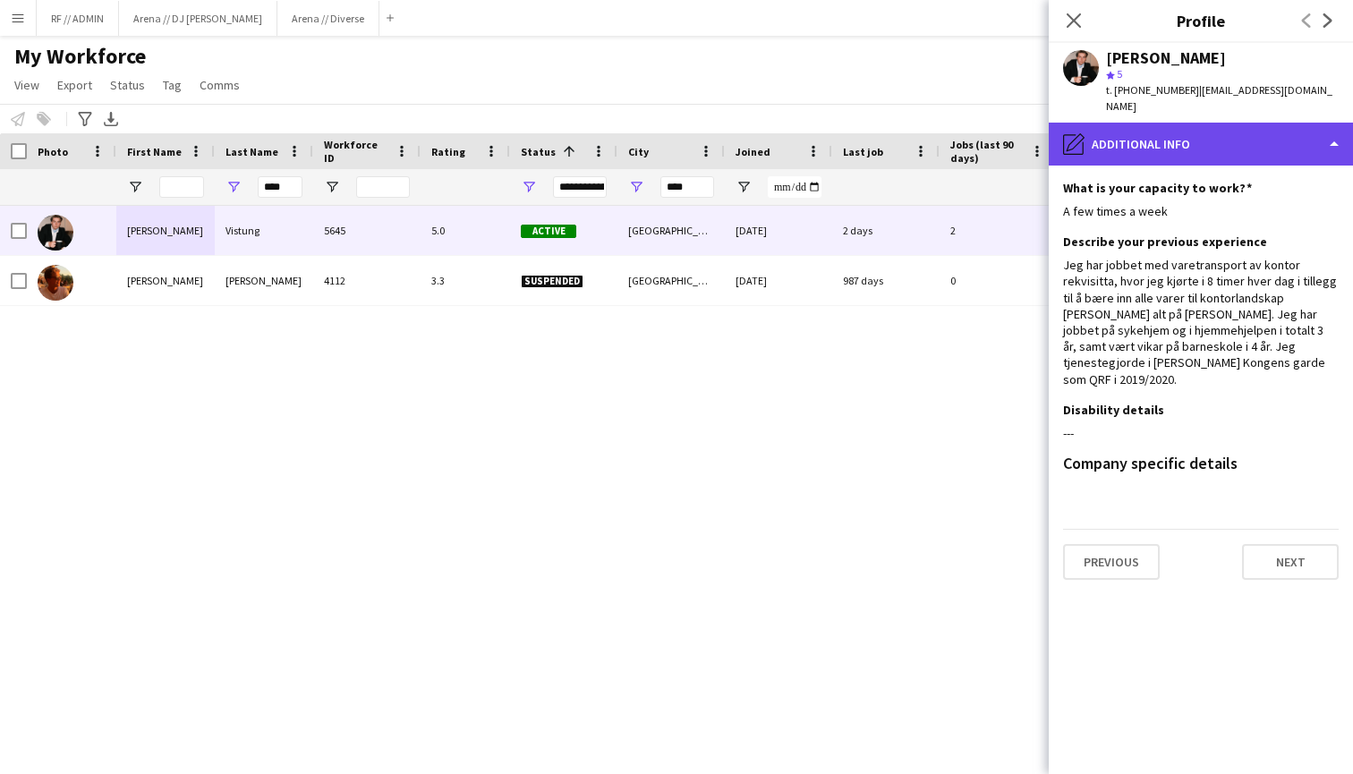
click at [1240, 148] on div "pencil4 Additional info" at bounding box center [1201, 144] width 304 height 43
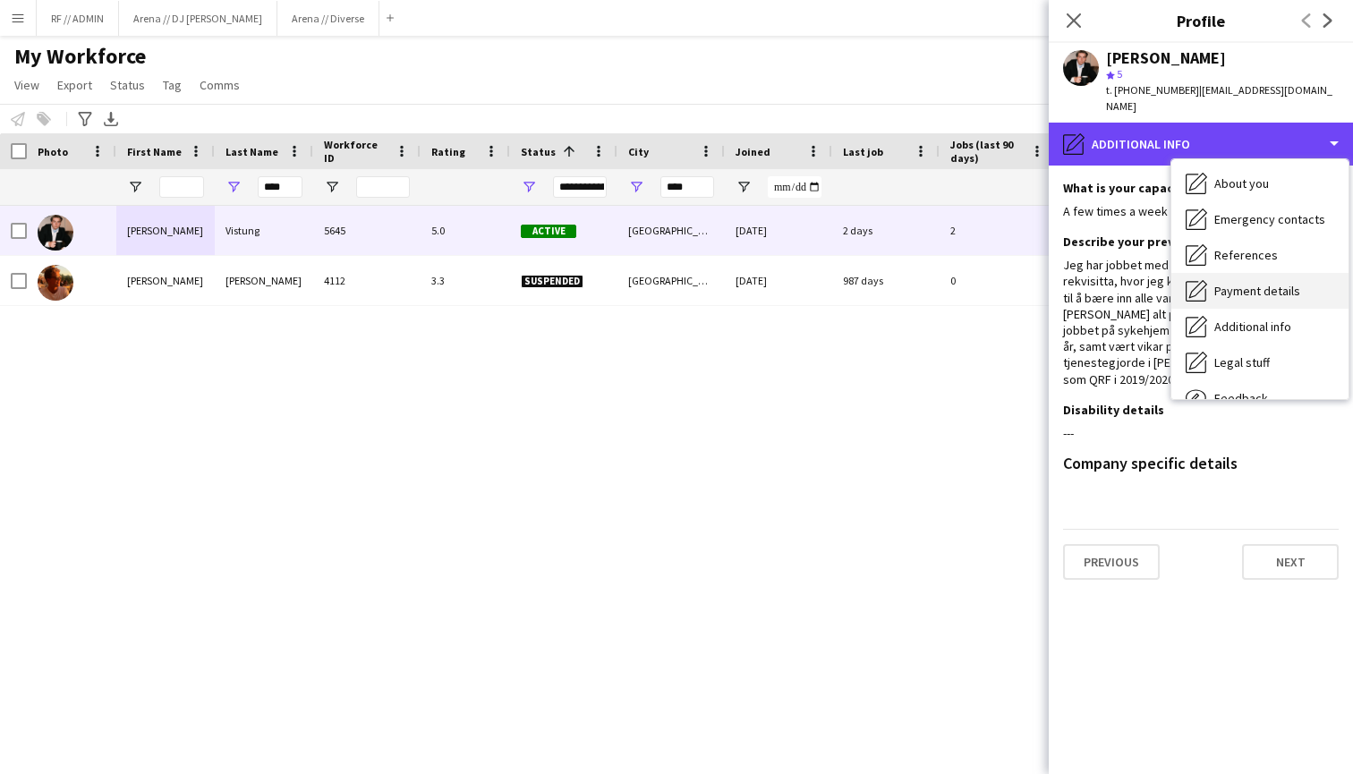
scroll to position [165, 0]
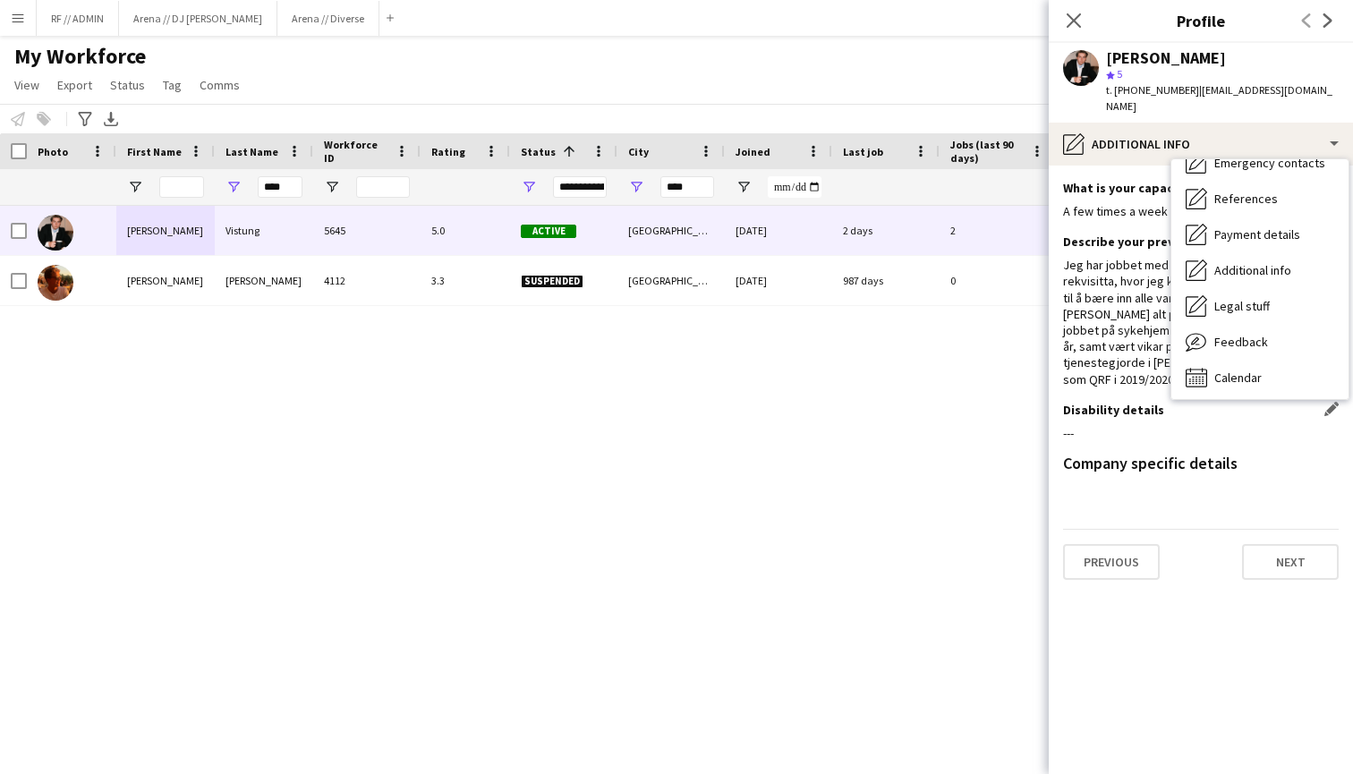
click at [1137, 402] on h3 "Disability details" at bounding box center [1113, 410] width 101 height 16
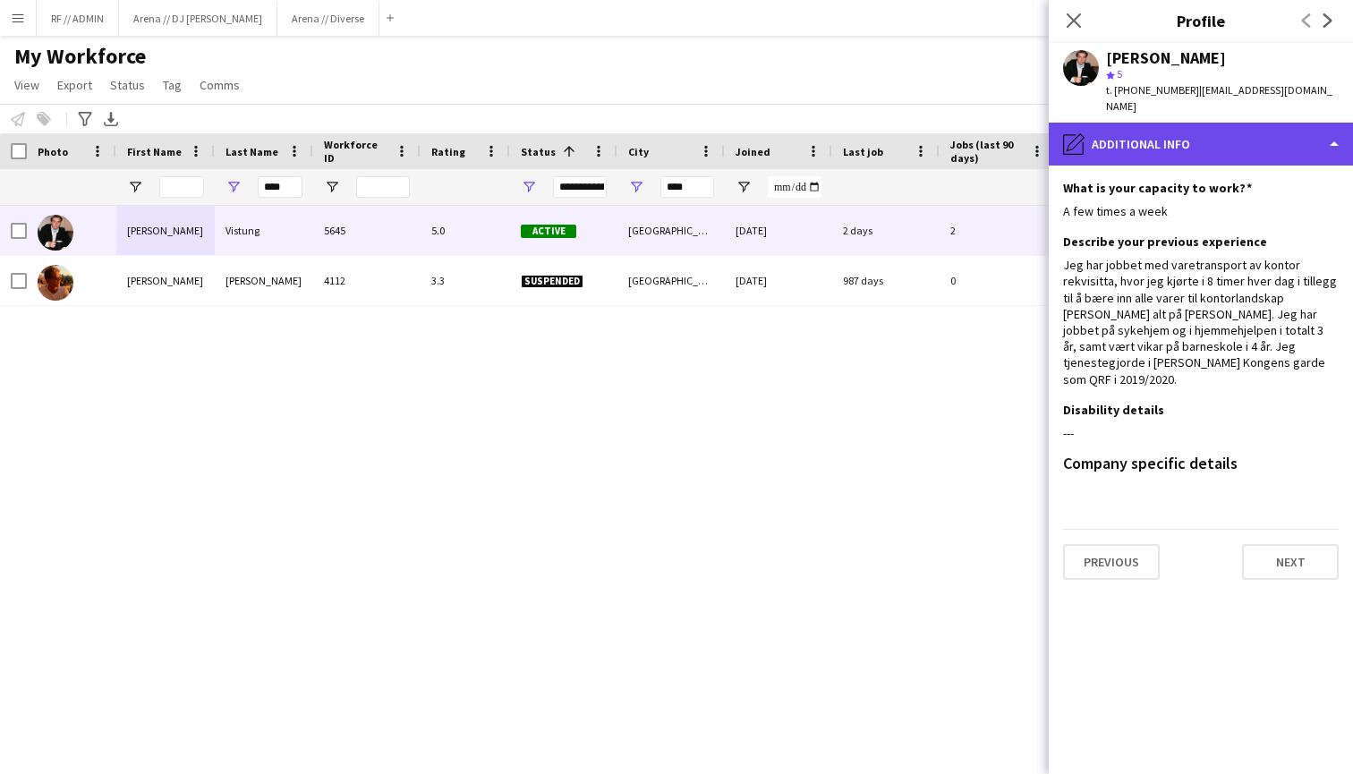
click at [1251, 149] on div "pencil4 Additional info" at bounding box center [1201, 144] width 304 height 43
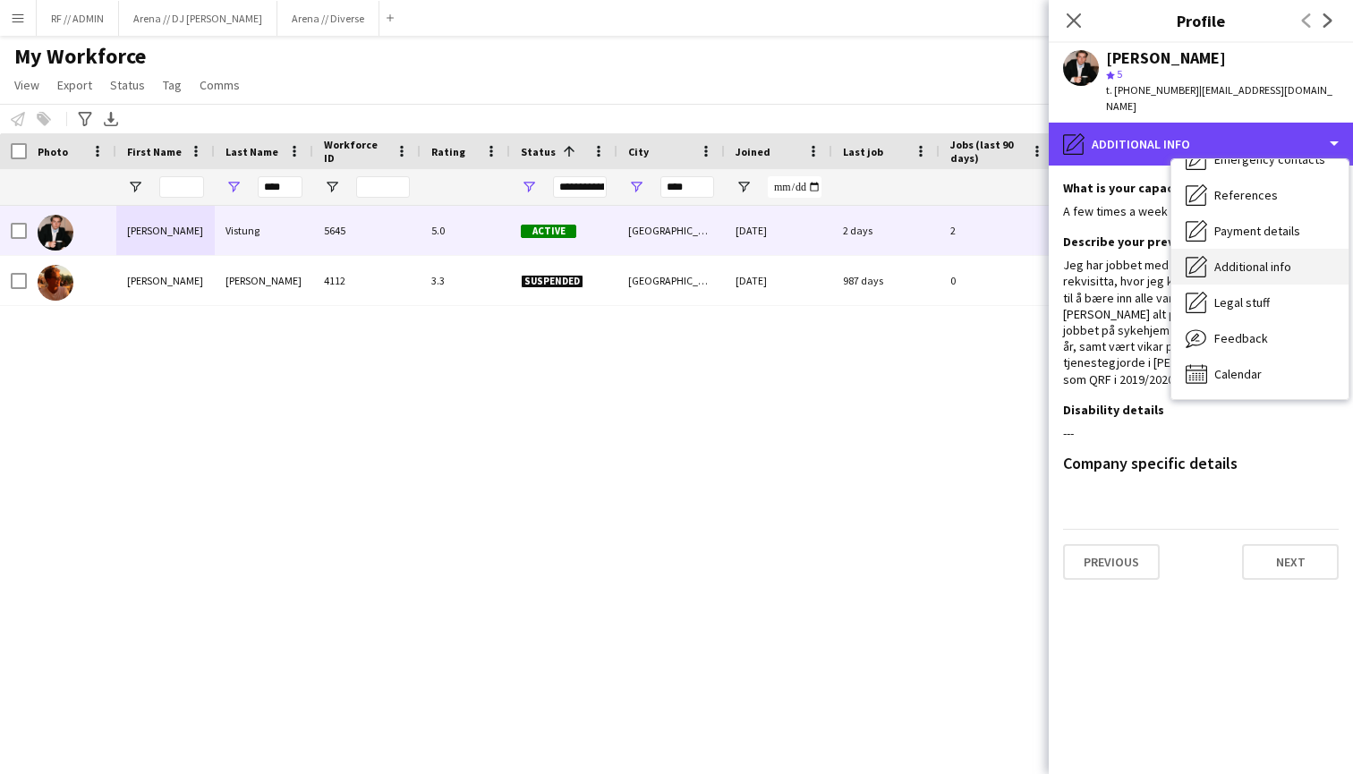
scroll to position [168, 0]
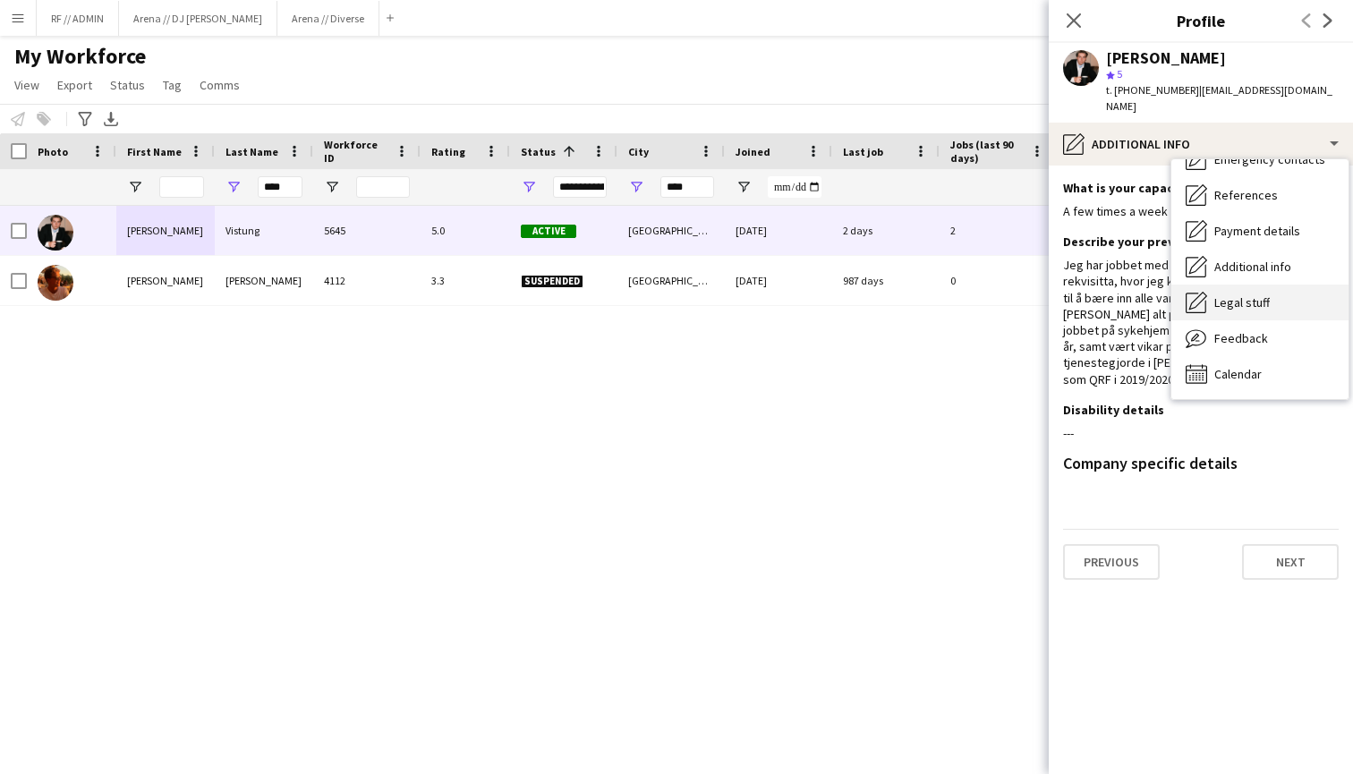
click at [1272, 304] on div "Legal stuff Legal stuff" at bounding box center [1260, 303] width 177 height 36
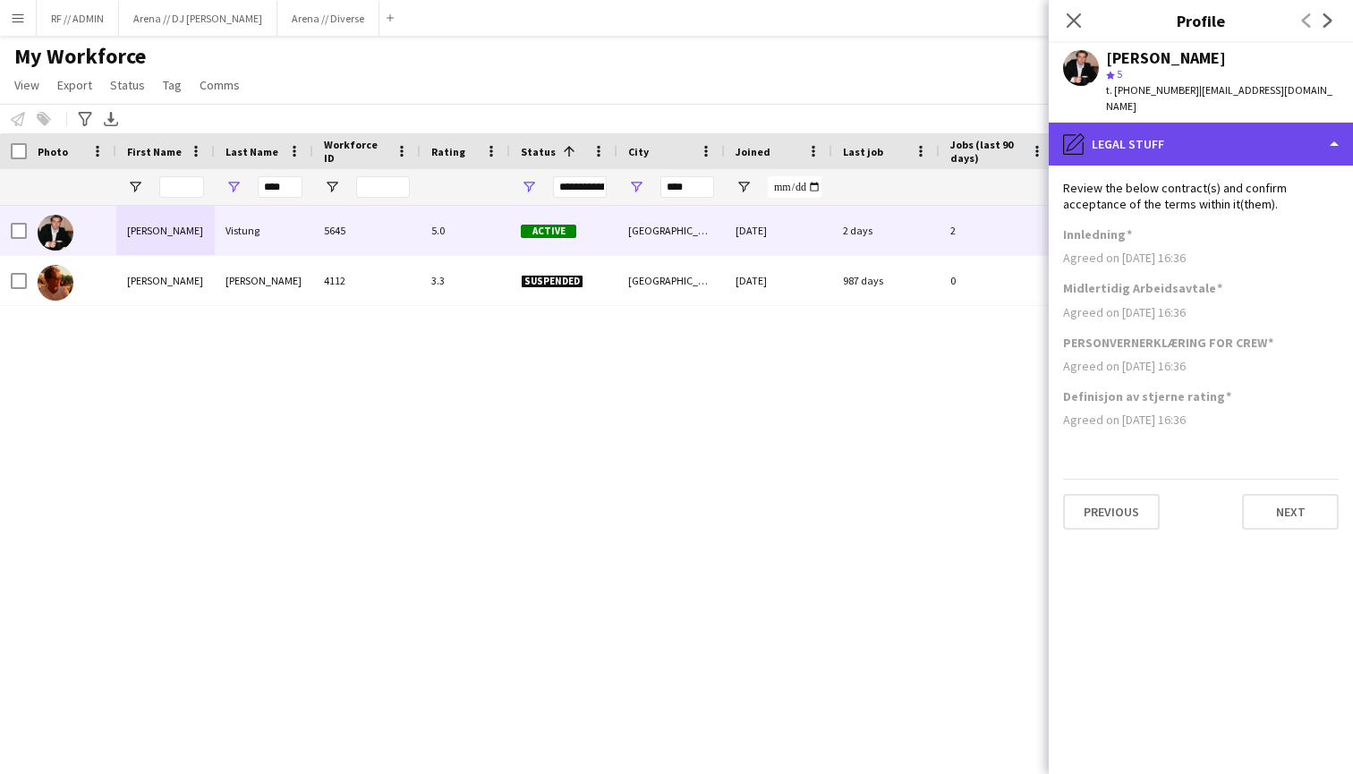
click at [1248, 131] on div "pencil4 Legal stuff" at bounding box center [1201, 144] width 304 height 43
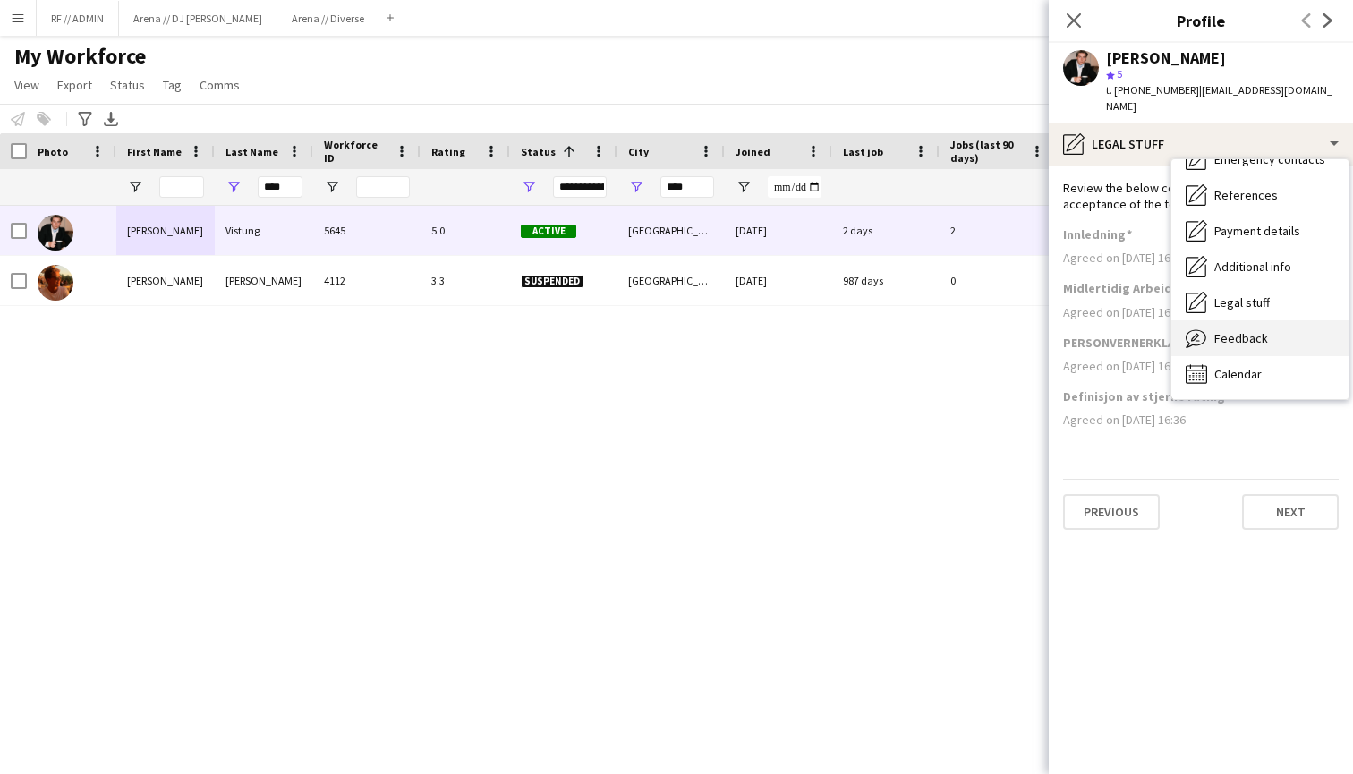
click at [1270, 341] on div "Feedback Feedback" at bounding box center [1260, 338] width 177 height 36
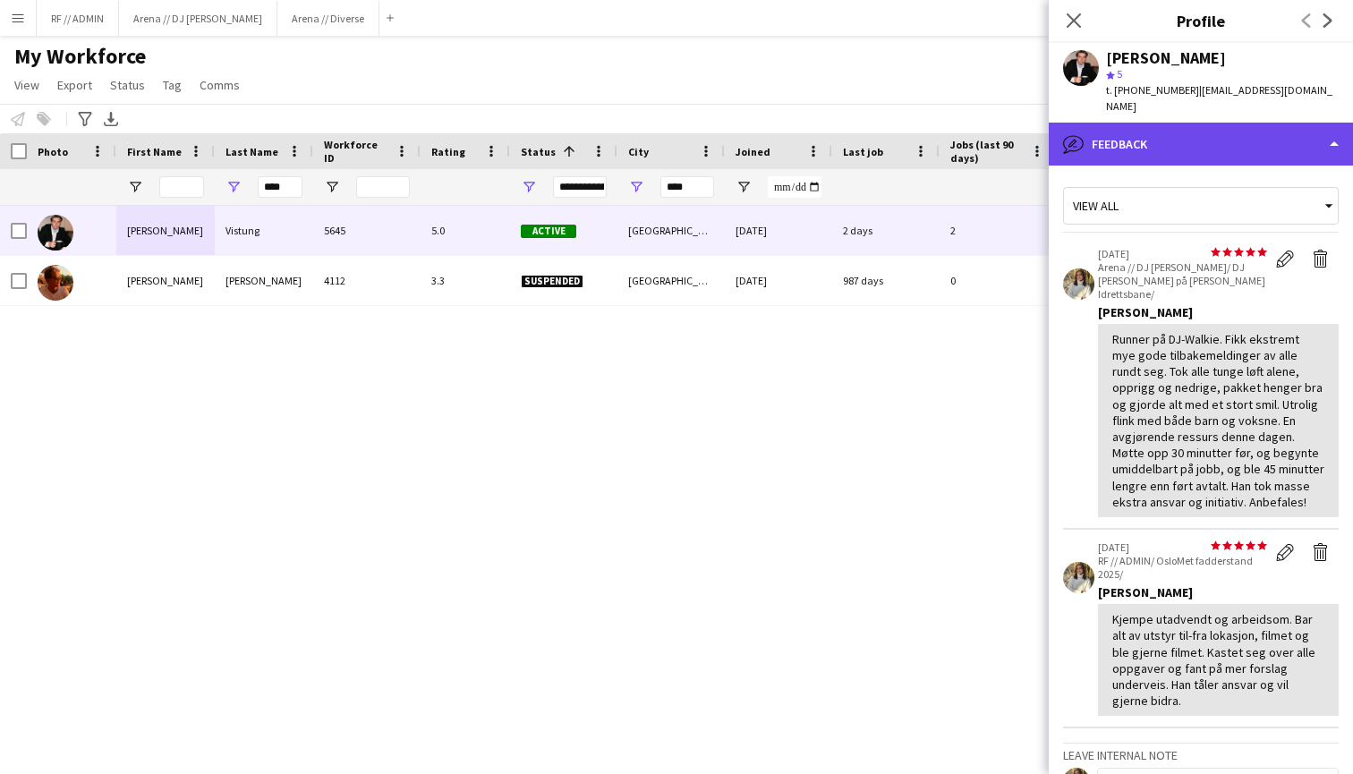
click at [1264, 154] on div "bubble-pencil Feedback" at bounding box center [1201, 144] width 304 height 43
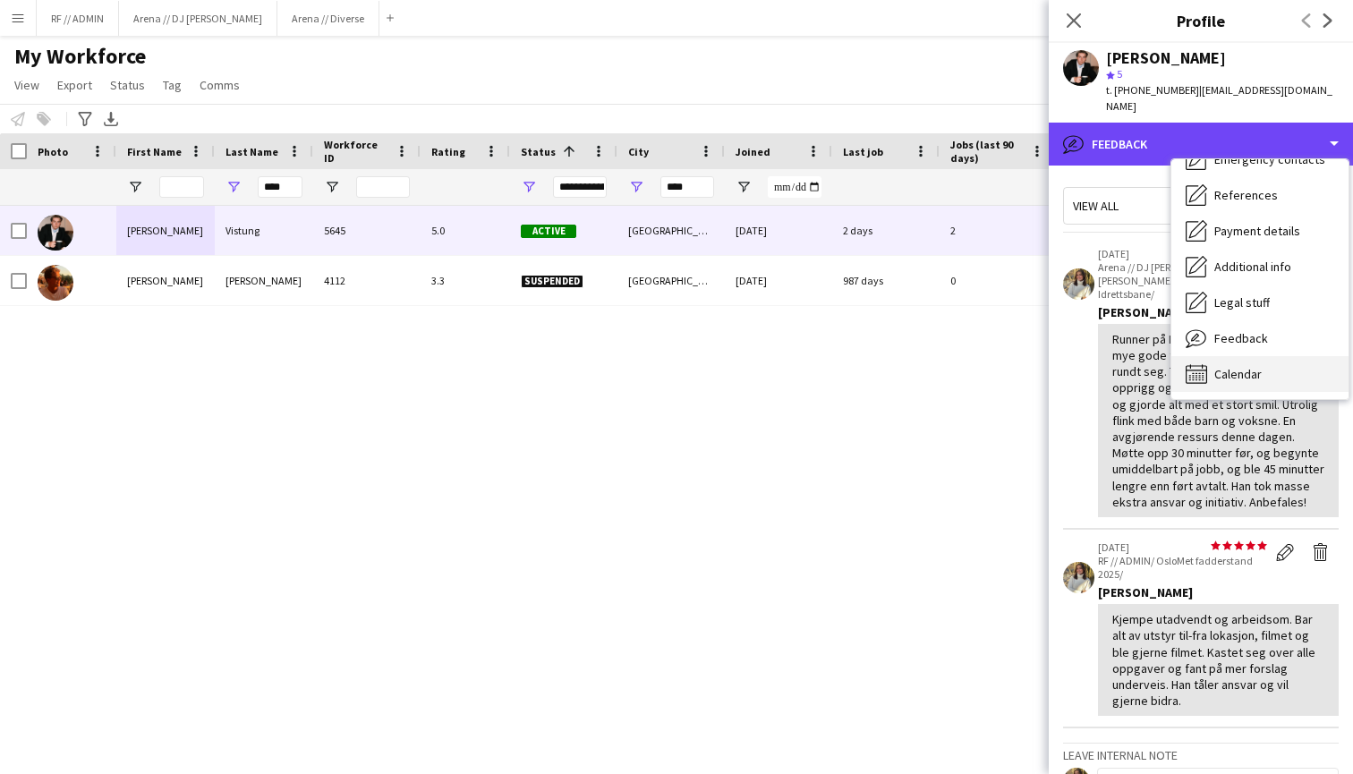
scroll to position [0, 0]
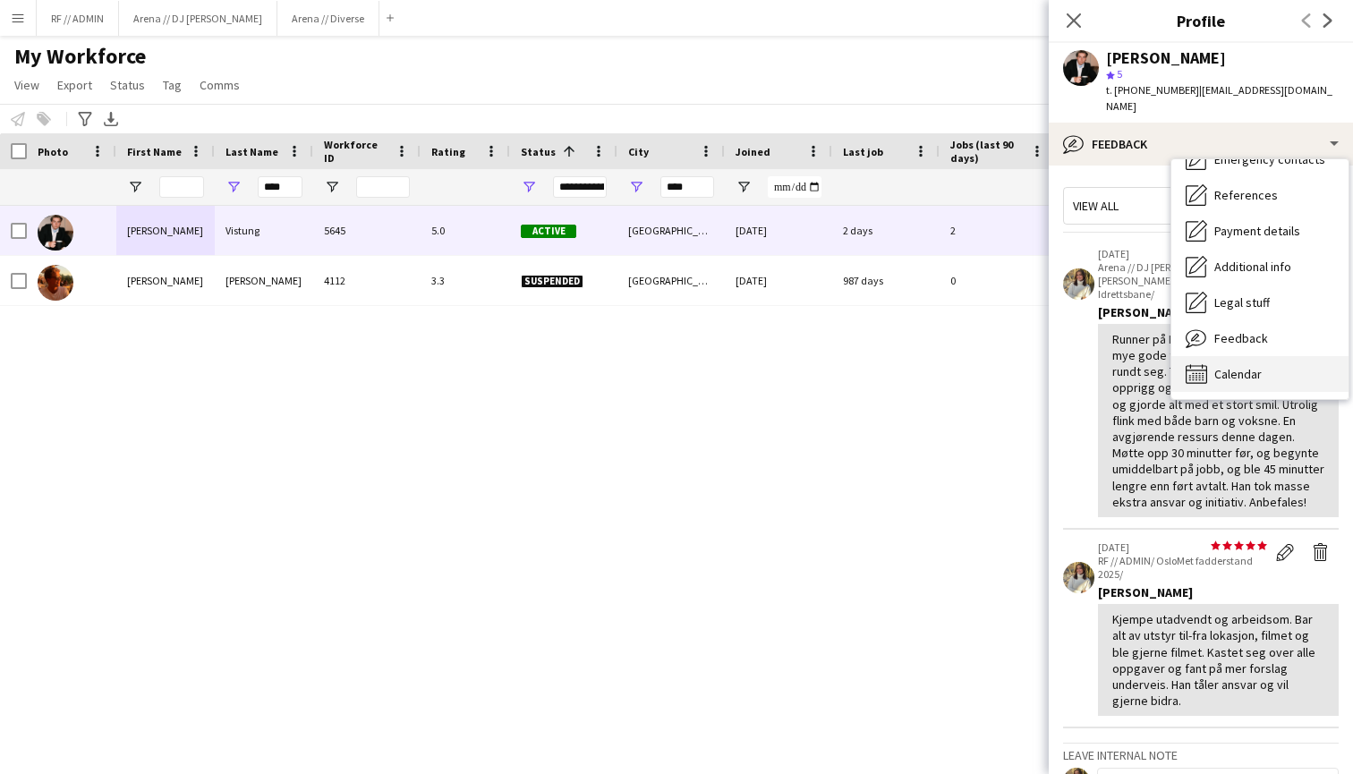
click at [1275, 379] on div "Calendar Calendar" at bounding box center [1260, 374] width 177 height 36
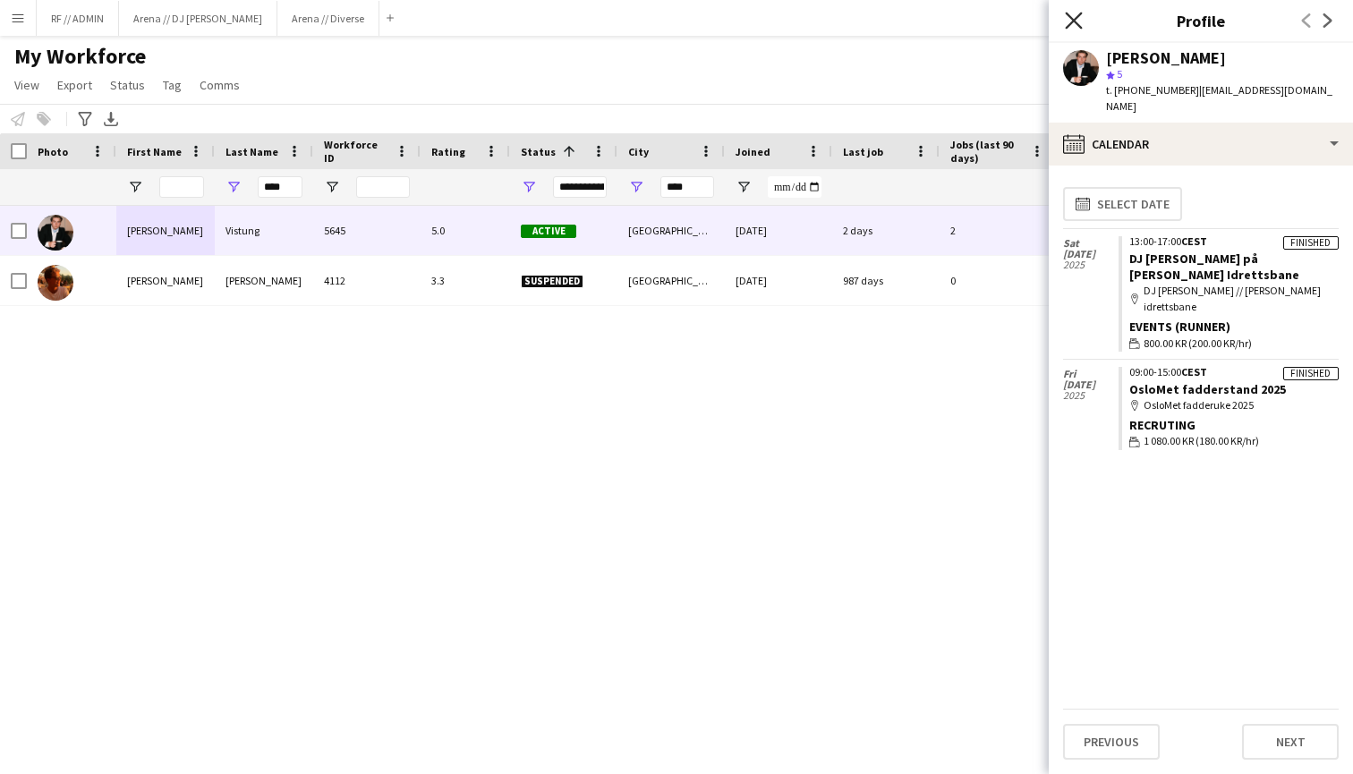
click at [1069, 25] on icon at bounding box center [1073, 20] width 17 height 17
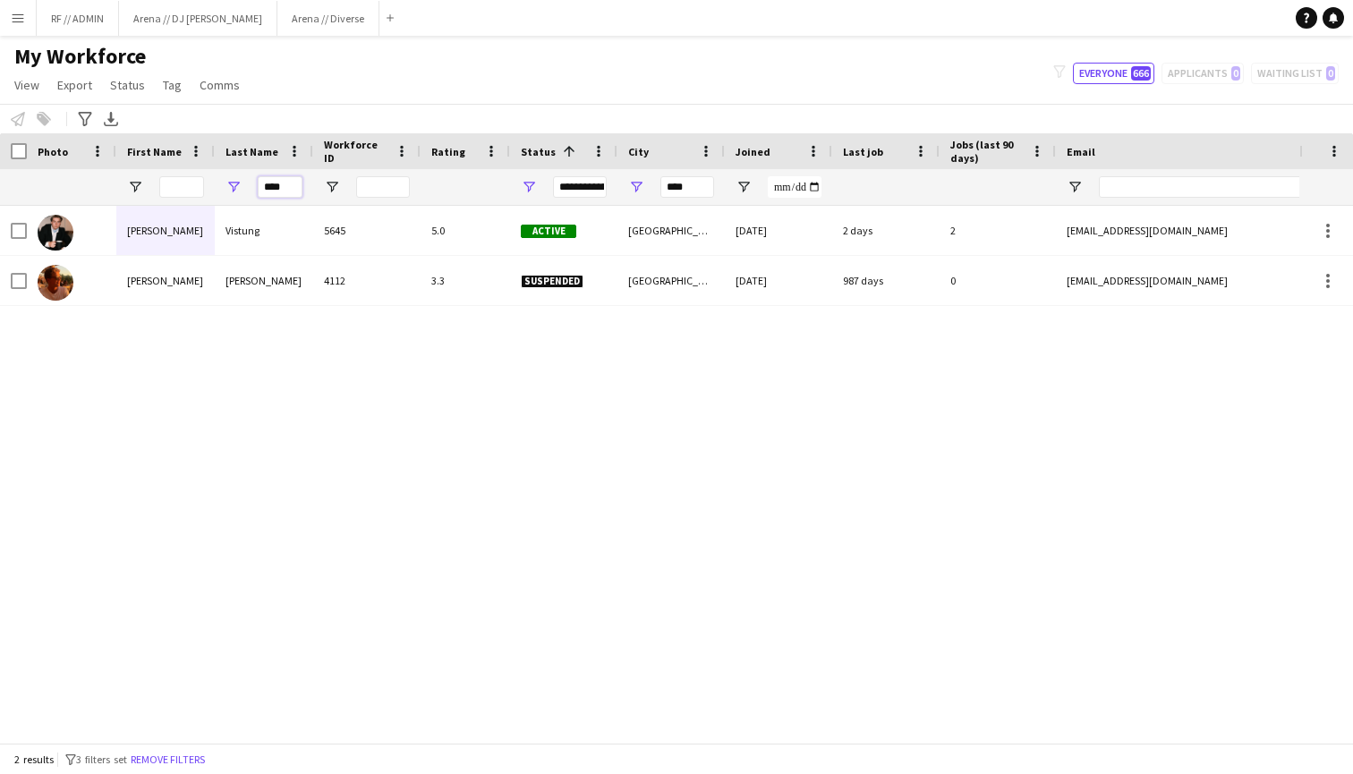
click at [297, 183] on input "****" at bounding box center [280, 186] width 45 height 21
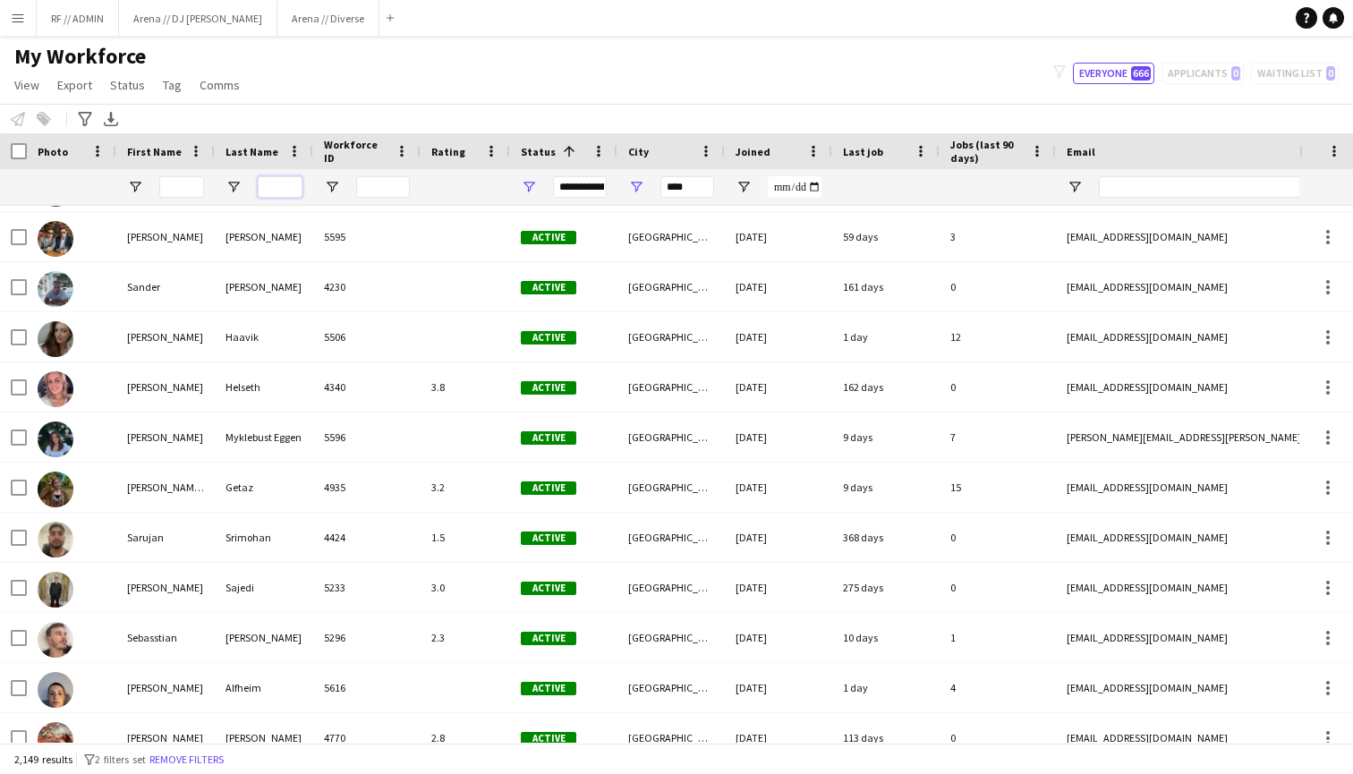
scroll to position [13157, 0]
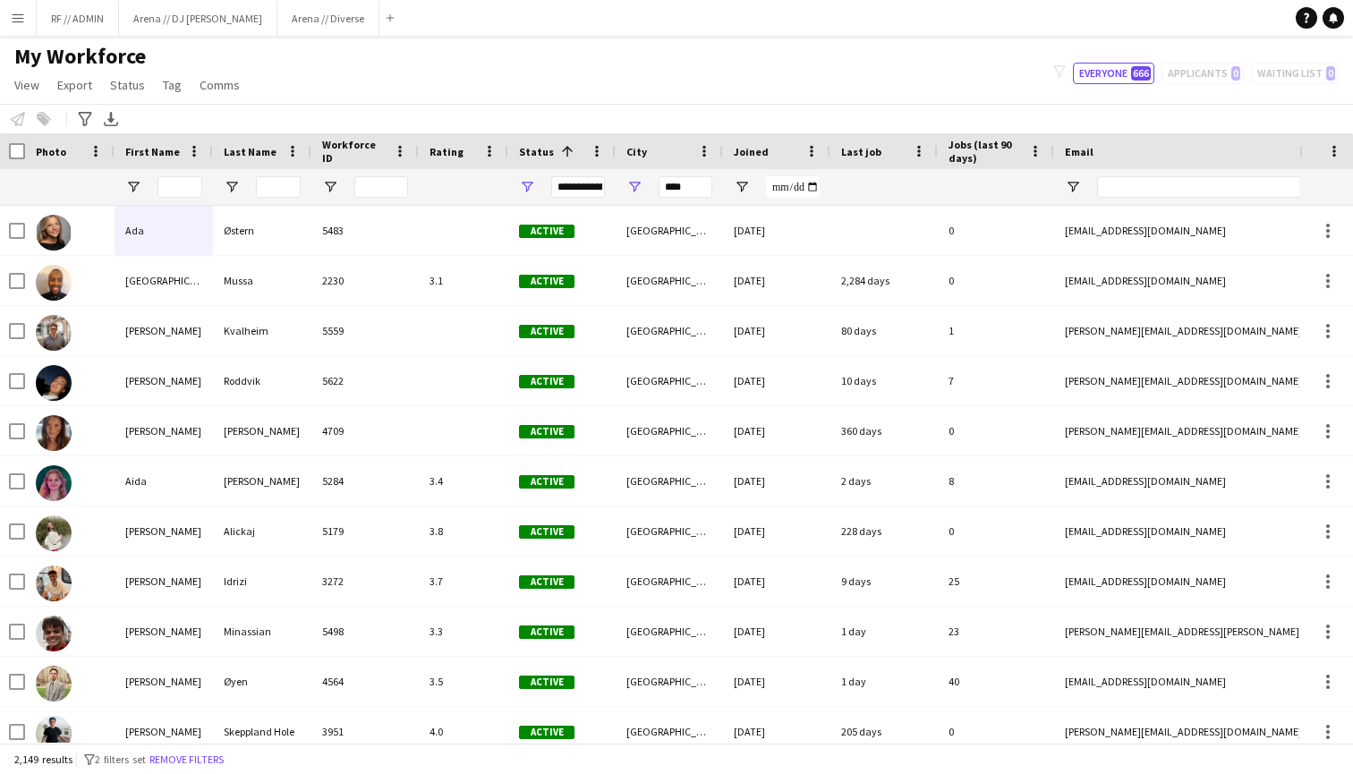
click at [465, 111] on div "Notify workforce Add to tag Select at least one crew to tag him or her. Advance…" at bounding box center [676, 119] width 1353 height 30
